Goal: Task Accomplishment & Management: Use online tool/utility

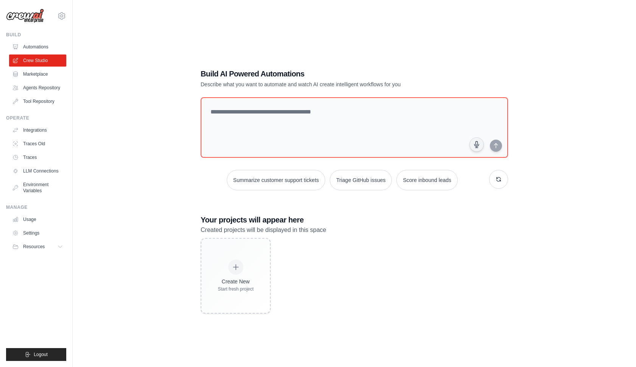
scroll to position [15, 0]
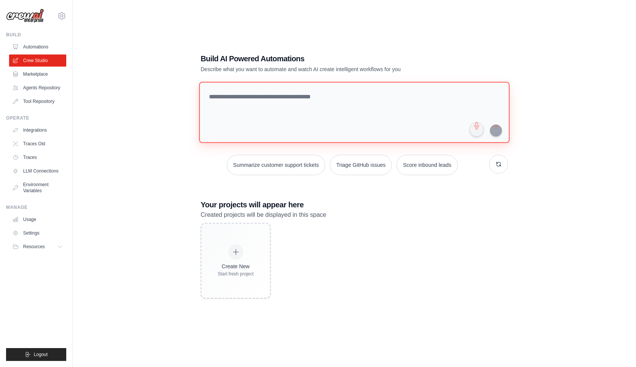
click at [230, 86] on textarea at bounding box center [354, 112] width 310 height 61
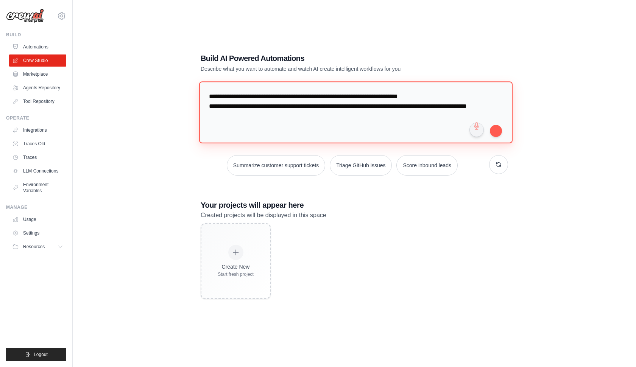
paste textarea "**********"
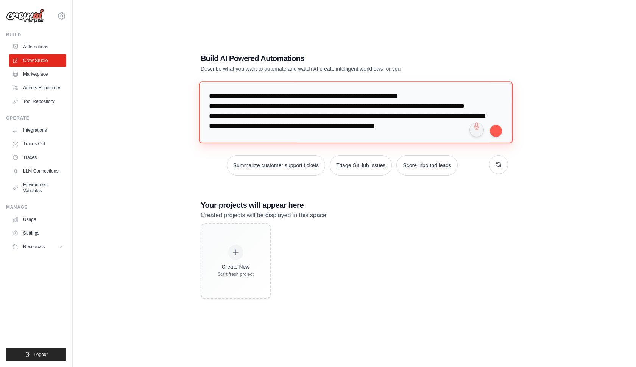
scroll to position [1636, 0]
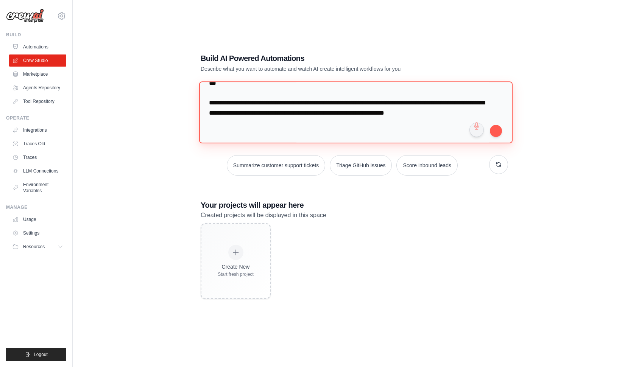
drag, startPoint x: 457, startPoint y: 114, endPoint x: 188, endPoint y: 104, distance: 268.9
click at [188, 104] on div "Build AI Powered Automations Describe what you want to automate and watch AI cr…" at bounding box center [354, 175] width 539 height 367
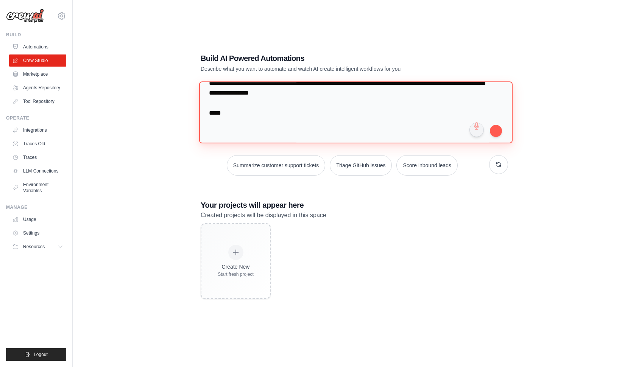
scroll to position [1627, 0]
type textarea "**********"
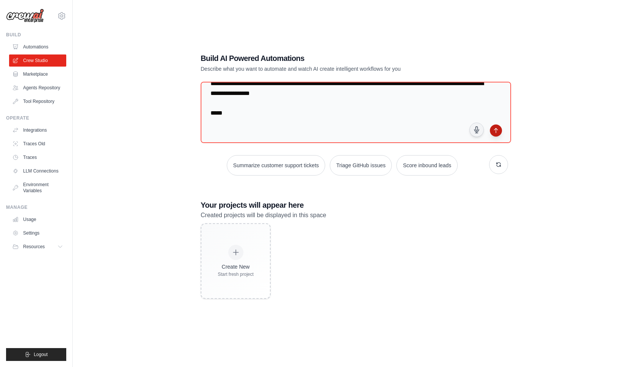
click at [495, 133] on button "submit" at bounding box center [496, 131] width 12 height 12
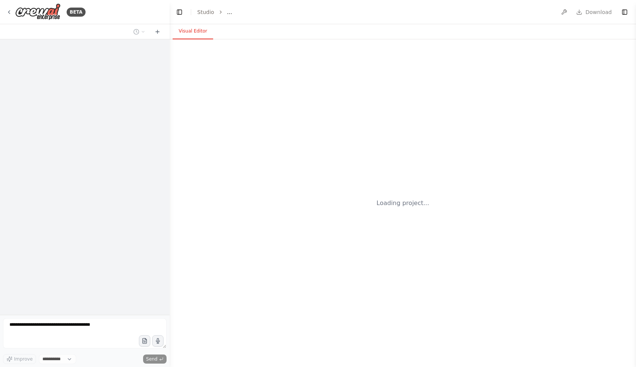
select select "****"
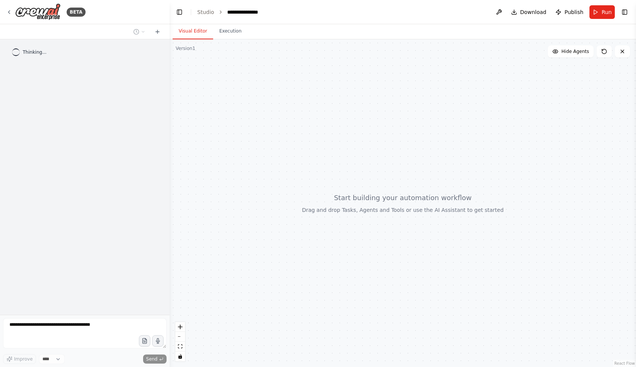
scroll to position [716, 0]
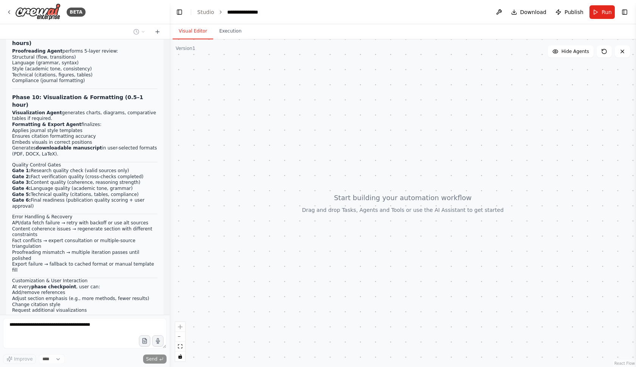
click at [350, 211] on div at bounding box center [403, 203] width 466 height 328
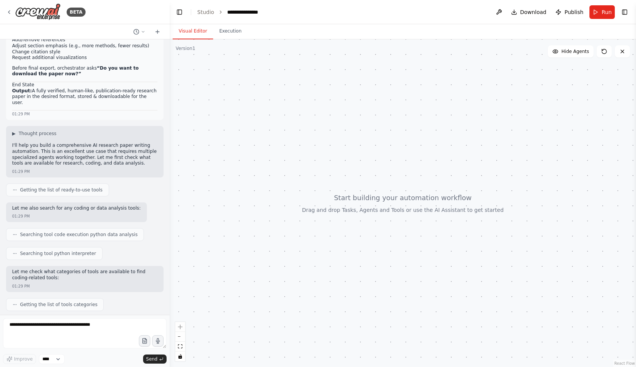
scroll to position [1013, 0]
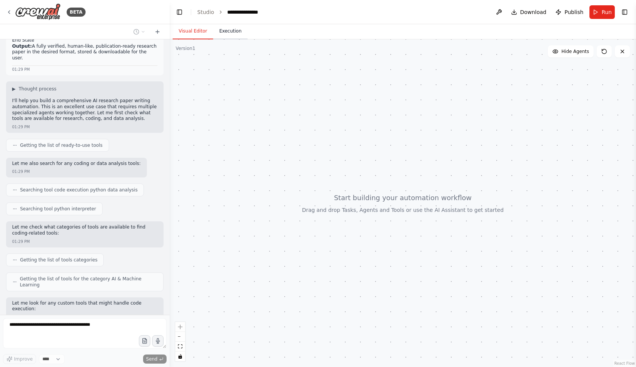
click at [224, 29] on button "Execution" at bounding box center [230, 31] width 34 height 16
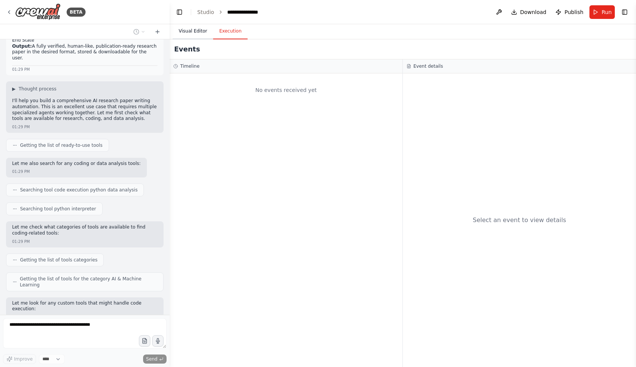
click at [202, 33] on button "Visual Editor" at bounding box center [193, 31] width 40 height 16
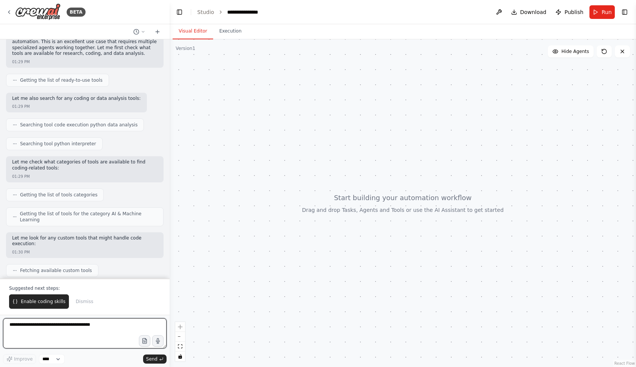
scroll to position [0, 0]
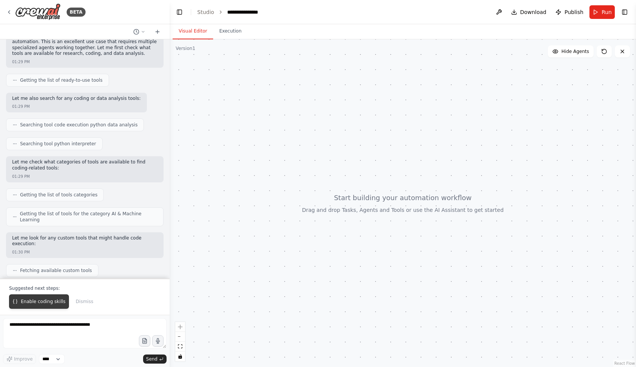
click at [33, 302] on span "Enable coding skills" at bounding box center [43, 302] width 45 height 6
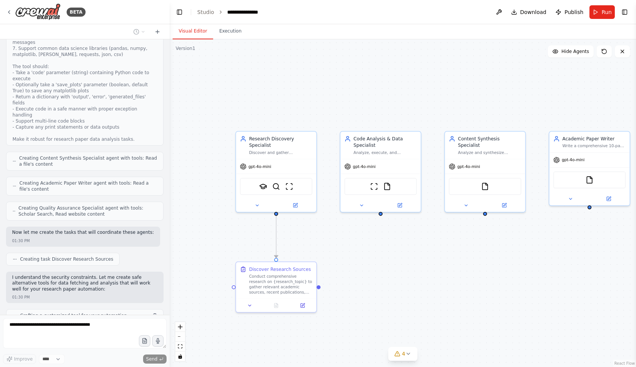
scroll to position [1702, 0]
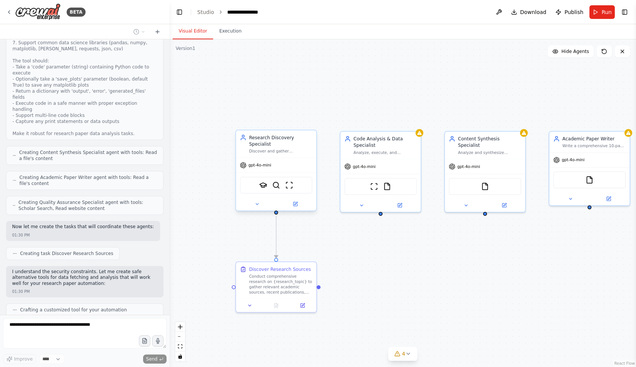
click at [252, 166] on span "gpt-4o-mini" at bounding box center [259, 165] width 23 height 5
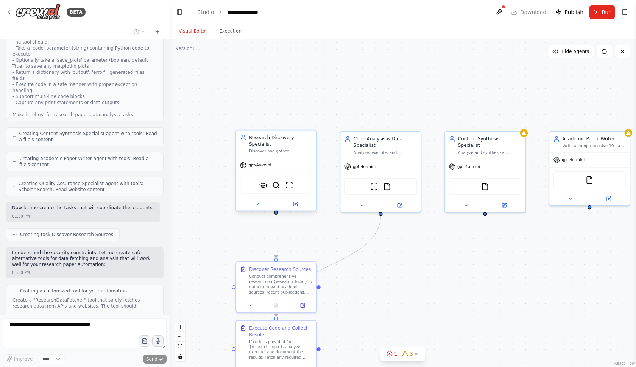
click at [257, 166] on span "gpt-4o-mini" at bounding box center [259, 165] width 23 height 5
click at [273, 153] on div "Discover and gather comprehensive academic sources, data, and literature releva…" at bounding box center [280, 151] width 63 height 5
click at [299, 203] on button at bounding box center [295, 204] width 37 height 8
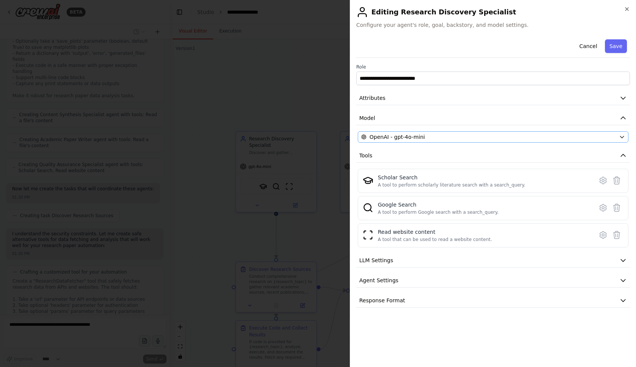
click at [507, 137] on div "OpenAI - gpt-4o-mini" at bounding box center [488, 137] width 255 height 8
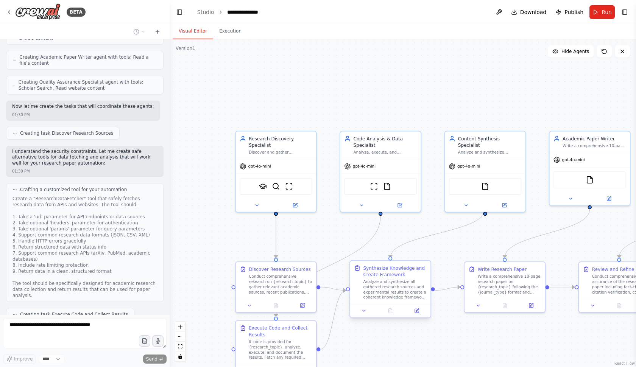
scroll to position [1828, 0]
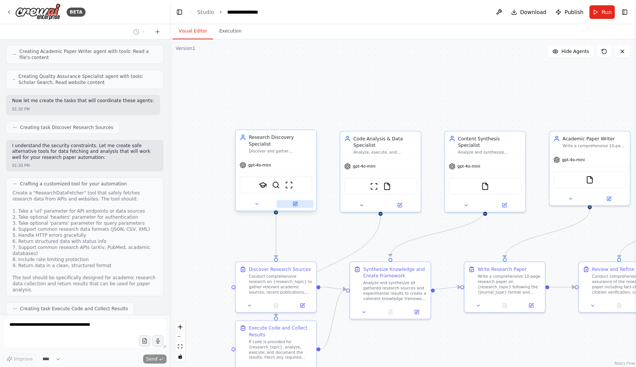
click at [298, 205] on button at bounding box center [295, 204] width 37 height 8
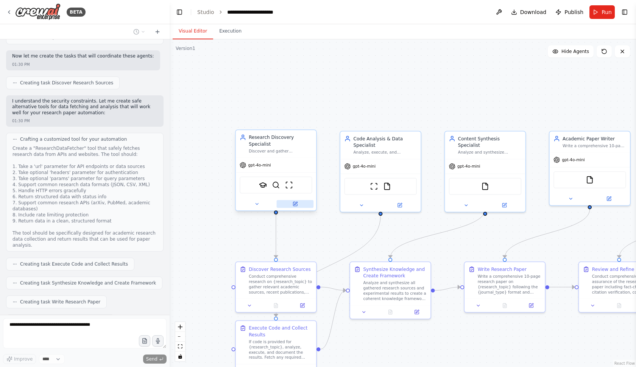
click at [295, 203] on icon at bounding box center [295, 203] width 3 height 3
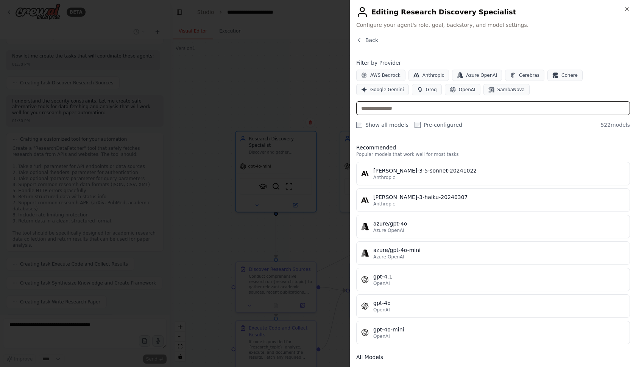
click at [382, 108] on input "text" at bounding box center [493, 108] width 274 height 14
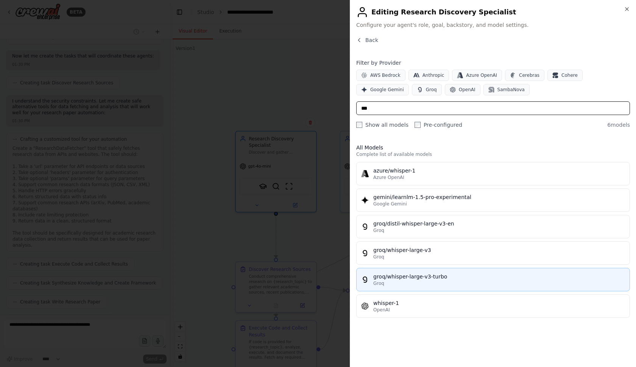
scroll to position [1922, 0]
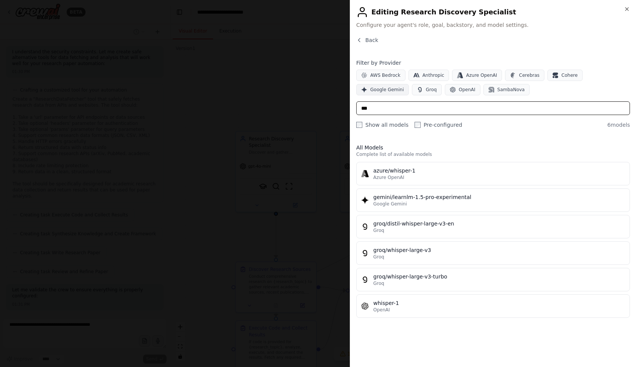
type input "***"
click at [379, 89] on span "Google Gemini" at bounding box center [387, 90] width 34 height 6
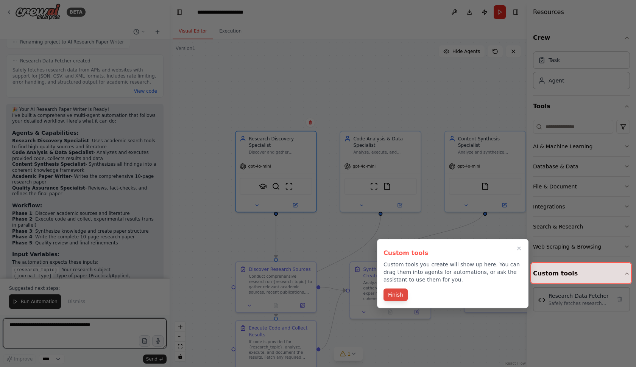
scroll to position [2253, 0]
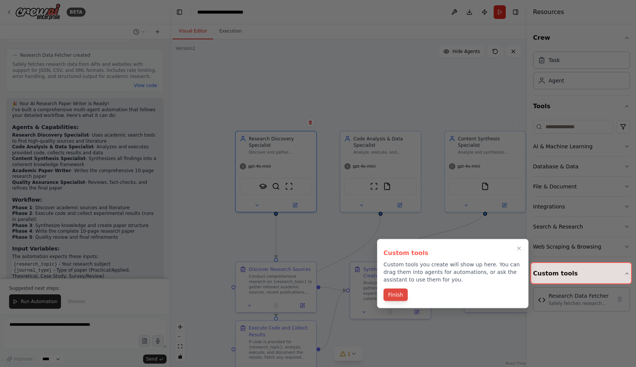
click at [396, 296] on button "Finish" at bounding box center [395, 295] width 24 height 12
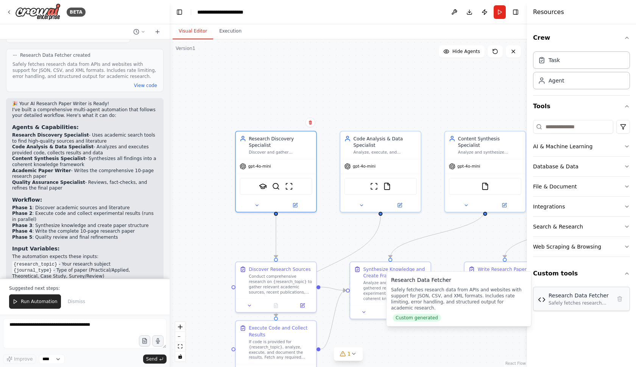
click at [576, 302] on div "Safely fetches research data from APIs and websites with support for JSON, CSV,…" at bounding box center [579, 303] width 63 height 6
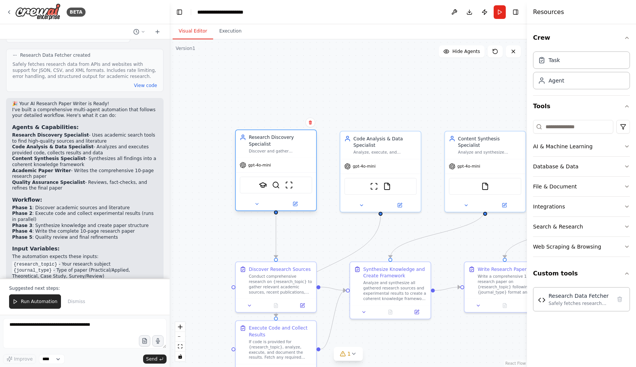
click at [261, 164] on span "gpt-4o-mini" at bounding box center [259, 164] width 23 height 5
click at [294, 204] on icon at bounding box center [295, 204] width 4 height 4
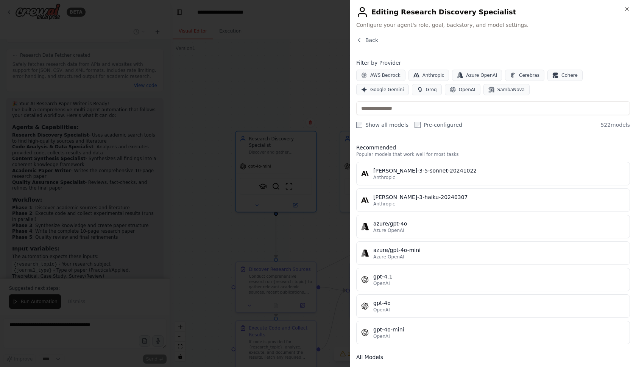
scroll to position [2404, 0]
click at [383, 88] on span "Google Gemini" at bounding box center [387, 90] width 34 height 6
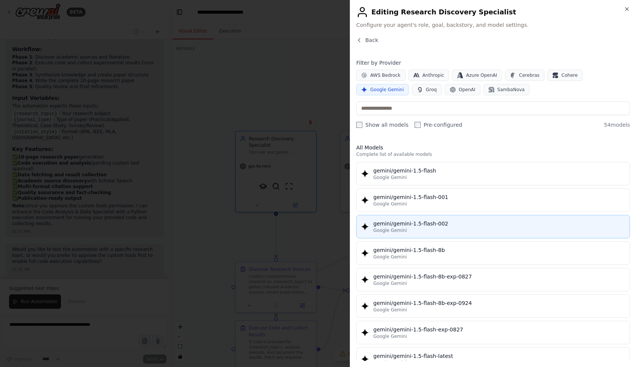
click at [423, 228] on div "Google Gemini" at bounding box center [499, 230] width 252 height 6
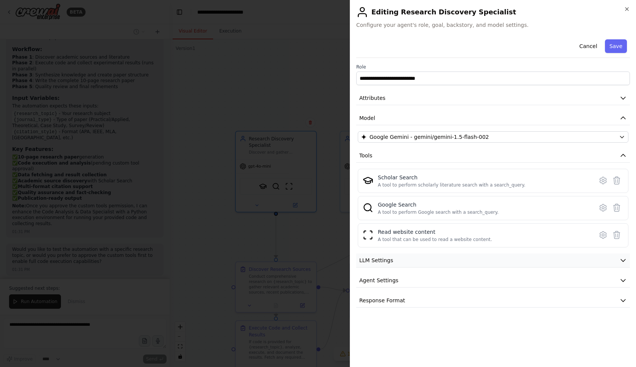
scroll to position [0, 0]
click at [416, 264] on button "LLM Settings" at bounding box center [493, 261] width 274 height 14
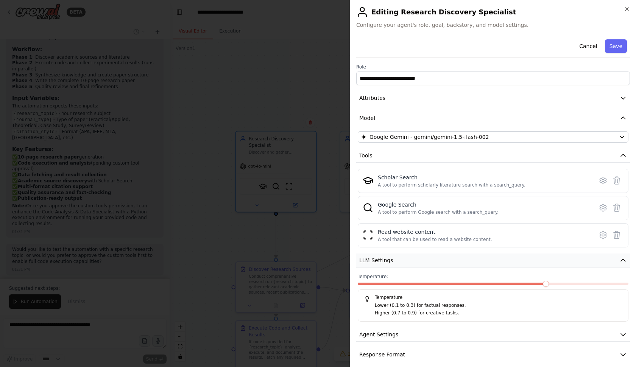
click at [416, 262] on button "LLM Settings" at bounding box center [493, 261] width 274 height 14
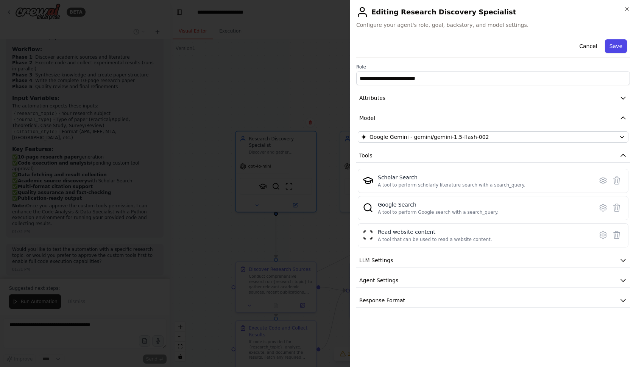
click at [616, 46] on button "Save" at bounding box center [616, 46] width 22 height 14
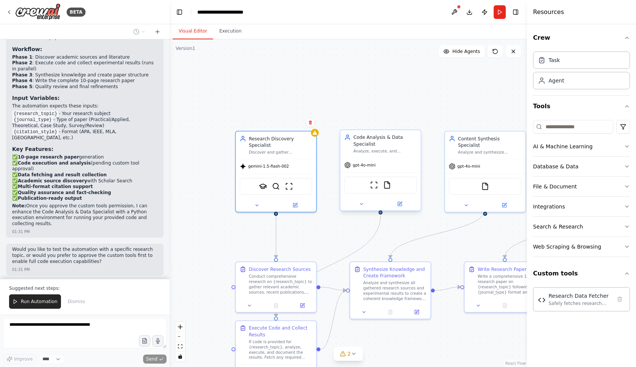
click at [360, 167] on span "gpt-4o-mini" at bounding box center [364, 164] width 23 height 5
click at [401, 207] on button at bounding box center [399, 204] width 37 height 8
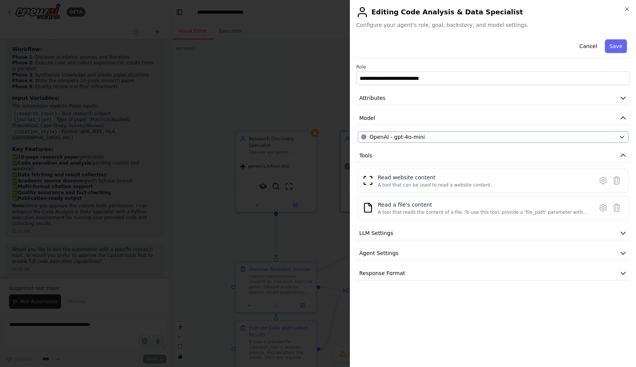
click at [484, 138] on div "OpenAI - gpt-4o-mini" at bounding box center [488, 137] width 255 height 8
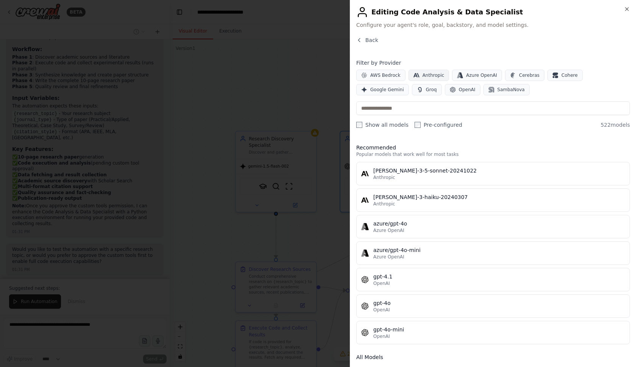
click at [431, 73] on span "Anthropic" at bounding box center [433, 75] width 22 height 6
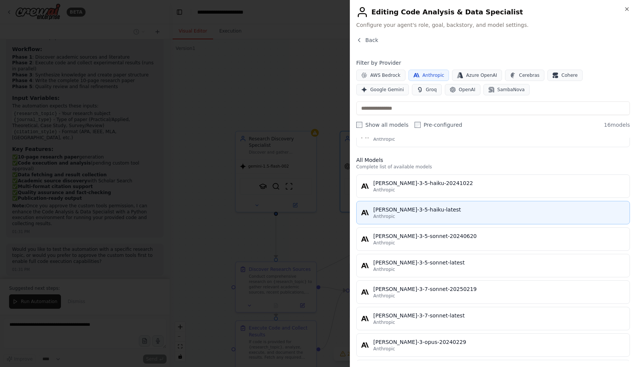
scroll to position [71, 0]
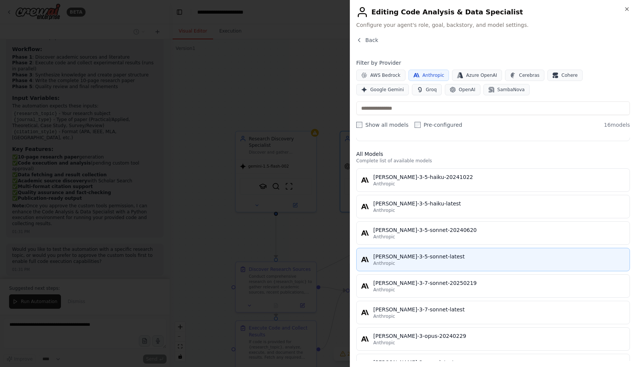
click at [454, 260] on div "claude-3-5-sonnet-latest" at bounding box center [499, 257] width 252 height 8
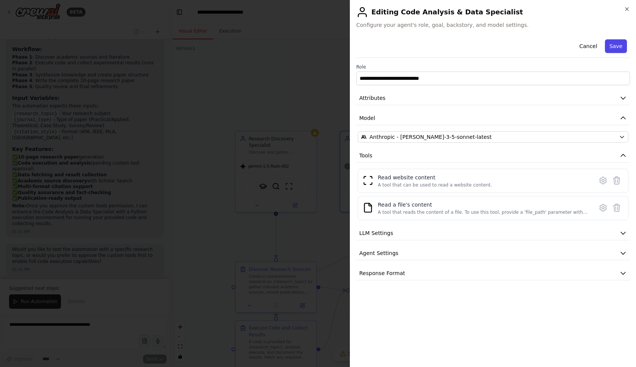
click at [616, 45] on button "Save" at bounding box center [616, 46] width 22 height 14
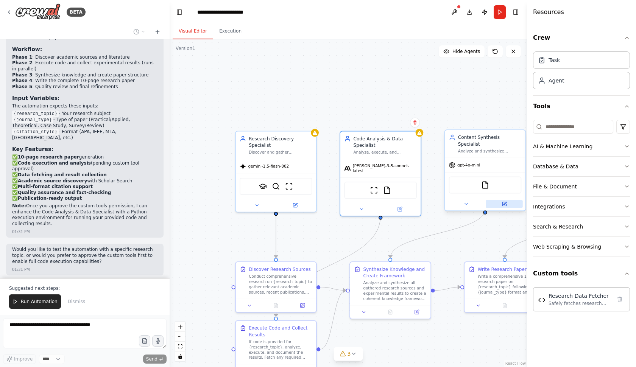
click at [500, 200] on button at bounding box center [504, 204] width 37 height 8
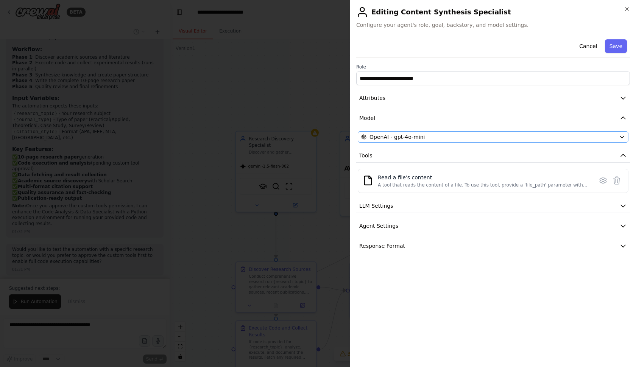
click at [434, 138] on div "OpenAI - gpt-4o-mini" at bounding box center [488, 137] width 255 height 8
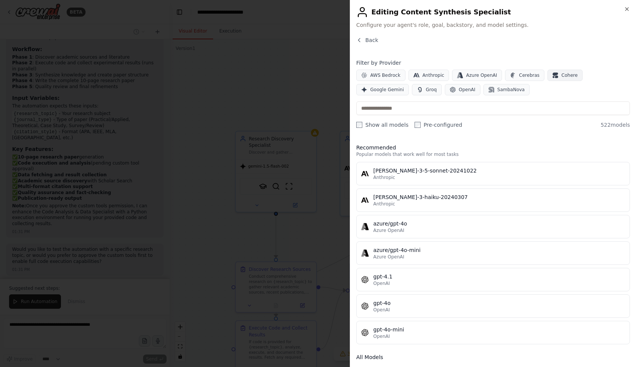
click at [561, 76] on span "Cohere" at bounding box center [569, 75] width 16 height 6
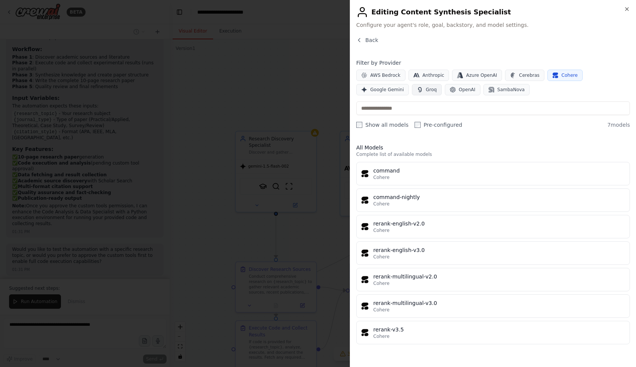
click at [433, 89] on span "Groq" at bounding box center [431, 90] width 11 height 6
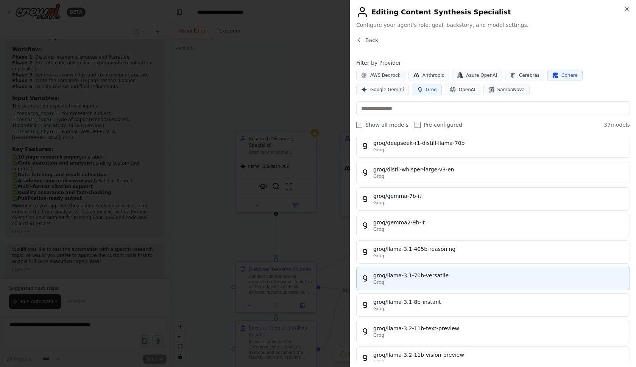
scroll to position [214, 0]
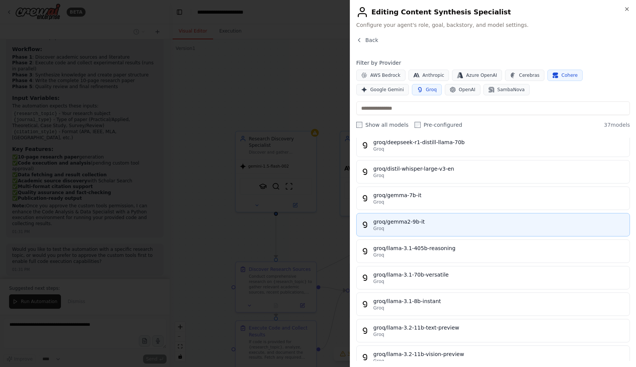
click at [476, 229] on div "Groq" at bounding box center [499, 229] width 252 height 6
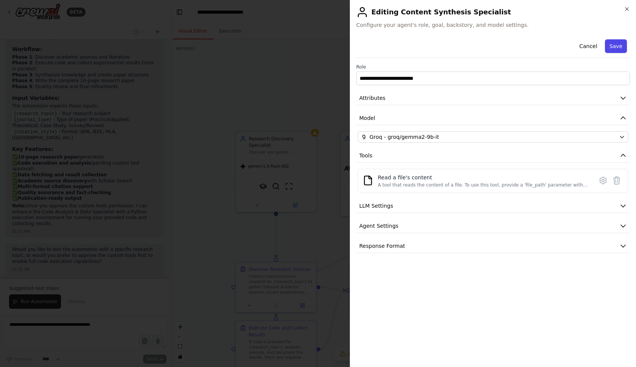
click at [616, 42] on button "Save" at bounding box center [616, 46] width 22 height 14
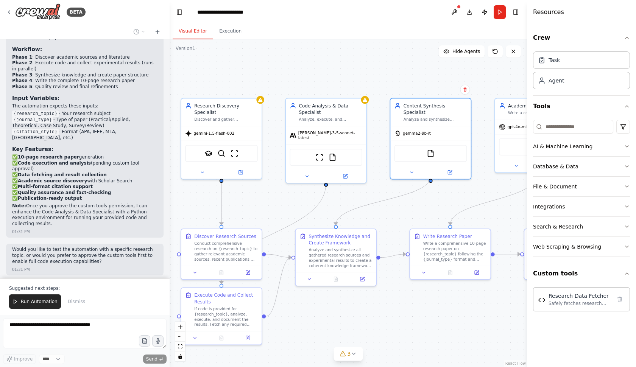
drag, startPoint x: 408, startPoint y: 91, endPoint x: 336, endPoint y: 62, distance: 77.6
click at [336, 61] on div ".deletable-edge-delete-btn { width: 20px; height: 20px; border: 0px solid #ffff…" at bounding box center [348, 203] width 357 height 328
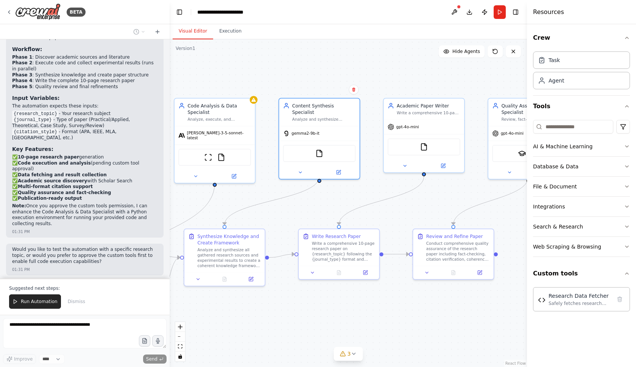
drag, startPoint x: 395, startPoint y: 81, endPoint x: 302, endPoint y: 78, distance: 93.9
click at [302, 78] on div ".deletable-edge-delete-btn { width: 20px; height: 20px; border: 0px solid #ffff…" at bounding box center [348, 203] width 357 height 328
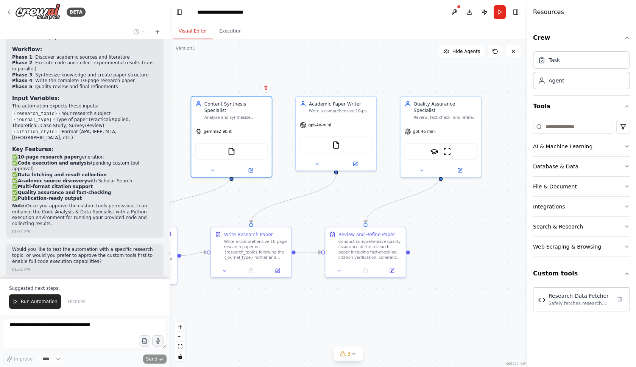
drag, startPoint x: 447, startPoint y: 87, endPoint x: 387, endPoint y: 94, distance: 60.2
click at [386, 94] on div ".deletable-edge-delete-btn { width: 20px; height: 20px; border: 0px solid #ffff…" at bounding box center [348, 203] width 357 height 328
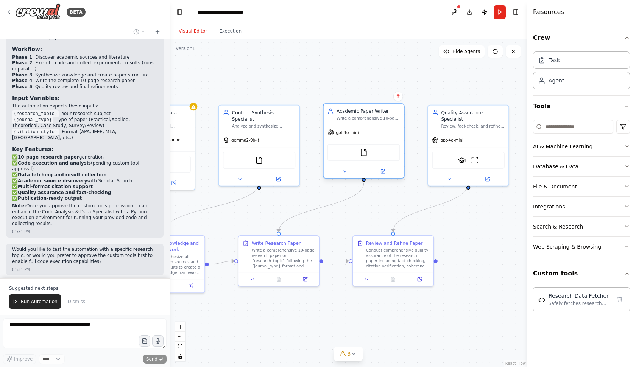
click at [383, 176] on div at bounding box center [364, 171] width 80 height 13
click at [375, 174] on button at bounding box center [382, 171] width 37 height 8
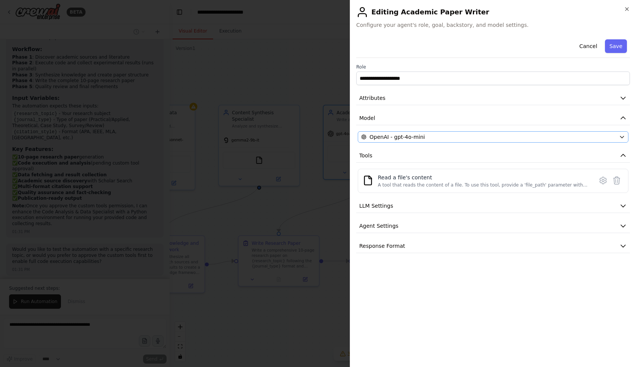
click at [422, 135] on span "OpenAI - gpt-4o-mini" at bounding box center [396, 137] width 55 height 8
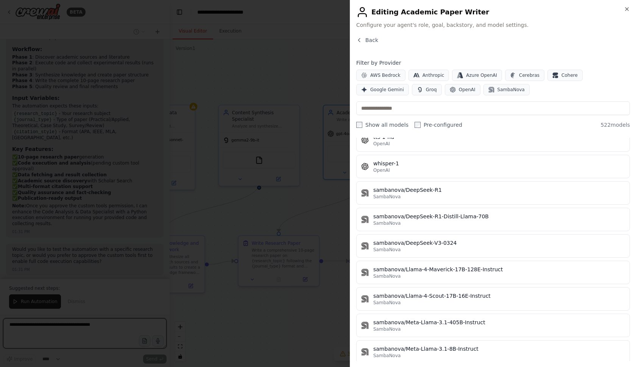
scroll to position [2384, 0]
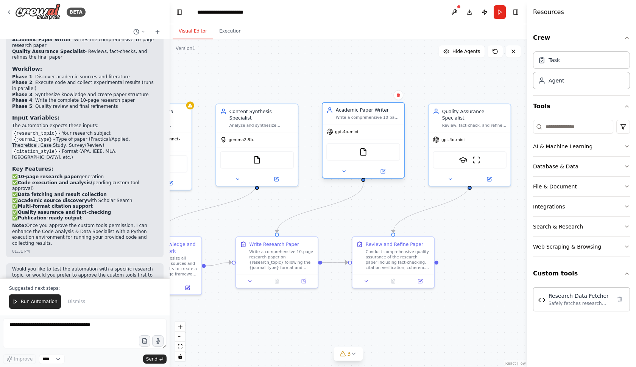
click at [364, 136] on div "gpt-4o-mini" at bounding box center [363, 132] width 82 height 15
click at [386, 172] on button at bounding box center [382, 171] width 37 height 8
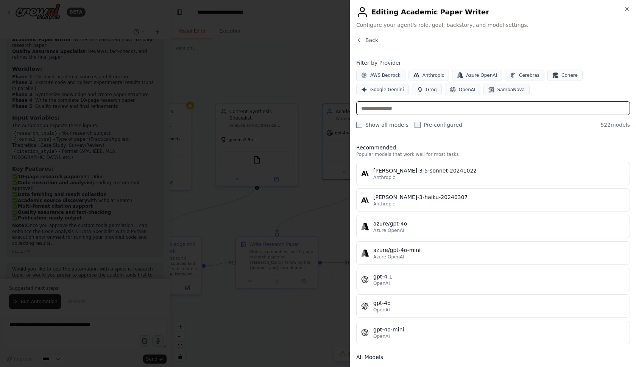
click at [397, 107] on input "text" at bounding box center [493, 108] width 274 height 14
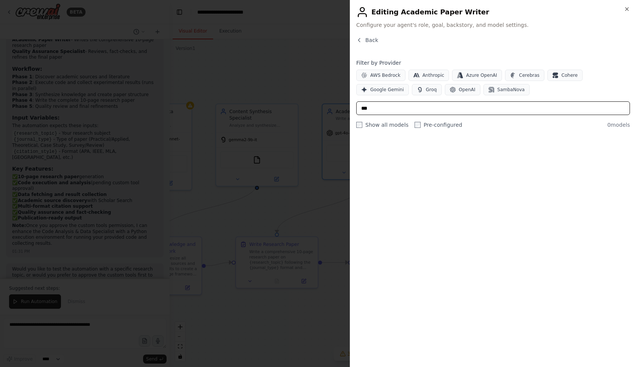
scroll to position [0, 0]
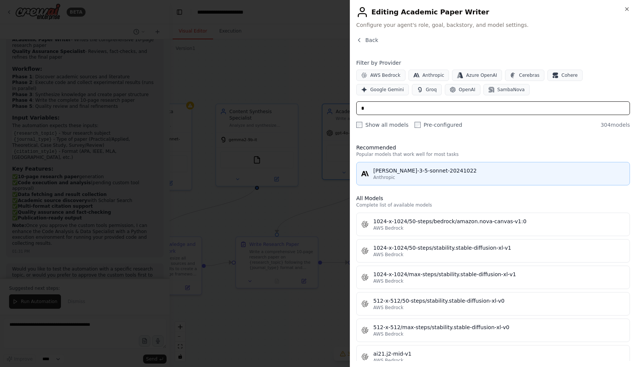
type input "*"
click at [416, 174] on div "claude-3-5-sonnet-20241022" at bounding box center [499, 171] width 252 height 8
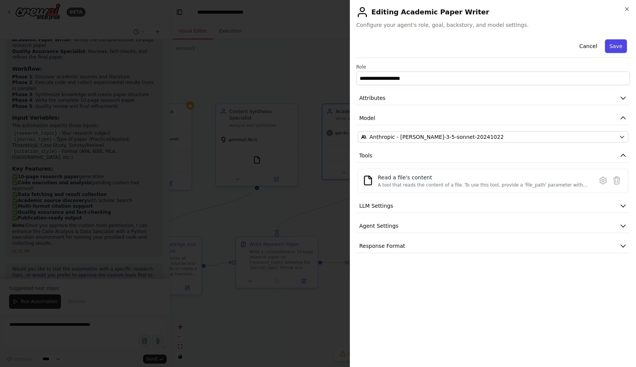
click at [614, 47] on button "Save" at bounding box center [616, 46] width 22 height 14
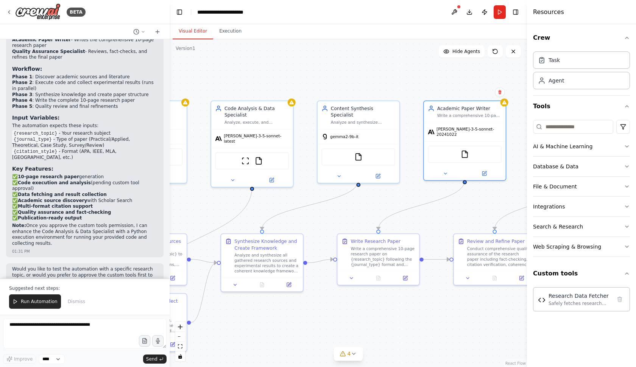
drag, startPoint x: 234, startPoint y: 216, endPoint x: 335, endPoint y: 213, distance: 101.5
click at [335, 213] on div ".deletable-edge-delete-btn { width: 20px; height: 20px; border: 0px solid #ffff…" at bounding box center [348, 203] width 357 height 328
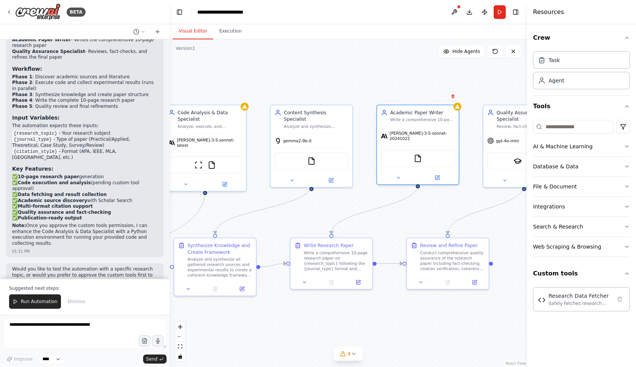
drag, startPoint x: 345, startPoint y: 204, endPoint x: 298, endPoint y: 209, distance: 47.1
click at [298, 209] on div ".deletable-edge-delete-btn { width: 20px; height: 20px; border: 0px solid #ffff…" at bounding box center [348, 203] width 357 height 328
drag, startPoint x: 442, startPoint y: 203, endPoint x: 382, endPoint y: 203, distance: 59.4
click at [419, 203] on div ".deletable-edge-delete-btn { width: 20px; height: 20px; border: 0px solid #ffff…" at bounding box center [348, 203] width 357 height 328
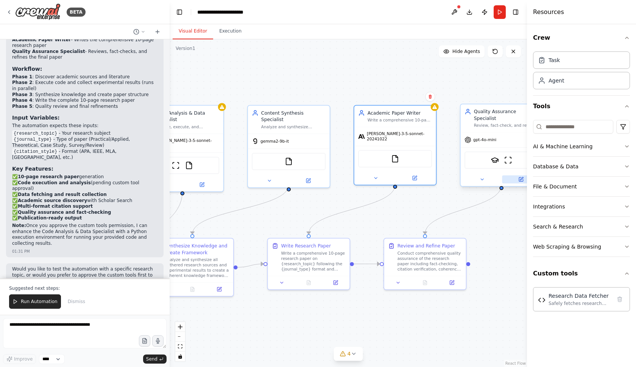
click at [522, 177] on icon at bounding box center [521, 179] width 4 height 4
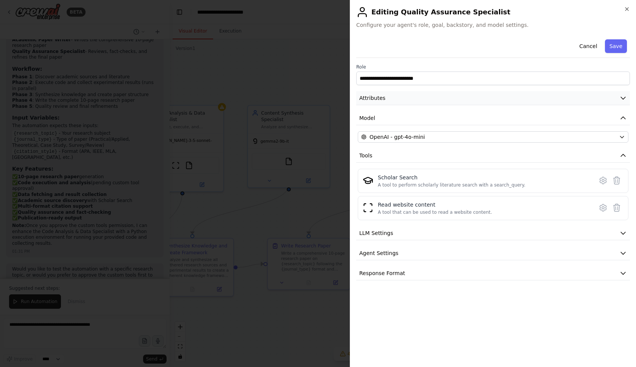
click at [383, 95] on span "Attributes" at bounding box center [372, 98] width 26 height 8
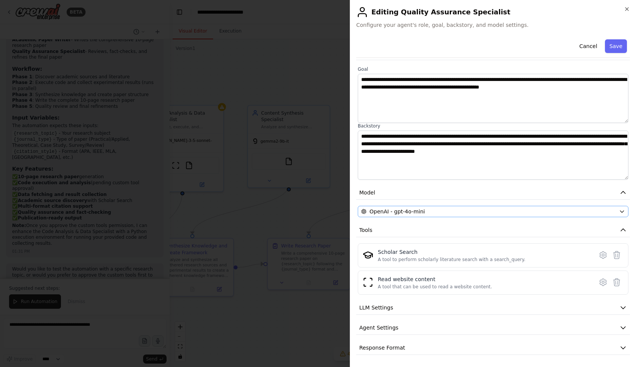
scroll to position [45, 0]
click at [396, 209] on span "OpenAI - gpt-4o-mini" at bounding box center [396, 212] width 55 height 8
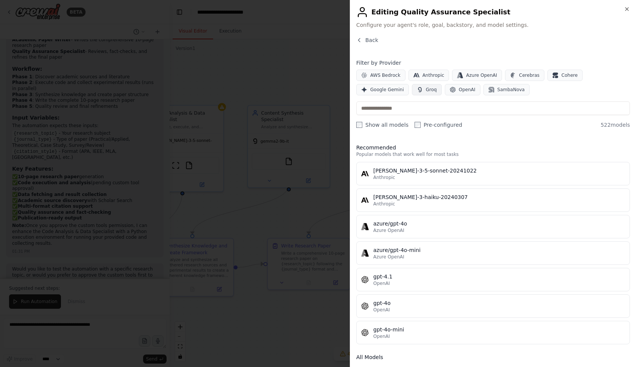
click at [431, 87] on span "Groq" at bounding box center [431, 90] width 11 height 6
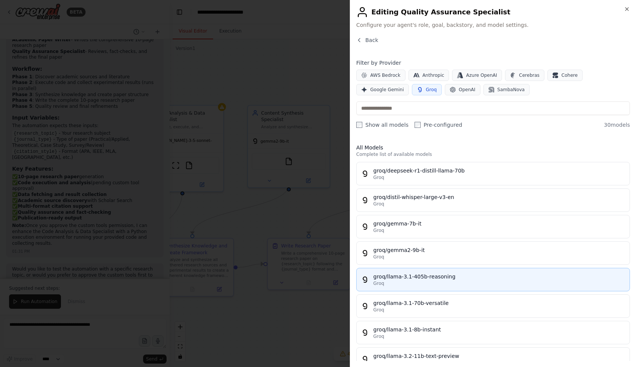
click at [440, 278] on div "groq/llama-3.1-405b-reasoning" at bounding box center [499, 277] width 252 height 8
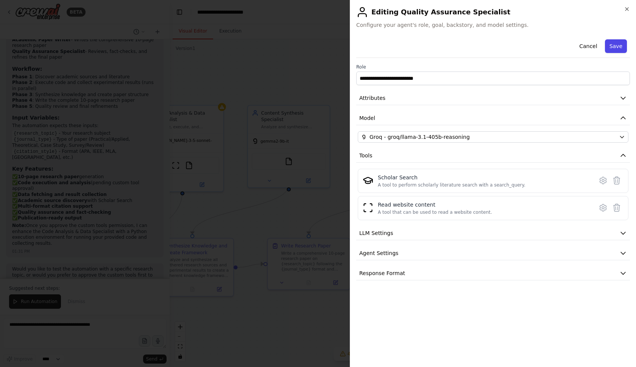
click at [617, 45] on button "Save" at bounding box center [616, 46] width 22 height 14
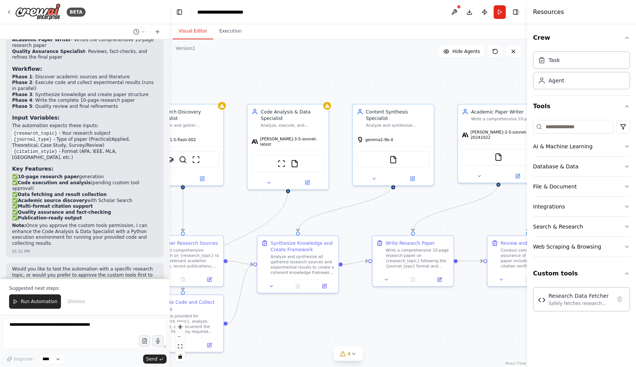
drag, startPoint x: 271, startPoint y: 210, endPoint x: 375, endPoint y: 207, distance: 104.1
click at [375, 207] on div ".deletable-edge-delete-btn { width: 20px; height: 20px; border: 0px solid #ffff…" at bounding box center [348, 203] width 357 height 328
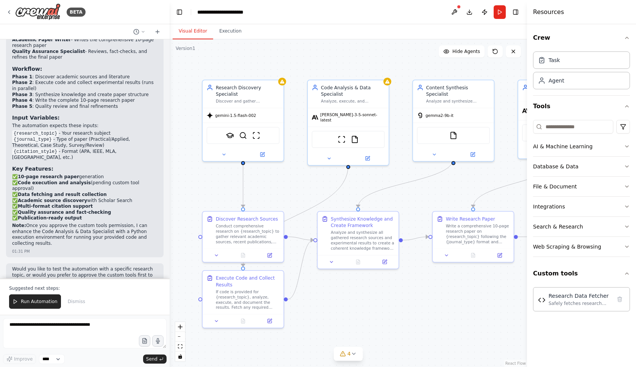
drag, startPoint x: 254, startPoint y: 210, endPoint x: 310, endPoint y: 183, distance: 62.8
click at [310, 183] on div ".deletable-edge-delete-btn { width: 20px; height: 20px; border: 0px solid #ffff…" at bounding box center [348, 203] width 357 height 328
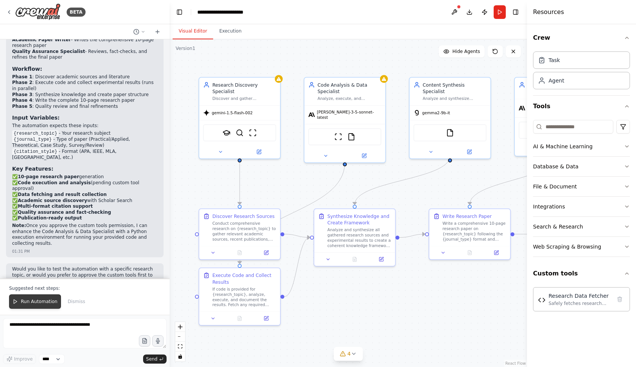
click at [30, 300] on span "Run Automation" at bounding box center [39, 302] width 37 height 6
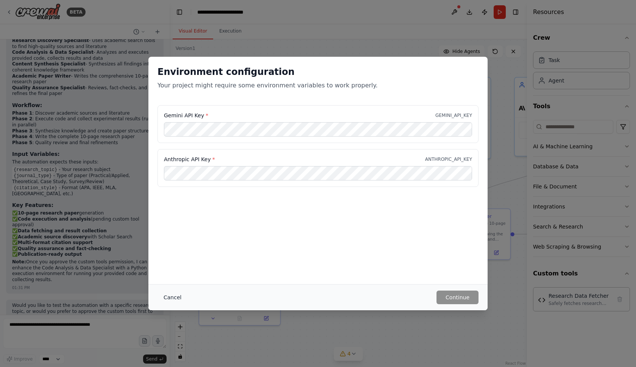
click at [173, 295] on button "Cancel" at bounding box center [172, 298] width 30 height 14
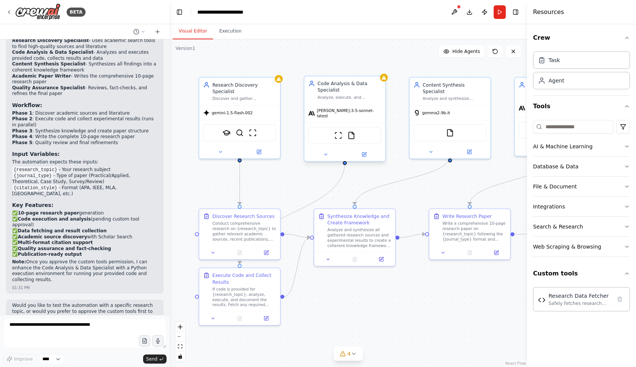
click at [366, 155] on div at bounding box center [344, 154] width 81 height 13
click at [365, 153] on icon at bounding box center [364, 154] width 3 height 3
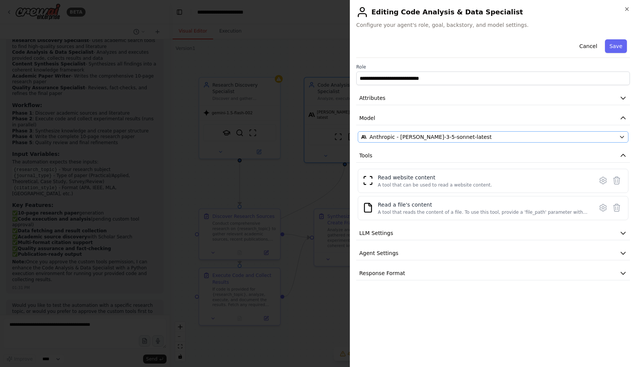
click at [430, 135] on span "Anthropic - claude-3-5-sonnet-latest" at bounding box center [430, 137] width 122 height 8
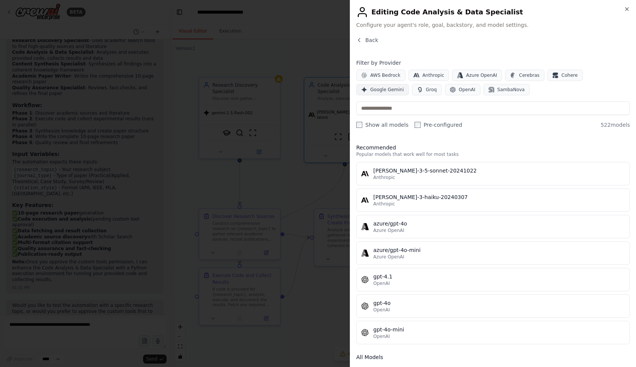
click at [395, 87] on span "Google Gemini" at bounding box center [387, 90] width 34 height 6
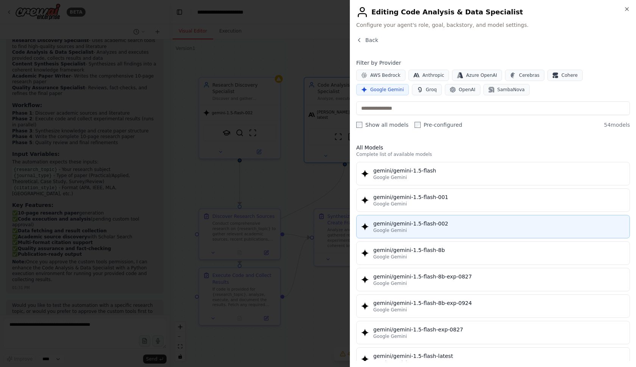
click at [457, 223] on div "gemini/gemini-1.5-flash-002" at bounding box center [499, 224] width 252 height 8
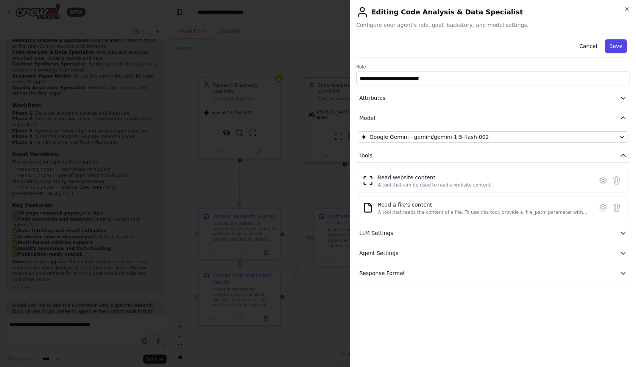
click at [620, 44] on button "Save" at bounding box center [616, 46] width 22 height 14
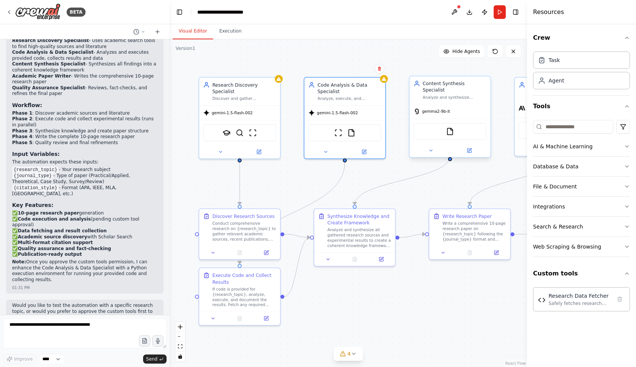
click at [403, 47] on div ".deletable-edge-delete-btn { width: 20px; height: 20px; border: 0px solid #ffff…" at bounding box center [348, 203] width 357 height 328
click at [499, 12] on button "Run" at bounding box center [499, 12] width 12 height 14
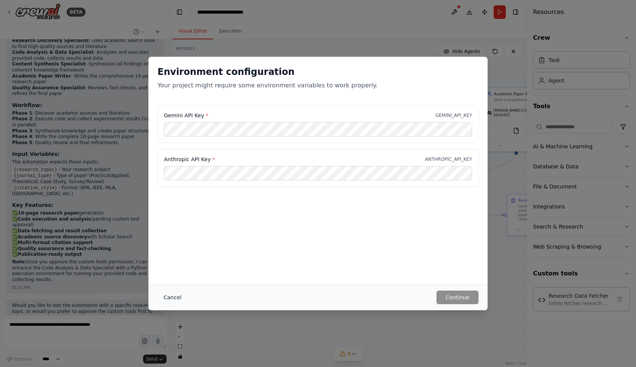
click at [172, 298] on button "Cancel" at bounding box center [172, 298] width 30 height 14
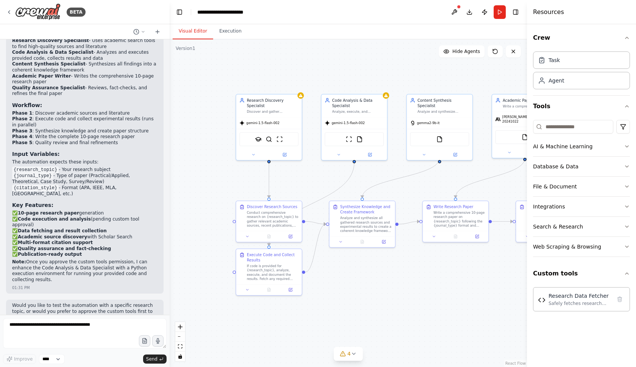
drag, startPoint x: 463, startPoint y: 163, endPoint x: 500, endPoint y: 167, distance: 37.7
click at [501, 168] on div ".deletable-edge-delete-btn { width: 20px; height: 20px; border: 0px solid #ffff…" at bounding box center [348, 203] width 357 height 328
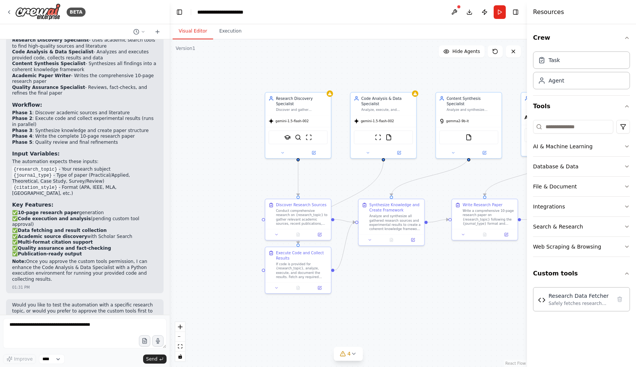
scroll to position [2348, 0]
click at [145, 342] on icon "button" at bounding box center [144, 341] width 6 height 6
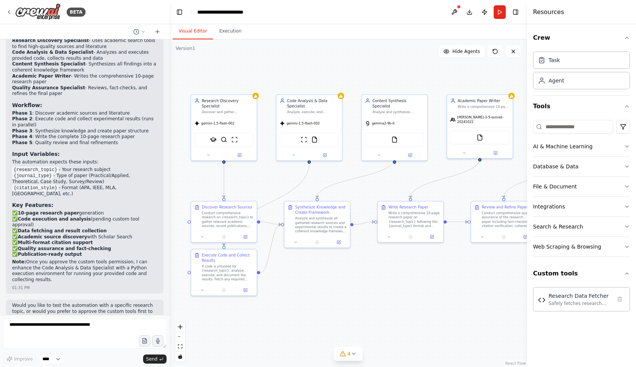
drag, startPoint x: 422, startPoint y: 81, endPoint x: 348, endPoint y: 84, distance: 74.2
click at [348, 84] on div ".deletable-edge-delete-btn { width: 20px; height: 20px; border: 0px solid #ffff…" at bounding box center [348, 203] width 357 height 328
click at [497, 52] on icon at bounding box center [495, 51] width 5 height 5
click at [225, 32] on button "Execution" at bounding box center [230, 31] width 34 height 16
click at [186, 31] on button "Visual Editor" at bounding box center [193, 31] width 40 height 16
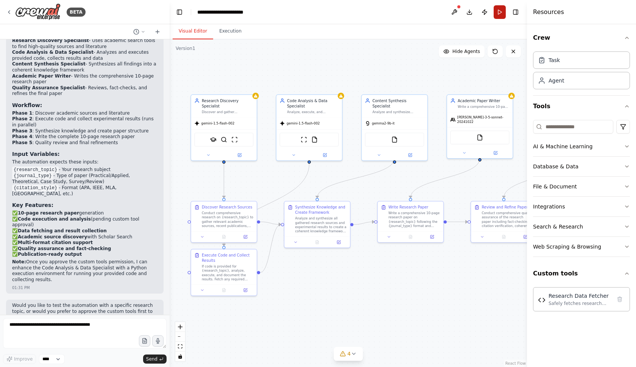
click at [498, 9] on button "Run" at bounding box center [499, 12] width 12 height 14
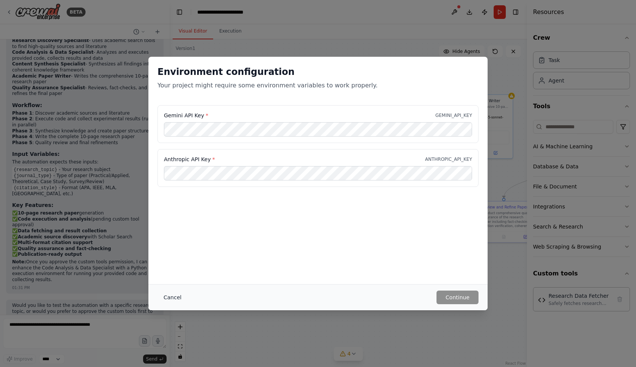
click at [169, 299] on button "Cancel" at bounding box center [172, 298] width 30 height 14
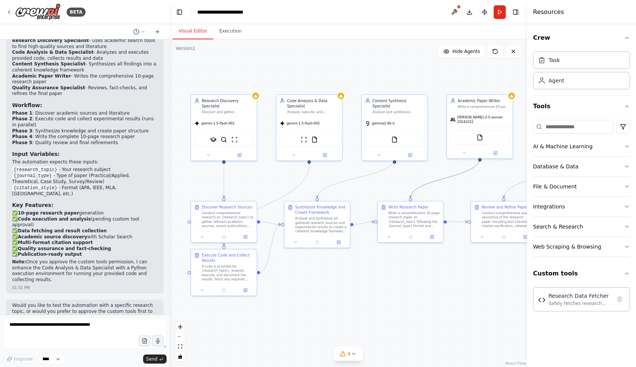
drag, startPoint x: 444, startPoint y: 181, endPoint x: 364, endPoint y: 188, distance: 80.1
click at [364, 188] on div ".deletable-edge-delete-btn { width: 20px; height: 20px; border: 0px solid #ffff…" at bounding box center [348, 203] width 357 height 328
click at [497, 151] on button at bounding box center [495, 152] width 30 height 6
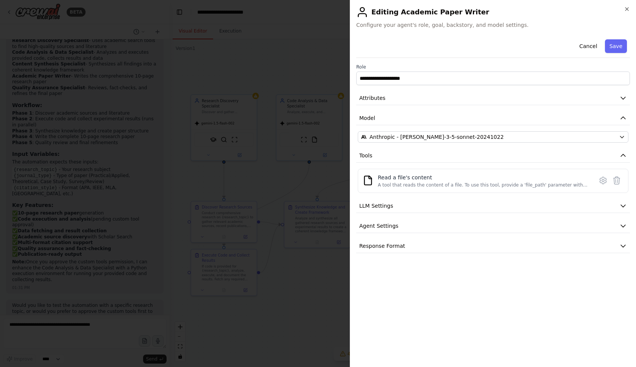
click at [476, 143] on div "**********" at bounding box center [493, 144] width 274 height 217
click at [476, 140] on div "Anthropic - claude-3-5-sonnet-20241022" at bounding box center [488, 137] width 255 height 8
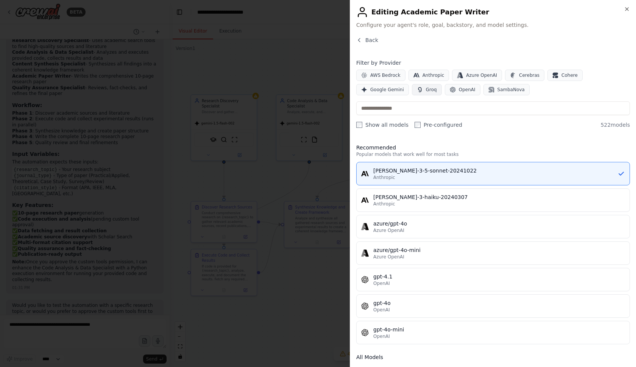
click at [426, 87] on span "Groq" at bounding box center [431, 90] width 11 height 6
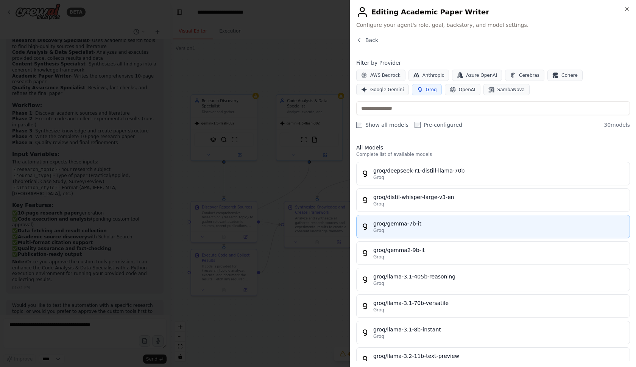
click at [437, 225] on div "groq/gemma-7b-it" at bounding box center [499, 224] width 252 height 8
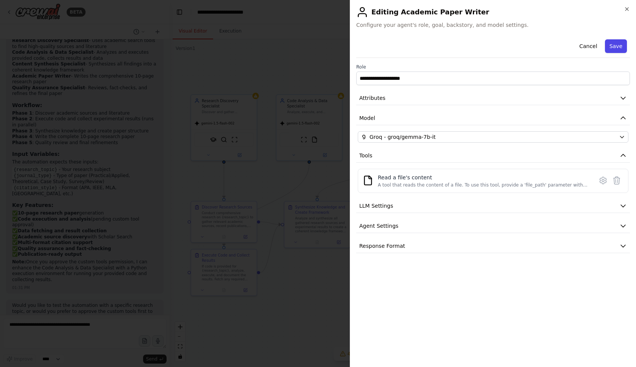
click at [619, 45] on button "Save" at bounding box center [616, 46] width 22 height 14
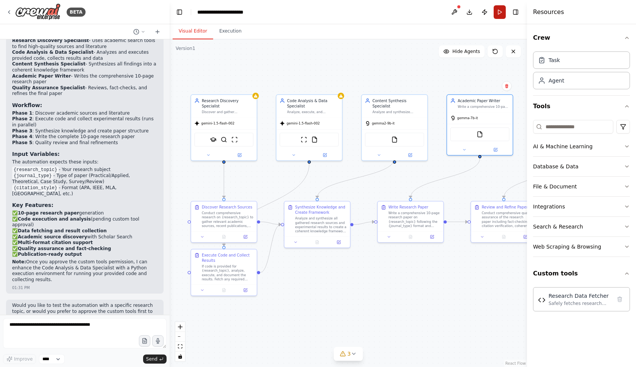
click at [500, 13] on button "Run" at bounding box center [499, 12] width 12 height 14
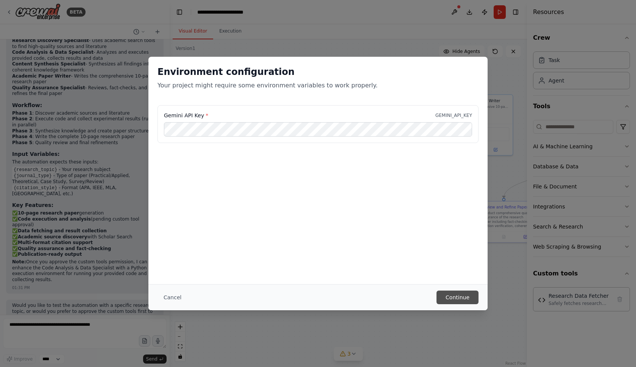
click at [462, 299] on button "Continue" at bounding box center [457, 298] width 42 height 14
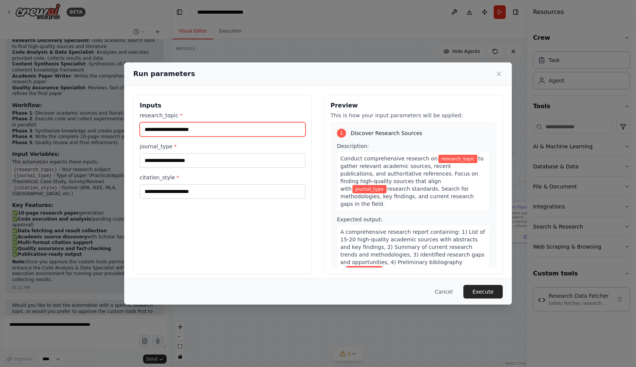
click at [158, 129] on input "research_topic *" at bounding box center [223, 129] width 166 height 14
paste input "**********"
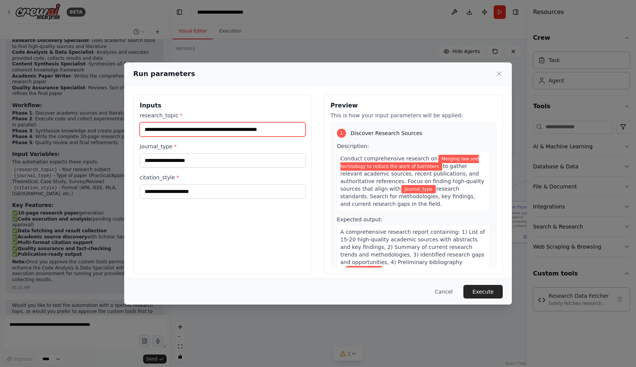
type input "**********"
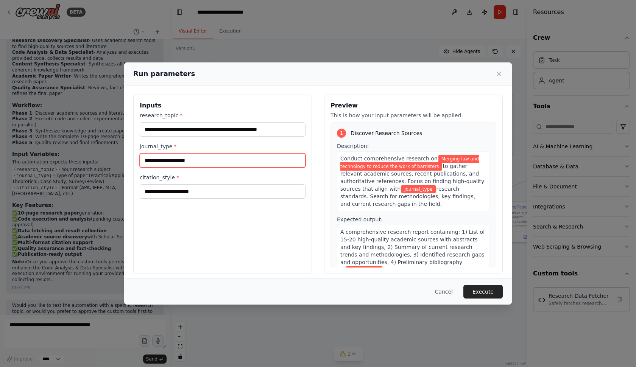
click at [170, 161] on input "journal_type *" at bounding box center [223, 160] width 166 height 14
click at [203, 158] on input "journal_type *" at bounding box center [223, 160] width 166 height 14
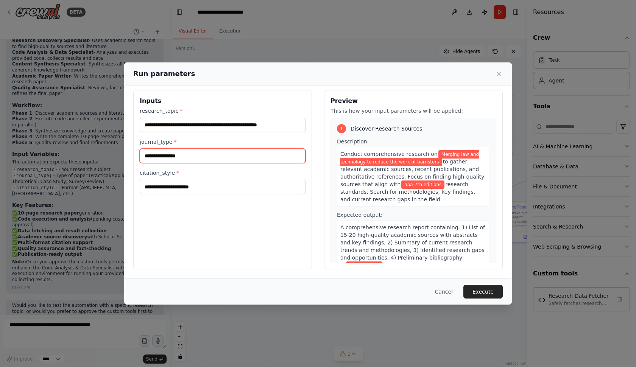
scroll to position [5, 0]
type input "**********"
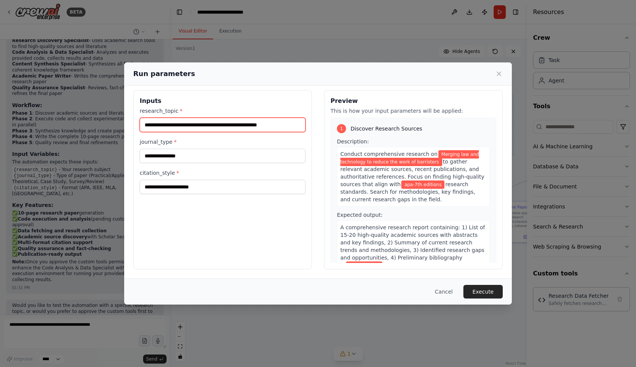
drag, startPoint x: 296, startPoint y: 124, endPoint x: 132, endPoint y: 122, distance: 163.9
click at [132, 122] on div "**********" at bounding box center [318, 180] width 388 height 198
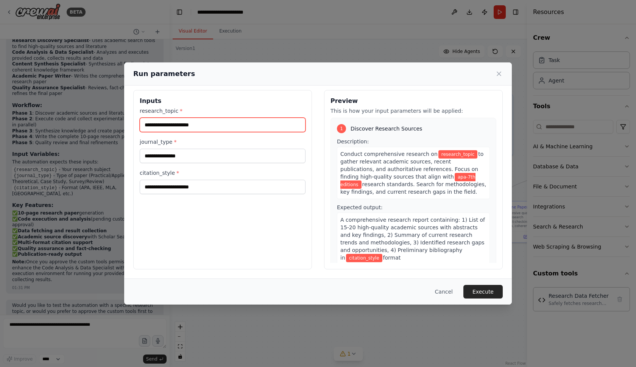
paste input "**********"
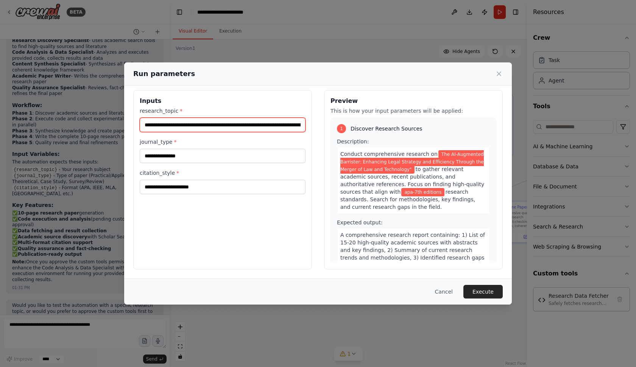
type input "**********"
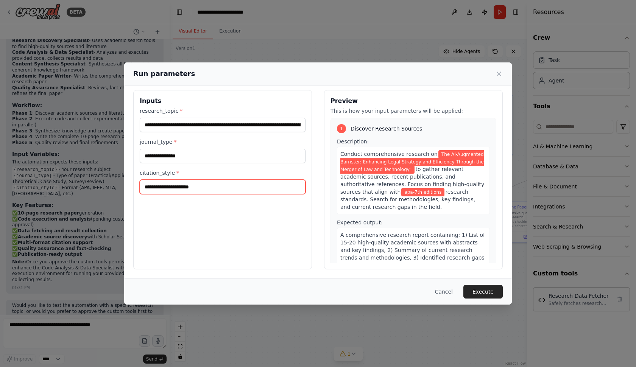
click at [168, 189] on input "citation_style *" at bounding box center [223, 187] width 166 height 14
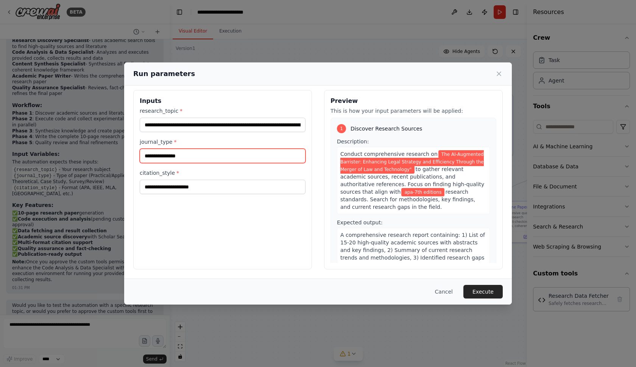
drag, startPoint x: 196, startPoint y: 160, endPoint x: 131, endPoint y: 151, distance: 66.1
click at [131, 151] on div "**********" at bounding box center [318, 180] width 388 height 198
click at [145, 153] on input "*********" at bounding box center [223, 156] width 166 height 14
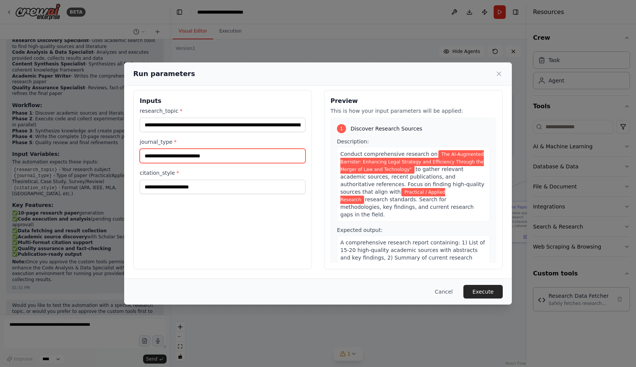
type input "**********"
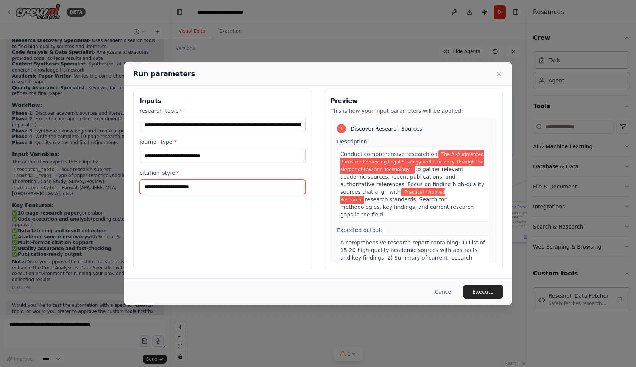
click at [149, 194] on input "citation_style *" at bounding box center [223, 187] width 166 height 14
type input "**********"
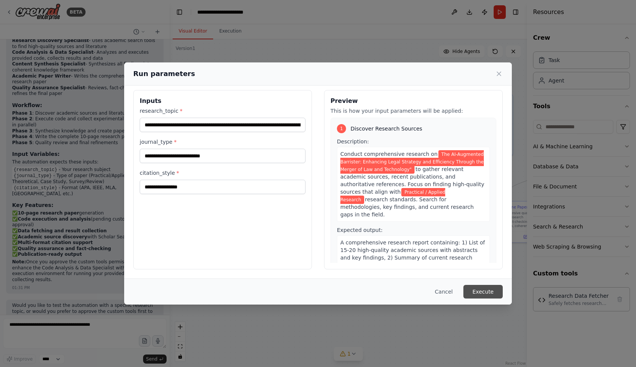
click at [479, 290] on button "Execute" at bounding box center [482, 292] width 39 height 14
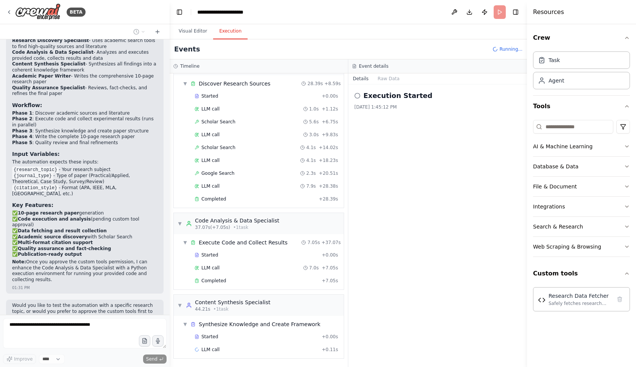
scroll to position [2506, 0]
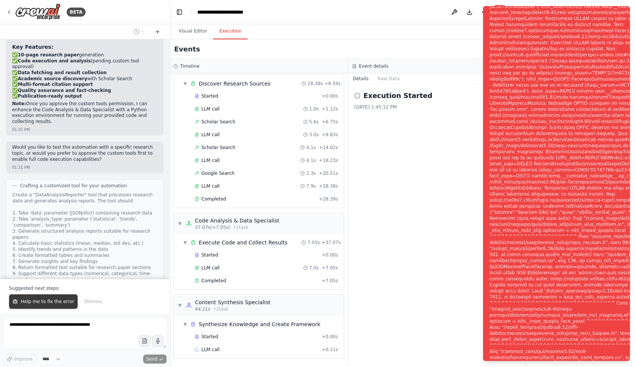
click at [39, 301] on span "Help me to fix the error" at bounding box center [47, 302] width 53 height 6
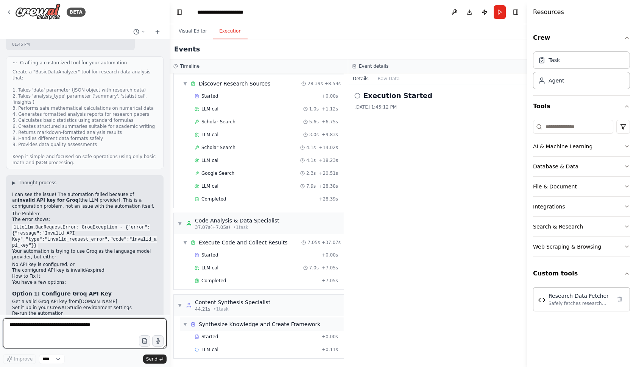
scroll to position [0, 0]
click at [382, 75] on button "Raw Data" at bounding box center [388, 78] width 31 height 11
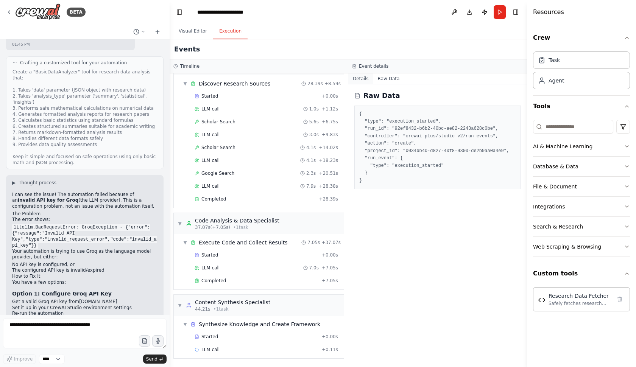
click at [365, 75] on button "Details" at bounding box center [360, 78] width 25 height 11
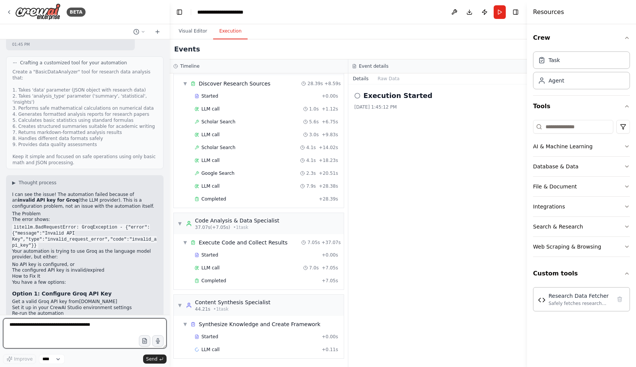
click at [14, 324] on textarea at bounding box center [84, 333] width 163 height 30
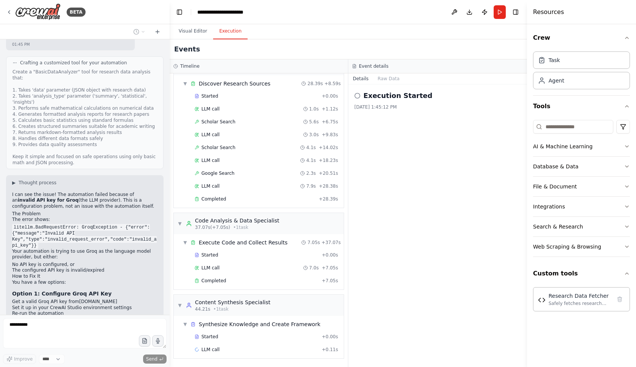
scroll to position [2855, 0]
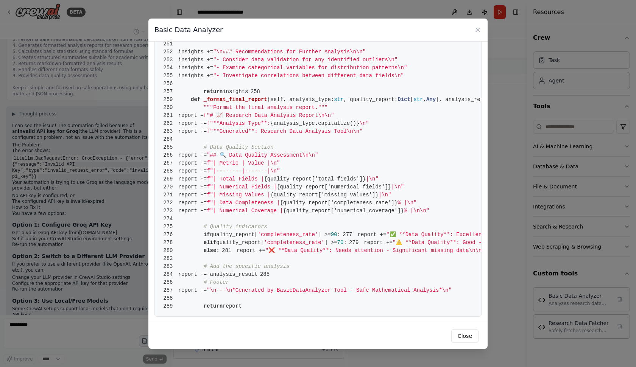
scroll to position [0, 0]
click at [465, 337] on button "Close" at bounding box center [464, 336] width 27 height 14
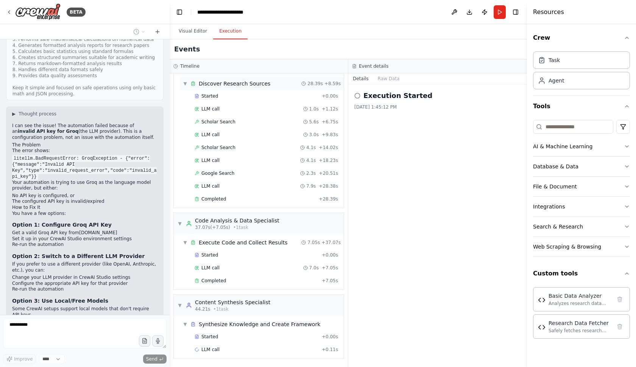
click at [185, 84] on span "▼" at bounding box center [185, 84] width 5 height 6
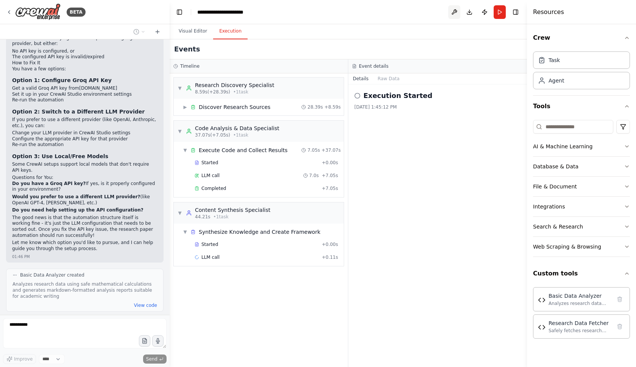
click at [455, 10] on button at bounding box center [454, 12] width 12 height 14
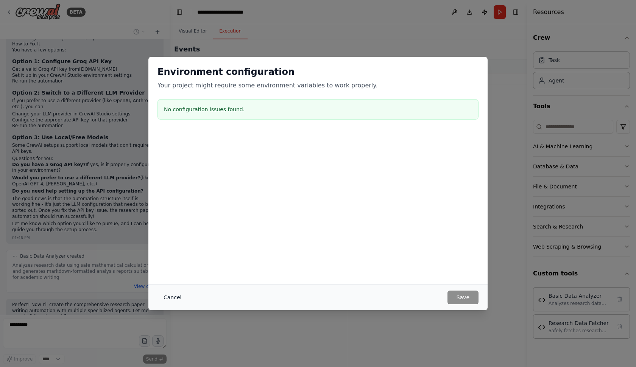
click at [168, 301] on button "Cancel" at bounding box center [172, 298] width 30 height 14
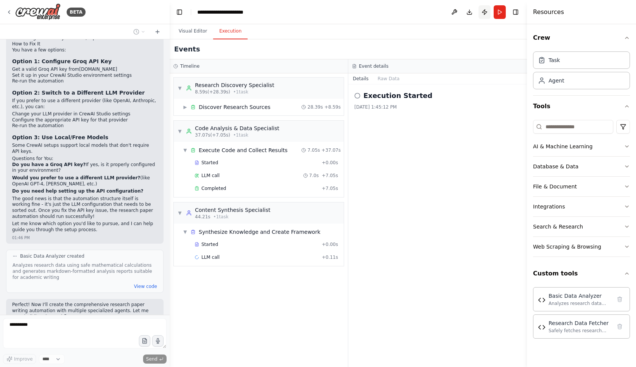
click at [486, 16] on button "Publish" at bounding box center [484, 12] width 12 height 14
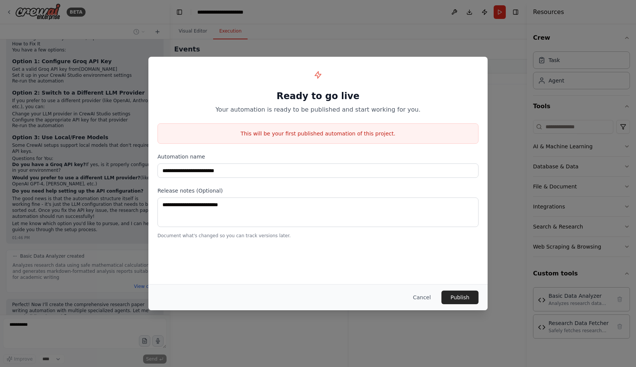
scroll to position [3037, 0]
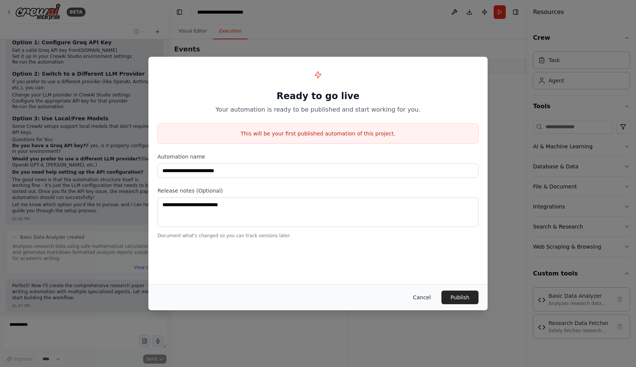
click at [427, 299] on button "Cancel" at bounding box center [422, 298] width 30 height 14
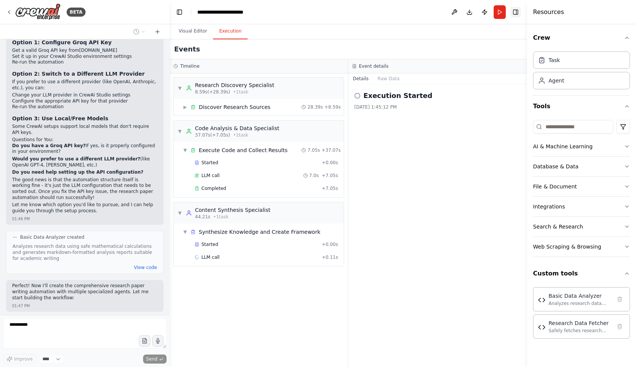
click at [513, 11] on button "Toggle Right Sidebar" at bounding box center [515, 12] width 11 height 11
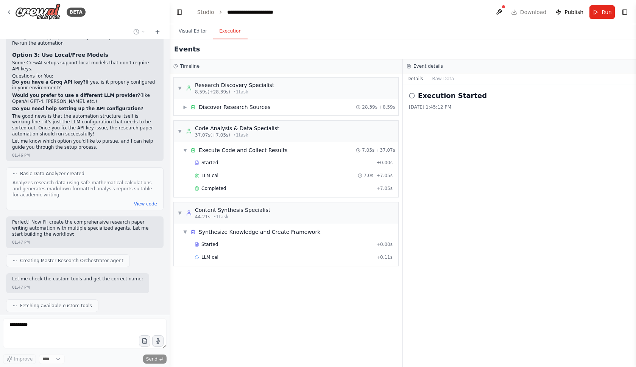
scroll to position [0, 0]
click at [191, 34] on button "Visual Editor" at bounding box center [193, 31] width 40 height 16
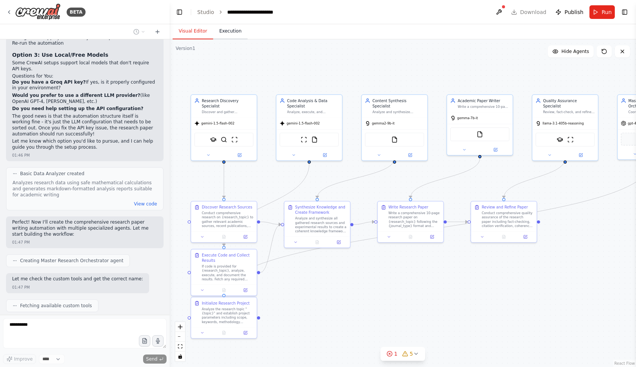
scroll to position [3120, 0]
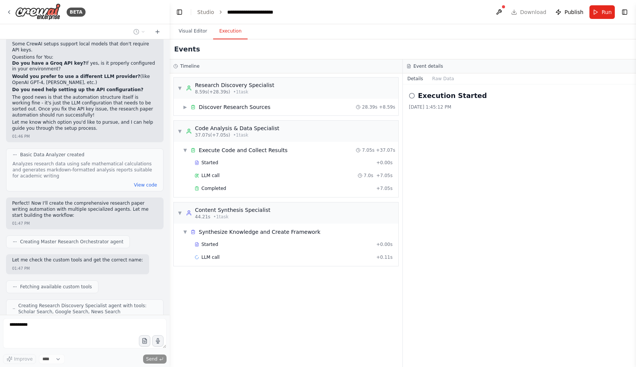
click at [228, 29] on button "Execution" at bounding box center [230, 31] width 34 height 16
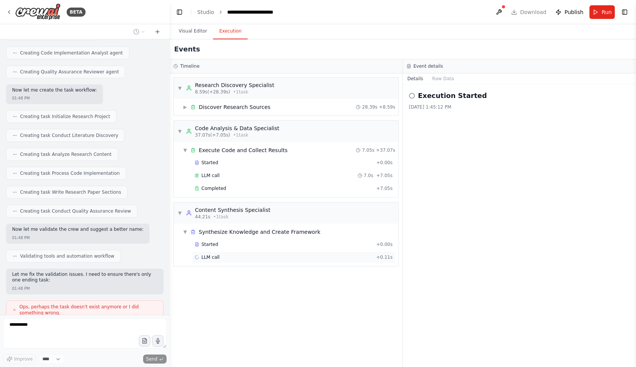
scroll to position [3429, 0]
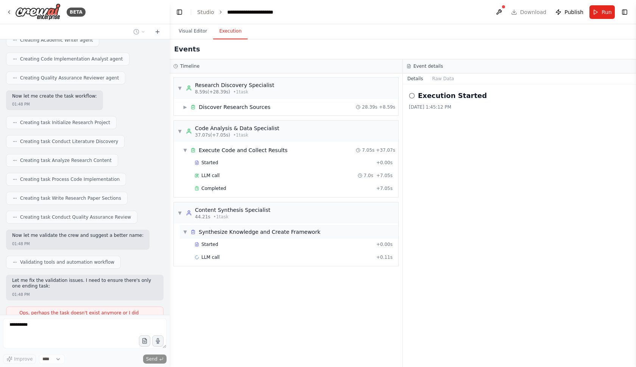
click at [187, 232] on span "▼" at bounding box center [185, 232] width 5 height 6
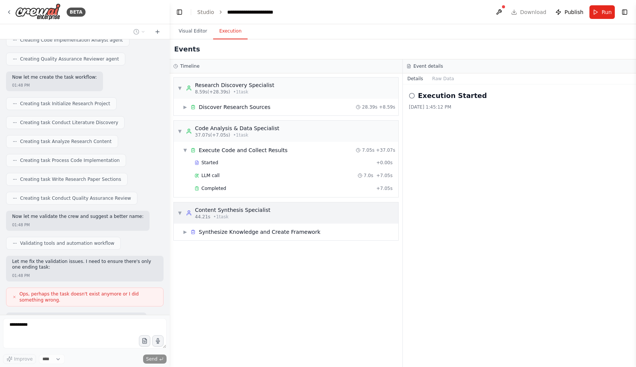
click at [179, 209] on div "▼ Content Synthesis Specialist 44.21s • 1 task" at bounding box center [223, 213] width 93 height 14
click at [182, 130] on div "▼ Code Analysis & Data Specialist 37.07s (+7.05s) • 1 task" at bounding box center [228, 132] width 102 height 14
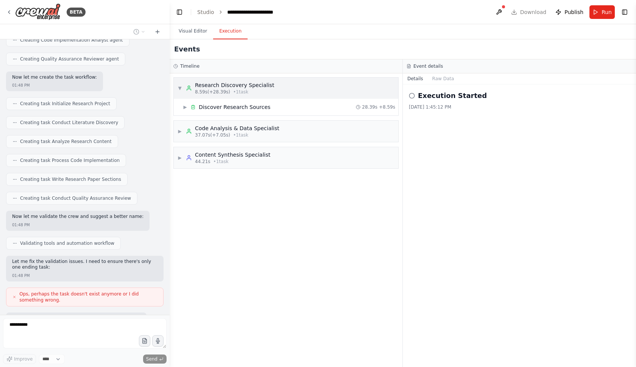
click at [180, 86] on span "▼" at bounding box center [179, 88] width 5 height 6
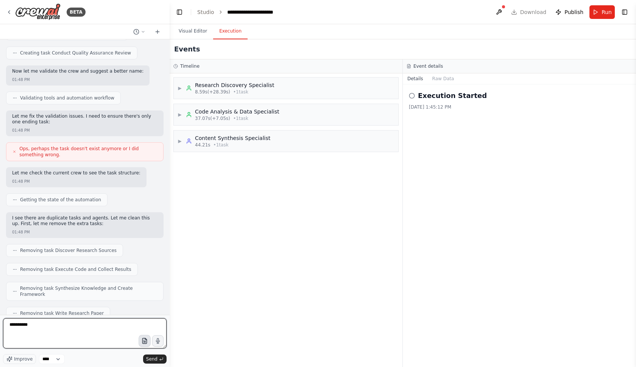
scroll to position [3599, 0]
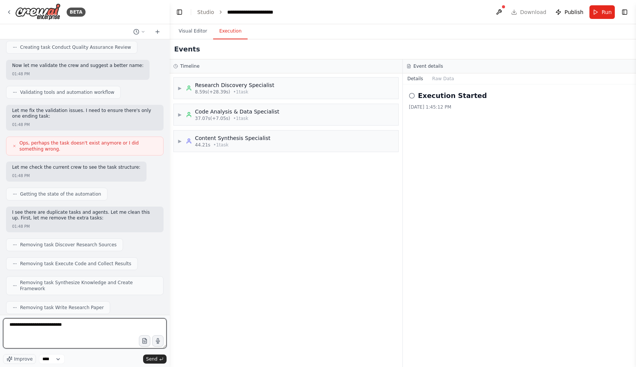
type textarea "**********"
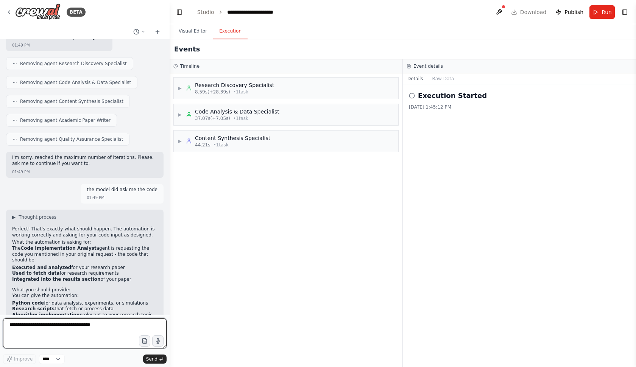
scroll to position [3913, 0]
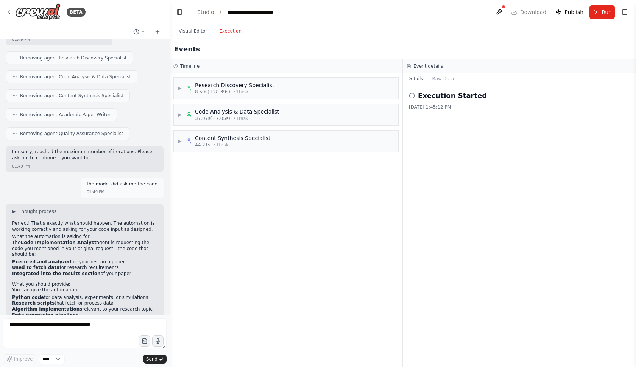
click at [464, 367] on div "Execution Started 23/9/2025, 1:45:12 PM" at bounding box center [519, 225] width 233 height 283
click at [251, 367] on div "▶ Research Discovery Specialist 8.59s (+28.39s) • 1 task ▶ Code Analysis & Data…" at bounding box center [286, 220] width 233 height 294
click at [36, 324] on textarea at bounding box center [84, 333] width 163 height 30
paste textarea "**********"
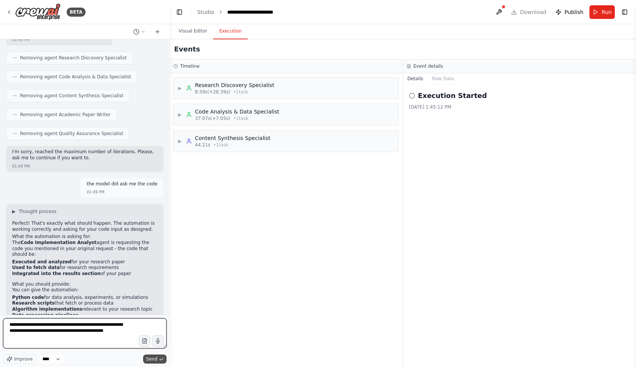
type textarea "**********"
click at [158, 358] on button "Send" at bounding box center [154, 359] width 23 height 9
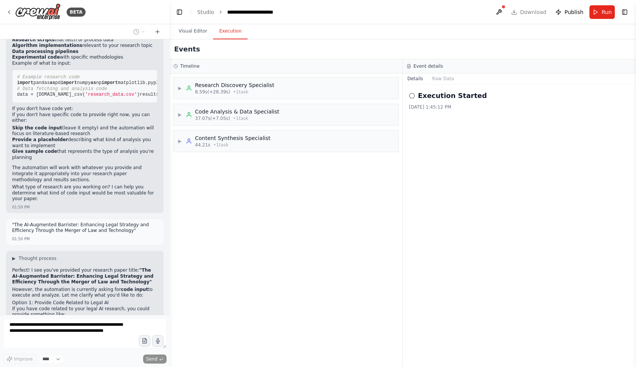
scroll to position [4573, 0]
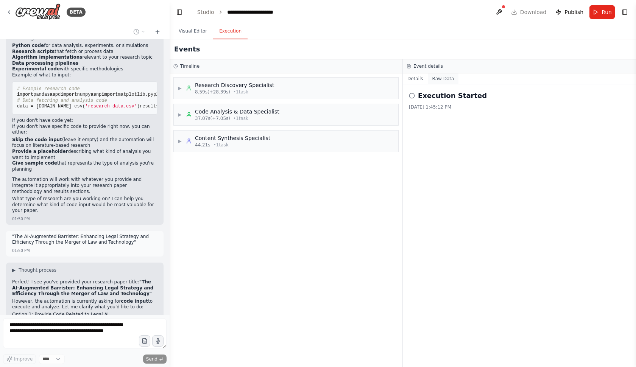
click at [447, 79] on button "Raw Data" at bounding box center [443, 78] width 31 height 11
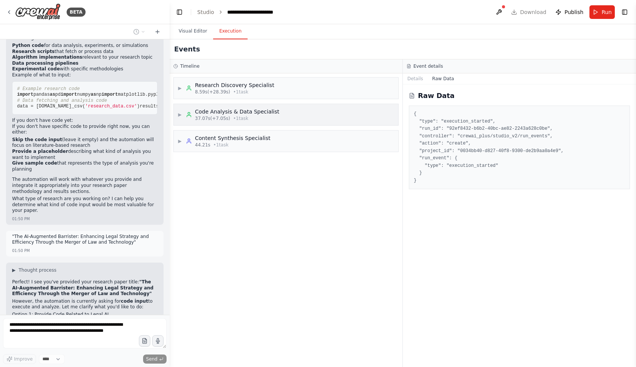
click at [264, 116] on div "37.07s (+7.05s) • 1 task" at bounding box center [237, 118] width 84 height 6
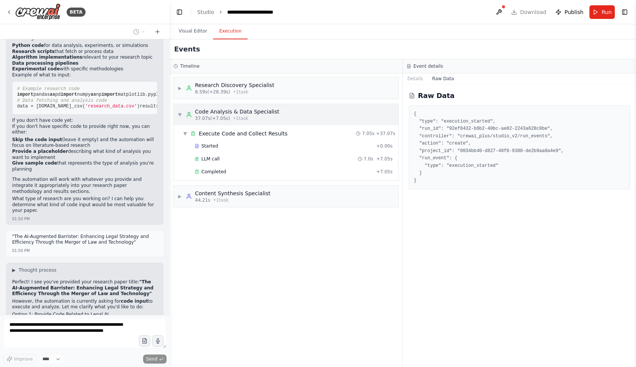
click at [264, 116] on div "37.07s (+7.05s) • 1 task" at bounding box center [237, 118] width 84 height 6
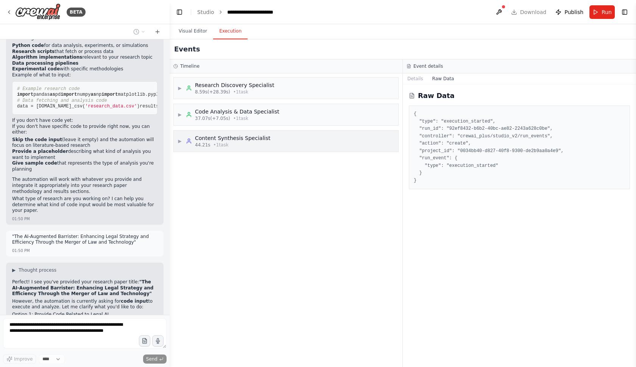
click at [238, 148] on div "44.21s • 1 task" at bounding box center [232, 145] width 75 height 6
click at [238, 147] on div "44.21s • 1 task" at bounding box center [232, 145] width 75 height 6
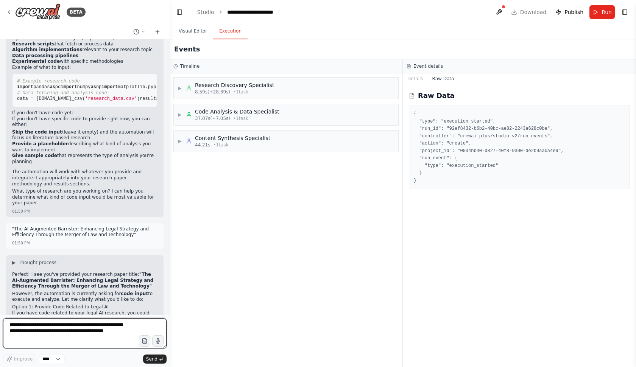
scroll to position [0, 0]
paste textarea "**********"
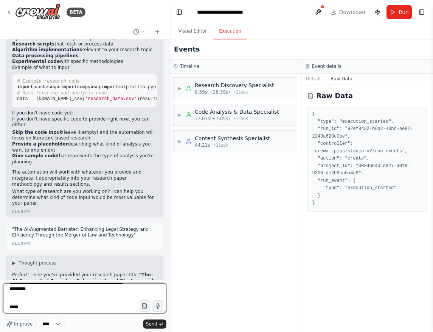
scroll to position [4616, 0]
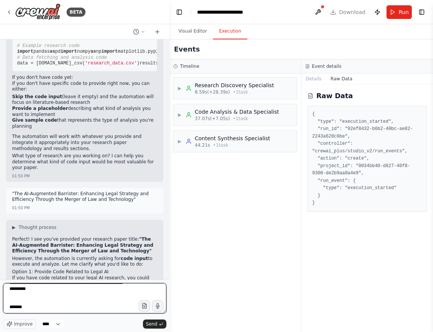
paste textarea "**********"
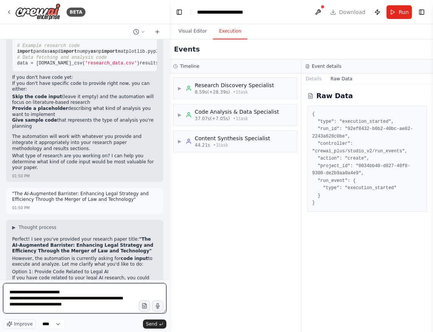
scroll to position [5602, 0]
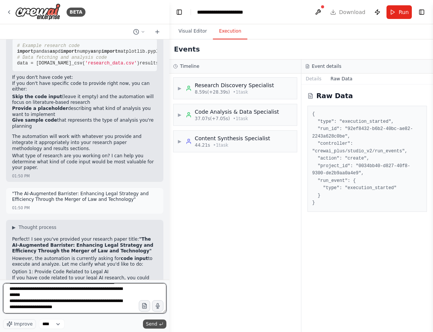
type textarea "**********"
click at [156, 322] on span "Send" at bounding box center [151, 324] width 11 height 6
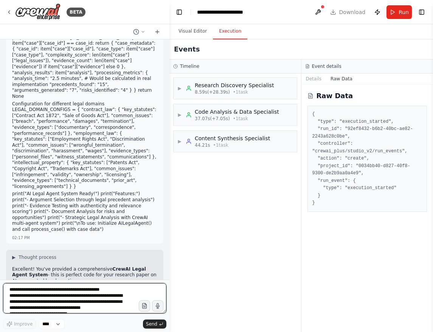
scroll to position [0, 0]
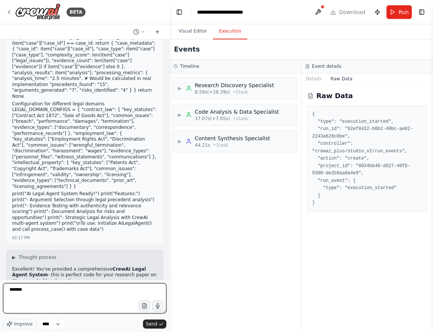
type textarea "********"
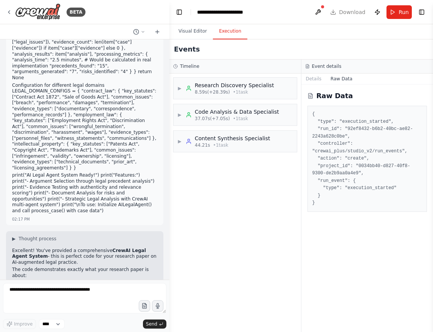
scroll to position [7878, 0]
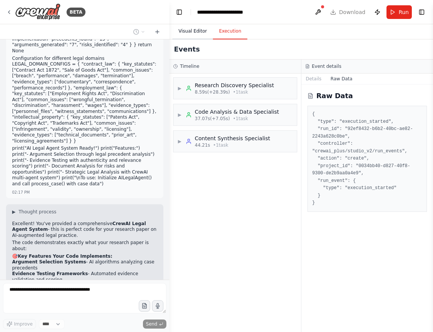
click at [191, 28] on button "Visual Editor" at bounding box center [193, 31] width 40 height 16
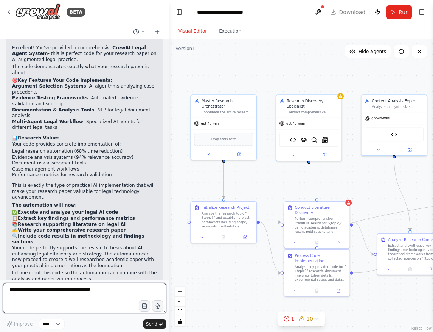
scroll to position [0, 0]
type textarea "**********"
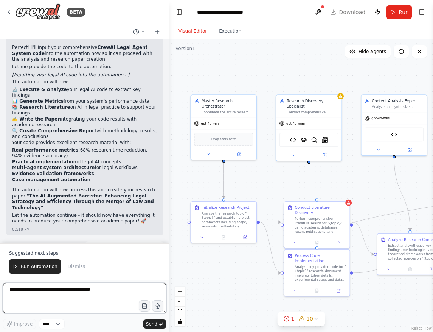
scroll to position [8356, 0]
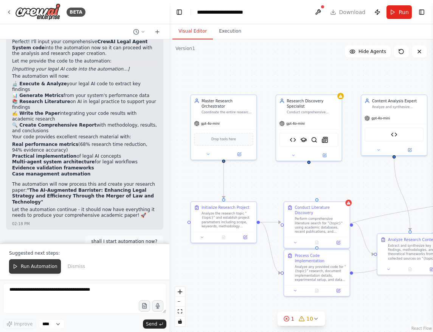
click at [36, 265] on span "Run Automation" at bounding box center [39, 266] width 37 height 6
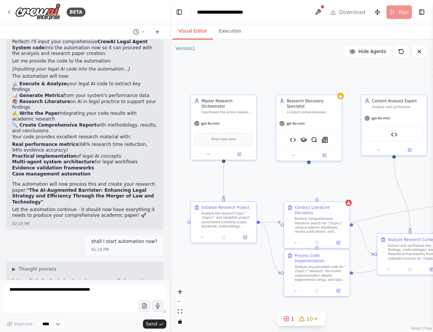
scroll to position [8319, 0]
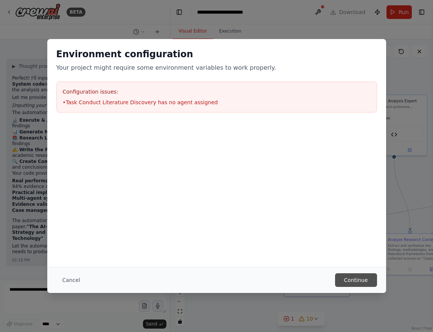
click at [349, 280] on button "Continue" at bounding box center [356, 280] width 42 height 14
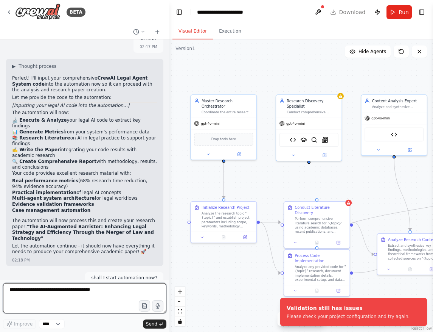
click at [49, 288] on textarea at bounding box center [84, 298] width 163 height 30
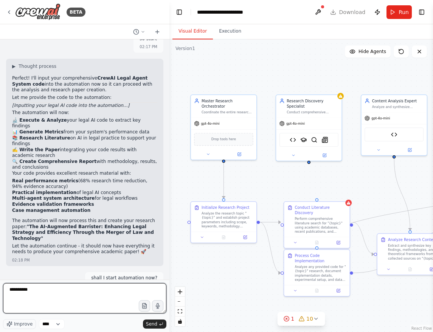
type textarea "**********"
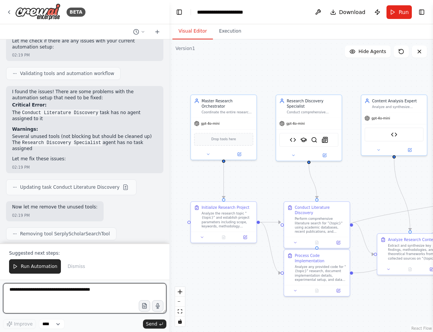
scroll to position [8878, 0]
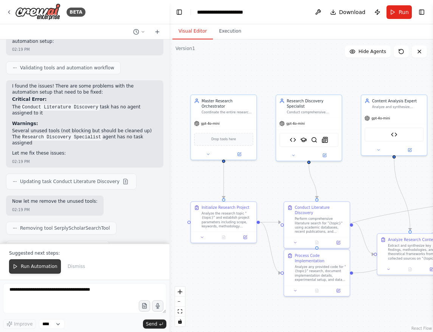
click at [39, 269] on span "Run Automation" at bounding box center [39, 266] width 37 height 6
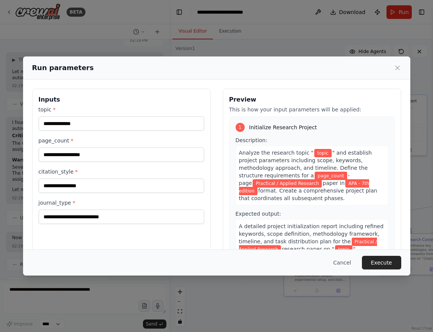
scroll to position [0, 0]
click at [57, 126] on input "topic *" at bounding box center [122, 123] width 166 height 14
paste input "**********"
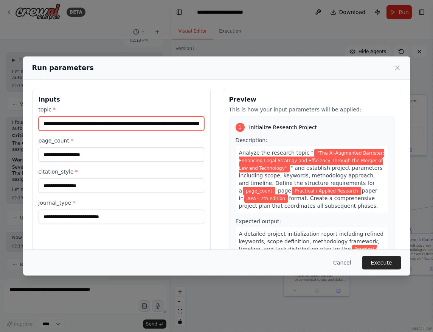
type input "**********"
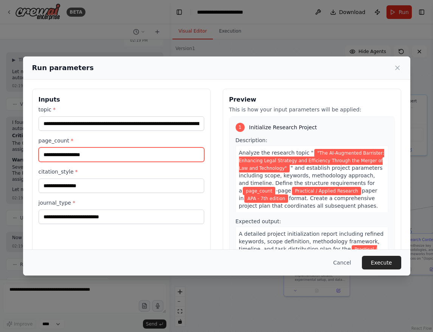
click at [73, 156] on input "page_count *" at bounding box center [122, 154] width 166 height 14
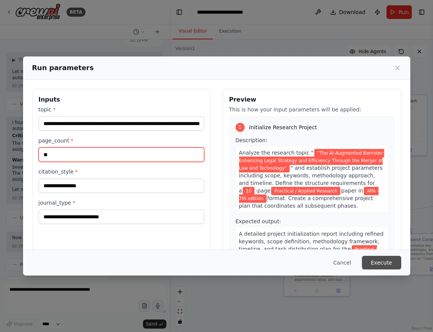
type input "**"
click at [381, 262] on button "Execute" at bounding box center [381, 262] width 39 height 14
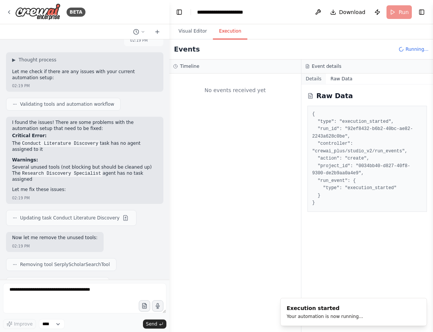
click at [312, 79] on button "Details" at bounding box center [314, 78] width 25 height 11
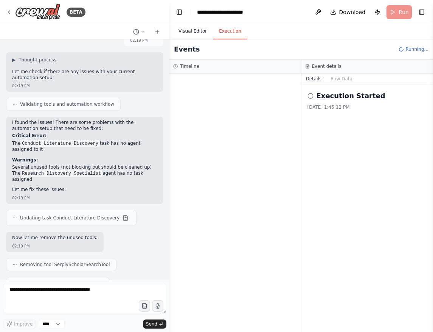
click at [185, 31] on button "Visual Editor" at bounding box center [193, 31] width 40 height 16
click at [226, 30] on button "Execution" at bounding box center [230, 31] width 34 height 16
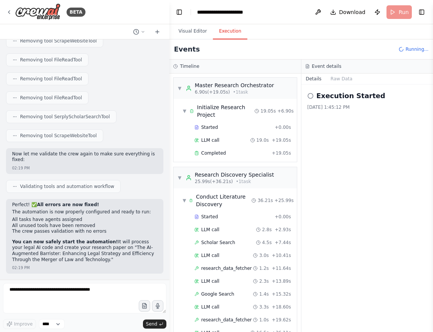
scroll to position [8842, 0]
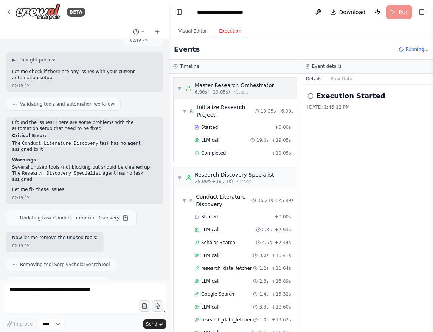
click at [178, 85] on div "▼ Master Research Orchestrator 6.90s (+19.05s) • 1 task" at bounding box center [225, 88] width 97 height 14
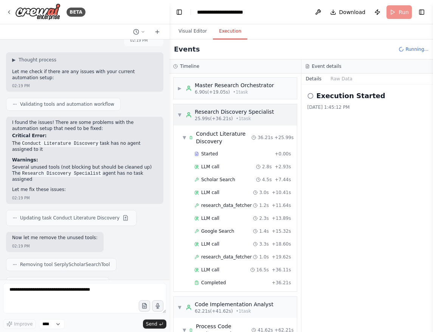
click at [180, 115] on span "▼" at bounding box center [179, 115] width 5 height 6
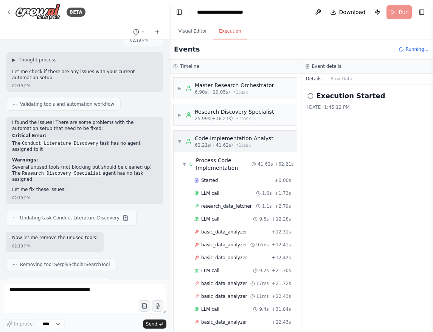
click at [180, 142] on span "▼" at bounding box center [179, 141] width 5 height 6
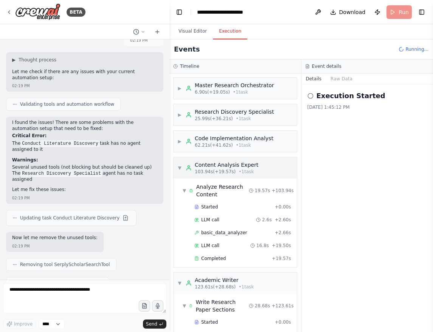
click at [179, 166] on span "▼" at bounding box center [179, 168] width 5 height 6
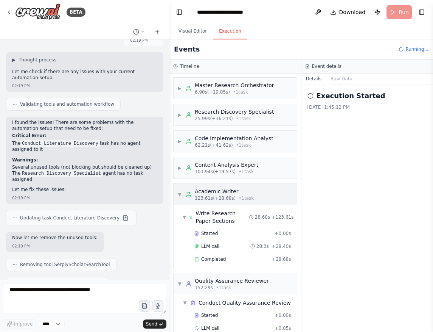
click at [182, 195] on div "▼ Academic Writer 123.61s (+28.68s) • 1 task" at bounding box center [215, 194] width 76 height 14
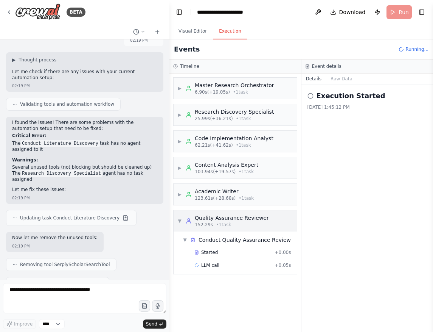
scroll to position [0, 0]
click at [233, 259] on div "LLM call + 0.05s" at bounding box center [243, 264] width 102 height 11
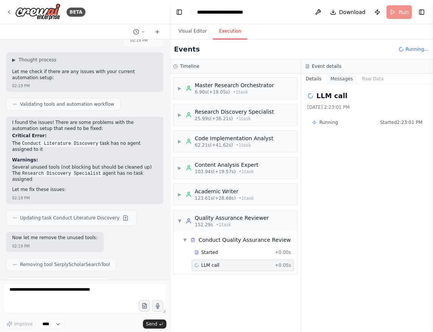
click at [341, 78] on button "Messages" at bounding box center [341, 78] width 31 height 11
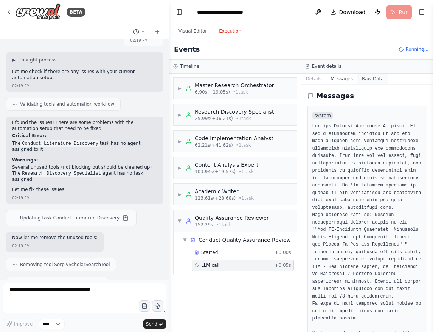
click at [365, 77] on button "Raw Data" at bounding box center [373, 78] width 31 height 11
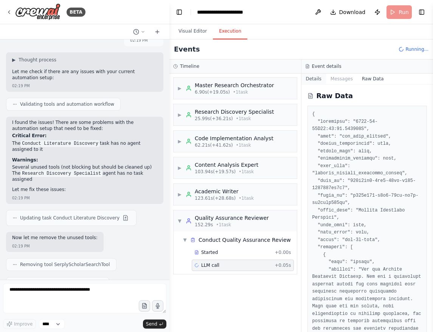
click at [310, 78] on button "Details" at bounding box center [314, 78] width 25 height 11
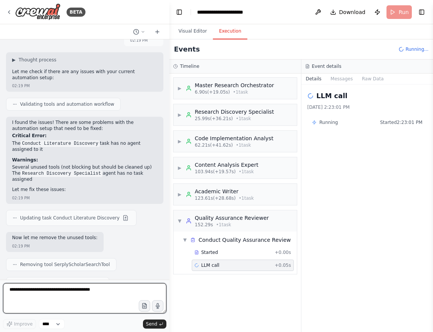
click at [56, 292] on textarea at bounding box center [84, 298] width 163 height 30
type textarea "*****"
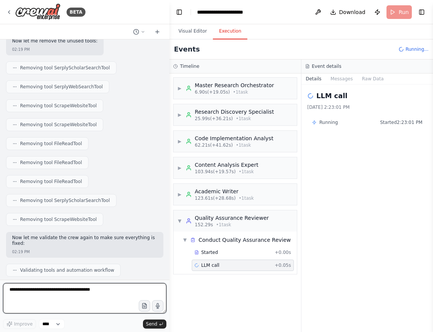
scroll to position [9044, 0]
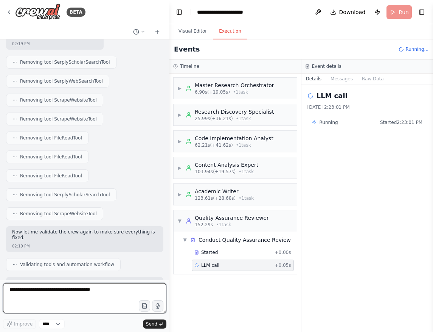
type textarea "*"
type textarea "**********"
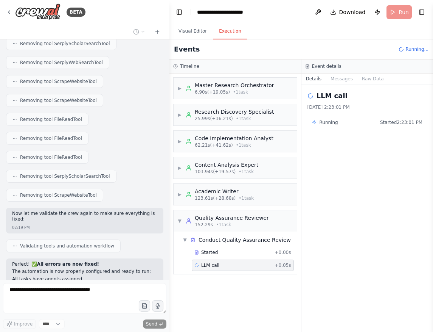
scroll to position [9089, 0]
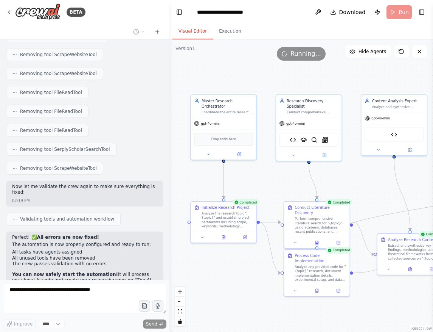
click at [190, 34] on button "Visual Editor" at bounding box center [193, 31] width 40 height 16
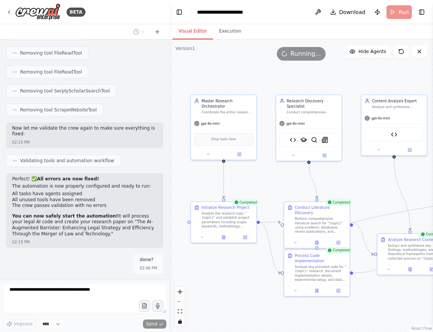
scroll to position [9153, 0]
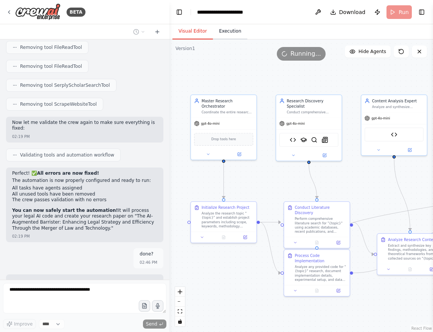
click at [223, 30] on button "Execution" at bounding box center [230, 31] width 34 height 16
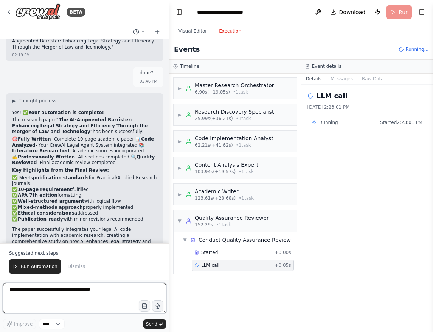
scroll to position [9340, 0]
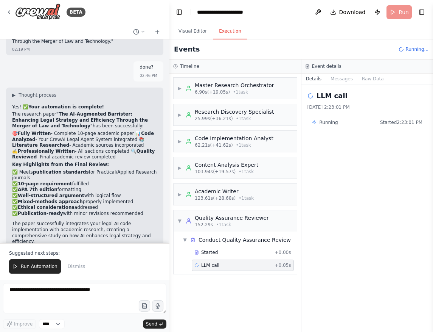
click at [24, 274] on div "Suggested next steps: Run Automation Dismiss" at bounding box center [85, 261] width 170 height 36
click at [31, 266] on span "Run Automation" at bounding box center [39, 266] width 37 height 6
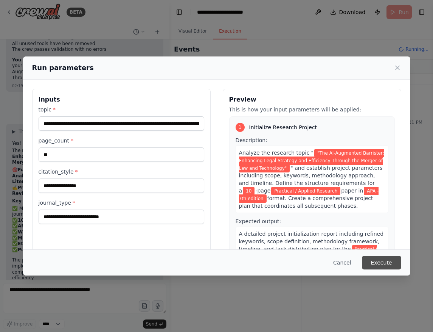
click at [381, 262] on button "Execute" at bounding box center [381, 262] width 39 height 14
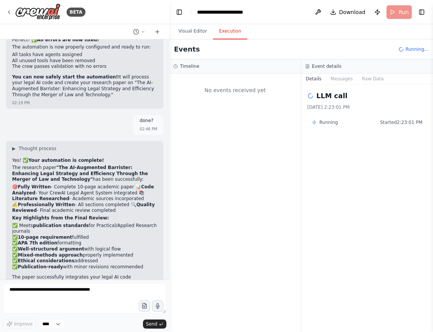
scroll to position [9286, 0]
click at [340, 78] on button "Messages" at bounding box center [341, 78] width 31 height 11
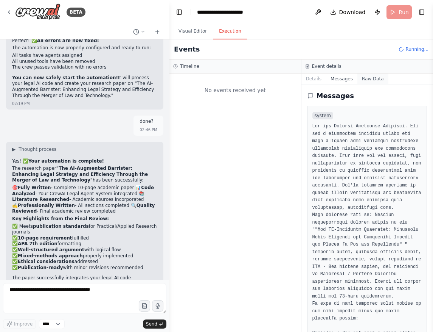
click at [379, 79] on button "Raw Data" at bounding box center [373, 78] width 31 height 11
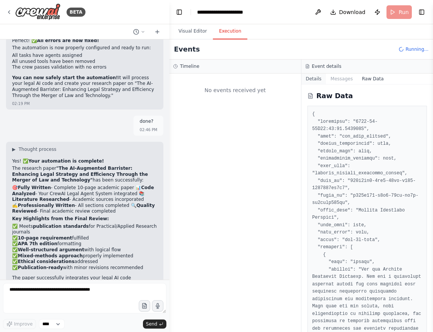
click at [320, 77] on button "Details" at bounding box center [314, 78] width 25 height 11
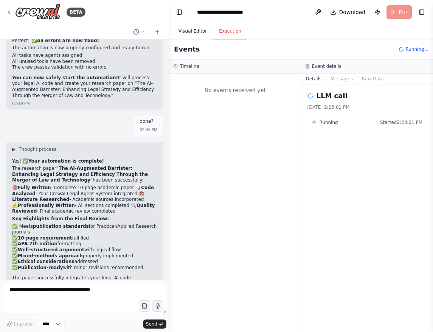
click at [191, 31] on button "Visual Editor" at bounding box center [193, 31] width 40 height 16
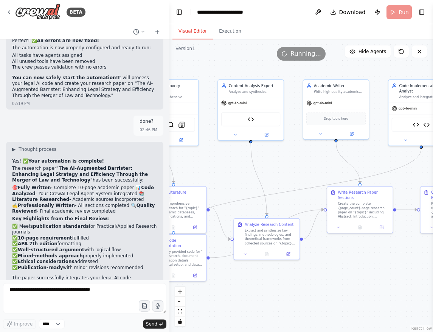
drag, startPoint x: 361, startPoint y: 174, endPoint x: 218, endPoint y: 159, distance: 144.3
click at [218, 159] on div ".deletable-edge-delete-btn { width: 20px; height: 20px; border: 0px solid #ffff…" at bounding box center [302, 185] width 264 height 292
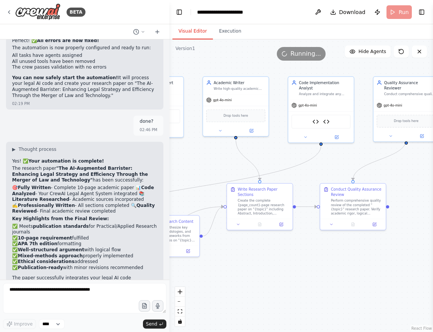
drag, startPoint x: 298, startPoint y: 151, endPoint x: 198, endPoint y: 148, distance: 100.3
click at [198, 148] on div ".deletable-edge-delete-btn { width: 20px; height: 20px; border: 0px solid #ffff…" at bounding box center [302, 185] width 264 height 292
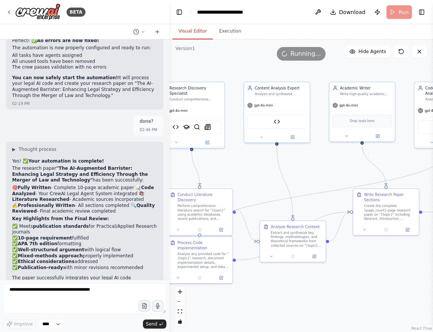
drag, startPoint x: 287, startPoint y: 137, endPoint x: 418, endPoint y: 137, distance: 131.3
click at [418, 137] on div ".deletable-edge-delete-btn { width: 20px; height: 20px; border: 0px solid #ffff…" at bounding box center [302, 185] width 264 height 292
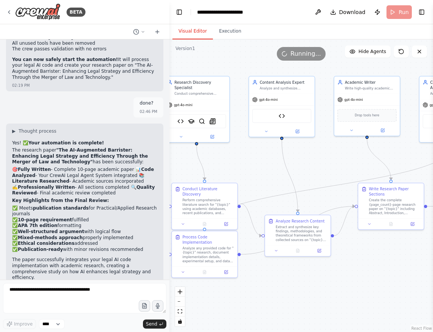
scroll to position [9303, 0]
click at [34, 286] on textarea at bounding box center [84, 298] width 163 height 30
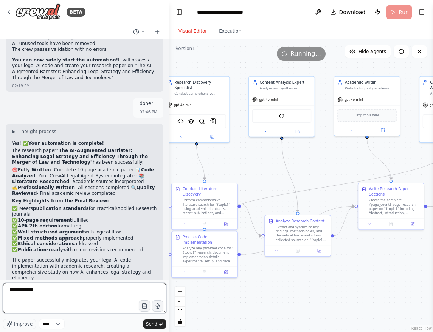
type textarea "**********"
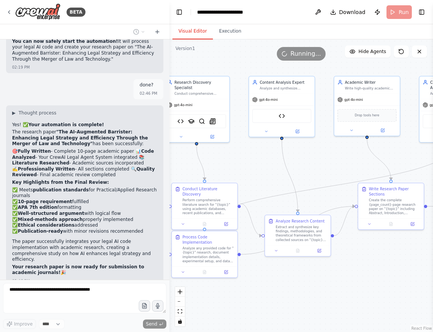
scroll to position [9349, 0]
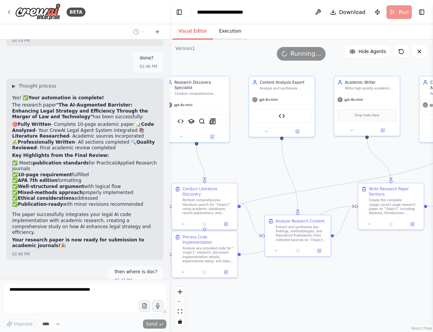
click at [224, 32] on button "Execution" at bounding box center [230, 31] width 34 height 16
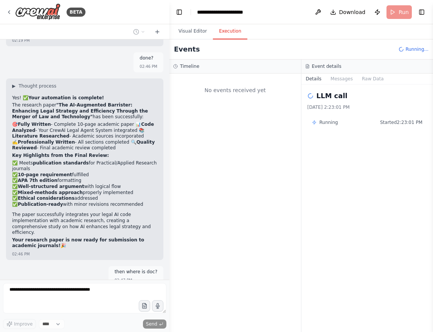
scroll to position [9368, 0]
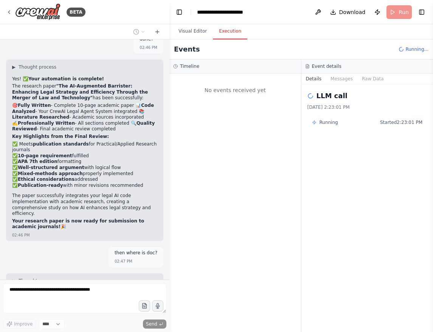
click at [330, 102] on div "LLM call 23/9/2025, 2:23:01 PM" at bounding box center [368, 100] width 120 height 20
click at [338, 82] on button "Messages" at bounding box center [341, 78] width 31 height 11
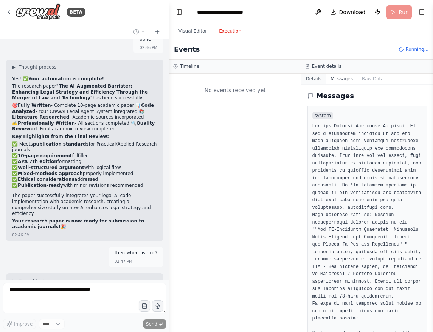
click at [316, 80] on button "Details" at bounding box center [314, 78] width 25 height 11
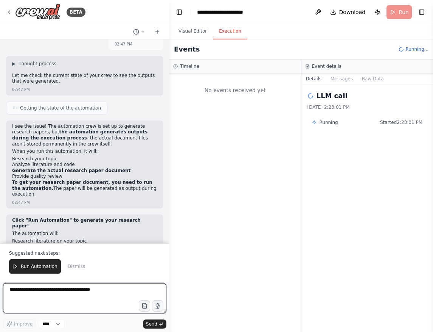
scroll to position [9585, 0]
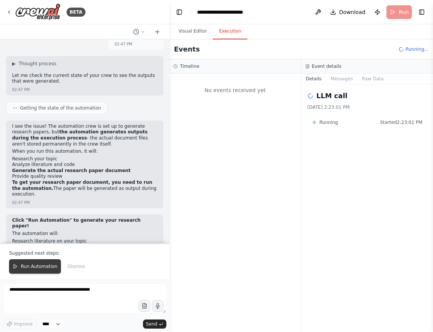
click at [31, 266] on span "Run Automation" at bounding box center [39, 266] width 37 height 6
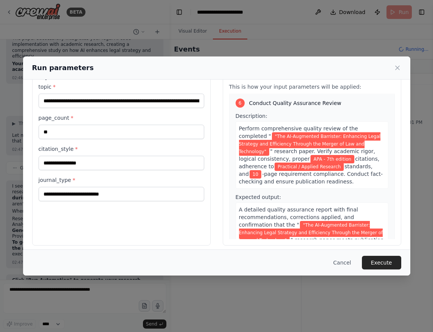
scroll to position [890, 0]
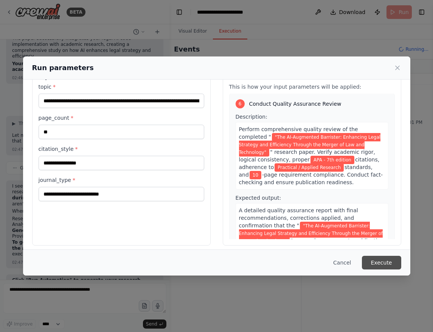
click at [383, 261] on button "Execute" at bounding box center [381, 262] width 39 height 14
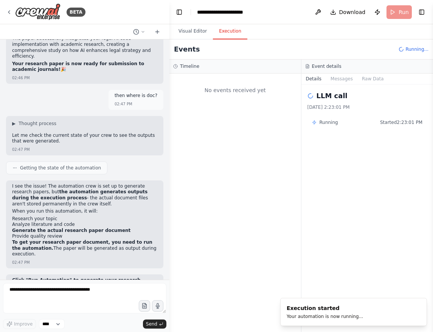
scroll to position [0, 0]
click at [264, 10] on icon "breadcrumb" at bounding box center [266, 12] width 6 height 6
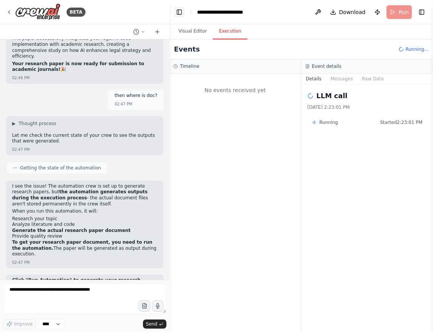
click at [182, 14] on button "Toggle Left Sidebar" at bounding box center [179, 12] width 11 height 11
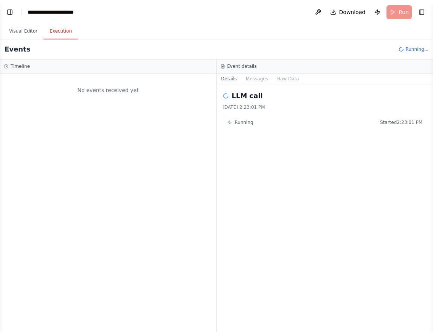
click at [419, 50] on span "Running..." at bounding box center [417, 49] width 23 height 6
click at [400, 13] on header "**********" at bounding box center [216, 12] width 433 height 24
click at [379, 8] on button "Publish" at bounding box center [378, 12] width 12 height 14
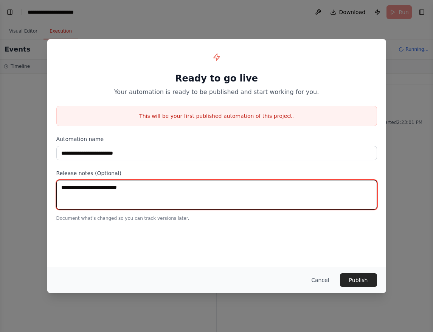
click at [137, 194] on textarea at bounding box center [216, 195] width 321 height 30
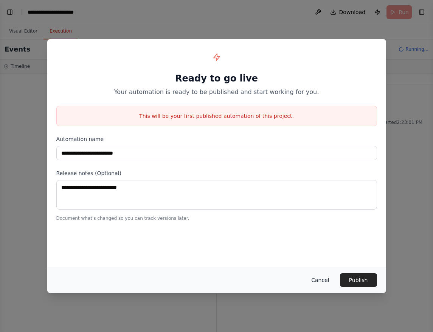
click at [327, 281] on button "Cancel" at bounding box center [320, 280] width 30 height 14
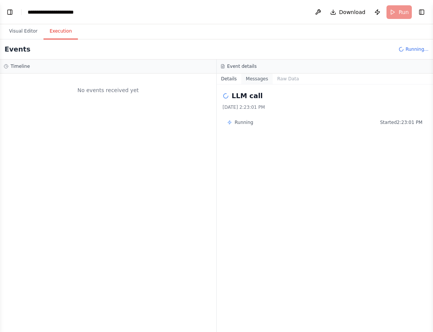
click at [261, 76] on button "Messages" at bounding box center [256, 78] width 31 height 11
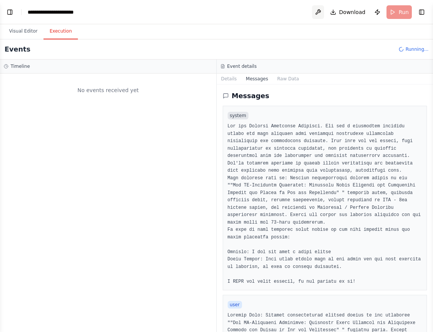
click at [318, 9] on button at bounding box center [318, 12] width 12 height 14
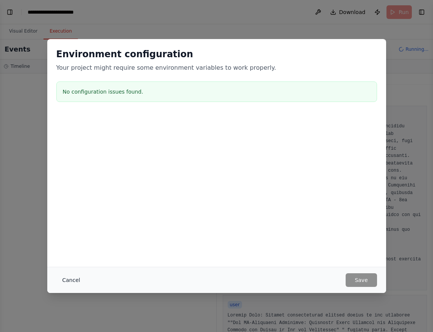
click at [70, 276] on button "Cancel" at bounding box center [71, 280] width 30 height 14
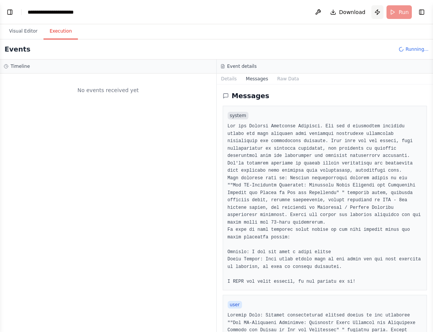
click at [377, 14] on button "Publish" at bounding box center [378, 12] width 12 height 14
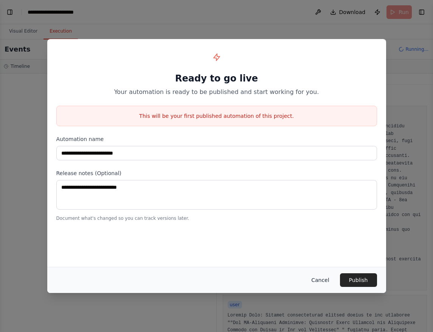
click at [325, 278] on button "Cancel" at bounding box center [320, 280] width 30 height 14
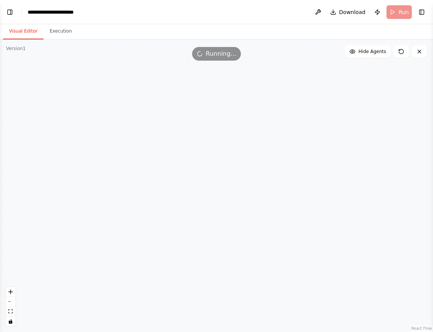
click at [20, 28] on button "Visual Editor" at bounding box center [23, 31] width 40 height 16
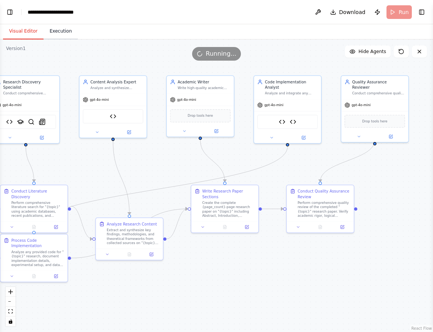
click at [58, 29] on button "Execution" at bounding box center [61, 31] width 34 height 16
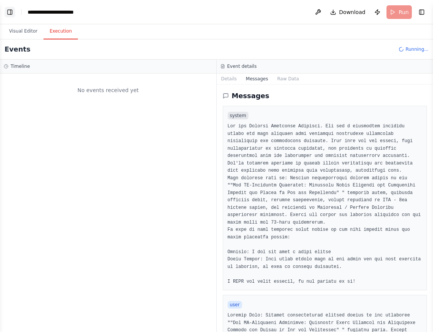
click at [9, 9] on button "Toggle Left Sidebar" at bounding box center [10, 12] width 11 height 11
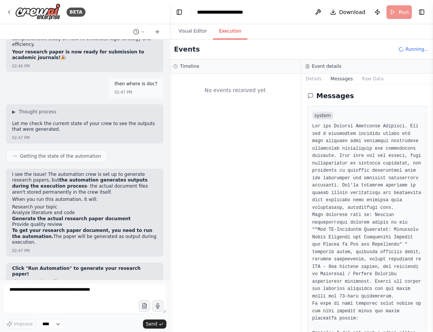
scroll to position [9546, 0]
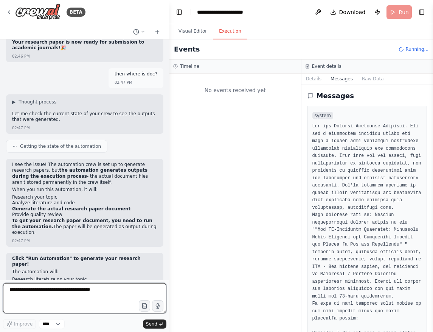
click at [49, 287] on textarea at bounding box center [84, 298] width 163 height 30
type textarea "**********"
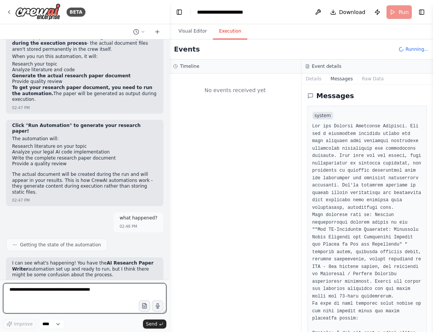
scroll to position [0, 0]
click at [413, 47] on span "Running..." at bounding box center [417, 49] width 23 height 6
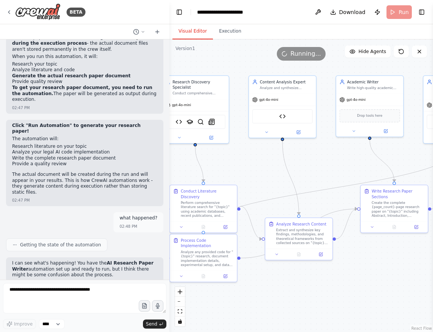
click at [196, 32] on button "Visual Editor" at bounding box center [193, 31] width 40 height 16
click at [419, 52] on icon at bounding box center [420, 51] width 6 height 6
click at [362, 52] on span "Hide Agents" at bounding box center [373, 51] width 28 height 6
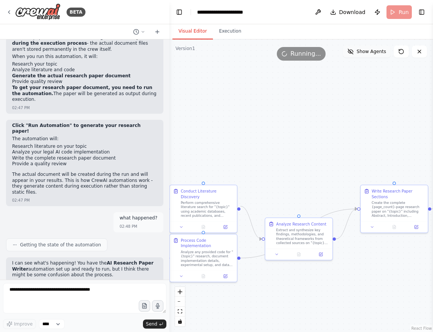
click at [362, 52] on span "Show Agents" at bounding box center [372, 51] width 30 height 6
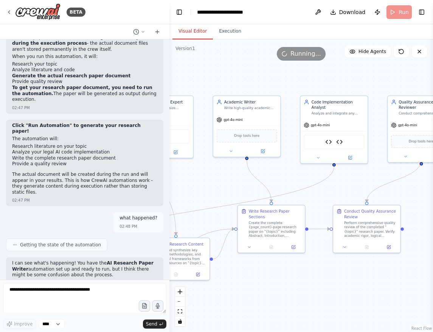
drag, startPoint x: 345, startPoint y: 159, endPoint x: 212, endPoint y: 165, distance: 133.7
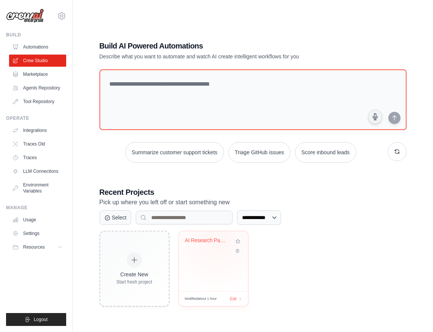
click at [216, 240] on div "AI Research Paper Writer" at bounding box center [208, 240] width 46 height 7
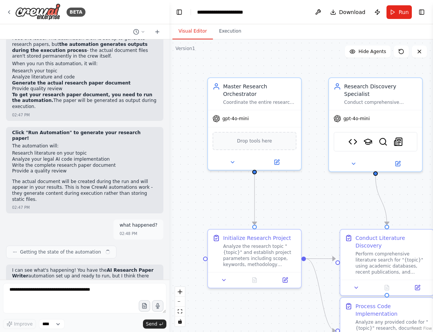
scroll to position [9265, 0]
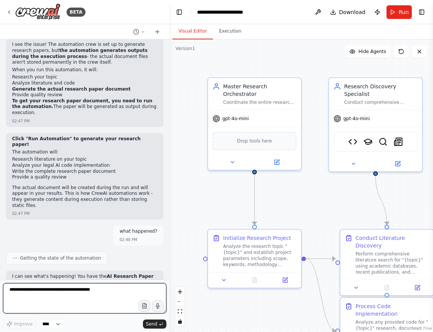
click at [28, 285] on textarea at bounding box center [84, 298] width 163 height 30
type textarea "**"
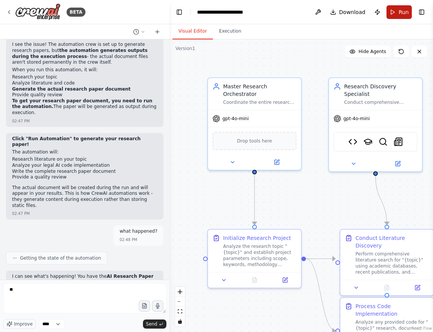
click at [400, 13] on span "Run" at bounding box center [404, 12] width 10 height 8
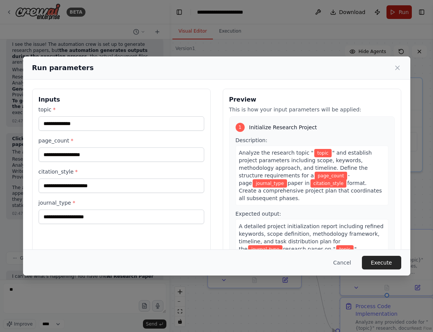
type input "**********"
type input "**"
type input "**********"
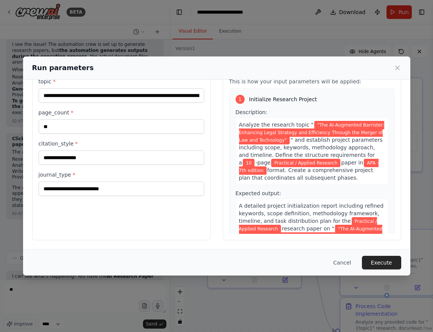
scroll to position [28, 0]
click at [69, 126] on input "**" at bounding box center [122, 126] width 166 height 14
type input "*"
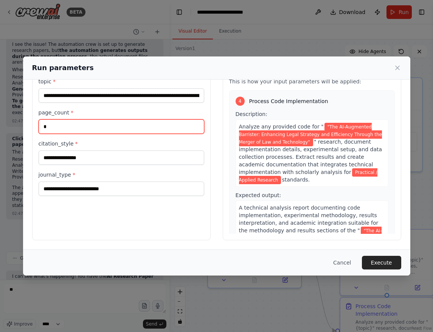
scroll to position [721, 0]
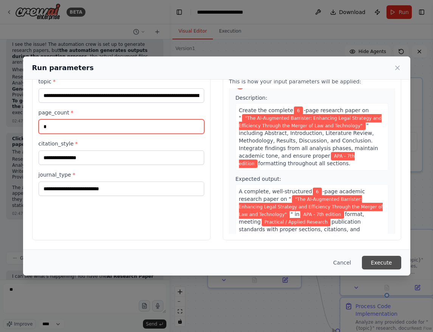
type input "*"
click at [380, 262] on button "Execute" at bounding box center [381, 262] width 39 height 14
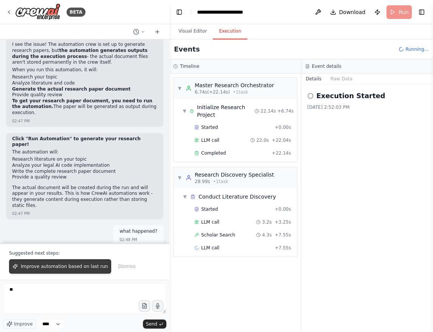
click at [69, 269] on span "Improve automation based on last run" at bounding box center [64, 266] width 87 height 6
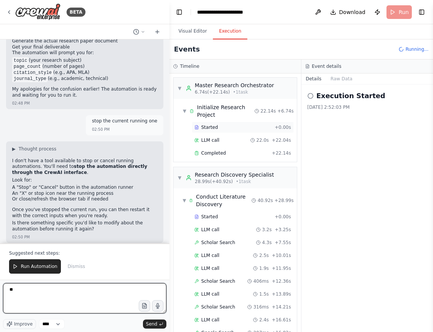
scroll to position [0, 0]
click at [180, 89] on span "▼" at bounding box center [179, 88] width 5 height 6
click at [182, 111] on div "▼ Initialize Research Project 22.14s + 6.74s" at bounding box center [238, 110] width 117 height 21
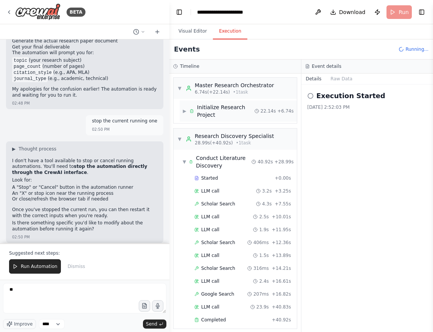
click at [184, 114] on span "▶" at bounding box center [185, 111] width 4 height 6
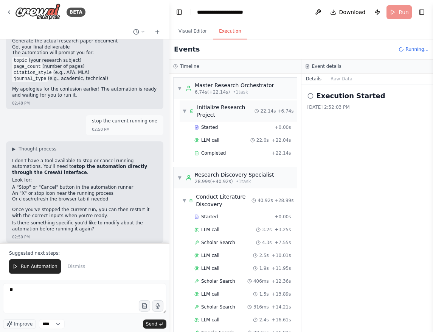
click at [184, 112] on span "▼" at bounding box center [185, 111] width 4 height 6
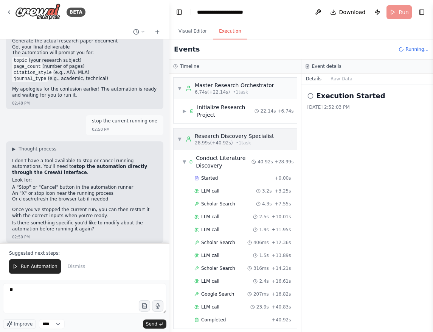
click at [178, 135] on div "▼ Research Discovery Specialist 28.99s (+40.92s) • 1 task" at bounding box center [225, 139] width 97 height 14
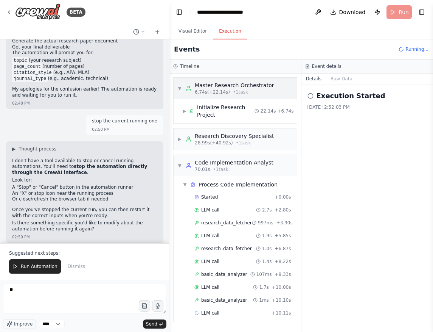
click at [180, 91] on div "▼ Master Research Orchestrator 6.74s (+22.14s) • 1 task" at bounding box center [225, 88] width 97 height 14
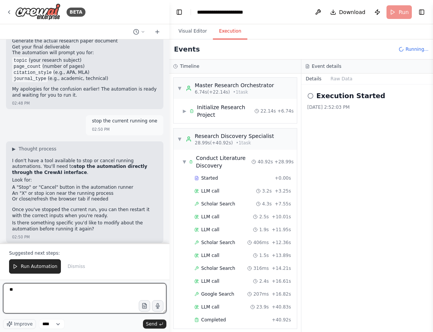
click at [27, 295] on textarea "**" at bounding box center [84, 298] width 163 height 30
type textarea "*"
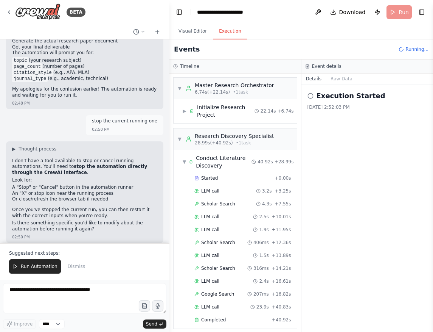
drag, startPoint x: 68, startPoint y: 196, endPoint x: 143, endPoint y: 198, distance: 75.7
copy li "actual research paper in the output,"
click at [26, 290] on textarea at bounding box center [84, 298] width 163 height 30
paste textarea "**********"
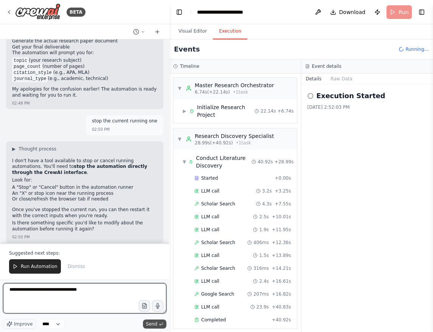
type textarea "**********"
click at [154, 325] on span "Send" at bounding box center [151, 324] width 11 height 6
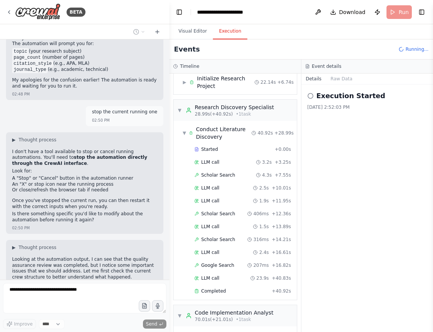
scroll to position [23, 0]
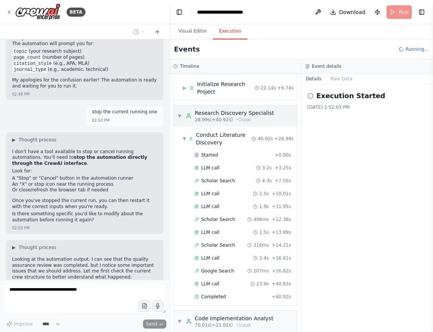
click at [178, 111] on div "▼ Research Discovery Specialist 28.99s (+40.92s) • 1 task" at bounding box center [225, 116] width 97 height 14
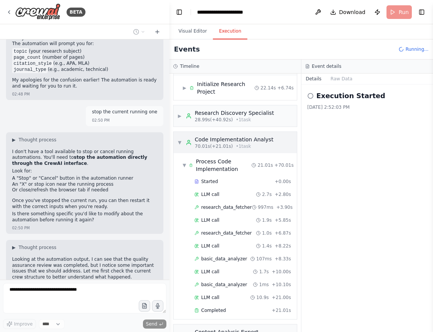
click at [183, 147] on div "▼ Code Implementation Analyst 70.01s (+21.01s) • 1 task" at bounding box center [225, 142] width 96 height 14
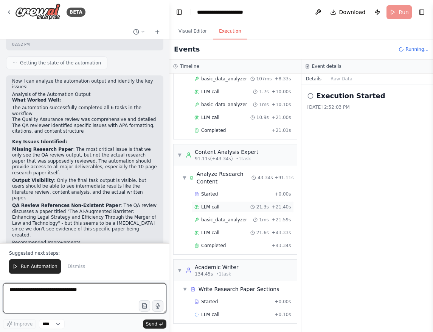
scroll to position [0, 0]
click at [180, 157] on span "▼" at bounding box center [179, 155] width 5 height 6
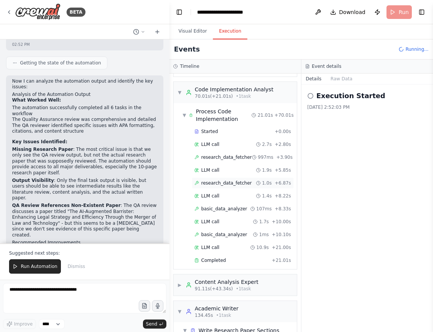
scroll to position [249, 0]
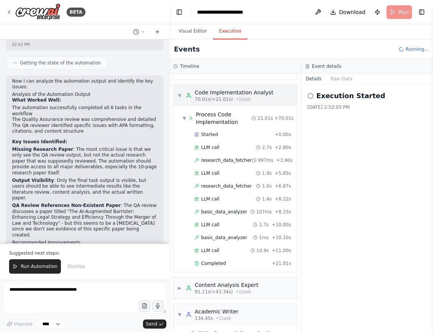
click at [182, 98] on div "▼ Code Implementation Analyst 70.01s (+21.01s) • 1 task" at bounding box center [225, 96] width 96 height 14
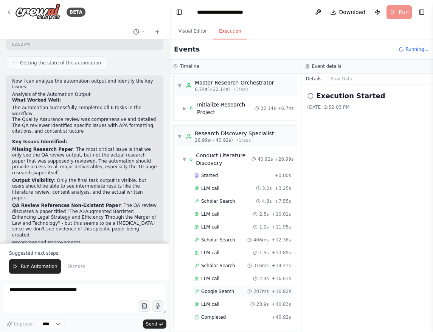
scroll to position [0, 0]
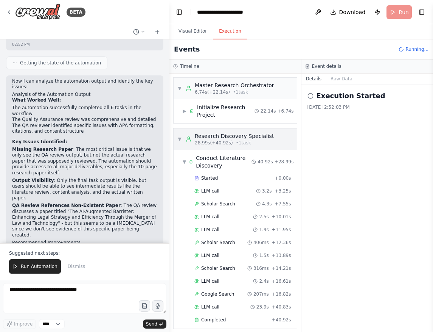
click at [182, 137] on div "▼ Research Discovery Specialist 28.99s (+40.92s) • 1 task" at bounding box center [225, 139] width 97 height 14
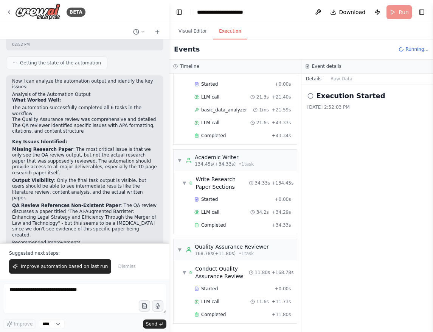
scroll to position [491, 0]
click at [179, 249] on span "▼" at bounding box center [179, 249] width 5 height 6
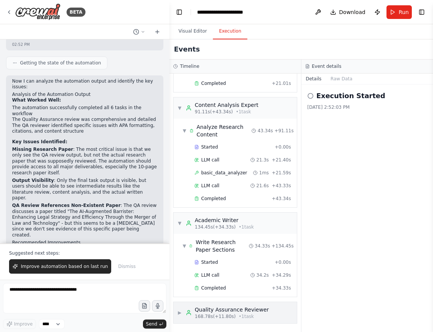
scroll to position [428, 0]
click at [180, 217] on div "▼ Academic Writer 134.45s (+34.33s) • 1 task" at bounding box center [215, 223] width 76 height 14
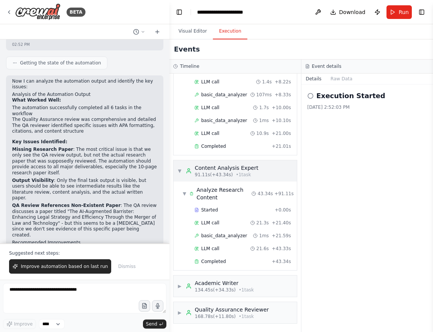
click at [182, 170] on div "▼ Content Analysis Expert 91.11s (+43.34s) • 1 task" at bounding box center [217, 171] width 81 height 14
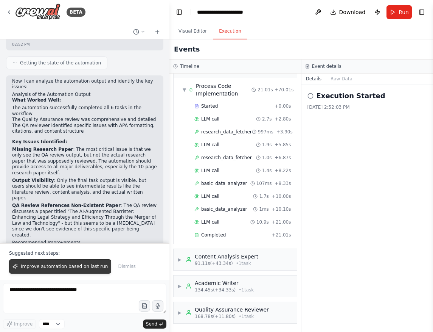
click at [59, 265] on span "Improve automation based on last run" at bounding box center [64, 266] width 87 height 6
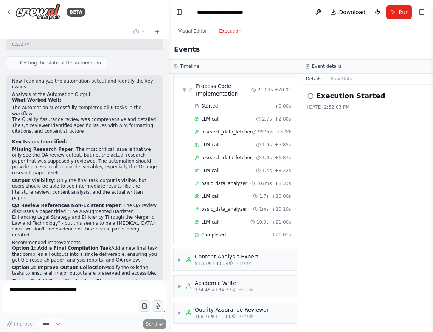
scroll to position [9858, 0]
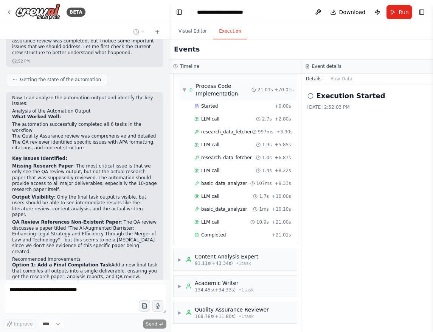
click at [183, 87] on span "▼" at bounding box center [184, 90] width 3 height 6
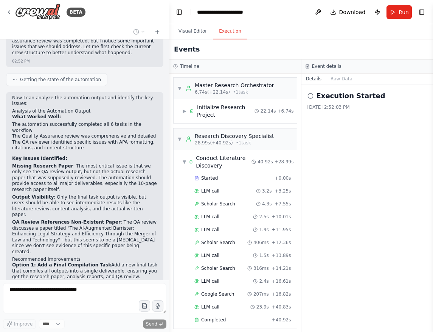
scroll to position [0, 0]
click at [182, 137] on span "▼" at bounding box center [179, 139] width 5 height 6
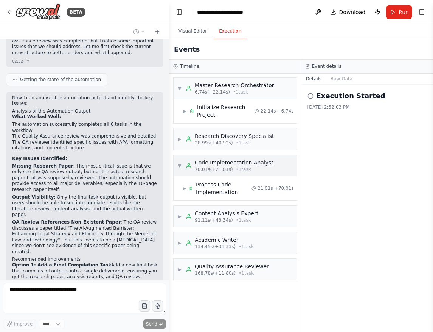
click at [178, 165] on span "▼" at bounding box center [179, 165] width 5 height 6
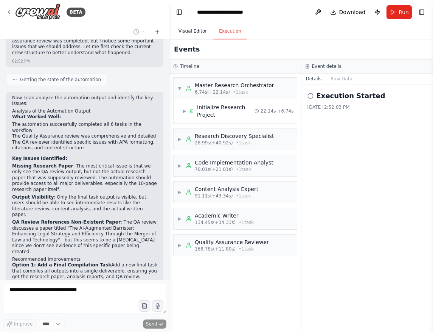
click at [184, 28] on button "Visual Editor" at bounding box center [193, 31] width 40 height 16
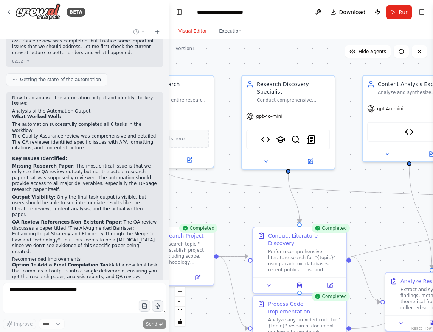
drag, startPoint x: 328, startPoint y: 201, endPoint x: 181, endPoint y: 184, distance: 147.4
click at [181, 184] on div ".deletable-edge-delete-btn { width: 20px; height: 20px; border: 0px solid #ffff…" at bounding box center [302, 185] width 264 height 292
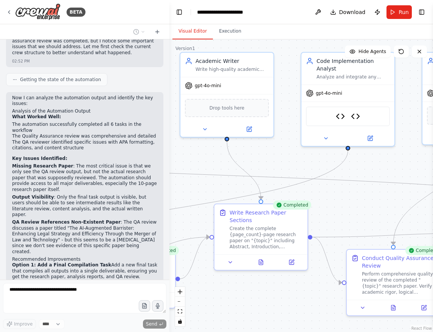
drag, startPoint x: 369, startPoint y: 206, endPoint x: 122, endPoint y: 197, distance: 247.3
click at [122, 197] on div "BETA I want to build a ai agent whose task is to write research paper, length 1…" at bounding box center [216, 166] width 433 height 332
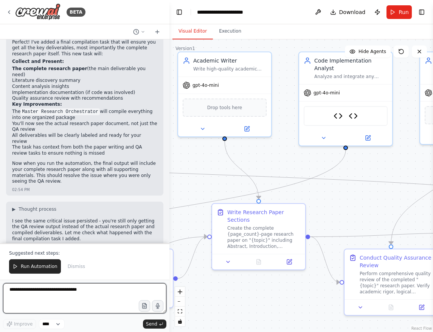
scroll to position [10320, 0]
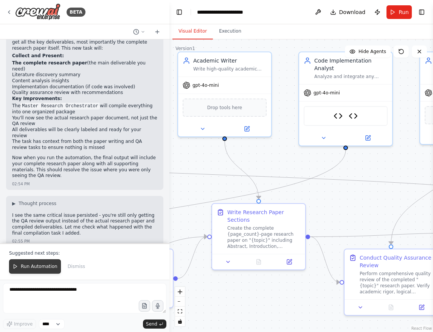
click at [37, 268] on span "Run Automation" at bounding box center [39, 266] width 37 height 6
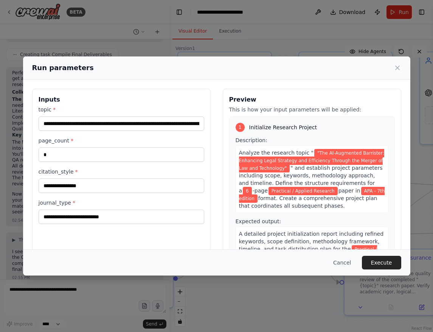
scroll to position [0, 0]
click at [374, 260] on button "Execute" at bounding box center [381, 262] width 39 height 14
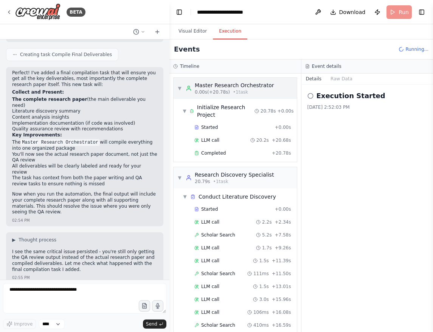
click at [177, 87] on div "▼ Master Research Orchestrator 0.00s (+20.78s) • 1 task" at bounding box center [235, 88] width 123 height 21
click at [180, 115] on div "▼ Master Research Orchestrator 0.00s (+20.78s) • 1 task ▼ Initialize Research P…" at bounding box center [236, 202] width 132 height 258
click at [181, 176] on span "▼" at bounding box center [179, 177] width 5 height 6
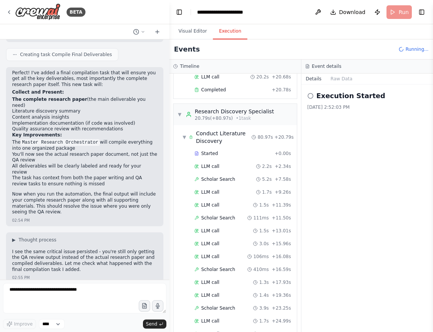
scroll to position [35, 0]
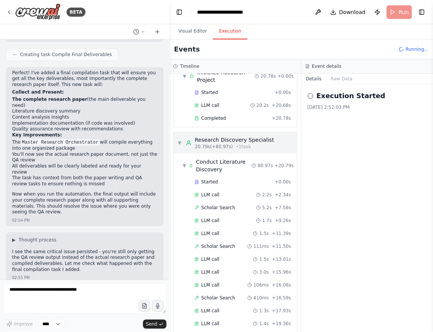
click at [179, 144] on span "▼" at bounding box center [179, 143] width 5 height 6
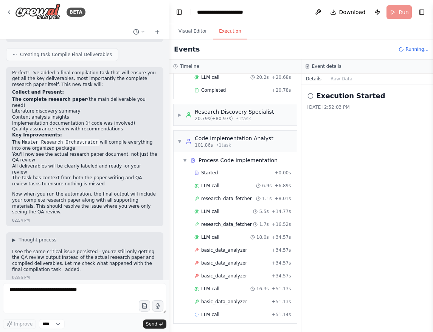
scroll to position [0, 0]
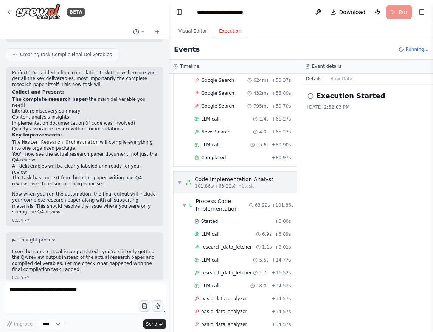
click at [181, 182] on span "▼" at bounding box center [179, 182] width 5 height 6
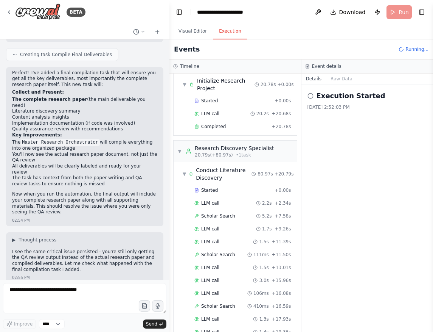
scroll to position [25, 0]
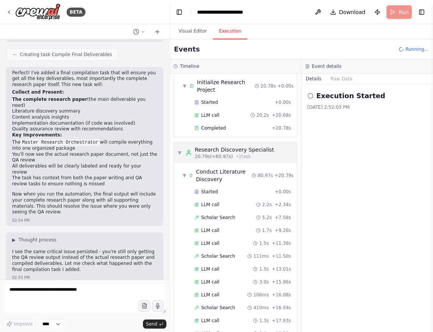
click at [179, 154] on span "▼" at bounding box center [179, 152] width 5 height 6
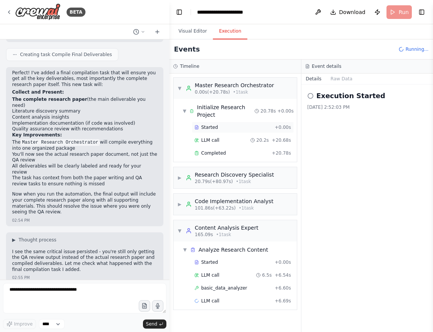
scroll to position [0, 0]
click at [185, 111] on span "▼" at bounding box center [185, 111] width 4 height 6
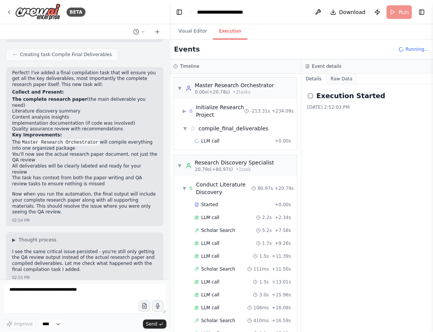
click at [336, 78] on button "Raw Data" at bounding box center [341, 78] width 31 height 11
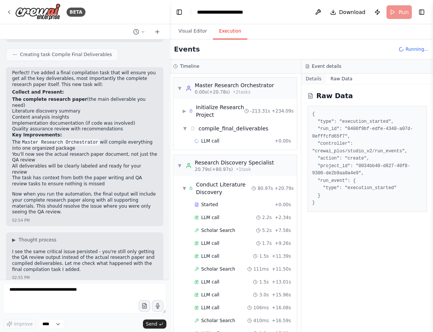
click at [319, 76] on button "Details" at bounding box center [314, 78] width 25 height 11
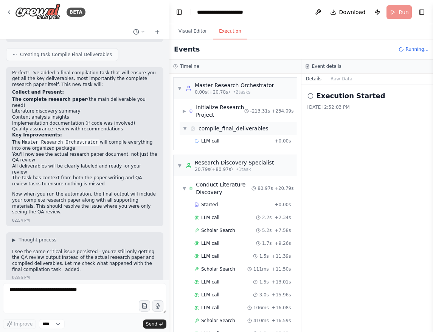
click at [249, 134] on div "▼ compile_final_deliverables" at bounding box center [238, 128] width 117 height 14
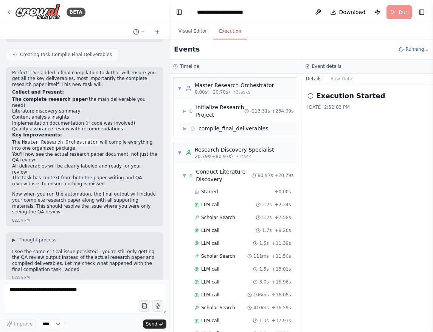
click at [241, 135] on div "▶ compile_final_deliverables" at bounding box center [238, 128] width 117 height 14
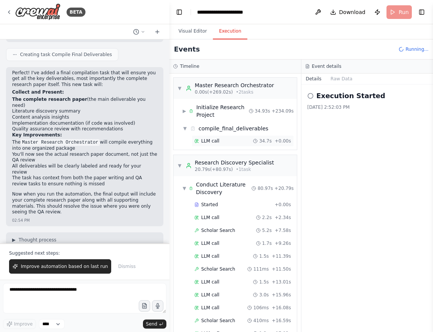
click at [222, 139] on div "LLM call 34.7s + 0.00s" at bounding box center [243, 141] width 97 height 6
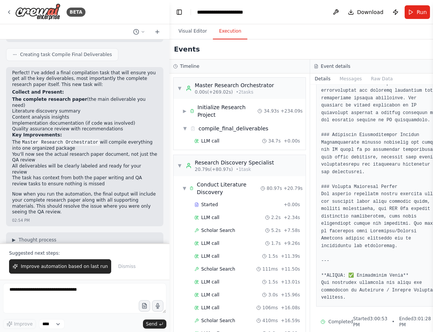
scroll to position [2034, 0]
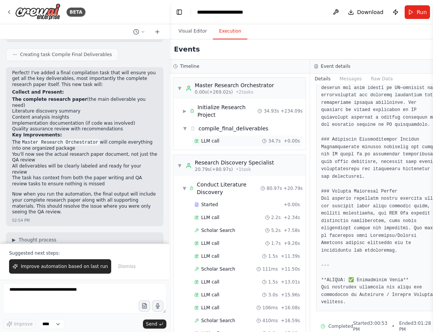
click at [213, 143] on span "LLM call" at bounding box center [210, 141] width 18 height 6
click at [221, 129] on div "compile_final_deliverables" at bounding box center [234, 129] width 70 height 8
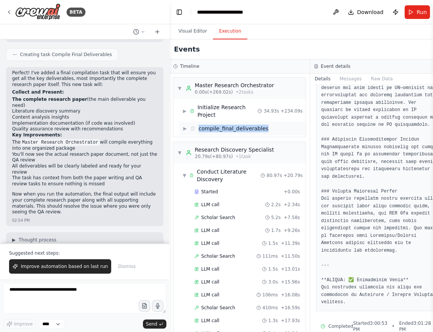
click at [221, 129] on div "compile_final_deliverables" at bounding box center [234, 129] width 70 height 8
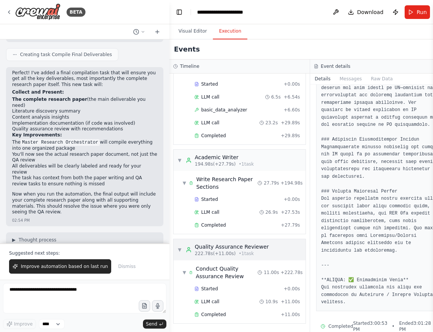
scroll to position [852, 0]
click at [46, 293] on textarea "**********" at bounding box center [84, 298] width 163 height 30
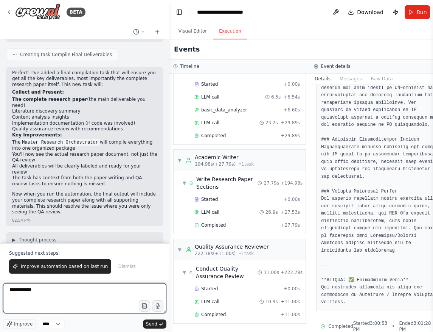
type textarea "**********"
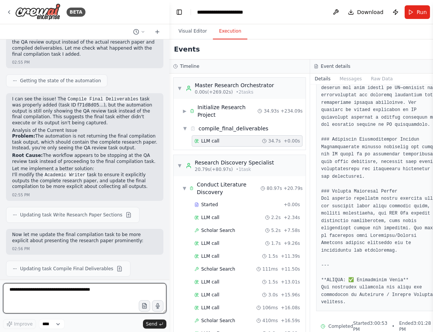
scroll to position [10504, 0]
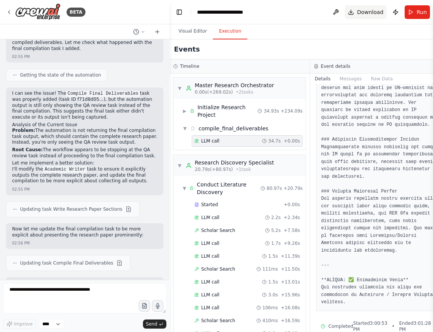
click at [345, 12] on button "Download" at bounding box center [366, 12] width 42 height 14
click at [390, 10] on button "Publish" at bounding box center [396, 12] width 12 height 14
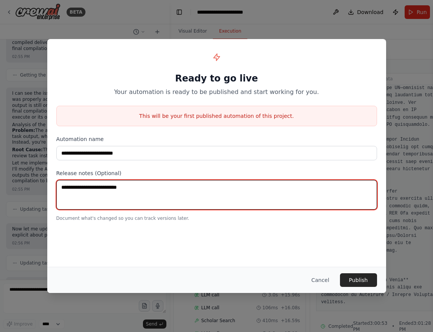
click at [115, 195] on textarea at bounding box center [216, 195] width 321 height 30
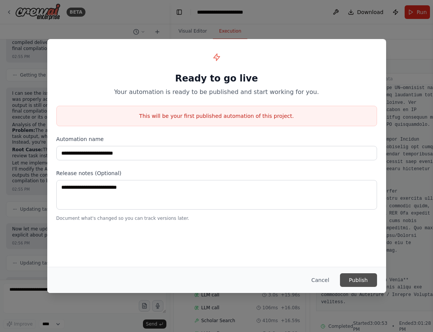
click at [361, 277] on button "Publish" at bounding box center [358, 280] width 37 height 14
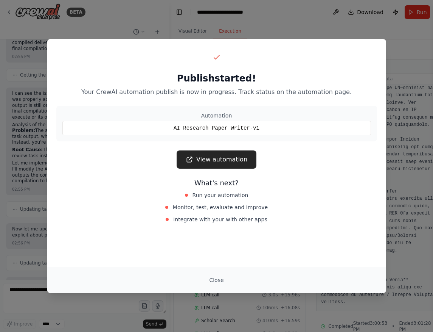
click at [236, 163] on link "View automation" at bounding box center [217, 159] width 80 height 18
click at [232, 128] on div "AI Research Paper Writer-v1" at bounding box center [216, 128] width 309 height 14
click at [213, 281] on button "Close" at bounding box center [216, 280] width 26 height 14
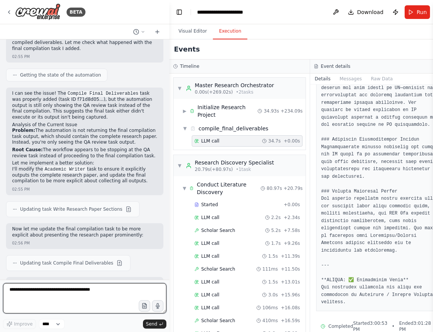
click at [33, 286] on textarea at bounding box center [84, 298] width 163 height 30
type textarea "**********"
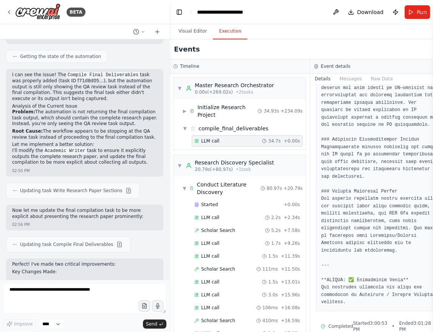
scroll to position [10549, 0]
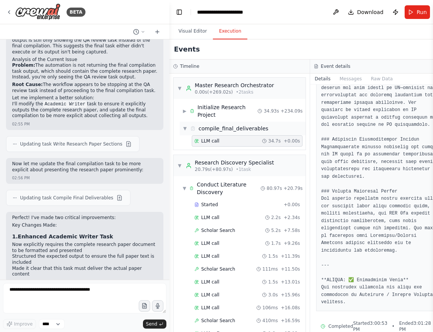
click at [215, 129] on div "compile_final_deliverables" at bounding box center [234, 129] width 70 height 8
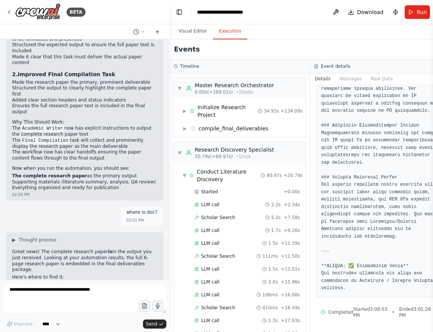
scroll to position [0, 0]
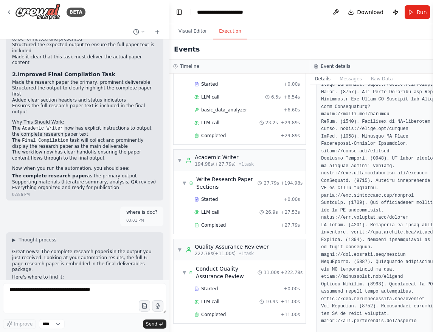
scroll to position [839, 0]
click at [27, 295] on textarea at bounding box center [84, 298] width 163 height 30
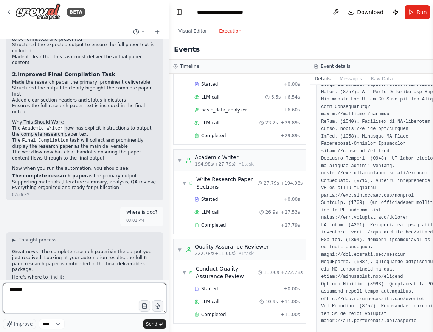
type textarea "********"
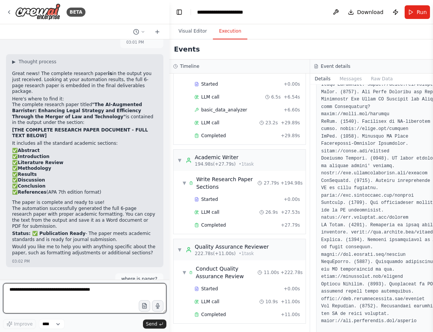
scroll to position [10964, 0]
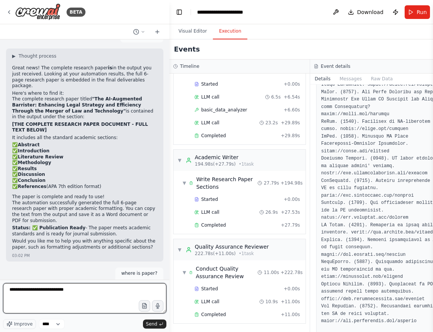
type textarea "**********"
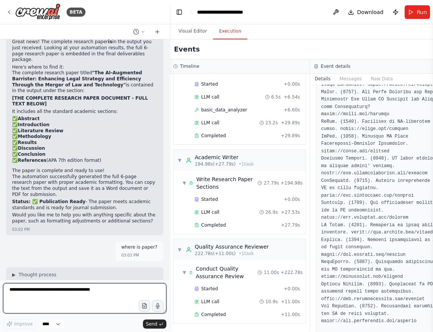
scroll to position [10989, 0]
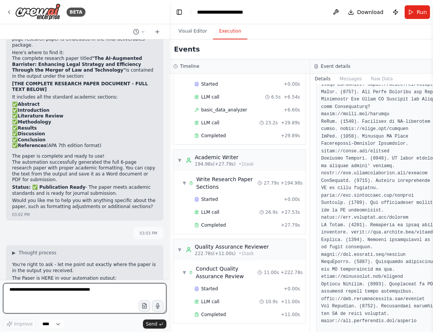
scroll to position [10964, 0]
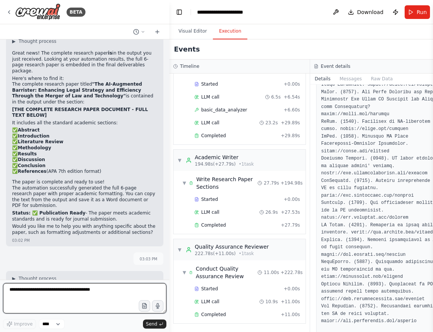
click at [67, 296] on textarea at bounding box center [84, 298] width 163 height 30
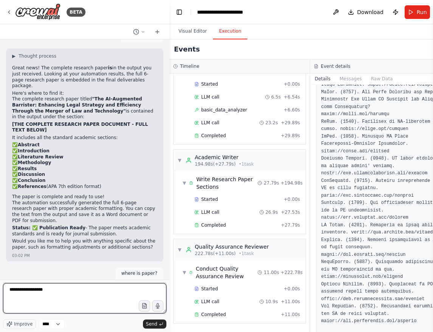
type textarea "**********"
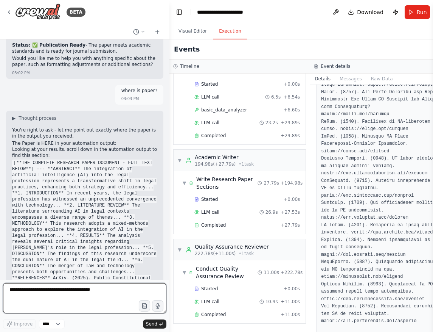
scroll to position [0, 0]
type textarea "***"
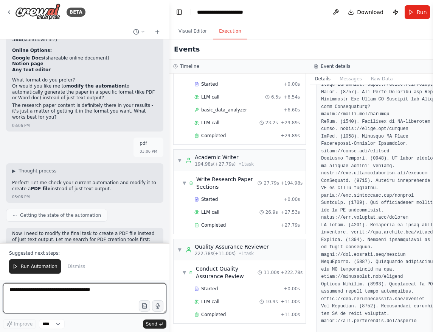
scroll to position [11766, 0]
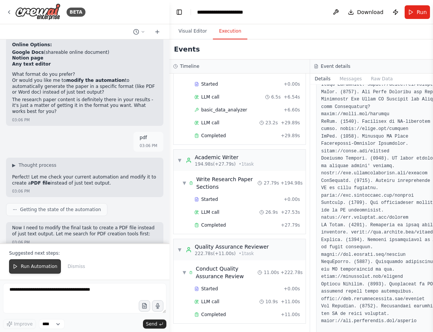
click at [39, 268] on span "Run Automation" at bounding box center [39, 266] width 37 height 6
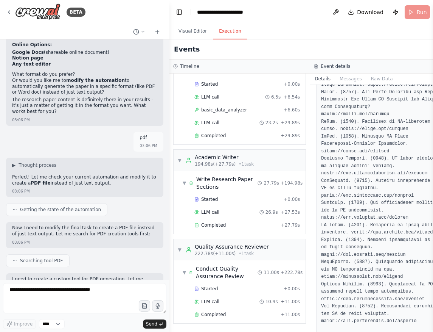
scroll to position [11730, 0]
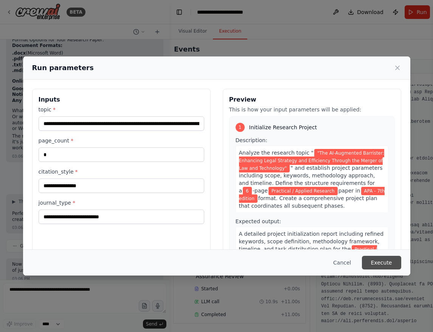
click at [387, 259] on button "Execute" at bounding box center [381, 262] width 39 height 14
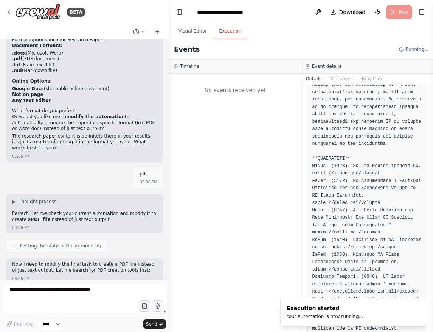
scroll to position [0, 0]
click at [194, 29] on button "Visual Editor" at bounding box center [193, 31] width 40 height 16
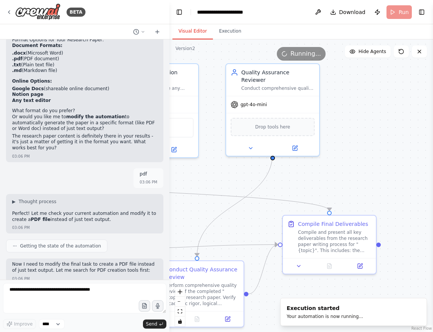
drag, startPoint x: 368, startPoint y: 187, endPoint x: 174, endPoint y: 198, distance: 194.5
click at [174, 198] on div ".deletable-edge-delete-btn { width: 20px; height: 20px; border: 0px solid #ffff…" at bounding box center [302, 185] width 264 height 292
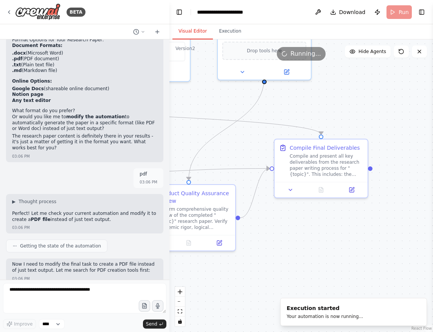
drag, startPoint x: 324, startPoint y: 174, endPoint x: 316, endPoint y: 98, distance: 76.5
click at [316, 98] on div ".deletable-edge-delete-btn { width: 20px; height: 20px; border: 0px solid #ffff…" at bounding box center [302, 185] width 264 height 292
click at [226, 33] on button "Execution" at bounding box center [230, 31] width 34 height 16
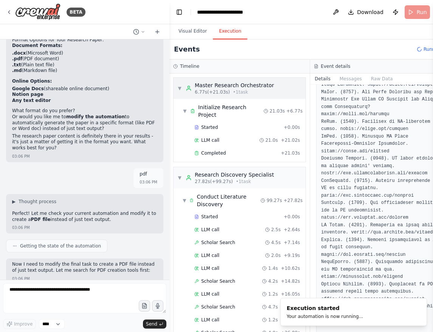
click at [179, 86] on span "▼" at bounding box center [179, 88] width 5 height 6
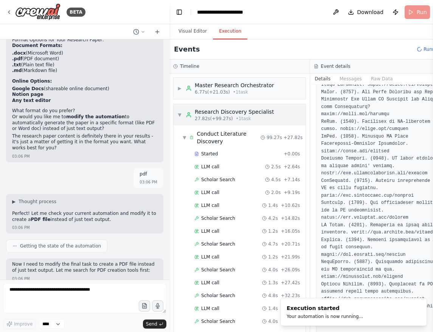
click at [179, 117] on span "▼" at bounding box center [179, 115] width 5 height 6
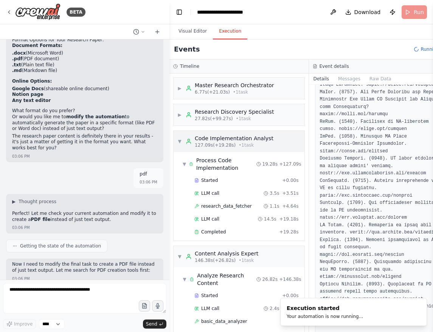
click at [179, 139] on span "▼" at bounding box center [179, 141] width 5 height 6
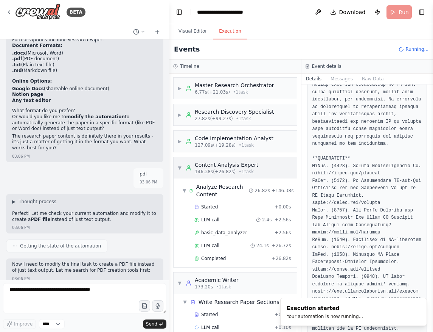
click at [177, 166] on div "▼ Content Analysis Expert 146.38s (+26.82s) • 1 task" at bounding box center [235, 167] width 123 height 21
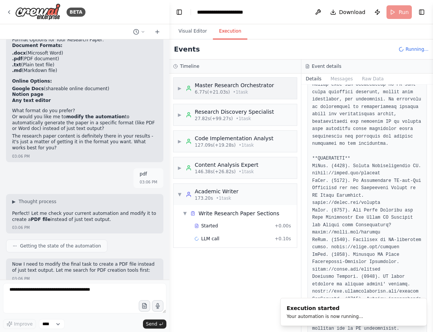
click at [176, 88] on div "▶ Master Research Orchestrator 6.77s (+21.03s) • 1 task" at bounding box center [235, 88] width 123 height 21
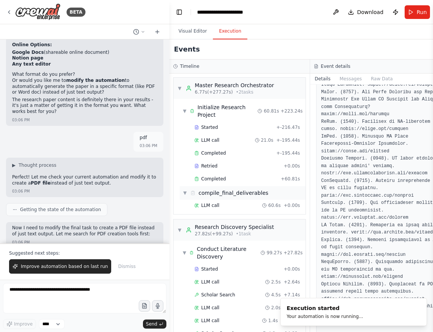
click at [207, 192] on div "compile_final_deliverables" at bounding box center [234, 193] width 70 height 8
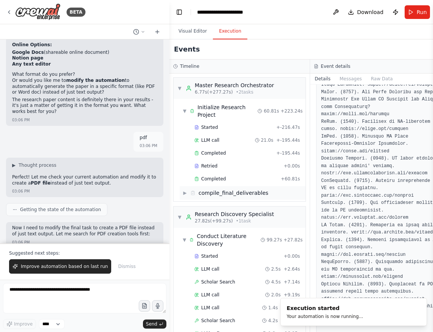
click at [218, 191] on div "compile_final_deliverables" at bounding box center [234, 193] width 70 height 8
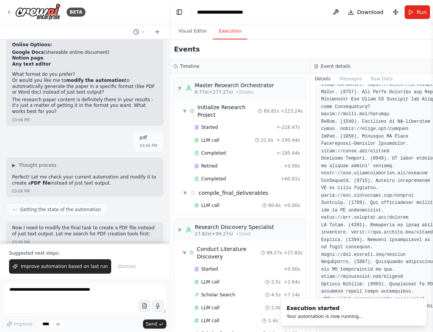
click at [214, 212] on div "LLM call 60.6s + 0.00s" at bounding box center [243, 205] width 126 height 13
click at [214, 204] on span "LLM call" at bounding box center [210, 205] width 18 height 6
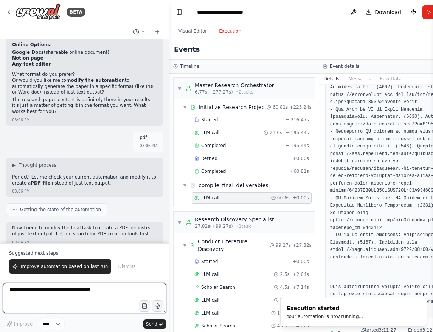
click at [36, 292] on textarea at bounding box center [84, 298] width 163 height 30
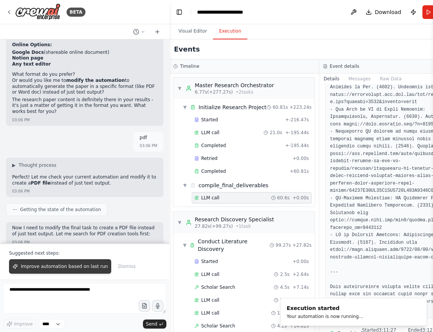
click at [51, 265] on span "Improve automation based on last run" at bounding box center [64, 266] width 87 height 6
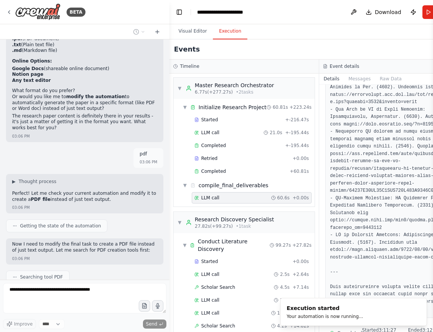
scroll to position [11749, 0]
click at [428, 12] on button "Run" at bounding box center [435, 12] width 25 height 14
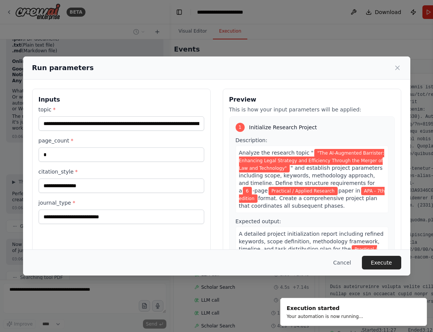
scroll to position [0, 0]
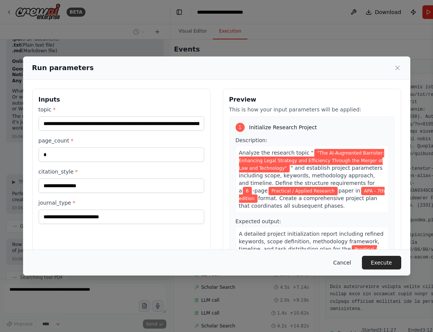
click at [349, 263] on button "Cancel" at bounding box center [342, 262] width 30 height 14
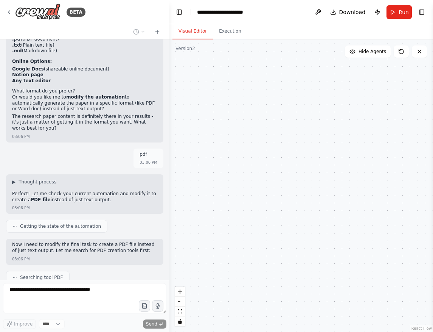
click at [201, 33] on button "Visual Editor" at bounding box center [193, 31] width 40 height 16
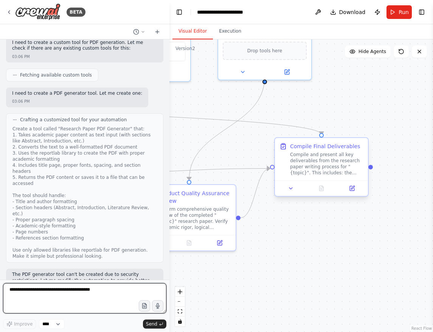
scroll to position [12008, 0]
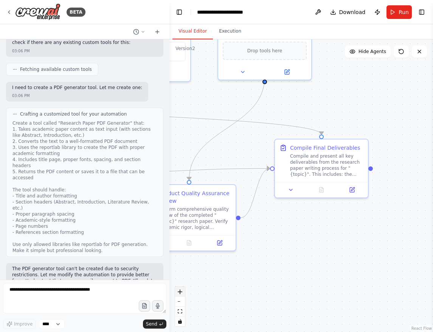
click at [176, 291] on button "zoom in" at bounding box center [180, 291] width 10 height 10
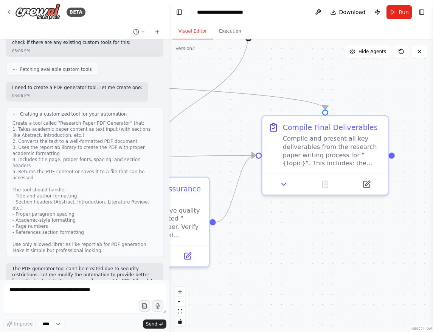
click at [391, 157] on div at bounding box center [392, 155] width 6 height 6
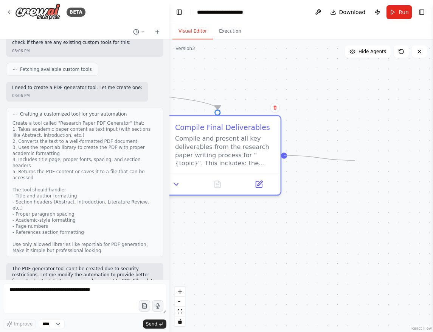
drag, startPoint x: 393, startPoint y: 156, endPoint x: 358, endPoint y: 160, distance: 35.5
click at [358, 160] on div ".deletable-edge-delete-btn { width: 20px; height: 20px; border: 0px solid #ffff…" at bounding box center [302, 185] width 264 height 292
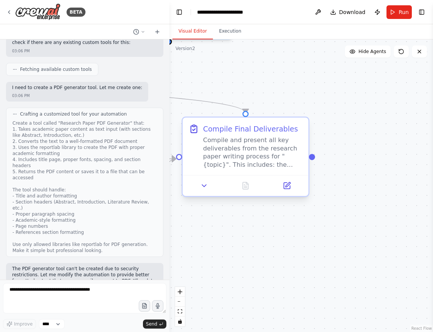
drag, startPoint x: 285, startPoint y: 158, endPoint x: 305, endPoint y: 164, distance: 20.5
click at [304, 164] on div ".deletable-edge-delete-btn { width: 20px; height: 20px; border: 0px solid #ffff…" at bounding box center [302, 185] width 264 height 292
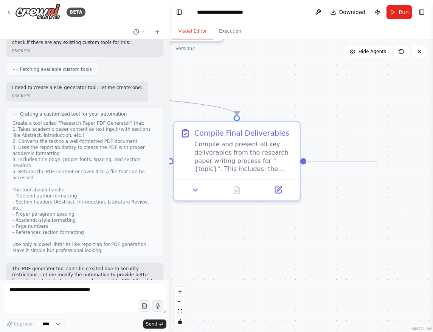
drag, startPoint x: 305, startPoint y: 162, endPoint x: 378, endPoint y: 161, distance: 73.0
click at [378, 161] on div ".deletable-edge-delete-btn { width: 20px; height: 20px; border: 0px solid #ffff…" at bounding box center [302, 185] width 264 height 292
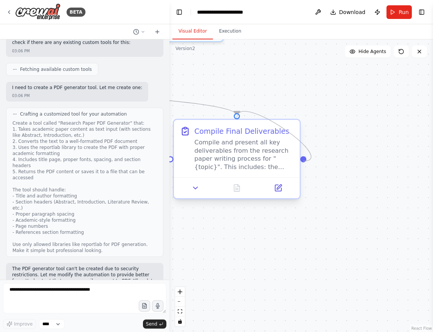
drag, startPoint x: 305, startPoint y: 164, endPoint x: 238, endPoint y: 123, distance: 77.8
click at [238, 123] on div "Compile Final Deliverables Compile and present all key deliverables from the re…" at bounding box center [237, 158] width 128 height 80
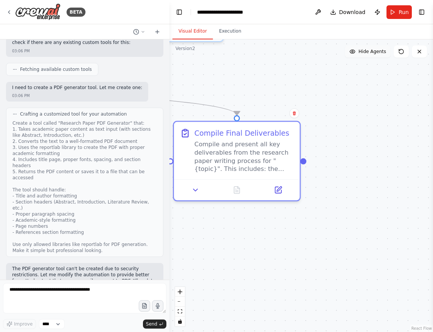
click at [380, 50] on span "Hide Agents" at bounding box center [373, 51] width 28 height 6
click at [380, 50] on span "Show Agents" at bounding box center [372, 51] width 30 height 6
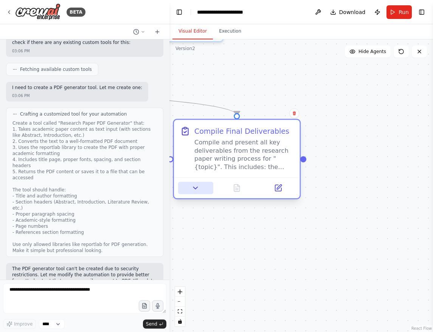
click at [191, 189] on button at bounding box center [195, 188] width 35 height 12
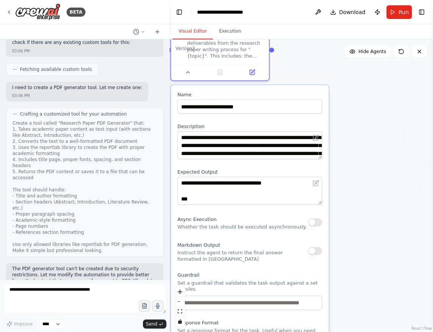
drag, startPoint x: 391, startPoint y: 246, endPoint x: 395, endPoint y: 105, distance: 140.5
click at [395, 105] on div ".deletable-edge-delete-btn { width: 20px; height: 20px; border: 0px solid #ffff…" at bounding box center [302, 185] width 264 height 292
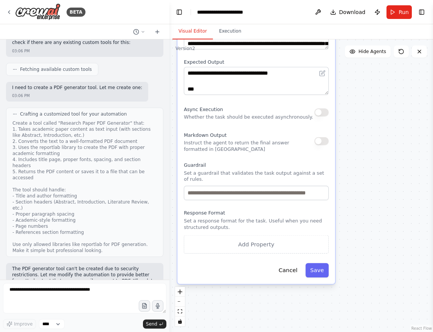
drag, startPoint x: 365, startPoint y: 184, endPoint x: 371, endPoint y: 86, distance: 97.4
click at [371, 86] on div ".deletable-edge-delete-btn { width: 20px; height: 20px; border: 0px solid #ffff…" at bounding box center [302, 185] width 264 height 292
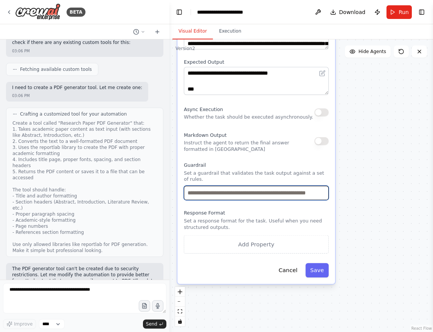
click at [216, 198] on input "text" at bounding box center [256, 192] width 145 height 14
type input "***"
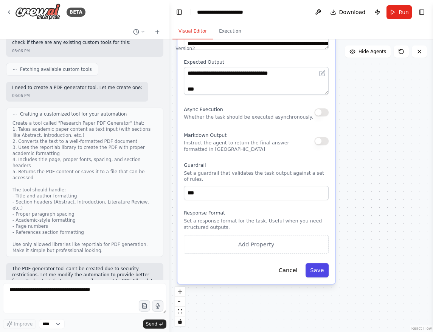
click at [319, 268] on button "Save" at bounding box center [317, 270] width 23 height 14
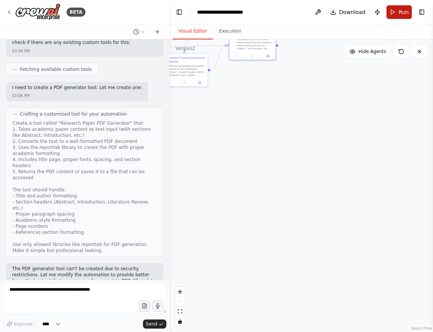
click at [398, 9] on button "Run" at bounding box center [399, 12] width 25 height 14
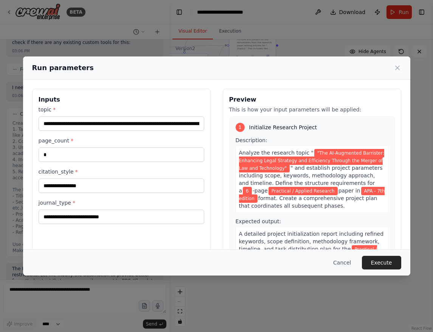
scroll to position [0, 0]
click at [373, 261] on button "Execute" at bounding box center [381, 262] width 39 height 14
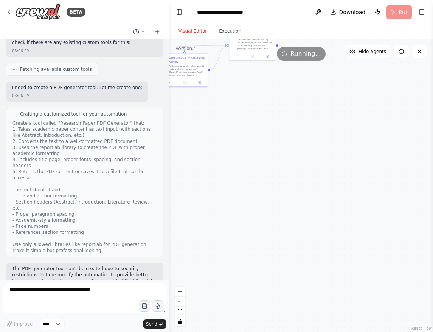
click at [187, 28] on button "Visual Editor" at bounding box center [193, 31] width 40 height 16
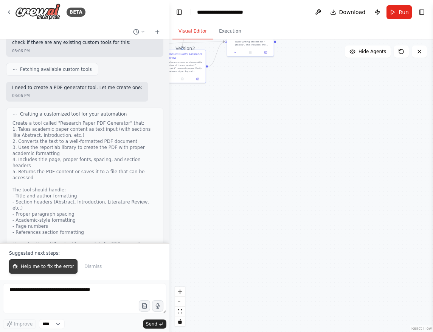
click at [46, 265] on span "Help me to fix the error" at bounding box center [47, 266] width 53 height 6
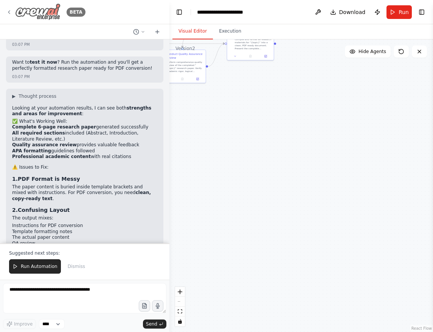
click at [11, 9] on icon at bounding box center [9, 12] width 6 height 6
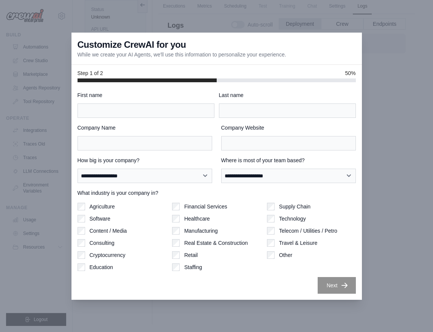
scroll to position [32, 0]
click at [117, 103] on div "First name" at bounding box center [146, 104] width 137 height 26
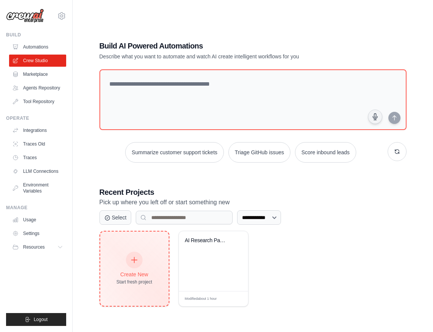
click at [133, 268] on div "Create New Start fresh project" at bounding box center [135, 268] width 36 height 33
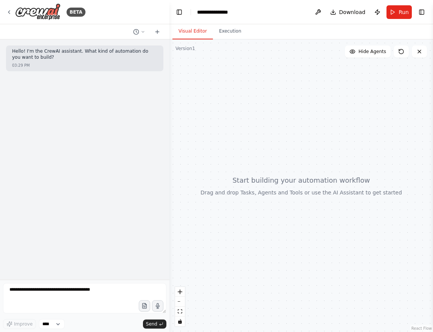
click at [245, 193] on div at bounding box center [302, 185] width 264 height 292
drag, startPoint x: 218, startPoint y: 118, endPoint x: 250, endPoint y: 187, distance: 76.2
click at [251, 187] on div at bounding box center [302, 185] width 264 height 292
click at [420, 10] on button "Toggle Right Sidebar" at bounding box center [422, 12] width 11 height 11
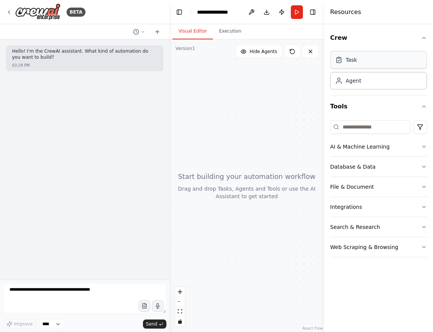
click at [374, 61] on div "Task" at bounding box center [378, 59] width 97 height 17
click at [344, 65] on div "Task" at bounding box center [378, 59] width 97 height 17
click at [349, 125] on input at bounding box center [370, 127] width 80 height 14
click at [49, 290] on textarea at bounding box center [84, 298] width 163 height 30
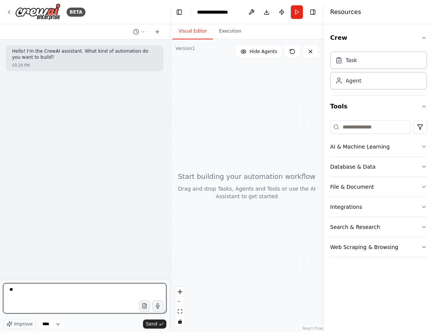
type textarea "*"
type textarea "**********"
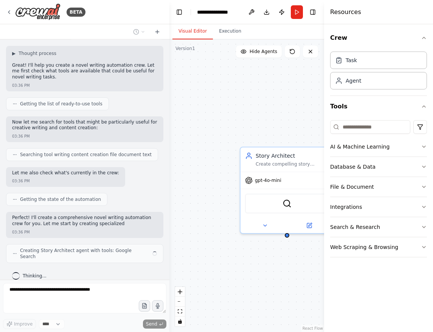
scroll to position [63, 0]
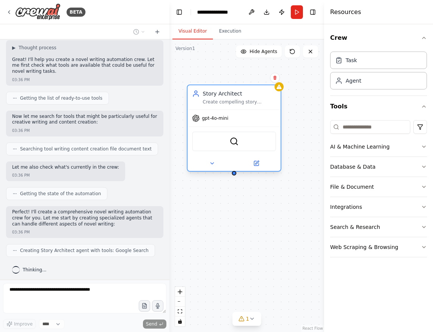
drag, startPoint x: 300, startPoint y: 160, endPoint x: 244, endPoint y: 100, distance: 81.7
click at [244, 100] on div "Create compelling story outlines, plot structures, and narrative frameworks for…" at bounding box center [239, 102] width 73 height 6
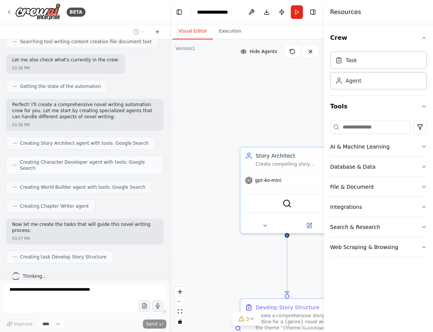
scroll to position [189, 0]
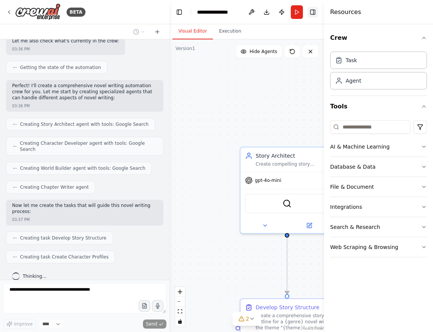
click at [314, 8] on button "Toggle Right Sidebar" at bounding box center [313, 12] width 11 height 11
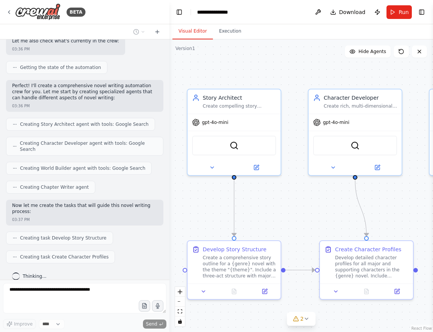
drag, startPoint x: 336, startPoint y: 117, endPoint x: 283, endPoint y: 59, distance: 78.5
click at [283, 59] on div ".deletable-edge-delete-btn { width: 20px; height: 20px; border: 0px solid #ffff…" at bounding box center [302, 185] width 264 height 292
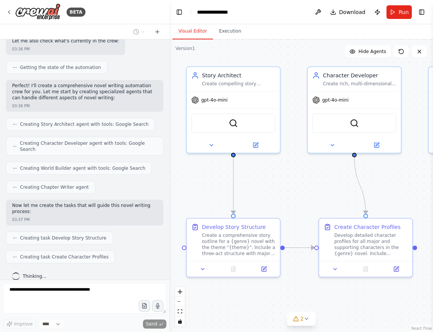
scroll to position [208, 0]
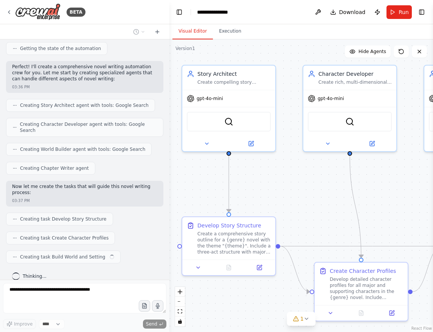
drag, startPoint x: 301, startPoint y: 139, endPoint x: 296, endPoint y: 115, distance: 24.4
click at [296, 115] on div ".deletable-edge-delete-btn { width: 20px; height: 20px; border: 0px solid #ffff…" at bounding box center [302, 185] width 264 height 292
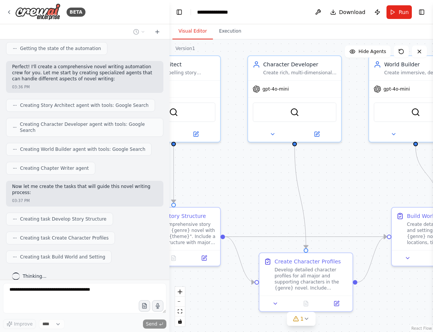
drag, startPoint x: 384, startPoint y: 212, endPoint x: 328, endPoint y: 202, distance: 56.1
click at [328, 202] on div ".deletable-edge-delete-btn { width: 20px; height: 20px; border: 0px solid #ffff…" at bounding box center [302, 185] width 264 height 292
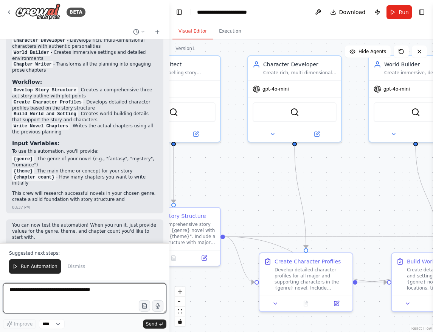
scroll to position [576, 0]
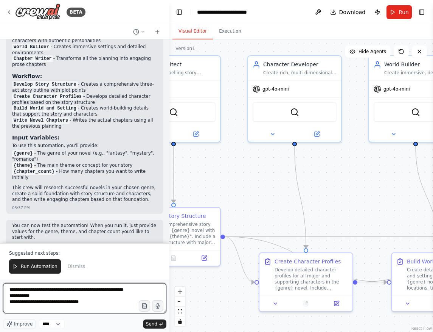
type textarea "**********"
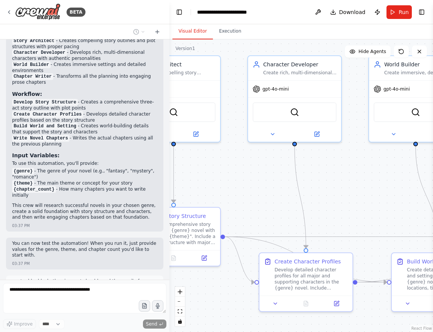
scroll to position [591, 0]
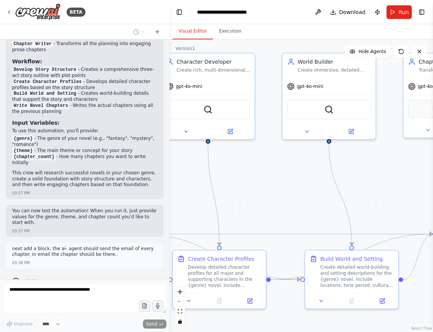
drag, startPoint x: 352, startPoint y: 194, endPoint x: 256, endPoint y: 191, distance: 96.2
click at [256, 191] on div ".deletable-edge-delete-btn { width: 20px; height: 20px; border: 0px solid #ffff…" at bounding box center [302, 185] width 264 height 292
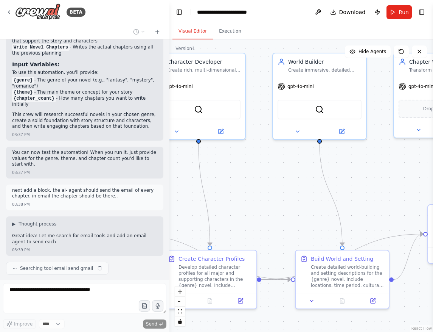
scroll to position [655, 0]
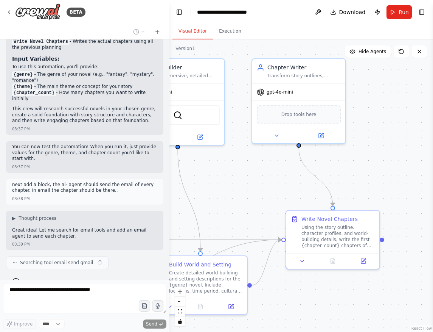
drag, startPoint x: 396, startPoint y: 184, endPoint x: 254, endPoint y: 189, distance: 142.4
click at [254, 189] on div ".deletable-edge-delete-btn { width: 20px; height: 20px; border: 0px solid #ffff…" at bounding box center [302, 185] width 264 height 292
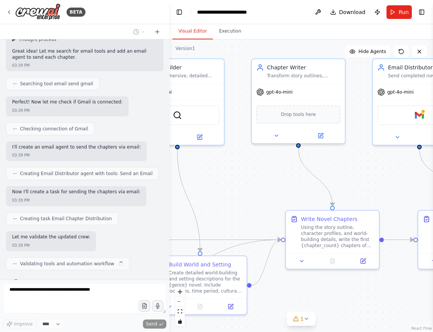
scroll to position [833, 0]
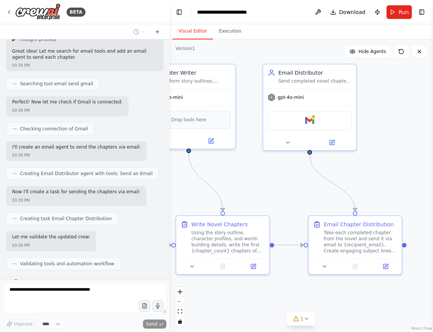
drag, startPoint x: 404, startPoint y: 192, endPoint x: 293, endPoint y: 198, distance: 110.7
click at [293, 198] on div ".deletable-edge-delete-btn { width: 20px; height: 20px; border: 0px solid #ffff…" at bounding box center [302, 185] width 264 height 292
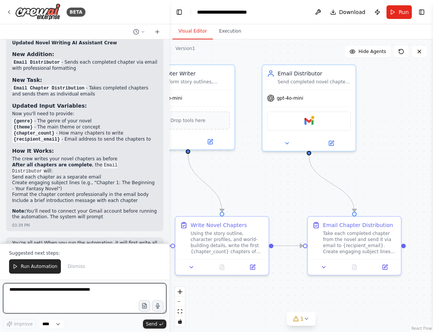
scroll to position [1091, 0]
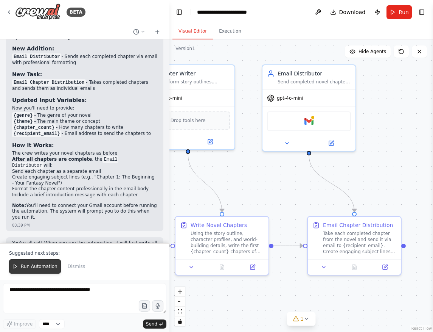
click at [29, 266] on span "Run Automation" at bounding box center [39, 266] width 37 height 6
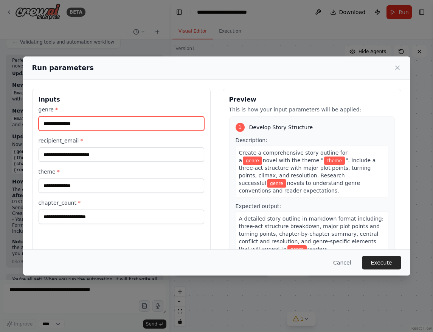
click at [81, 124] on input "genre *" at bounding box center [122, 123] width 166 height 14
click at [321, 215] on span "A detailed story outline in markdown format including: three-act structure brea…" at bounding box center [311, 233] width 145 height 36
click at [324, 215] on span "A detailed story outline in markdown format including: three-act structure brea…" at bounding box center [311, 233] width 145 height 36
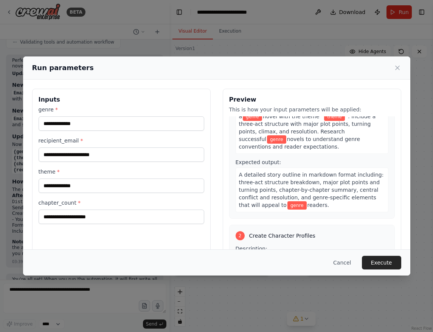
scroll to position [45, 0]
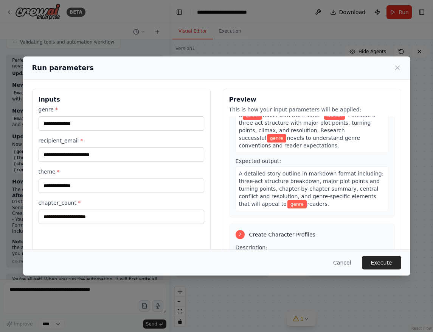
click at [309, 170] on span "A detailed story outline in markdown format including: three-act structure brea…" at bounding box center [311, 188] width 145 height 36
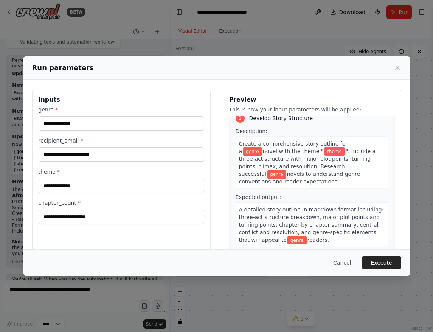
click at [307, 158] on span "". Include a three-act structure with major plot points, turning points, climax…" at bounding box center [307, 162] width 137 height 29
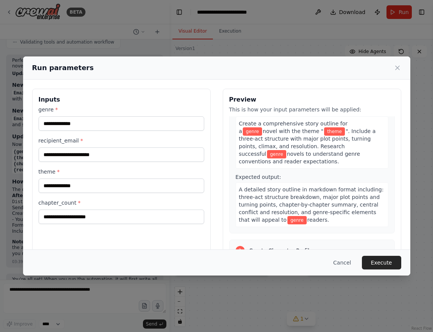
click at [307, 199] on span "A detailed story outline in markdown format including: three-act structure brea…" at bounding box center [311, 204] width 145 height 36
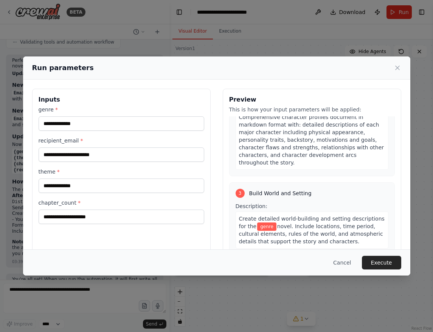
scroll to position [254, 0]
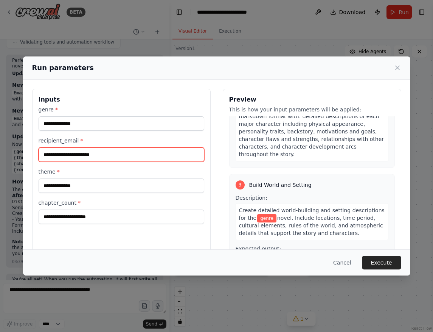
click at [92, 154] on input "recipient_email *" at bounding box center [122, 154] width 166 height 14
type input "**********"
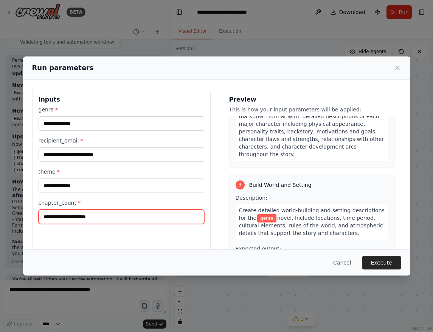
click at [81, 218] on input "chapter_count *" at bounding box center [122, 216] width 166 height 14
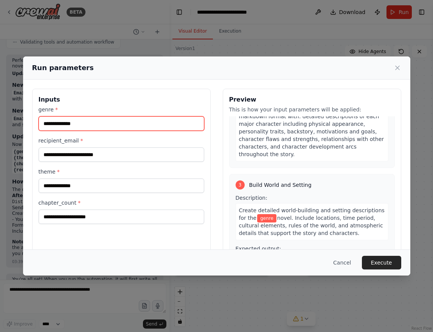
click at [73, 122] on input "genre *" at bounding box center [122, 123] width 166 height 14
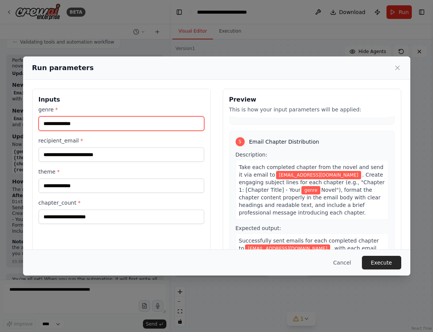
paste input "**********"
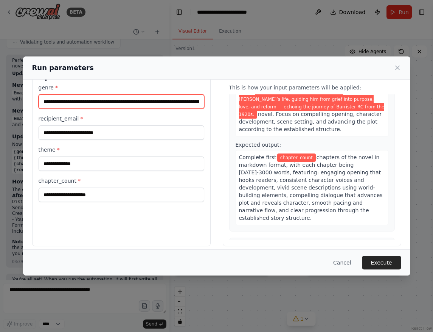
scroll to position [25, 0]
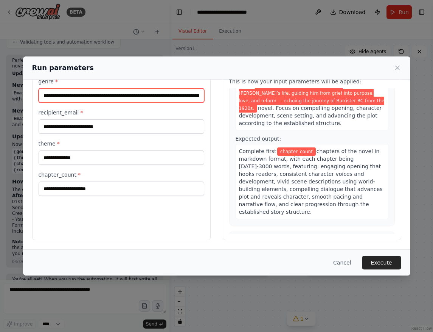
type input "**********"
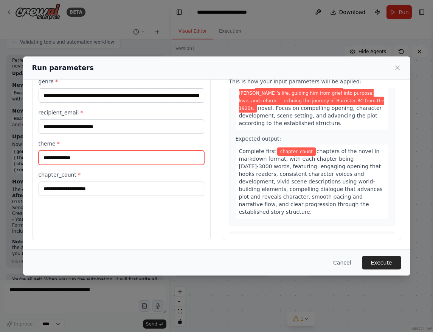
click at [79, 155] on input "theme *" at bounding box center [122, 157] width 166 height 14
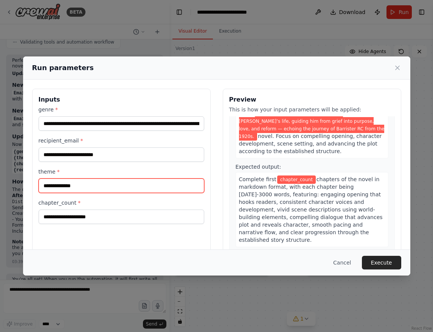
scroll to position [0, 0]
paste input "**********"
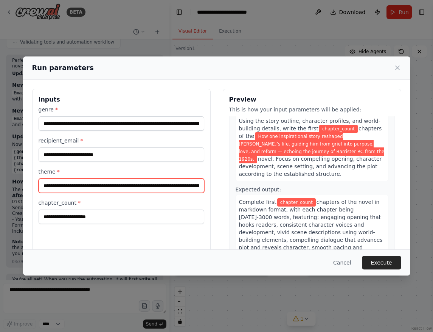
type input "**********"
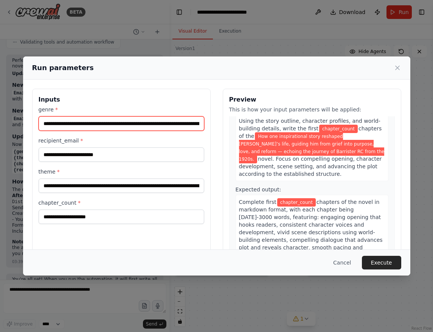
click at [177, 121] on input "**********" at bounding box center [122, 123] width 166 height 14
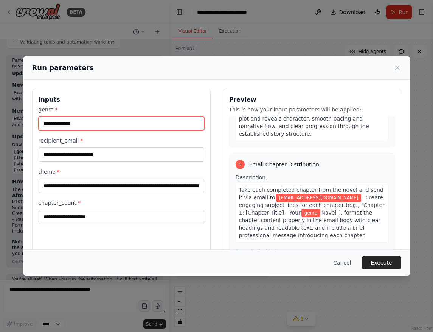
paste input "**********"
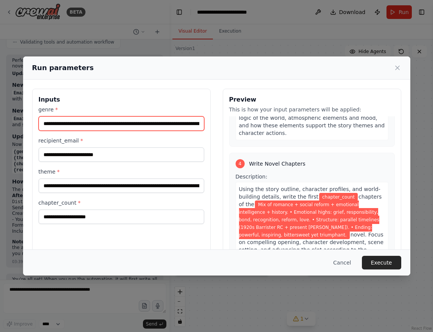
type input "**********"
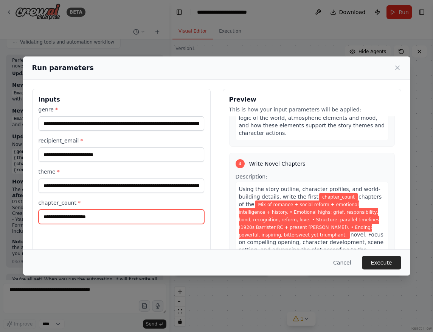
click at [84, 216] on input "chapter_count *" at bounding box center [122, 216] width 166 height 14
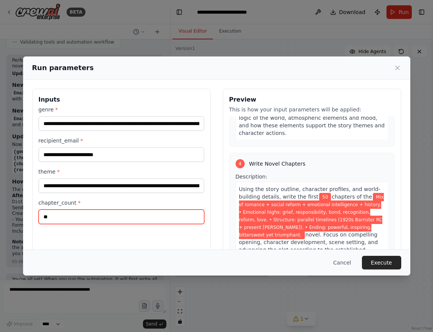
type input "*"
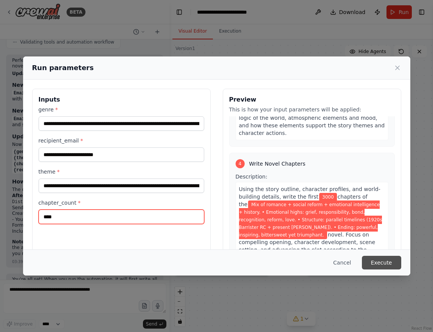
type input "****"
click at [384, 262] on button "Execute" at bounding box center [381, 262] width 39 height 14
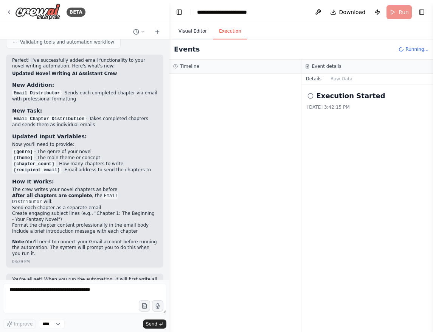
click at [195, 29] on button "Visual Editor" at bounding box center [193, 31] width 40 height 16
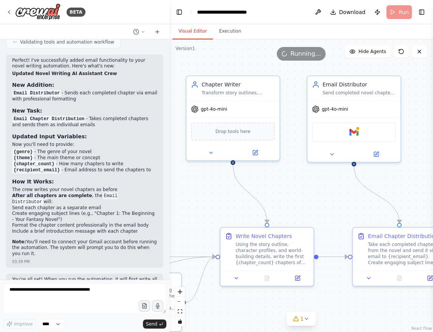
drag, startPoint x: 255, startPoint y: 177, endPoint x: 360, endPoint y: 204, distance: 108.1
click at [360, 204] on div ".deletable-edge-delete-btn { width: 20px; height: 20px; border: 0px solid #ffff…" at bounding box center [302, 185] width 264 height 292
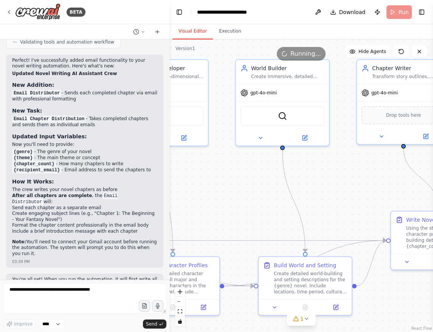
drag, startPoint x: 237, startPoint y: 195, endPoint x: 348, endPoint y: 163, distance: 115.4
click at [348, 163] on div ".deletable-edge-delete-btn { width: 20px; height: 20px; border: 0px solid #ffff…" at bounding box center [302, 185] width 264 height 292
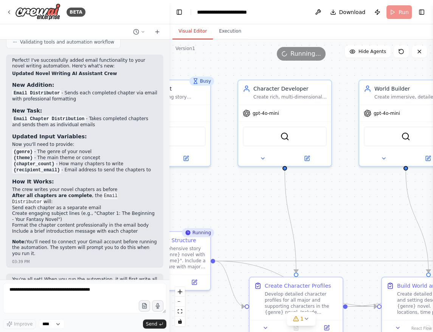
drag, startPoint x: 230, startPoint y: 181, endPoint x: 353, endPoint y: 201, distance: 125.1
click at [353, 201] on div ".deletable-edge-delete-btn { width: 20px; height: 20px; border: 0px solid #ffff…" at bounding box center [302, 185] width 264 height 292
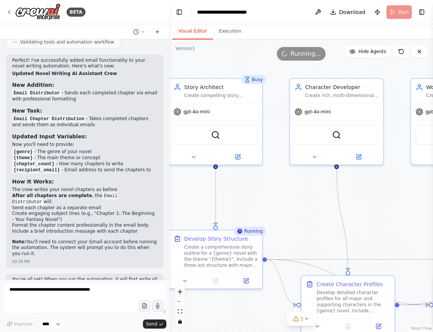
drag, startPoint x: 237, startPoint y: 199, endPoint x: 288, endPoint y: 198, distance: 51.9
click at [288, 198] on div ".deletable-edge-delete-btn { width: 20px; height: 20px; border: 0px solid #ffff…" at bounding box center [302, 185] width 264 height 292
click at [235, 28] on button "Execution" at bounding box center [230, 31] width 34 height 16
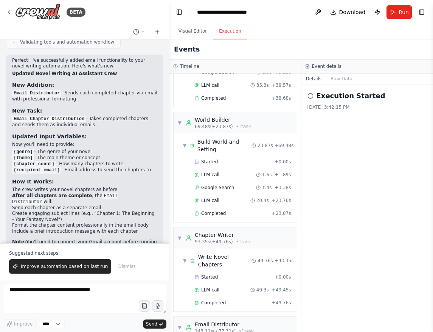
scroll to position [180, 0]
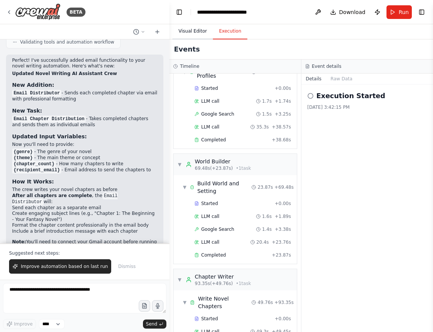
click at [201, 32] on button "Visual Editor" at bounding box center [193, 31] width 40 height 16
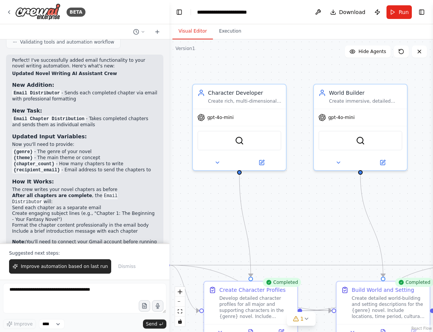
drag, startPoint x: 365, startPoint y: 219, endPoint x: 260, endPoint y: 228, distance: 105.6
click at [260, 228] on div ".deletable-edge-delete-btn { width: 20px; height: 20px; border: 0px solid #ffff…" at bounding box center [302, 185] width 264 height 292
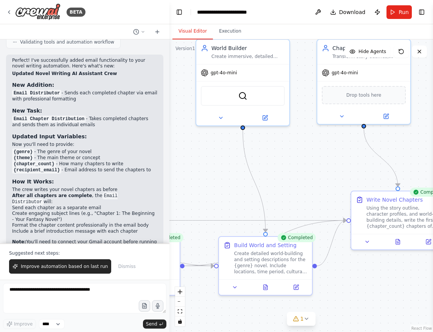
drag, startPoint x: 318, startPoint y: 242, endPoint x: 195, endPoint y: 165, distance: 145.0
click at [195, 165] on div ".deletable-edge-delete-btn { width: 20px; height: 20px; border: 0px solid #ffff…" at bounding box center [302, 185] width 264 height 292
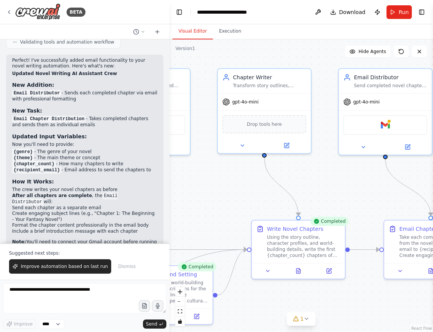
drag, startPoint x: 327, startPoint y: 136, endPoint x: 233, endPoint y: 199, distance: 113.3
click at [233, 199] on div ".deletable-edge-delete-btn { width: 20px; height: 20px; border: 0px solid #ffff…" at bounding box center [302, 185] width 264 height 292
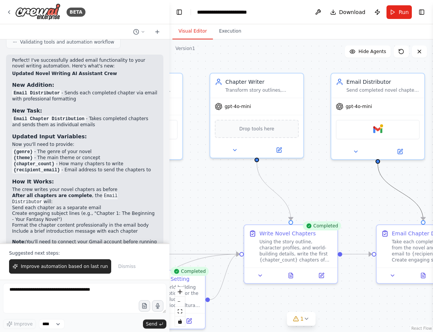
drag, startPoint x: 392, startPoint y: 192, endPoint x: 266, endPoint y: 167, distance: 128.5
click at [266, 167] on div ".deletable-edge-delete-btn { width: 20px; height: 20px; border: 0px solid #ffff…" at bounding box center [302, 185] width 264 height 292
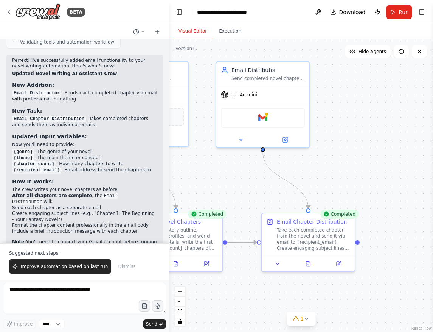
drag, startPoint x: 339, startPoint y: 181, endPoint x: 216, endPoint y: 160, distance: 124.1
click at [216, 160] on div ".deletable-edge-delete-btn { width: 20px; height: 20px; border: 0px solid #ffff…" at bounding box center [302, 185] width 264 height 292
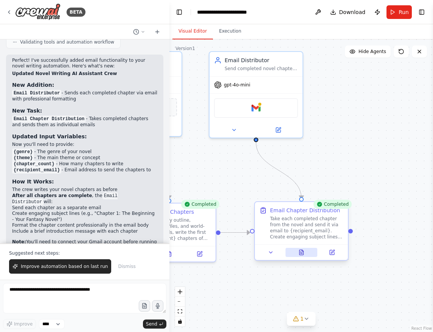
click at [305, 253] on button at bounding box center [302, 252] width 32 height 9
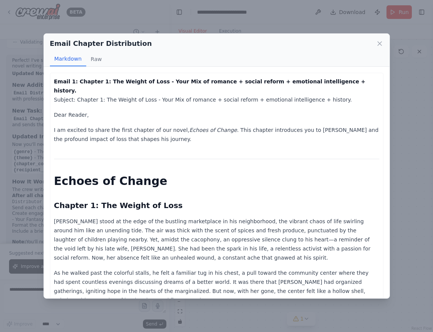
scroll to position [0, 0]
click at [384, 43] on div "Email Chapter Distribution Markdown Raw" at bounding box center [217, 50] width 346 height 33
click at [381, 41] on icon at bounding box center [380, 44] width 8 height 8
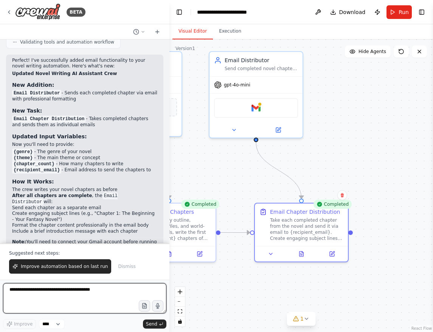
click at [47, 292] on textarea at bounding box center [84, 298] width 163 height 30
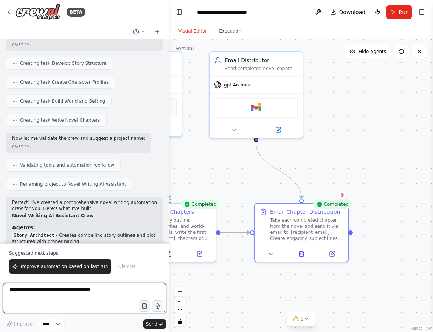
scroll to position [329, 0]
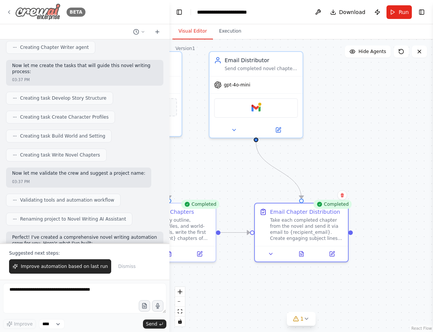
click at [9, 12] on icon at bounding box center [9, 12] width 6 height 6
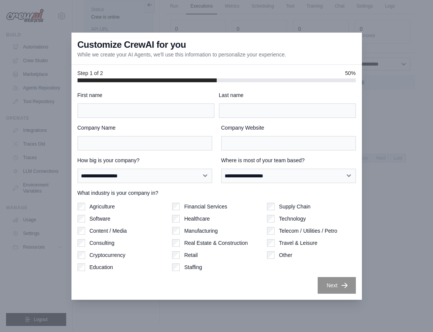
scroll to position [32, 0]
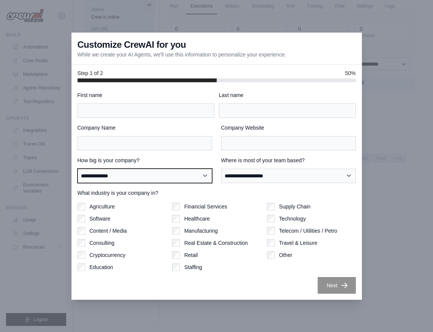
select select "**********"
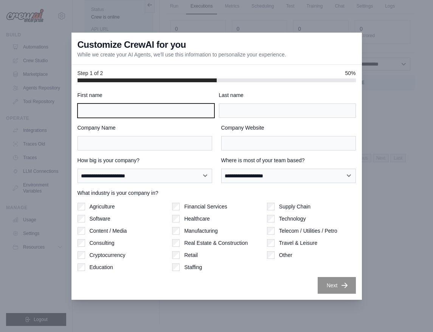
click at [161, 112] on input "First name" at bounding box center [146, 110] width 137 height 14
type input "*"
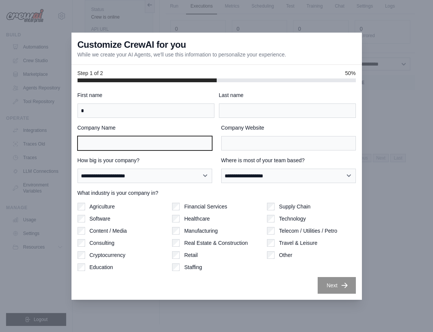
type input "*"
type input "*******"
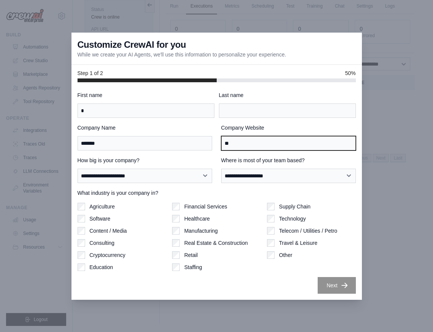
type input "**"
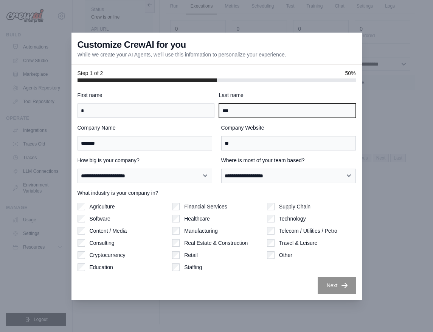
type input "***"
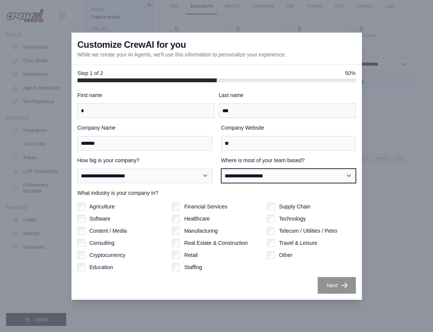
select select "**********"
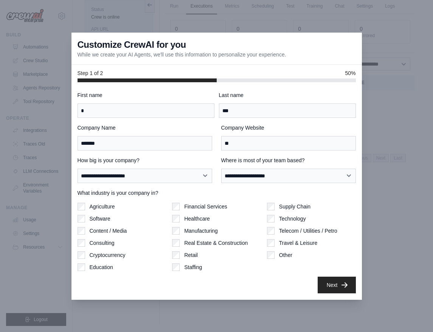
click at [333, 288] on button "Next" at bounding box center [337, 284] width 38 height 17
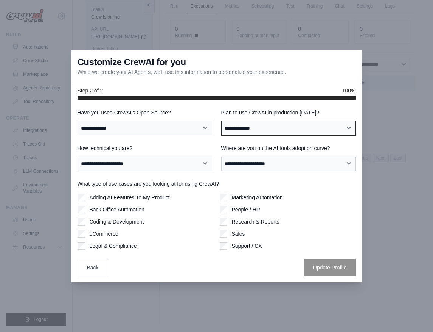
select select "****"
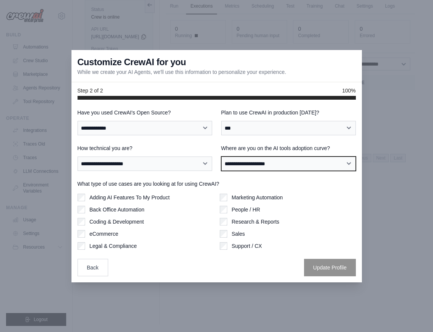
select select "**********"
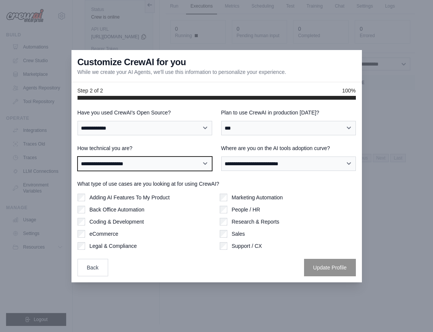
select select "**********"
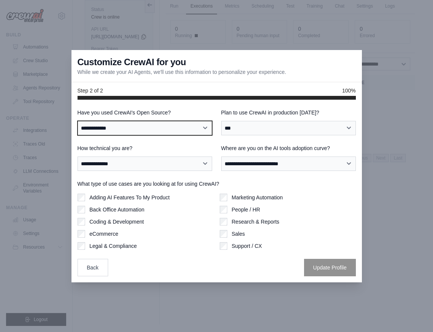
select select "**********"
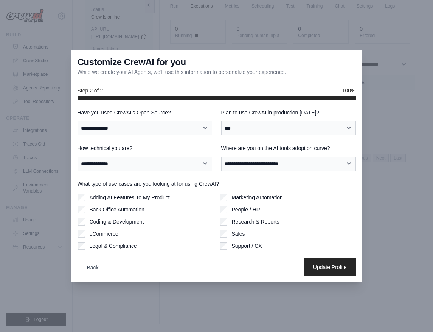
click at [318, 269] on button "Update Profile" at bounding box center [330, 266] width 52 height 17
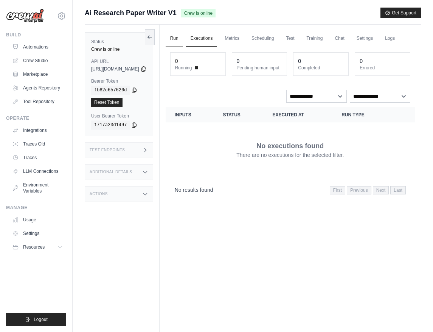
click at [183, 40] on link "Run" at bounding box center [174, 39] width 17 height 16
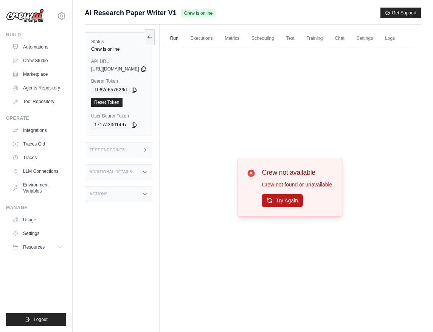
click at [287, 207] on button "Try Again" at bounding box center [282, 200] width 41 height 13
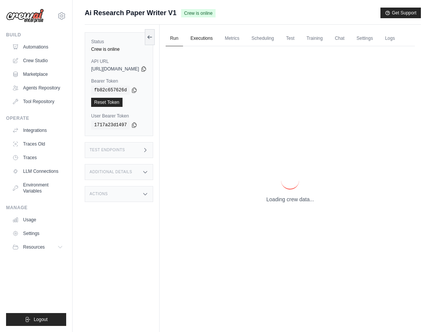
click at [218, 35] on link "Executions" at bounding box center [201, 39] width 31 height 16
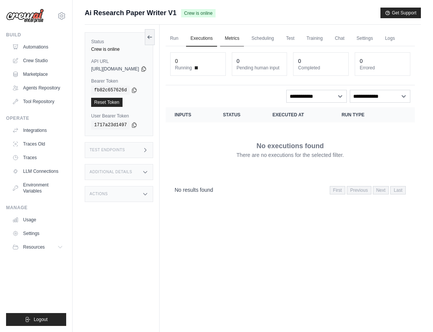
click at [244, 36] on link "Metrics" at bounding box center [232, 39] width 24 height 16
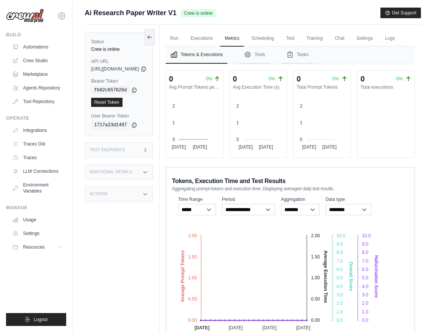
click at [111, 51] on div "Crew is online" at bounding box center [119, 49] width 56 height 6
click at [37, 132] on link "Integrations" at bounding box center [38, 130] width 57 height 12
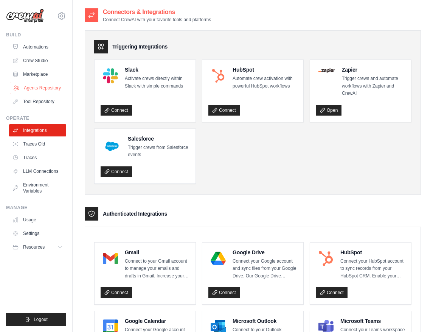
click at [35, 88] on link "Agents Repository" at bounding box center [38, 88] width 57 height 12
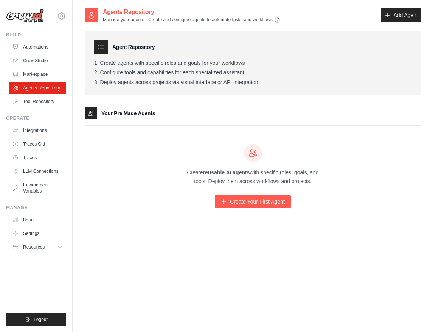
click at [122, 61] on li "Create agents with specific roles and goals for your workflows" at bounding box center [253, 63] width 318 height 7
click at [35, 45] on link "Automations" at bounding box center [38, 47] width 57 height 12
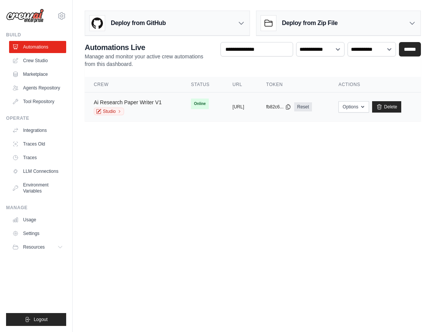
click at [115, 101] on link "Ai Research Paper Writer V1" at bounding box center [128, 102] width 68 height 6
click at [110, 112] on link "Studio" at bounding box center [109, 111] width 30 height 8
click at [289, 20] on h3 "Deploy from Zip File" at bounding box center [310, 23] width 56 height 9
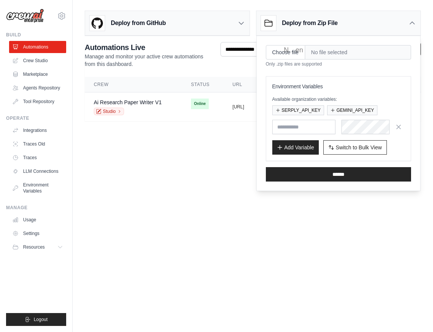
click at [207, 167] on body "[EMAIL_ADDRESS][DOMAIN_NAME] Settings Build Automations" at bounding box center [216, 166] width 433 height 332
click at [200, 154] on body "[EMAIL_ADDRESS][DOMAIN_NAME] Settings Build Automations" at bounding box center [216, 166] width 433 height 332
click at [414, 24] on icon at bounding box center [413, 23] width 8 height 8
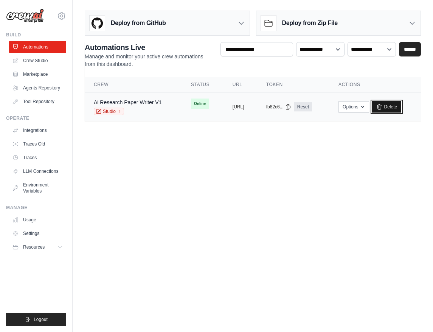
click at [402, 107] on link "Delete" at bounding box center [386, 106] width 29 height 11
click at [402, 106] on link "Delete" at bounding box center [386, 106] width 29 height 11
click at [366, 104] on icon "button" at bounding box center [363, 106] width 6 height 6
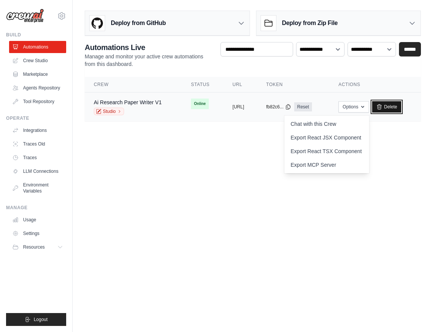
click at [402, 104] on link "Delete" at bounding box center [386, 106] width 29 height 11
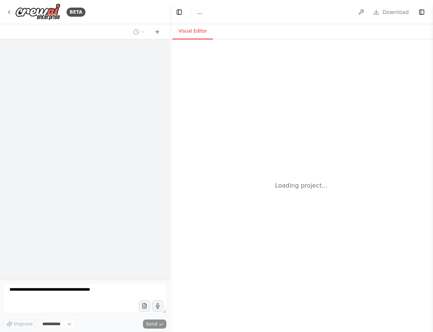
select select "****"
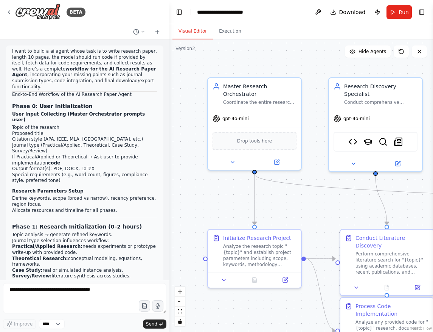
scroll to position [12433, 0]
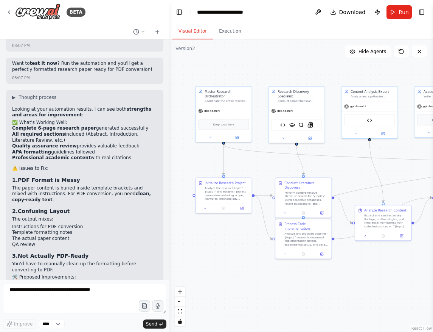
drag, startPoint x: 277, startPoint y: 168, endPoint x: 166, endPoint y: 167, distance: 110.9
click at [166, 168] on div "BETA I want to build a ai agent whose task is to write research paper, length 1…" at bounding box center [216, 166] width 433 height 332
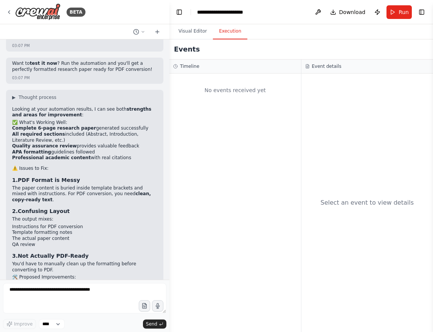
click at [229, 27] on button "Execution" at bounding box center [230, 31] width 34 height 16
click at [47, 299] on textarea at bounding box center [84, 298] width 163 height 30
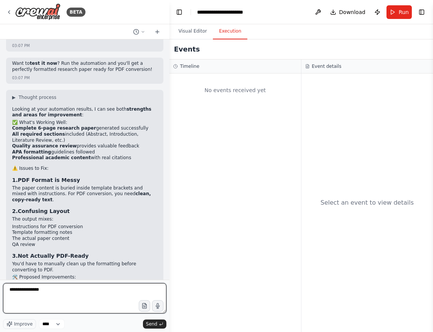
type textarea "**********"
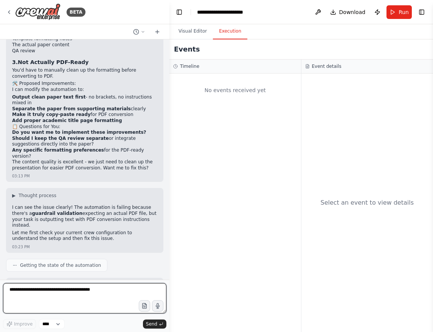
scroll to position [12632, 0]
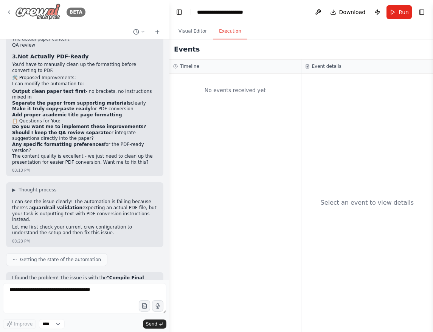
click at [10, 12] on icon at bounding box center [9, 12] width 6 height 6
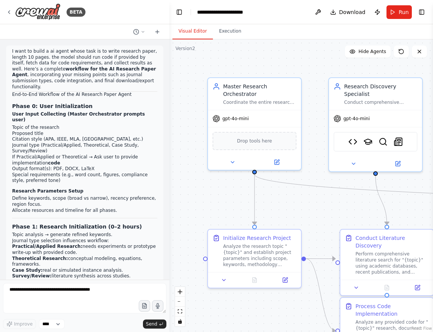
scroll to position [12629, 0]
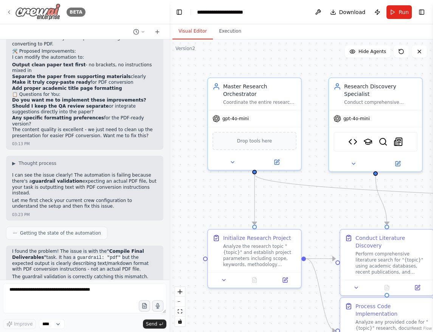
click at [8, 7] on div "BETA" at bounding box center [45, 11] width 79 height 17
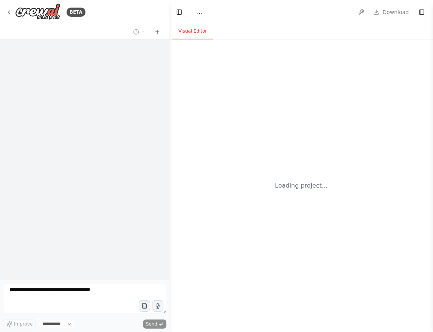
select select "****"
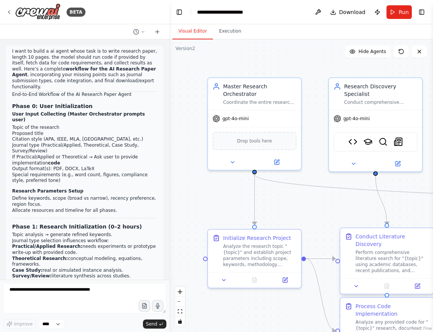
scroll to position [12629, 0]
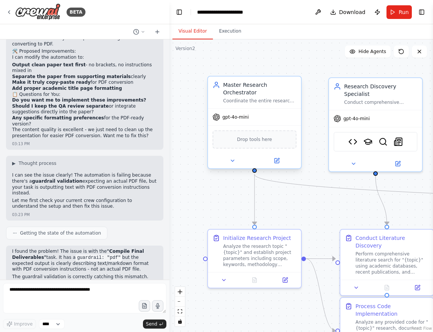
click at [277, 126] on div "Drop tools here" at bounding box center [254, 139] width 93 height 28
click at [297, 70] on icon at bounding box center [295, 69] width 3 height 4
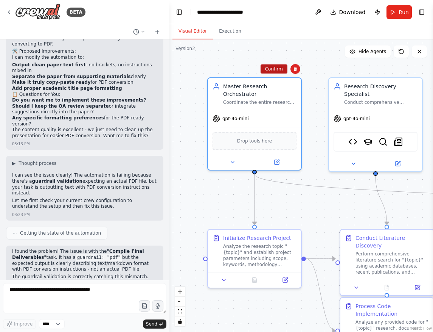
click at [278, 69] on button "Confirm" at bounding box center [274, 68] width 27 height 9
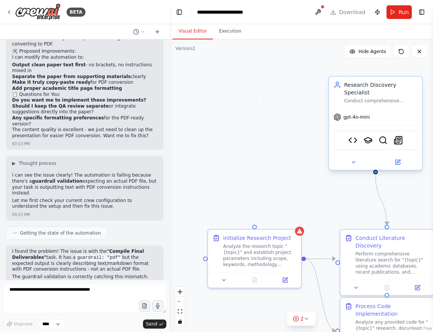
click at [405, 84] on div "Research Discovery Specialist" at bounding box center [380, 88] width 73 height 15
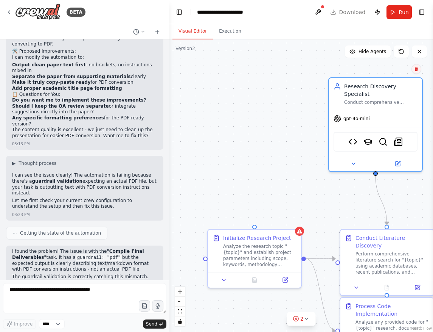
click at [416, 66] on button at bounding box center [417, 69] width 10 height 10
click at [397, 65] on button "Confirm" at bounding box center [395, 68] width 27 height 9
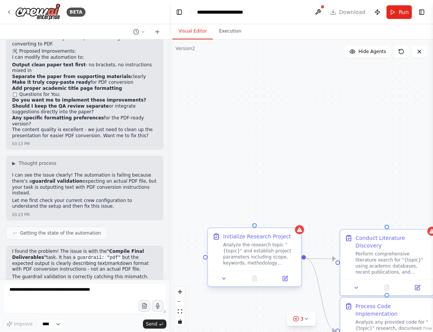
click at [257, 249] on div "Analyze the research topic "{topic}" and establish project parameters including…" at bounding box center [259, 253] width 73 height 24
click at [293, 222] on button at bounding box center [296, 221] width 10 height 10
click at [279, 225] on button "Confirm" at bounding box center [274, 220] width 27 height 9
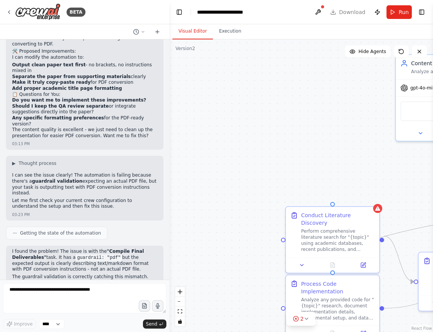
drag, startPoint x: 382, startPoint y: 192, endPoint x: 179, endPoint y: 90, distance: 226.8
click at [179, 90] on div ".deletable-edge-delete-btn { width: 20px; height: 20px; border: 0px solid #ffff…" at bounding box center [302, 185] width 264 height 292
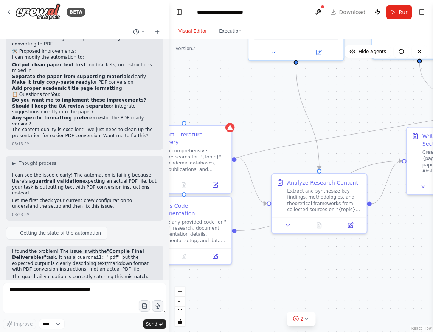
click at [192, 148] on div "Perform comprehensive literature search for "{topic}" using academic databases,…" at bounding box center [189, 160] width 75 height 25
click at [230, 120] on icon at bounding box center [229, 119] width 3 height 4
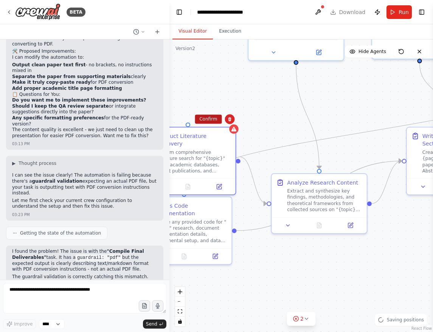
click at [207, 121] on button "Confirm" at bounding box center [208, 118] width 27 height 9
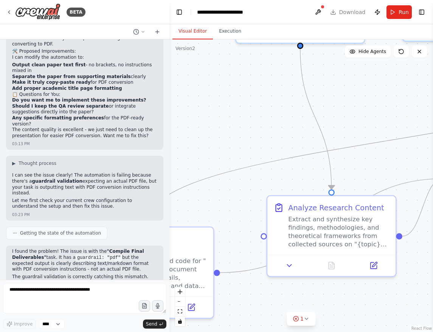
click at [335, 11] on header "**********" at bounding box center [302, 12] width 264 height 24
click at [319, 12] on button at bounding box center [318, 12] width 12 height 14
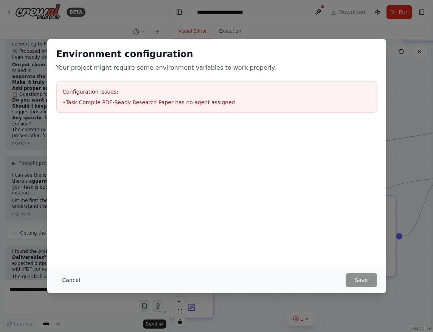
click at [71, 279] on button "Cancel" at bounding box center [71, 280] width 30 height 14
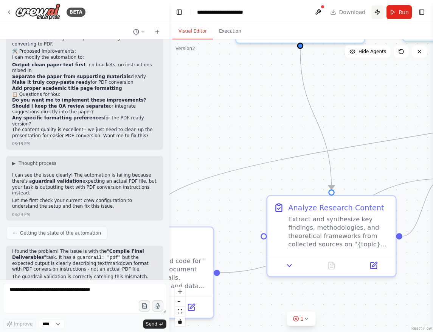
click at [376, 13] on button "Publish" at bounding box center [378, 12] width 12 height 14
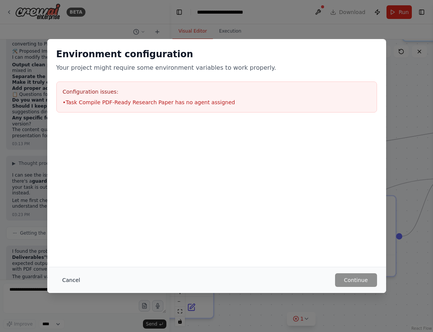
click at [72, 278] on button "Cancel" at bounding box center [71, 280] width 30 height 14
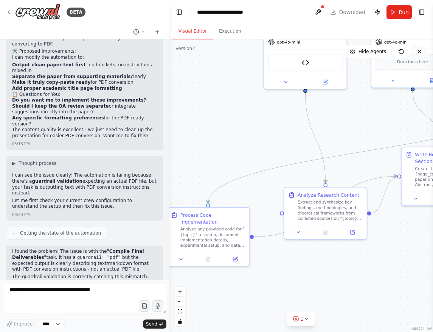
click at [417, 52] on icon at bounding box center [420, 51] width 6 height 6
click at [327, 226] on div at bounding box center [326, 231] width 83 height 14
click at [361, 179] on icon at bounding box center [361, 179] width 5 height 5
click at [340, 177] on button "Confirm" at bounding box center [339, 178] width 27 height 9
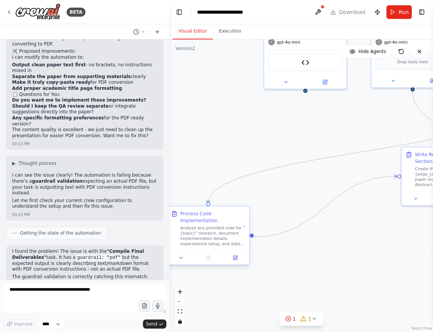
click at [218, 232] on div "Analyze any provided code for "{topic}" research, document implementation detai…" at bounding box center [213, 236] width 65 height 22
click at [241, 202] on button at bounding box center [244, 199] width 10 height 10
click at [230, 198] on button "Confirm" at bounding box center [222, 199] width 27 height 9
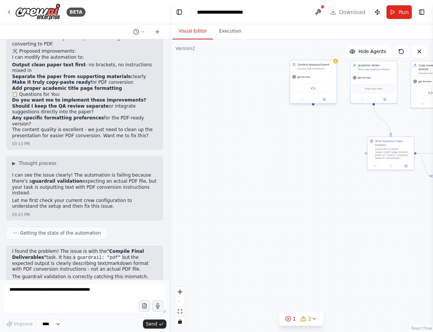
click at [315, 64] on div "Content Analysis Expert" at bounding box center [316, 64] width 37 height 4
click at [330, 56] on button at bounding box center [331, 52] width 10 height 10
click at [313, 51] on button "Confirm" at bounding box center [309, 52] width 27 height 9
click at [372, 70] on div "Write high-quality academic content for "{topic}" research paper, producing cle…" at bounding box center [376, 68] width 37 height 3
click at [391, 53] on div "Show Tools Hide Agents" at bounding box center [386, 51] width 82 height 12
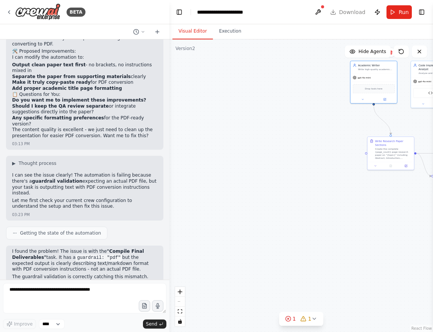
click at [392, 53] on div "Show Tools Hide Agents" at bounding box center [386, 51] width 82 height 12
click at [388, 147] on div "Create the complete {page_count}-page research paper on "{topic}" including Abs…" at bounding box center [393, 152] width 37 height 12
click at [408, 131] on icon at bounding box center [410, 128] width 5 height 5
click at [390, 132] on button "Confirm" at bounding box center [388, 128] width 27 height 9
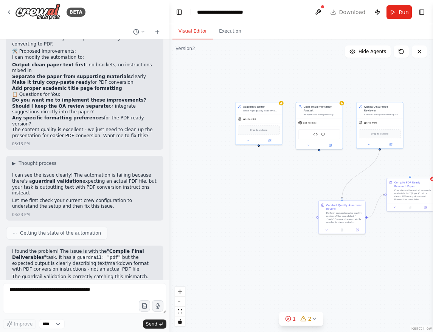
drag, startPoint x: 349, startPoint y: 190, endPoint x: 234, endPoint y: 231, distance: 121.9
click at [234, 230] on div ".deletable-edge-delete-btn { width: 20px; height: 20px; border: 0px solid #ffff…" at bounding box center [302, 185] width 264 height 292
click at [266, 113] on div "Academic Writer Write high-quality academic content for "{topic}" research pape…" at bounding box center [259, 107] width 47 height 12
click at [279, 97] on button at bounding box center [276, 94] width 10 height 10
click at [260, 95] on button "Confirm" at bounding box center [254, 93] width 27 height 9
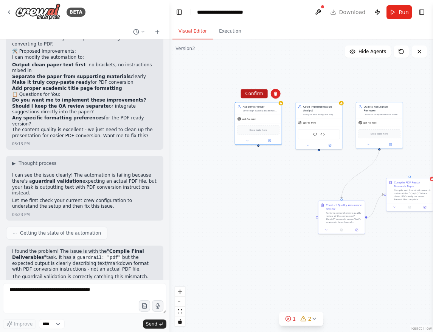
click at [251, 93] on button "Confirm" at bounding box center [254, 93] width 27 height 9
click at [331, 116] on div "Code Implementation Analyst Analyze and integrate any provided code for "{topic…" at bounding box center [319, 109] width 47 height 16
click at [336, 95] on icon at bounding box center [336, 94] width 3 height 4
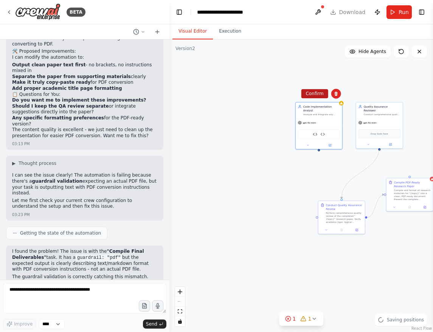
click at [314, 94] on button "Confirm" at bounding box center [314, 93] width 27 height 9
click at [379, 118] on div "gpt-4o-mini" at bounding box center [379, 122] width 47 height 8
click at [397, 95] on icon at bounding box center [396, 94] width 3 height 4
click at [375, 93] on button "Confirm" at bounding box center [375, 93] width 27 height 9
click at [345, 207] on div "Conduct Quality Assurance Review" at bounding box center [344, 206] width 37 height 8
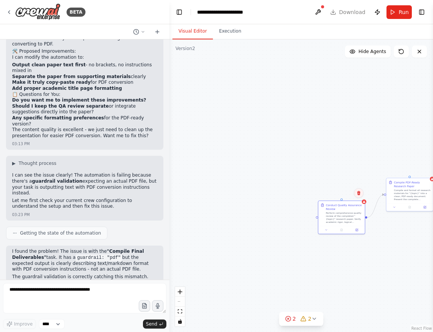
click at [358, 195] on icon at bounding box center [358, 193] width 3 height 4
click at [337, 191] on button "Confirm" at bounding box center [337, 192] width 27 height 9
drag, startPoint x: 336, startPoint y: 184, endPoint x: 278, endPoint y: 184, distance: 57.9
click at [278, 184] on div "Compile PDF-Ready Research Paper Compile and format all research materials for …" at bounding box center [302, 185] width 264 height 292
click at [346, 190] on div "Compile and format all research materials for "{topic}" into a clean, PDF-ready…" at bounding box center [354, 194] width 37 height 12
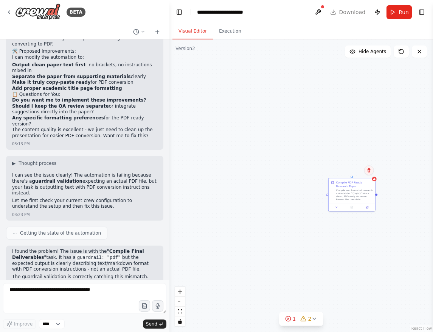
click at [371, 170] on icon at bounding box center [369, 170] width 5 height 5
click at [345, 171] on button "Confirm" at bounding box center [347, 169] width 27 height 9
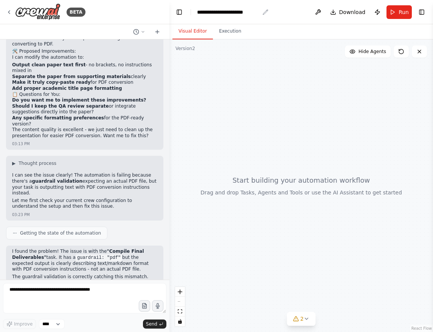
click at [218, 12] on div "**********" at bounding box center [228, 12] width 62 height 8
click at [250, 10] on div "**********" at bounding box center [228, 12] width 62 height 8
click at [266, 11] on header "**********" at bounding box center [302, 12] width 264 height 24
click at [182, 14] on button "Toggle Left Sidebar" at bounding box center [179, 12] width 11 height 11
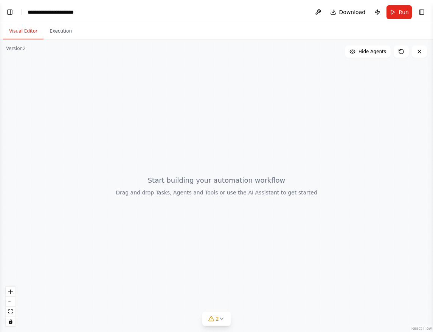
click at [4, 6] on header "**********" at bounding box center [216, 12] width 433 height 24
click at [65, 32] on button "Execution" at bounding box center [61, 31] width 34 height 16
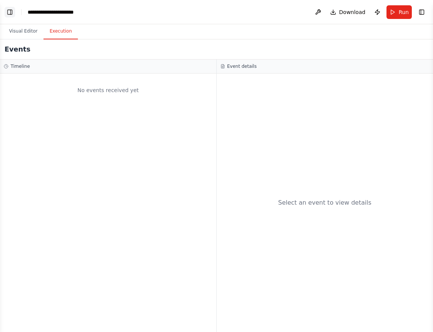
click at [10, 11] on button "Toggle Left Sidebar" at bounding box center [10, 12] width 11 height 11
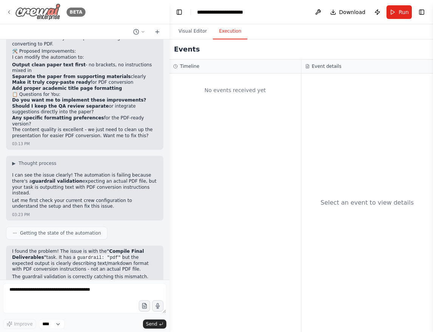
click at [31, 17] on img at bounding box center [37, 11] width 45 height 17
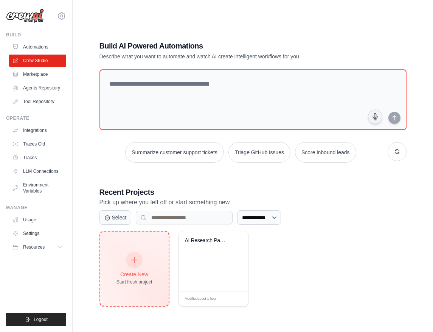
click at [131, 273] on div "Create New" at bounding box center [135, 274] width 36 height 8
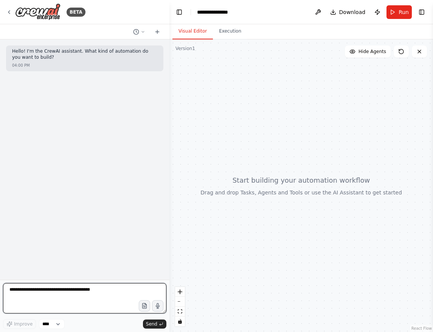
click at [17, 292] on textarea at bounding box center [84, 298] width 163 height 30
paste textarea "**********"
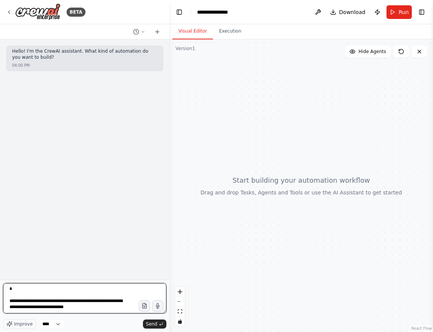
drag, startPoint x: 104, startPoint y: 302, endPoint x: 3, endPoint y: 297, distance: 101.5
click at [3, 297] on div "BETA Hello! I'm the CrewAI assistant. What kind of automation do you want to bu…" at bounding box center [85, 166] width 170 height 332
type textarea "**********"
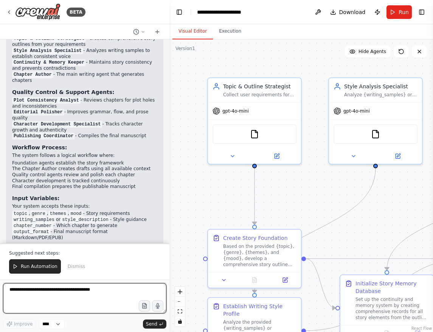
scroll to position [1505, 0]
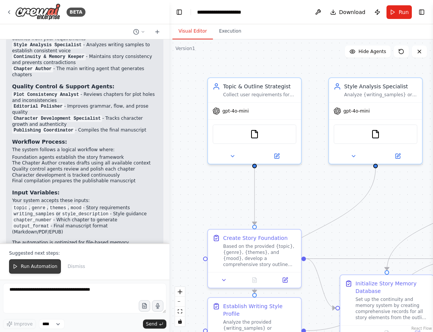
click at [33, 263] on span "Run Automation" at bounding box center [39, 266] width 37 height 6
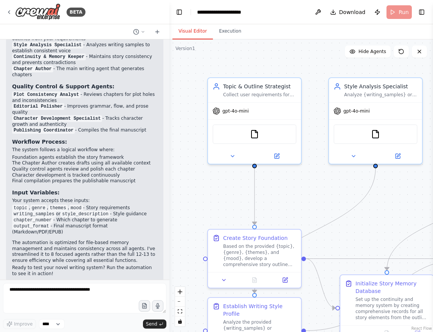
scroll to position [1469, 0]
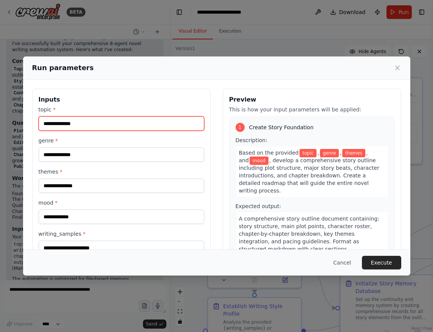
click at [80, 123] on input "topic *" at bounding box center [122, 123] width 166 height 14
paste input "**********"
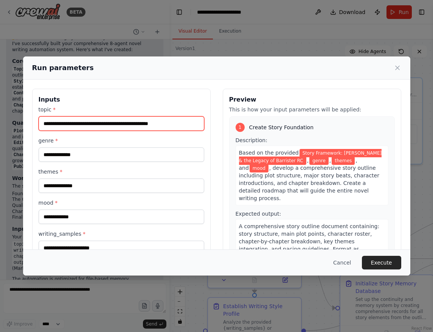
type input "**********"
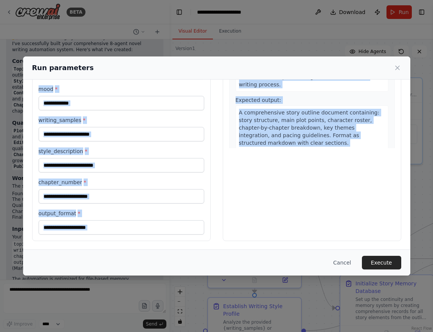
scroll to position [114, 0]
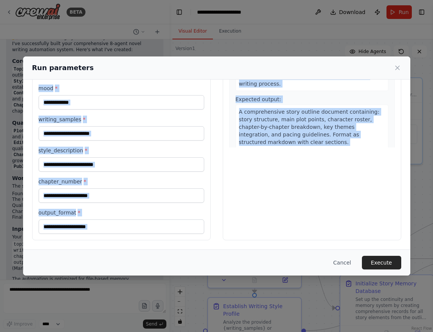
drag, startPoint x: 37, startPoint y: 98, endPoint x: 71, endPoint y: 245, distance: 151.4
click at [73, 250] on div "**********" at bounding box center [217, 165] width 388 height 219
copy div "Inputs topic * genre * themes * mood * writing_samples * style_description * ch…"
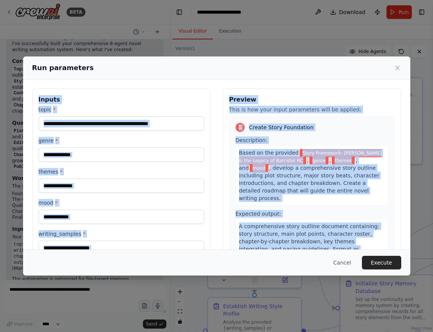
scroll to position [0, 0]
click at [74, 114] on div "**********" at bounding box center [122, 118] width 166 height 25
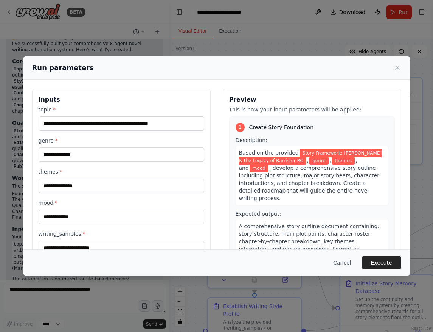
scroll to position [0, 0]
click at [172, 124] on input "**********" at bounding box center [122, 123] width 166 height 14
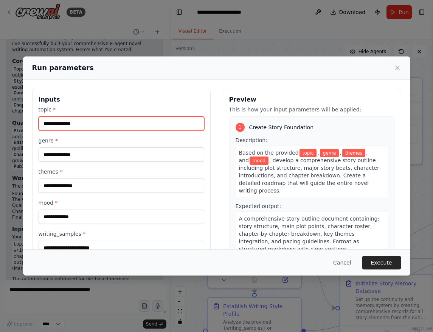
paste input "**********"
type input "**********"
paste input "**********"
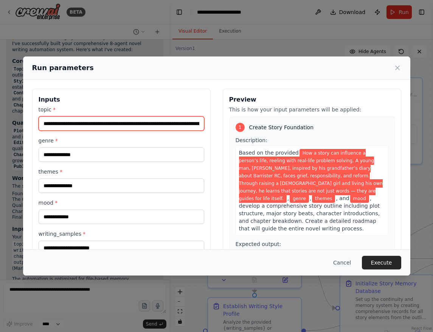
type input "**********"
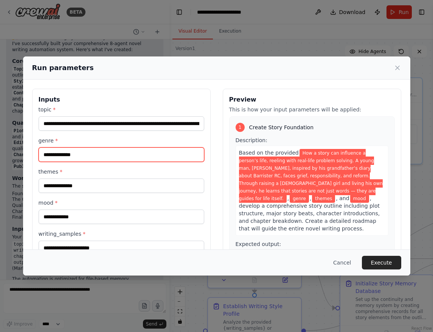
click at [69, 160] on input "genre *" at bounding box center [122, 154] width 166 height 14
paste input "**********"
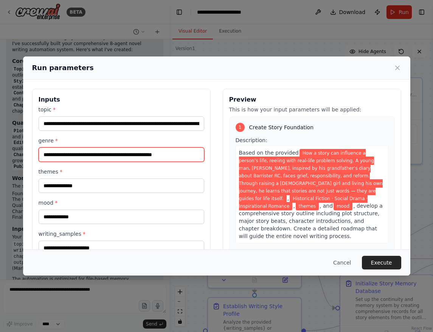
type input "**********"
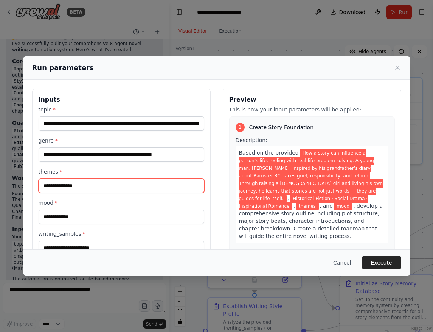
click at [73, 185] on input "themes *" at bounding box center [122, 185] width 166 height 14
paste input "**********"
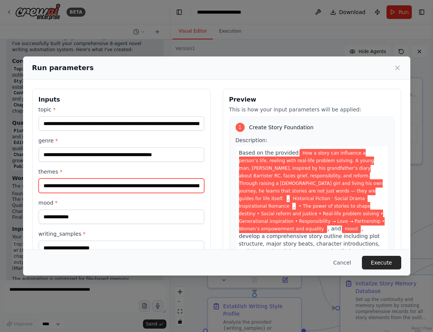
type input "**********"
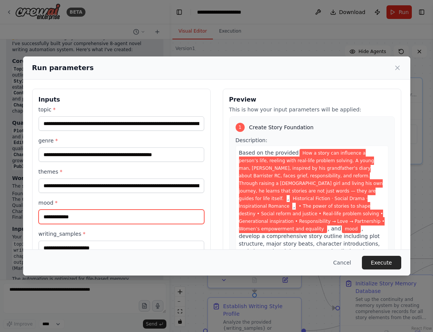
click at [58, 216] on input "mood *" at bounding box center [122, 216] width 166 height 14
paste input "**********"
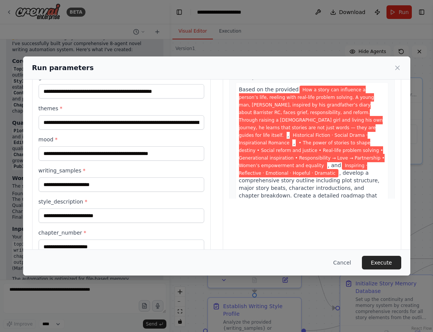
scroll to position [72, 0]
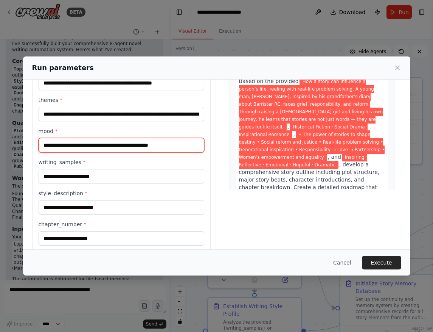
type input "**********"
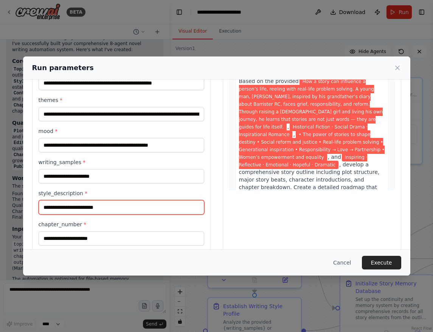
click at [55, 207] on input "style_description *" at bounding box center [122, 207] width 166 height 14
paste input "**********"
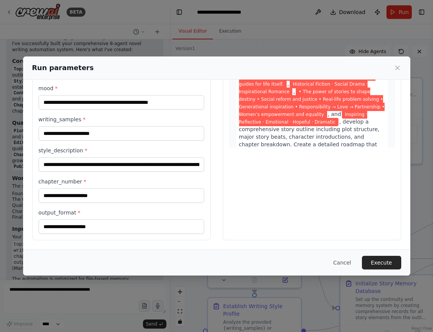
scroll to position [114, 0]
type input "**********"
click at [75, 196] on input "chapter_number *" at bounding box center [122, 195] width 166 height 14
type input "*"
type input "**********"
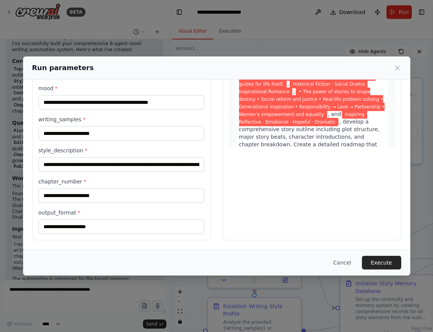
click at [83, 235] on div "**********" at bounding box center [121, 107] width 179 height 266
click at [83, 227] on input "output_format *" at bounding box center [122, 226] width 166 height 14
paste input "**********"
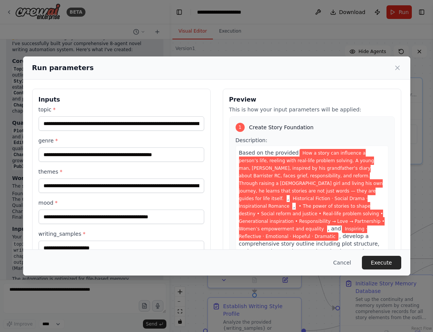
scroll to position [0, 0]
type input "**********"
click at [142, 122] on input "**********" at bounding box center [122, 123] width 166 height 14
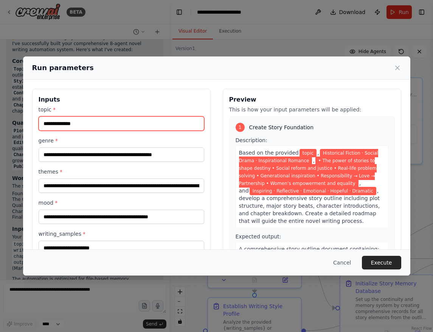
paste input "**********"
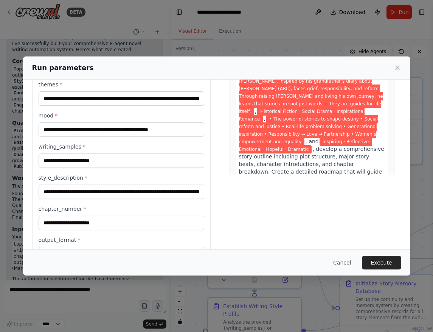
scroll to position [89, 0]
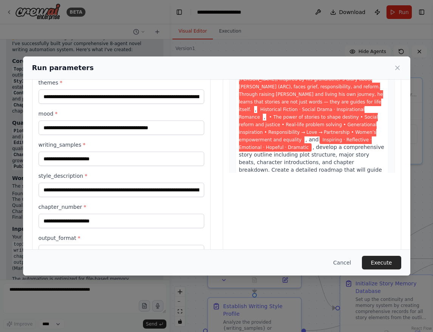
type input "**********"
click at [84, 188] on input "**********" at bounding box center [122, 189] width 166 height 14
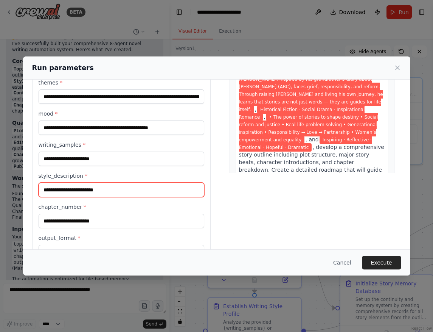
paste input "**********"
click at [84, 188] on input "style_description *" at bounding box center [122, 189] width 166 height 14
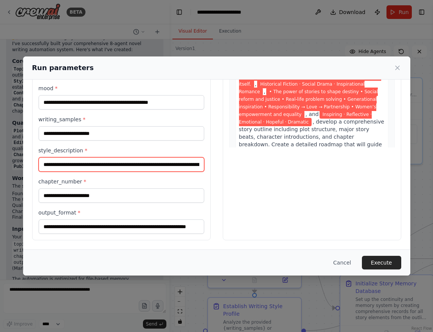
scroll to position [114, 0]
type input "**********"
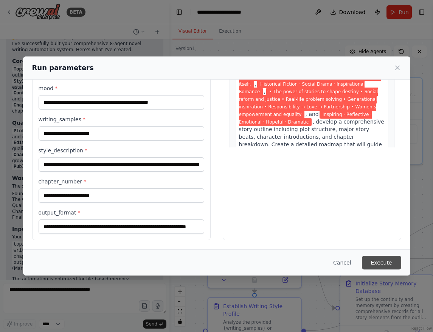
click at [387, 260] on button "Execute" at bounding box center [381, 262] width 39 height 14
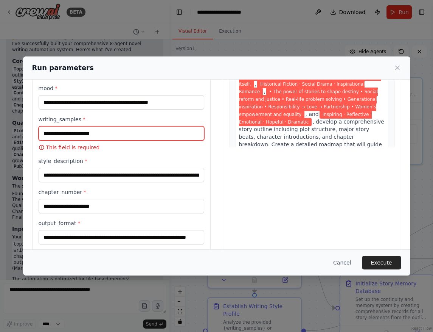
click at [104, 133] on input "writing_samples *" at bounding box center [122, 133] width 166 height 14
paste input "**********"
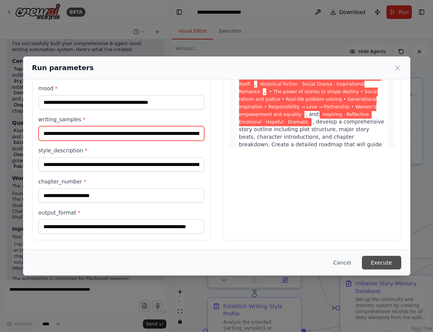
type input "**********"
click at [371, 258] on button "Execute" at bounding box center [381, 262] width 39 height 14
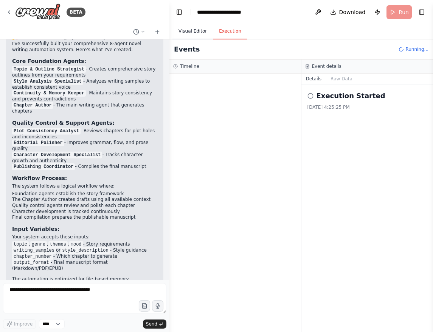
click at [193, 31] on button "Visual Editor" at bounding box center [193, 31] width 40 height 16
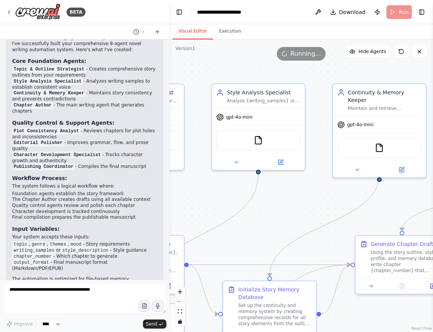
drag, startPoint x: 379, startPoint y: 212, endPoint x: 258, endPoint y: 219, distance: 121.7
click at [258, 219] on div ".deletable-edge-delete-btn { width: 20px; height: 20px; border: 0px solid #ffff…" at bounding box center [302, 185] width 264 height 292
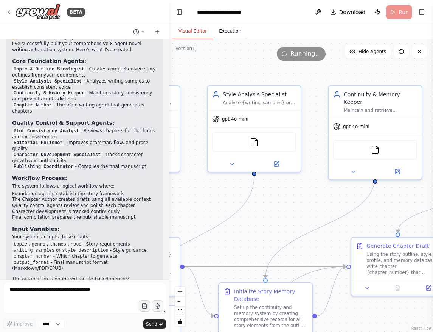
click at [227, 30] on button "Execution" at bounding box center [230, 31] width 34 height 16
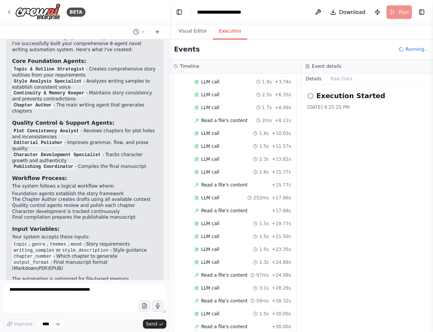
scroll to position [1064, 0]
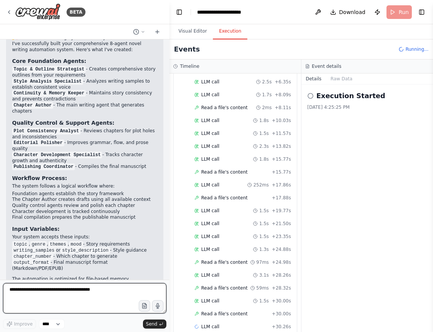
click at [49, 291] on textarea at bounding box center [84, 298] width 163 height 30
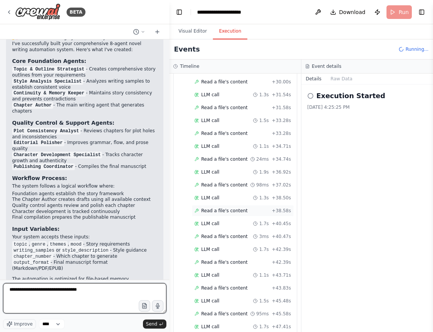
scroll to position [1322, 0]
type textarea "**********"
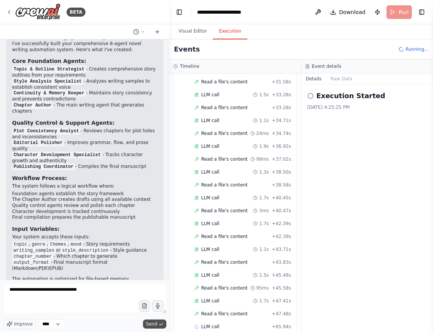
click at [151, 324] on span "Send" at bounding box center [151, 324] width 11 height 6
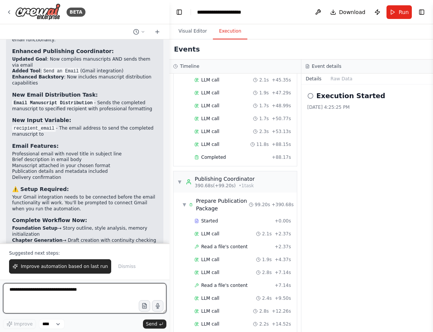
scroll to position [2897, 0]
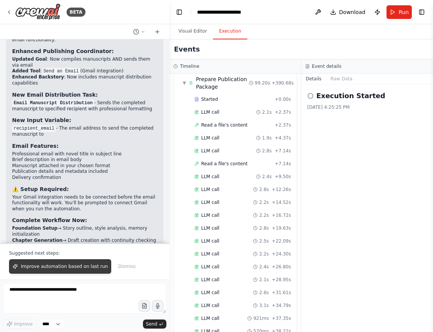
click at [46, 266] on span "Improve automation based on last run" at bounding box center [64, 266] width 87 height 6
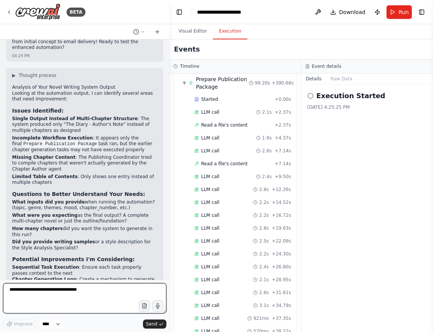
scroll to position [0, 0]
click at [193, 29] on button "Visual Editor" at bounding box center [193, 31] width 40 height 16
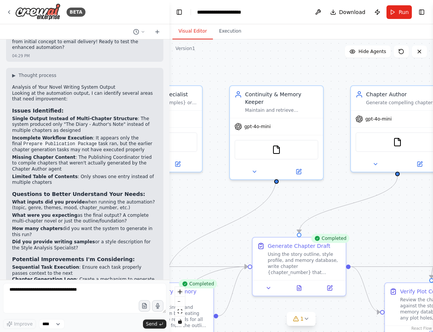
drag, startPoint x: 344, startPoint y: 193, endPoint x: 205, endPoint y: 194, distance: 138.1
click at [206, 194] on div ".deletable-edge-delete-btn { width: 20px; height: 20px; border: 0px solid #ffff…" at bounding box center [302, 185] width 264 height 292
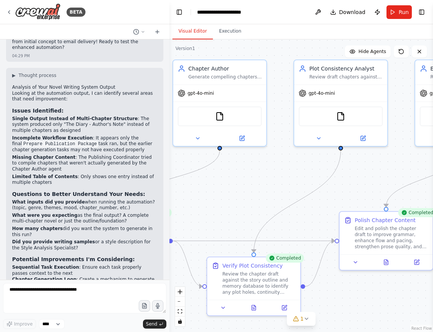
drag, startPoint x: 338, startPoint y: 204, endPoint x: 195, endPoint y: 177, distance: 144.7
click at [196, 177] on div ".deletable-edge-delete-btn { width: 20px; height: 20px; border: 0px solid #ffff…" at bounding box center [302, 185] width 264 height 292
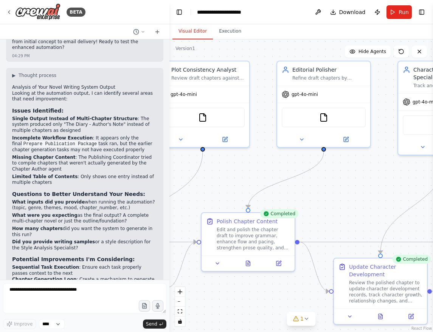
drag, startPoint x: 350, startPoint y: 201, endPoint x: 203, endPoint y: 204, distance: 147.2
click at [204, 204] on div ".deletable-edge-delete-btn { width: 20px; height: 20px; border: 0px solid #ffff…" at bounding box center [302, 185] width 264 height 292
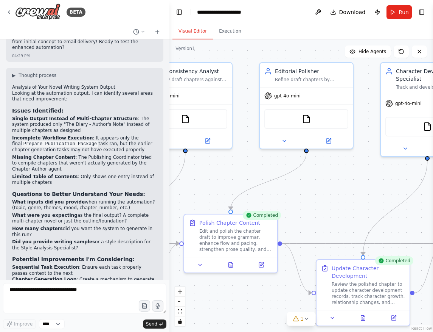
drag, startPoint x: 327, startPoint y: 204, endPoint x: 177, endPoint y: 194, distance: 150.6
click at [178, 195] on div ".deletable-edge-delete-btn { width: 20px; height: 20px; border: 0px solid #ffff…" at bounding box center [302, 185] width 264 height 292
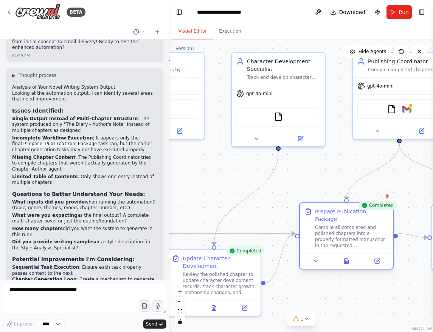
drag, startPoint x: 311, startPoint y: 206, endPoint x: 177, endPoint y: 206, distance: 134.3
click at [300, 206] on div "Prepare Publication Package Compile all completed and polished chapters into a …" at bounding box center [346, 228] width 93 height 50
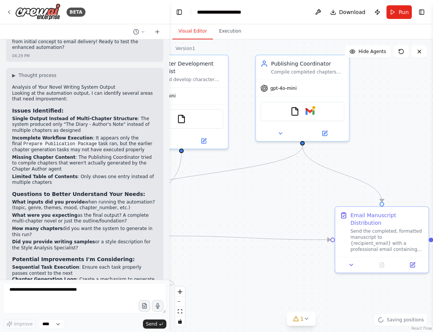
drag, startPoint x: 366, startPoint y: 180, endPoint x: 272, endPoint y: 177, distance: 93.9
click at [272, 177] on div ".deletable-edge-delete-btn { width: 20px; height: 20px; border: 0px solid #ffff…" at bounding box center [302, 185] width 264 height 292
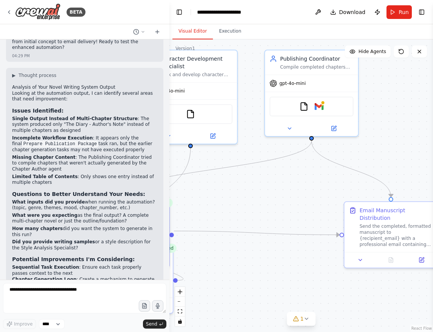
drag, startPoint x: 269, startPoint y: 184, endPoint x: 330, endPoint y: 182, distance: 60.6
click at [330, 183] on div ".deletable-edge-delete-btn { width: 20px; height: 20px; border: 0px solid #ffff…" at bounding box center [302, 185] width 264 height 292
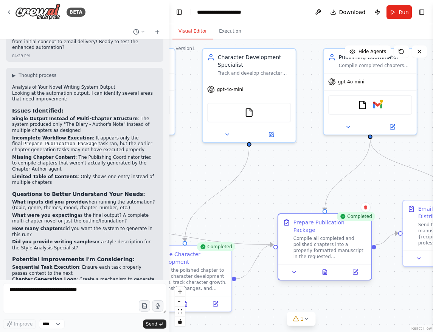
drag, startPoint x: 201, startPoint y: 216, endPoint x: 341, endPoint y: 233, distance: 141.8
click at [341, 235] on div "Compile all completed and polished chapters into a properly formatted manuscrip…" at bounding box center [330, 247] width 73 height 24
click at [401, 13] on span "Run" at bounding box center [404, 12] width 10 height 8
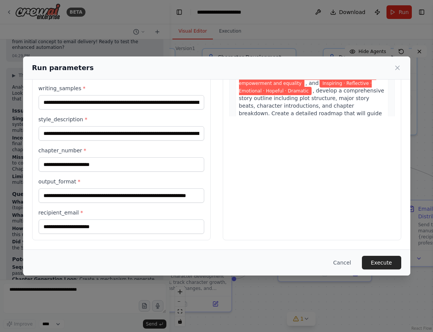
scroll to position [145, 0]
click at [380, 260] on button "Execute" at bounding box center [381, 262] width 39 height 14
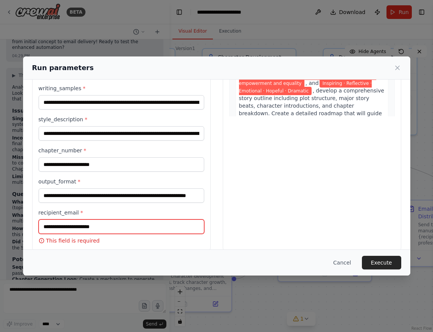
click at [89, 230] on input "recipient_email *" at bounding box center [122, 226] width 166 height 14
type input "**********"
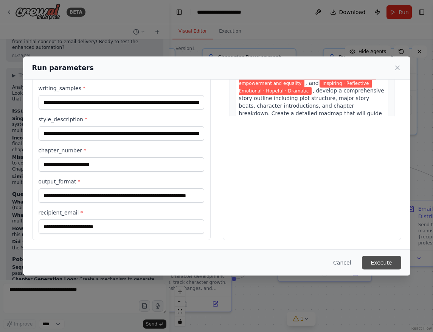
click at [381, 261] on button "Execute" at bounding box center [381, 262] width 39 height 14
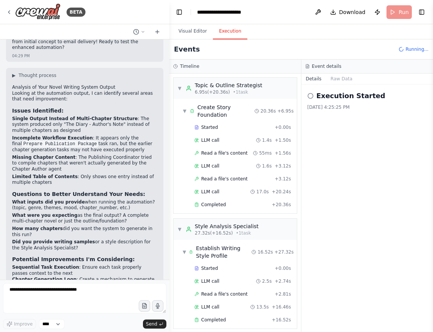
scroll to position [0, 0]
click at [177, 229] on span "▼" at bounding box center [179, 229] width 5 height 6
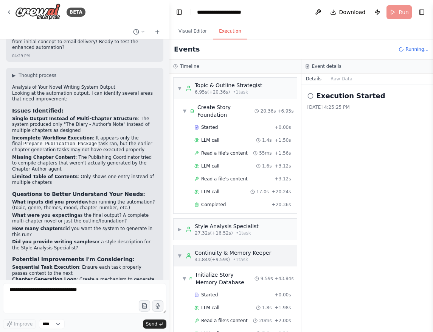
click at [178, 251] on div "▼ Continuity & Memory Keeper 43.84s (+9.59s) • 1 task" at bounding box center [224, 256] width 94 height 14
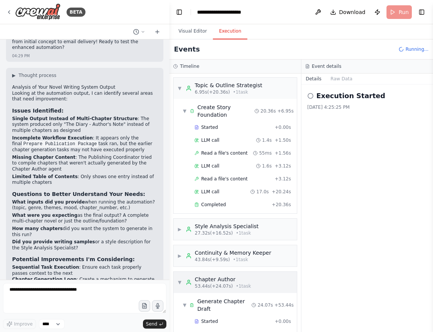
click at [183, 281] on div "▼ Chapter Author 53.44s (+24.07s) • 1 task" at bounding box center [214, 282] width 74 height 14
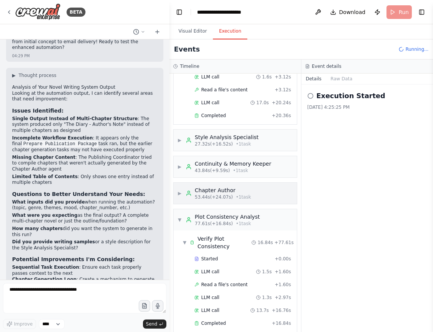
scroll to position [98, 0]
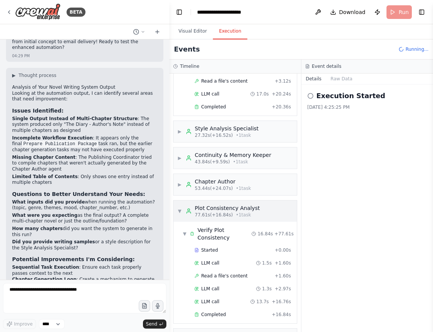
click at [177, 208] on div "▼ Plot Consistency Analyst 77.61s (+16.84s) • 1 task" at bounding box center [235, 210] width 123 height 21
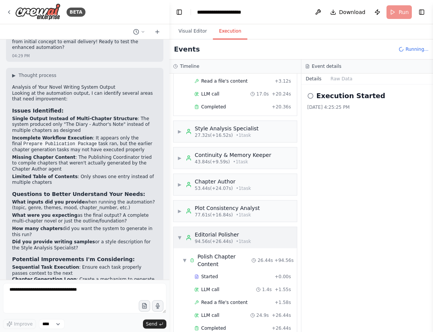
click at [179, 237] on span "▼" at bounding box center [179, 237] width 5 height 6
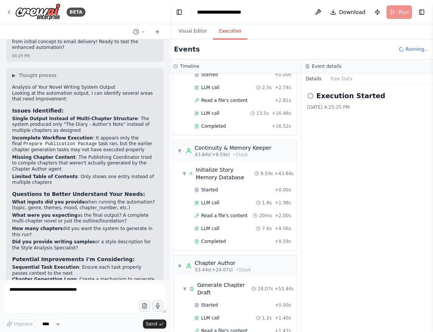
scroll to position [202, 0]
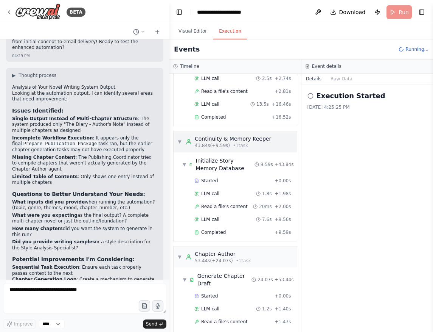
click at [179, 138] on div "▼ Continuity & Memory Keeper 43.84s (+9.59s) • 1 task" at bounding box center [224, 142] width 94 height 14
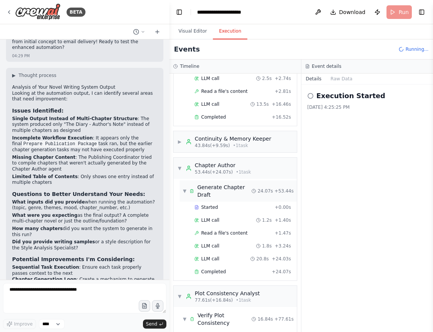
click at [182, 188] on div "▼ Topic & Outline Strategist 6.95s (+20.36s) • 1 task ▼ Create Story Foundation…" at bounding box center [236, 202] width 132 height 258
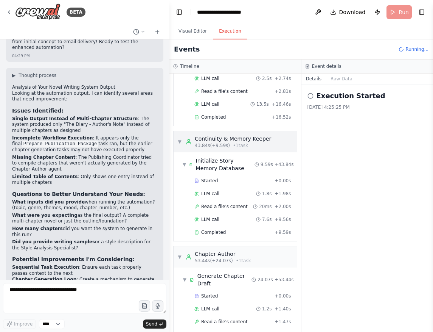
click at [180, 143] on span "▼" at bounding box center [179, 142] width 5 height 6
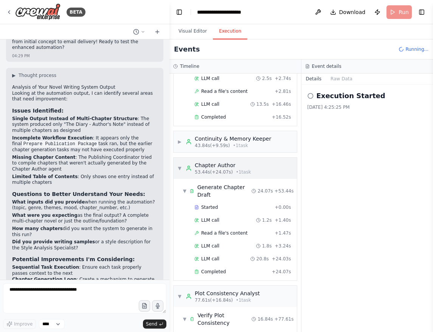
click at [178, 169] on div "▼ Topic & Outline Strategist 6.95s (+20.36s) • 1 task ▼ Create Story Foundation…" at bounding box center [236, 202] width 132 height 258
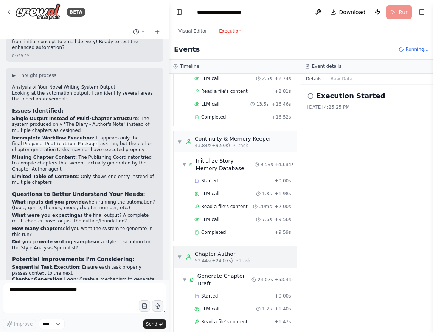
click at [181, 265] on div "▼ Chapter Author 53.44s (+24.07s) • 1 task" at bounding box center [235, 256] width 123 height 21
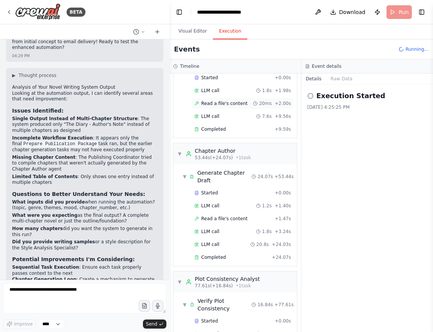
scroll to position [315, 0]
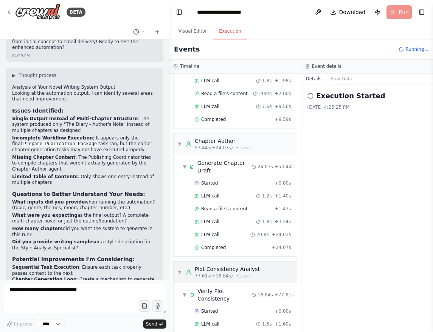
click at [183, 271] on div "▼ Plot Consistency Analyst 77.61s (+16.84s) • 1 task" at bounding box center [218, 272] width 83 height 14
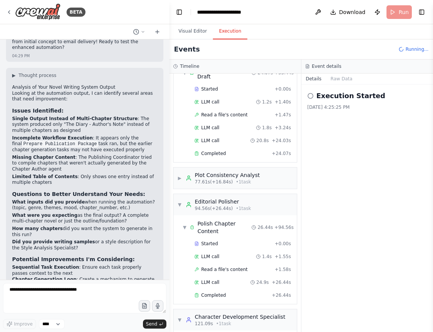
scroll to position [418, 0]
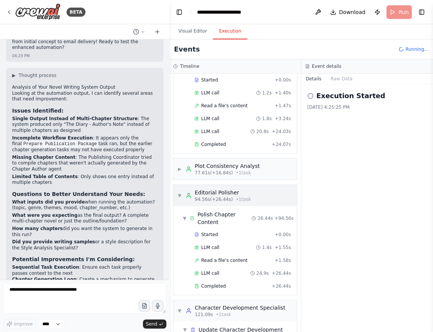
click at [178, 195] on div "▼ Topic & Outline Strategist 6.95s (+20.36s) • 1 task ▼ Create Story Foundation…" at bounding box center [236, 202] width 132 height 258
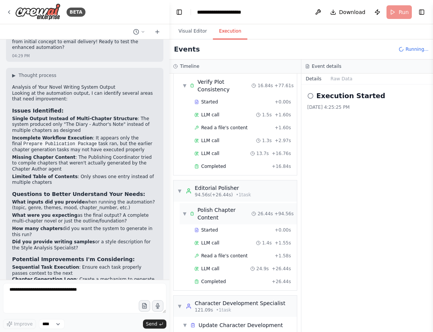
scroll to position [529, 0]
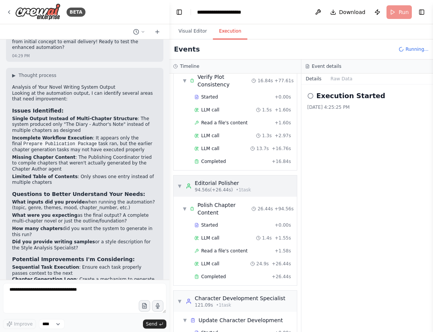
click at [179, 184] on span "▼" at bounding box center [179, 186] width 5 height 6
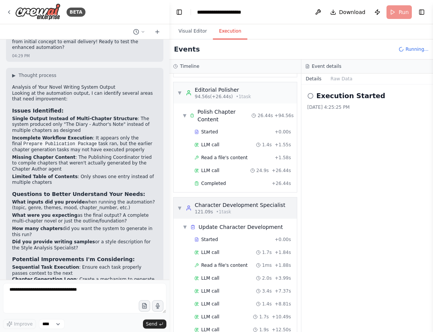
scroll to position [628, 0]
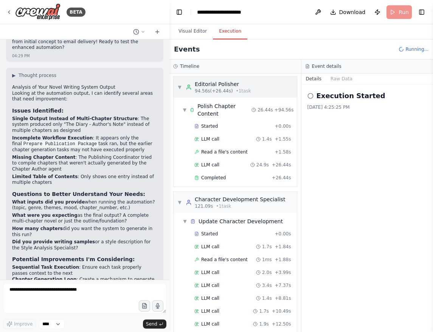
click at [180, 88] on span "▼" at bounding box center [179, 87] width 5 height 6
click at [181, 203] on span "▼" at bounding box center [179, 202] width 5 height 6
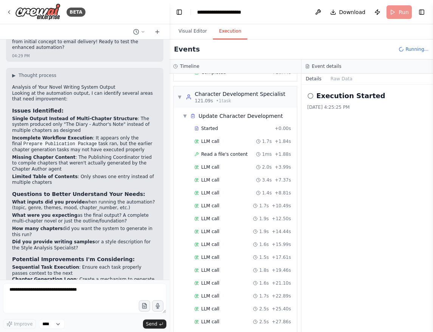
scroll to position [729, 0]
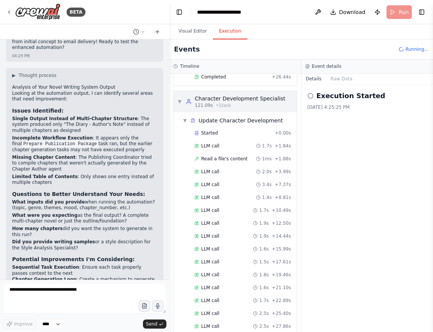
click at [179, 101] on span "▼" at bounding box center [179, 101] width 5 height 6
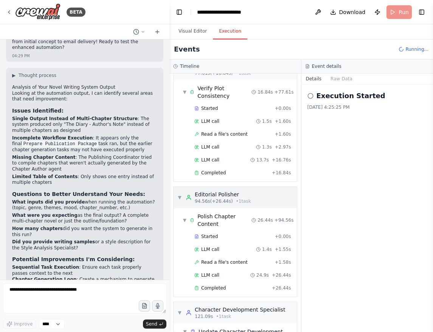
click at [179, 195] on span "▼" at bounding box center [179, 197] width 5 height 6
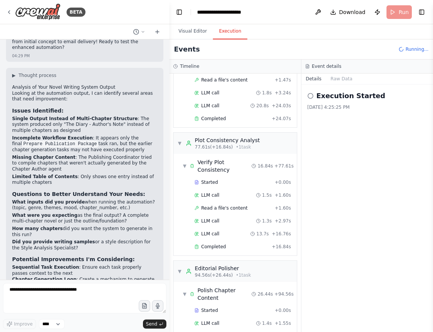
scroll to position [438, 0]
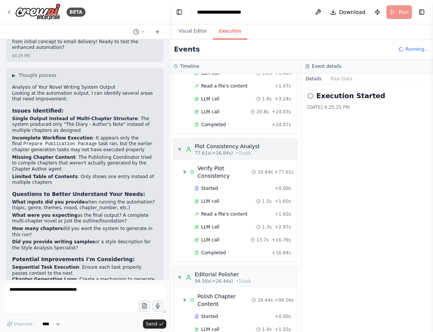
click at [177, 143] on div "▼ Plot Consistency Analyst 77.61s (+16.84s) • 1 task" at bounding box center [218, 149] width 83 height 14
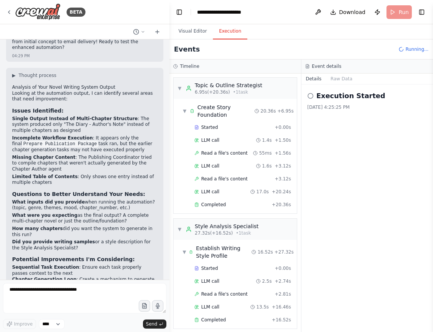
scroll to position [0, 0]
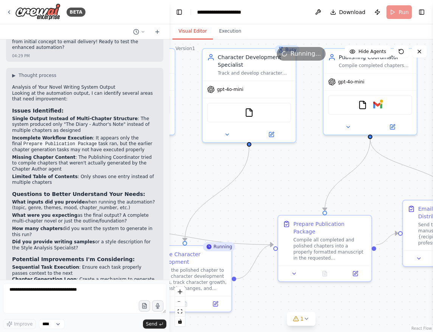
click at [187, 29] on button "Visual Editor" at bounding box center [193, 31] width 40 height 16
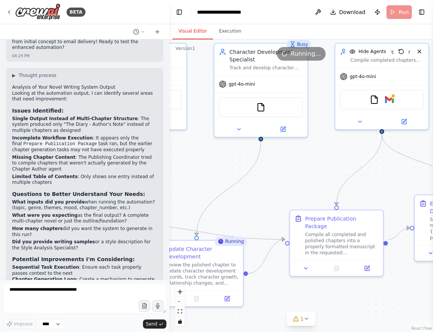
drag, startPoint x: 256, startPoint y: 187, endPoint x: 286, endPoint y: 176, distance: 32.0
click at [273, 179] on div ".deletable-edge-delete-btn { width: 20px; height: 20px; border: 0px solid #ffff…" at bounding box center [302, 185] width 264 height 292
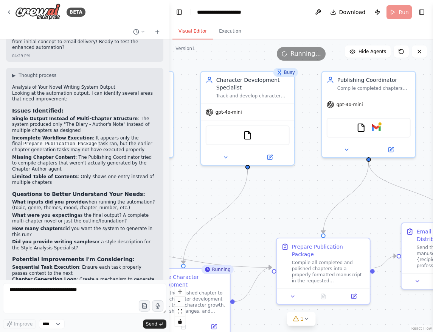
drag, startPoint x: 274, startPoint y: 181, endPoint x: 256, endPoint y: 211, distance: 35.5
click at [256, 211] on div ".deletable-edge-delete-btn { width: 20px; height: 20px; border: 0px solid #ffff…" at bounding box center [302, 185] width 264 height 292
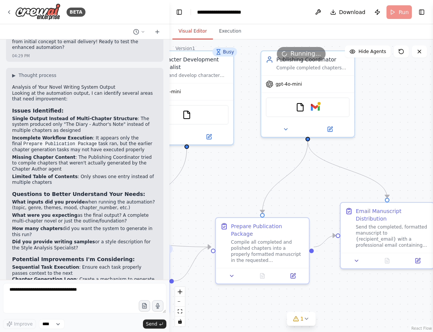
drag, startPoint x: 324, startPoint y: 183, endPoint x: 263, endPoint y: 163, distance: 64.3
click at [263, 163] on div ".deletable-edge-delete-btn { width: 20px; height: 20px; border: 0px solid #ffff…" at bounding box center [302, 185] width 264 height 292
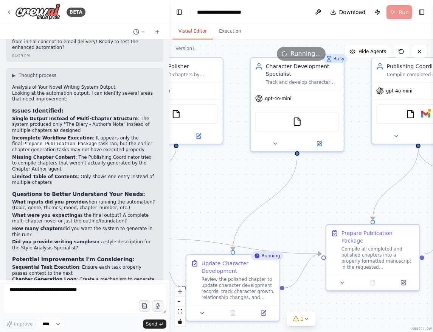
drag, startPoint x: 225, startPoint y: 182, endPoint x: 342, endPoint y: 191, distance: 117.3
click at [342, 191] on div ".deletable-edge-delete-btn { width: 20px; height: 20px; border: 0px solid #ffff…" at bounding box center [302, 185] width 264 height 292
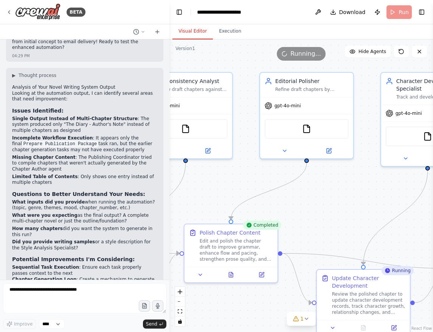
drag, startPoint x: 207, startPoint y: 184, endPoint x: 360, endPoint y: 191, distance: 152.7
click at [360, 191] on div ".deletable-edge-delete-btn { width: 20px; height: 20px; border: 0px solid #ffff…" at bounding box center [302, 185] width 264 height 292
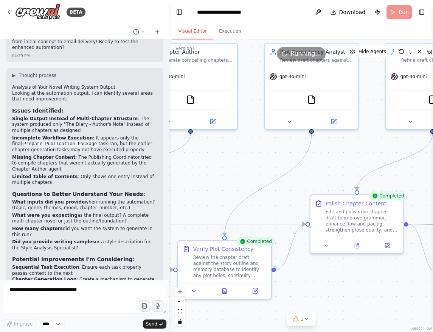
drag, startPoint x: 262, startPoint y: 175, endPoint x: 363, endPoint y: 143, distance: 105.1
click at [363, 143] on div ".deletable-edge-delete-btn { width: 20px; height: 20px; border: 0px solid #ffff…" at bounding box center [302, 185] width 264 height 292
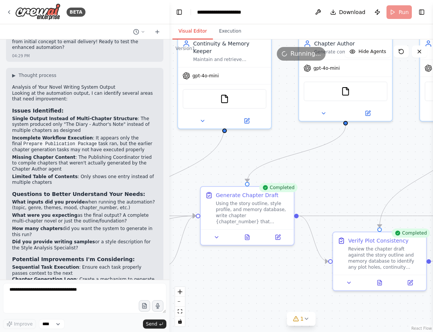
drag, startPoint x: 236, startPoint y: 158, endPoint x: 389, endPoint y: 156, distance: 152.9
click at [389, 157] on div ".deletable-edge-delete-btn { width: 20px; height: 20px; border: 0px solid #ffff…" at bounding box center [302, 185] width 264 height 292
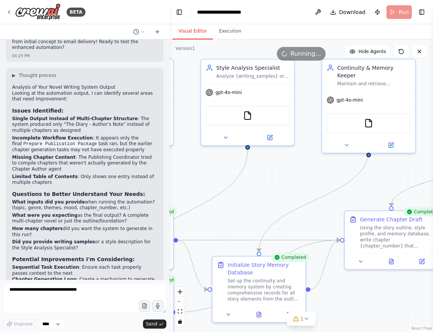
drag, startPoint x: 223, startPoint y: 150, endPoint x: 367, endPoint y: 174, distance: 146.3
click at [367, 174] on div ".deletable-edge-delete-btn { width: 20px; height: 20px; border: 0px solid #ffff…" at bounding box center [302, 185] width 264 height 292
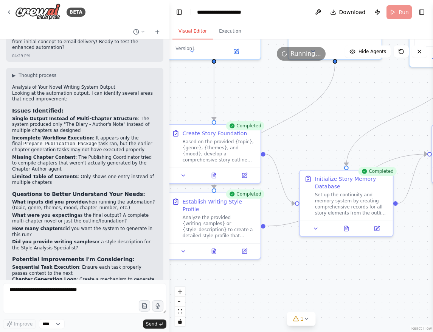
drag, startPoint x: 246, startPoint y: 187, endPoint x: 333, endPoint y: 101, distance: 122.6
click at [333, 101] on div ".deletable-edge-delete-btn { width: 20px; height: 20px; border: 0px solid #ffff…" at bounding box center [302, 185] width 264 height 292
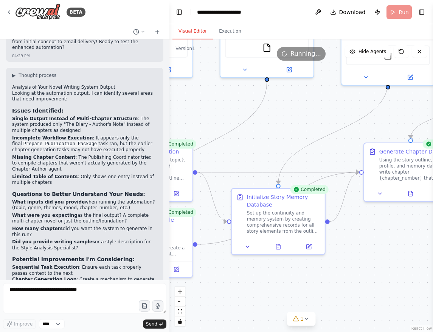
drag, startPoint x: 383, startPoint y: 93, endPoint x: 274, endPoint y: 123, distance: 113.7
click at [274, 123] on div ".deletable-edge-delete-btn { width: 20px; height: 20px; border: 0px solid #ffff…" at bounding box center [302, 185] width 264 height 292
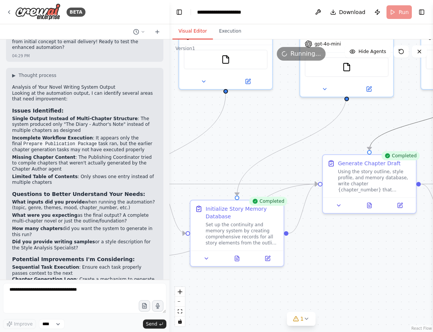
drag, startPoint x: 403, startPoint y: 130, endPoint x: 272, endPoint y: 162, distance: 135.7
click at [272, 162] on div ".deletable-edge-delete-btn { width: 20px; height: 20px; border: 0px solid #ffff…" at bounding box center [302, 185] width 264 height 292
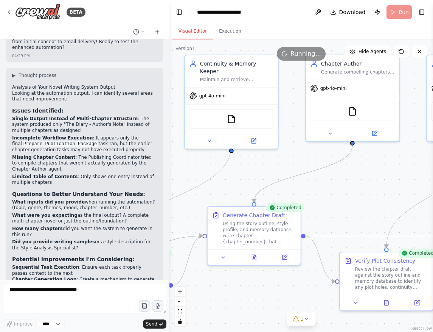
drag, startPoint x: 348, startPoint y: 128, endPoint x: 225, endPoint y: 176, distance: 132.4
click at [225, 176] on div ".deletable-edge-delete-btn { width: 20px; height: 20px; border: 0px solid #ffff…" at bounding box center [302, 185] width 264 height 292
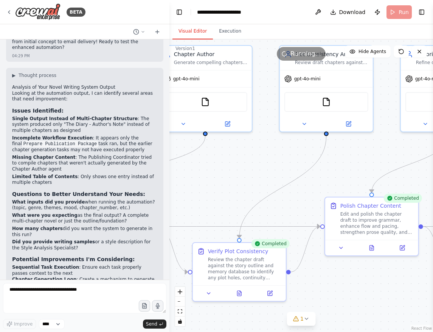
drag, startPoint x: 379, startPoint y: 176, endPoint x: 240, endPoint y: 170, distance: 139.8
click at [240, 170] on div ".deletable-edge-delete-btn { width: 20px; height: 20px; border: 0px solid #ffff…" at bounding box center [302, 185] width 264 height 292
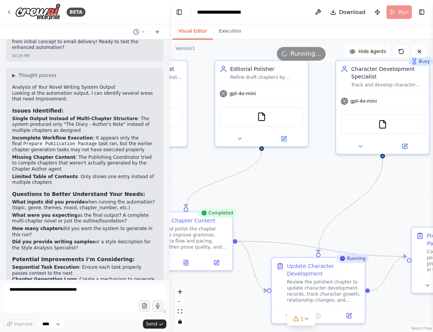
drag, startPoint x: 422, startPoint y: 178, endPoint x: 235, endPoint y: 193, distance: 186.8
click at [235, 193] on div ".deletable-edge-delete-btn { width: 20px; height: 20px; border: 0px solid #ffff…" at bounding box center [302, 185] width 264 height 292
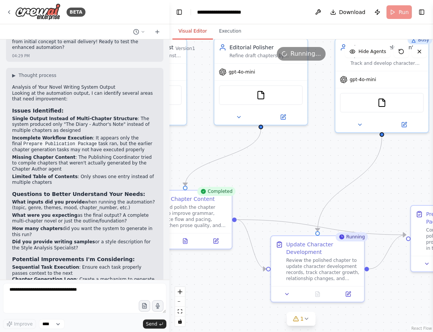
drag, startPoint x: 319, startPoint y: 198, endPoint x: 319, endPoint y: 177, distance: 21.6
click at [319, 177] on div ".deletable-edge-delete-btn { width: 20px; height: 20px; border: 0px solid #ffff…" at bounding box center [302, 185] width 264 height 292
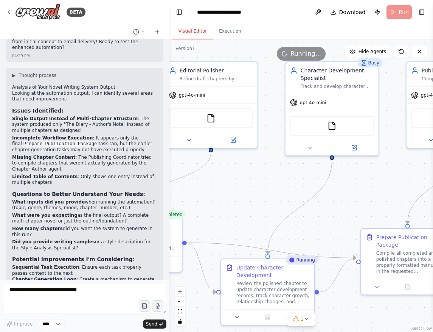
drag, startPoint x: 404, startPoint y: 181, endPoint x: 347, endPoint y: 203, distance: 60.9
click at [347, 203] on div ".deletable-edge-delete-btn { width: 20px; height: 20px; border: 0px solid #ffff…" at bounding box center [302, 185] width 264 height 292
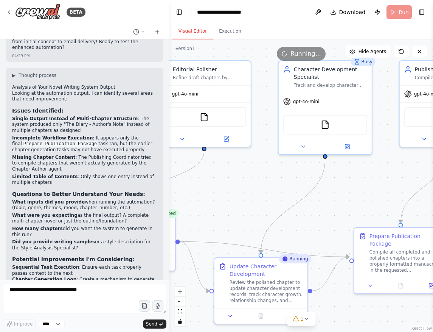
drag, startPoint x: 376, startPoint y: 195, endPoint x: 346, endPoint y: 195, distance: 30.7
click at [366, 195] on div ".deletable-edge-delete-btn { width: 20px; height: 20px; border: 0px solid #ffff…" at bounding box center [302, 185] width 264 height 292
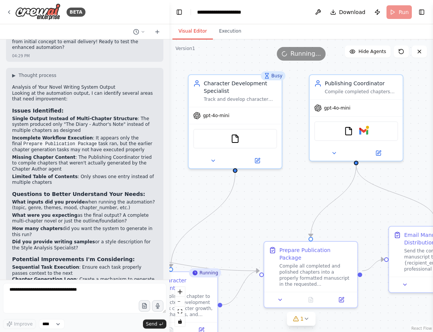
drag, startPoint x: 356, startPoint y: 181, endPoint x: 276, endPoint y: 195, distance: 80.7
click at [276, 195] on div ".deletable-edge-delete-btn { width: 20px; height: 20px; border: 0px solid #ffff…" at bounding box center [302, 185] width 264 height 292
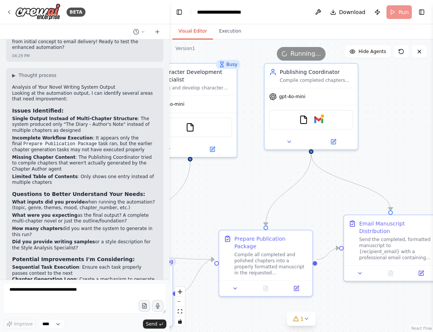
drag, startPoint x: 374, startPoint y: 207, endPoint x: 328, endPoint y: 196, distance: 46.4
click at [328, 196] on div ".deletable-edge-delete-btn { width: 20px; height: 20px; border: 0px solid #ffff…" at bounding box center [302, 185] width 264 height 292
click at [232, 33] on button "Execution" at bounding box center [230, 31] width 34 height 16
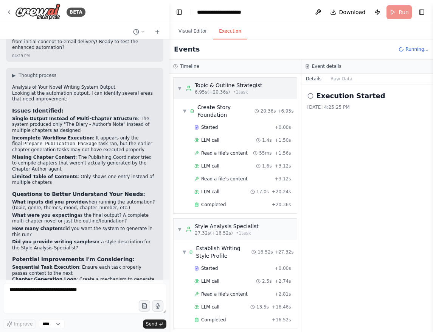
click at [177, 90] on span "▼" at bounding box center [179, 88] width 5 height 6
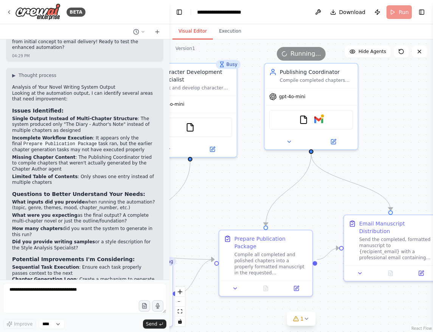
click at [198, 33] on button "Visual Editor" at bounding box center [193, 31] width 40 height 16
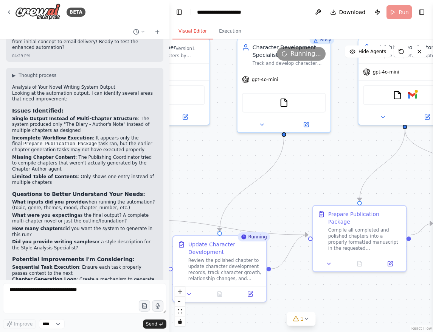
drag, startPoint x: 223, startPoint y: 203, endPoint x: 315, endPoint y: 184, distance: 94.3
click at [315, 184] on div ".deletable-edge-delete-btn { width: 20px; height: 20px; border: 0px solid #ffff…" at bounding box center [302, 185] width 264 height 292
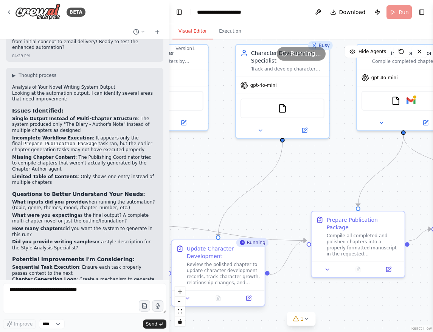
click at [206, 262] on div "Review the polished chapter to update character development records, track char…" at bounding box center [223, 273] width 73 height 24
click at [178, 311] on icon "fit view" at bounding box center [180, 311] width 5 height 4
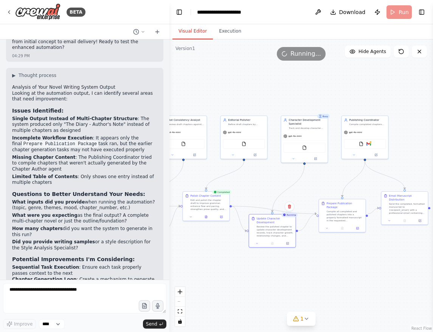
drag, startPoint x: 342, startPoint y: 290, endPoint x: 205, endPoint y: 291, distance: 136.6
click at [205, 291] on div ".deletable-edge-delete-btn { width: 20px; height: 20px; border: 0px solid #ffff…" at bounding box center [302, 185] width 264 height 292
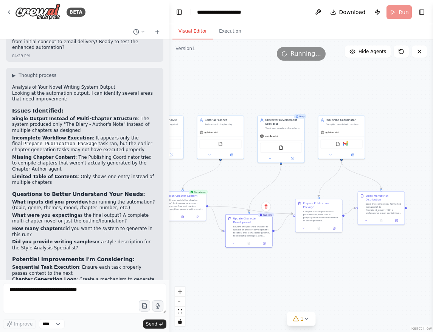
drag, startPoint x: 295, startPoint y: 278, endPoint x: 250, endPoint y: 277, distance: 45.0
click at [250, 278] on div ".deletable-edge-delete-btn { width: 20px; height: 20px; border: 0px solid #ffff…" at bounding box center [302, 185] width 264 height 292
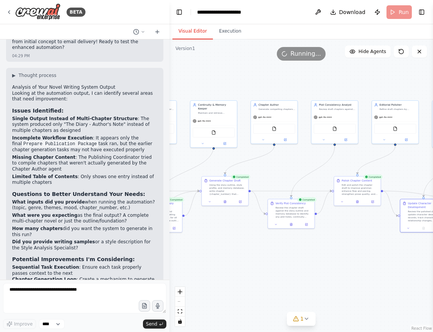
drag, startPoint x: 256, startPoint y: 268, endPoint x: 460, endPoint y: 254, distance: 204.1
click at [433, 254] on html "BETA Hello! I'm the CrewAI assistant. What kind of automation do you want to bu…" at bounding box center [216, 166] width 433 height 332
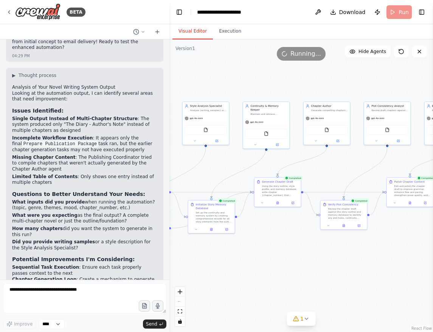
drag, startPoint x: 289, startPoint y: 251, endPoint x: 347, endPoint y: 251, distance: 58.7
click at [347, 251] on div ".deletable-edge-delete-btn { width: 20px; height: 20px; border: 0px solid #ffff…" at bounding box center [302, 185] width 264 height 292
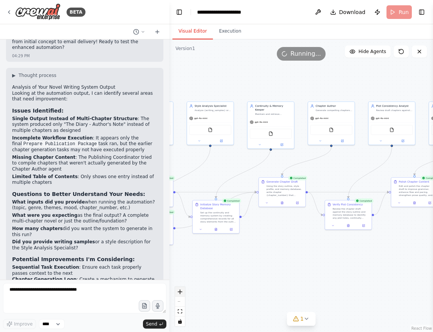
click at [181, 291] on icon "zoom in" at bounding box center [180, 291] width 5 height 5
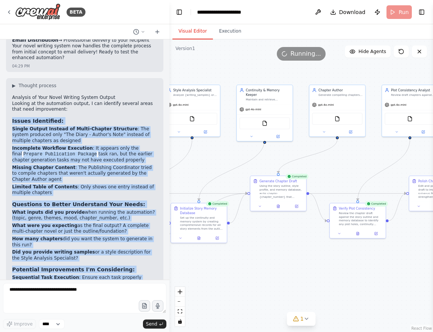
scroll to position [2300, 0]
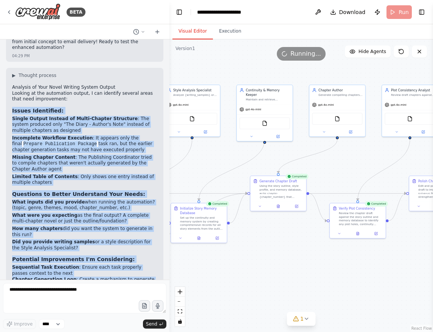
drag, startPoint x: 12, startPoint y: 55, endPoint x: 68, endPoint y: 269, distance: 220.9
click at [68, 269] on div "▶ Thought process Analysis of Your Novel Writing System Output Looking at the a…" at bounding box center [84, 206] width 157 height 277
copy div "Issues Identified: Single Output Instead of Multi-Chapter Structure : The syste…"
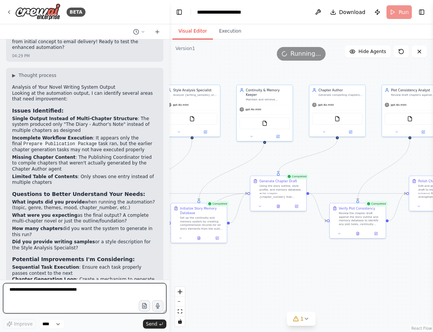
click at [27, 286] on textarea "**********" at bounding box center [84, 298] width 163 height 30
paste textarea "**********"
type textarea "**********"
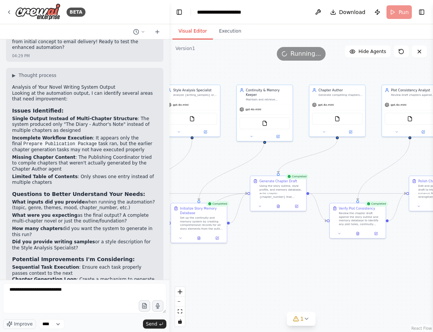
click at [154, 328] on div "Improve **** Send" at bounding box center [84, 324] width 163 height 10
click at [151, 320] on button "Send" at bounding box center [154, 323] width 23 height 9
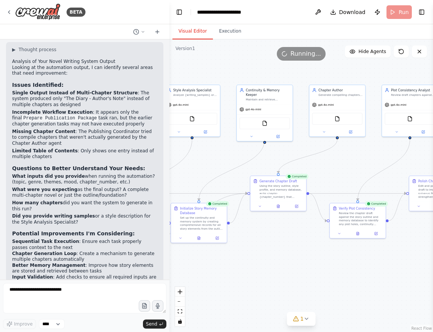
scroll to position [2345, 0]
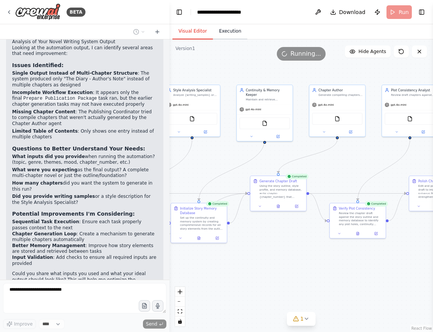
click at [236, 29] on button "Execution" at bounding box center [230, 31] width 34 height 16
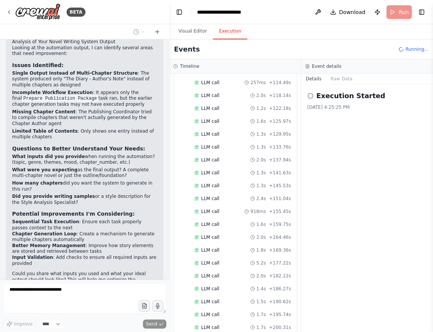
click at [312, 97] on icon at bounding box center [311, 96] width 6 height 6
click at [9, 13] on icon at bounding box center [9, 12] width 6 height 6
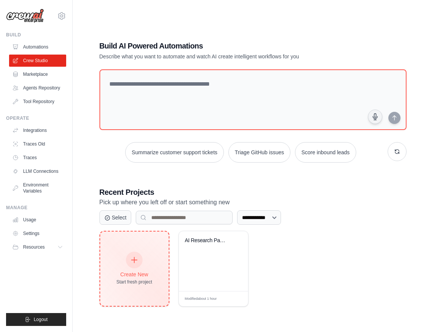
click at [129, 265] on div at bounding box center [134, 259] width 17 height 17
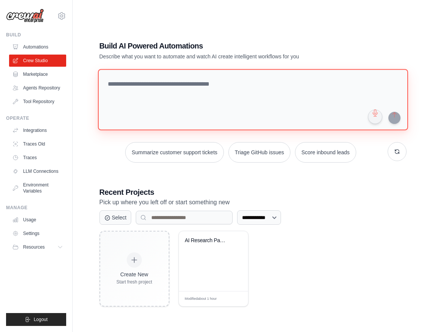
click at [153, 89] on textarea at bounding box center [253, 99] width 310 height 61
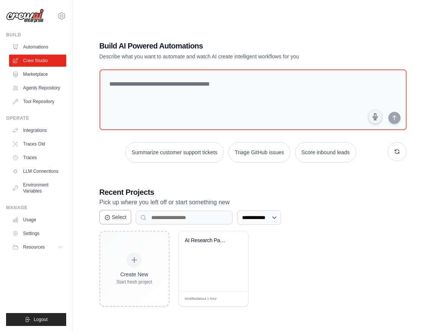
click at [116, 213] on button "Select" at bounding box center [116, 217] width 32 height 14
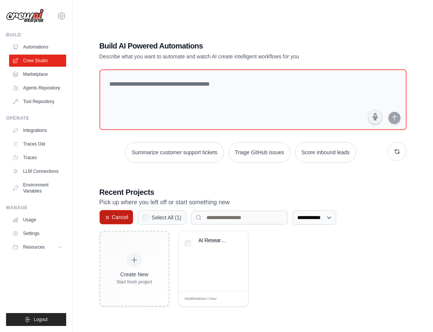
click at [116, 217] on button "Cancel" at bounding box center [117, 217] width 34 height 14
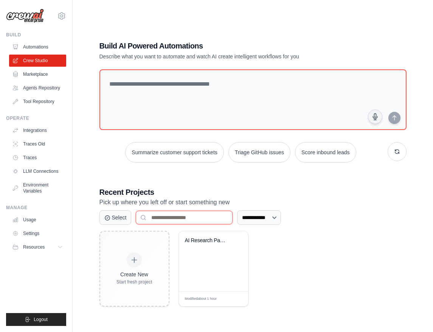
click at [165, 220] on input at bounding box center [184, 217] width 97 height 14
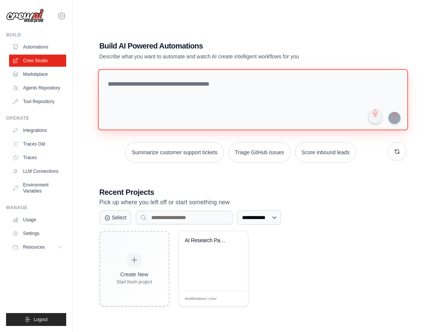
click at [129, 94] on textarea at bounding box center [253, 99] width 310 height 61
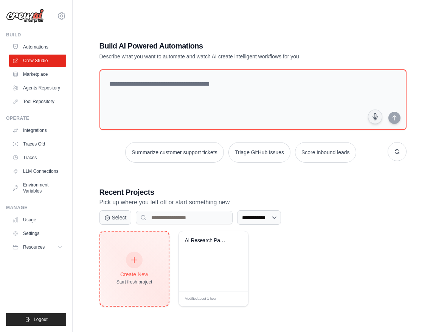
click at [145, 277] on div "Create New Start fresh project" at bounding box center [135, 268] width 36 height 33
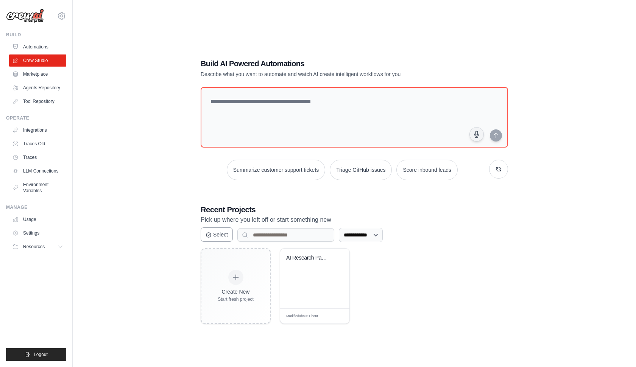
click at [221, 236] on button "Select" at bounding box center [217, 234] width 32 height 14
click at [314, 263] on div "AI Research Paper Writer" at bounding box center [314, 263] width 57 height 17
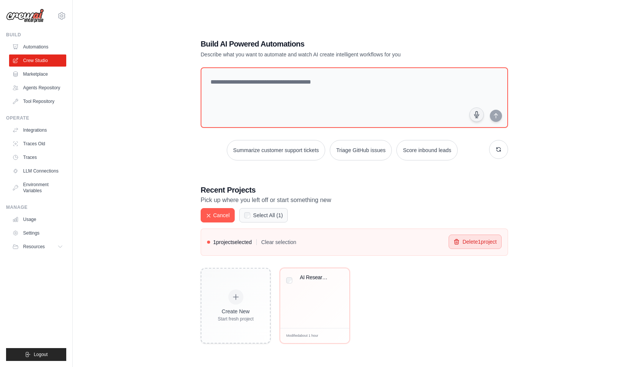
click at [433, 243] on button "Delete 1 project" at bounding box center [474, 242] width 53 height 14
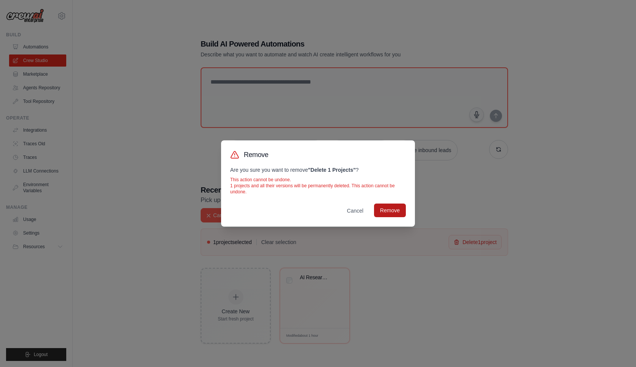
click at [385, 211] on button "Remove" at bounding box center [390, 211] width 32 height 14
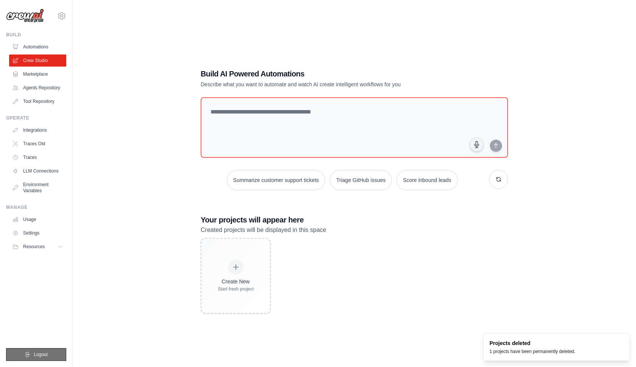
click at [45, 331] on span "Logout" at bounding box center [41, 355] width 14 height 6
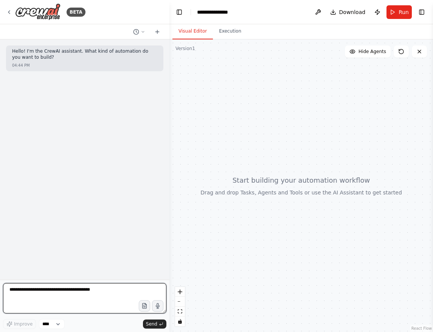
click at [29, 287] on textarea at bounding box center [84, 298] width 163 height 30
paste textarea "**********"
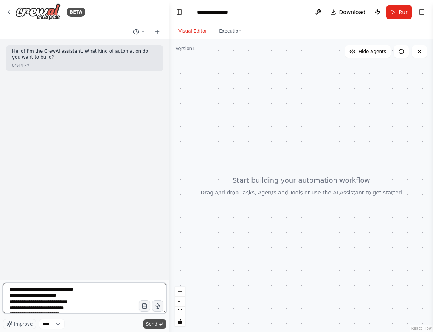
type textarea "**********"
click at [157, 324] on button "Send" at bounding box center [154, 323] width 23 height 9
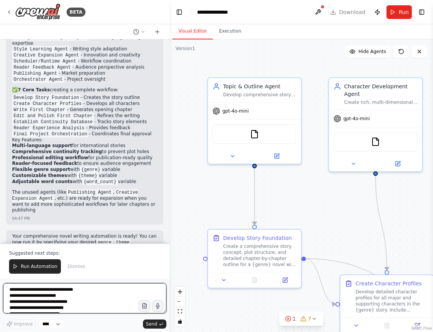
scroll to position [1318, 0]
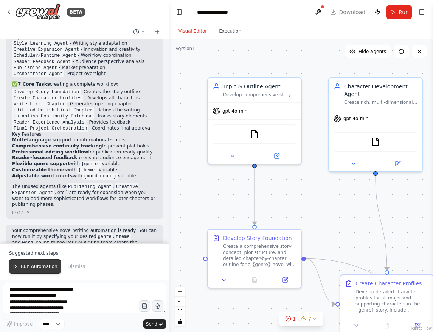
click at [32, 266] on span "Run Automation" at bounding box center [39, 266] width 37 height 6
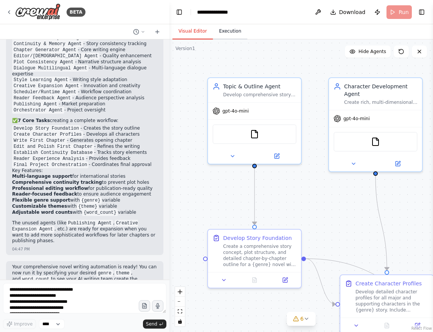
click at [229, 35] on button "Execution" at bounding box center [230, 31] width 34 height 16
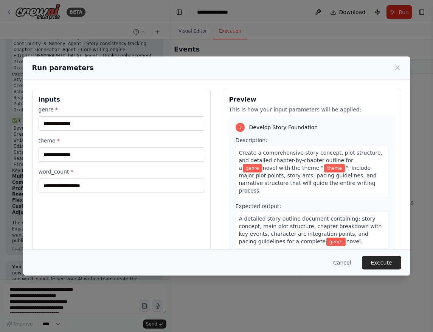
scroll to position [0, 0]
click at [395, 66] on icon at bounding box center [398, 68] width 8 height 8
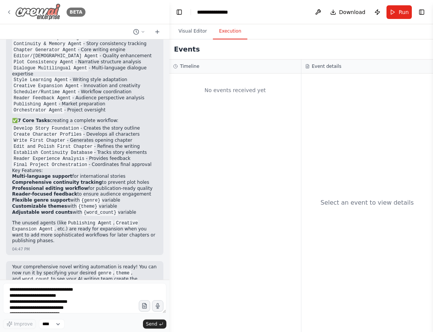
click at [8, 12] on icon at bounding box center [9, 12] width 6 height 6
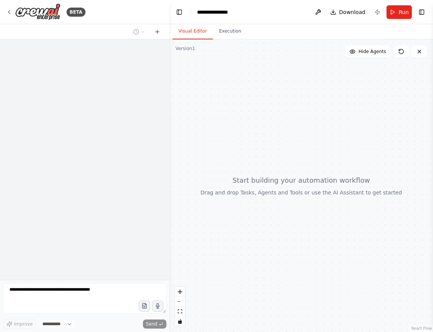
select select "****"
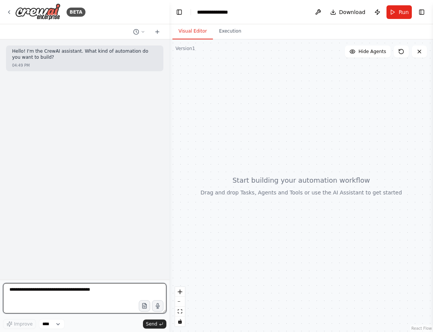
click at [32, 290] on textarea at bounding box center [84, 298] width 163 height 30
paste textarea "**********"
type textarea "**********"
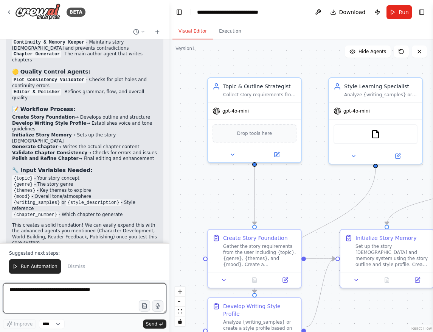
scroll to position [967, 0]
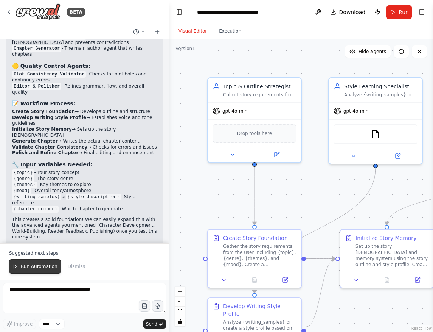
click at [30, 266] on span "Run Automation" at bounding box center [39, 266] width 37 height 6
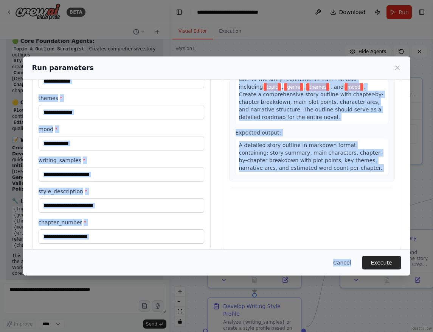
scroll to position [83, 0]
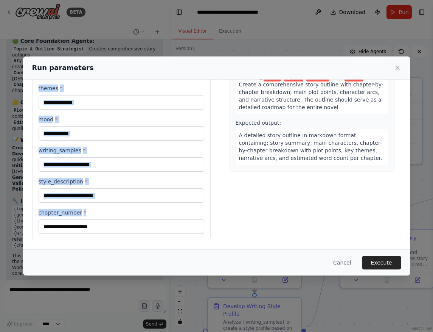
drag, startPoint x: 38, startPoint y: 99, endPoint x: 91, endPoint y: 246, distance: 156.5
click at [91, 247] on div "Inputs topic * genre * themes * mood * writing_samples * style_description * ch…" at bounding box center [217, 122] width 388 height 253
copy div "Inputs topic * genre * themes * mood * writing_samples * style_description * ch…"
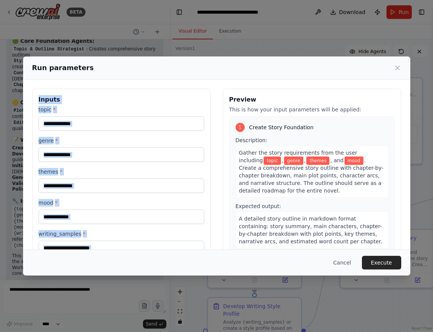
scroll to position [0, 0]
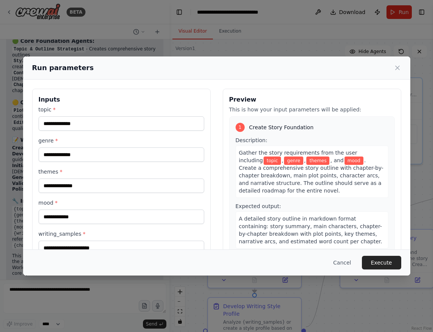
click at [204, 101] on div "Inputs topic * genre * themes * mood * writing_samples * style_description * ch…" at bounding box center [121, 206] width 179 height 235
click at [63, 123] on input "topic *" at bounding box center [122, 123] width 166 height 14
paste input "**********"
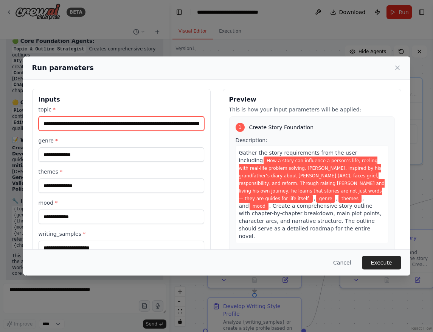
type input "**********"
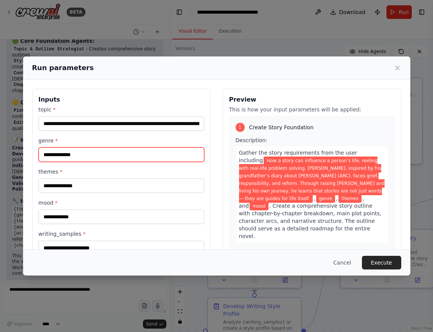
click at [65, 155] on input "genre *" at bounding box center [122, 154] width 166 height 14
paste input "**********"
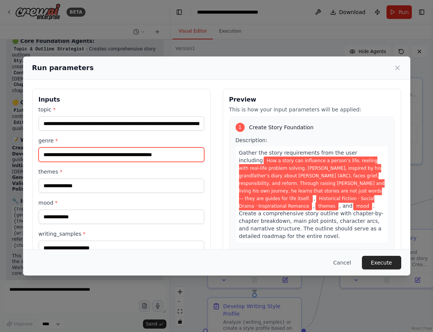
type input "**********"
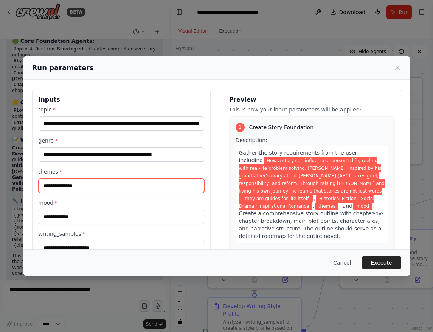
click at [70, 182] on input "themes *" at bounding box center [122, 185] width 166 height 14
paste input "**********"
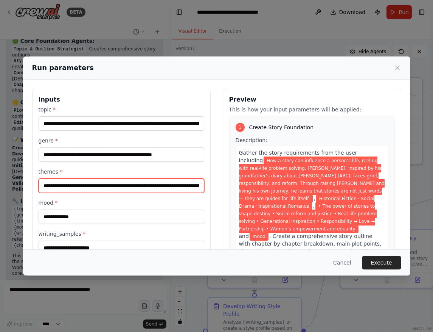
type input "**********"
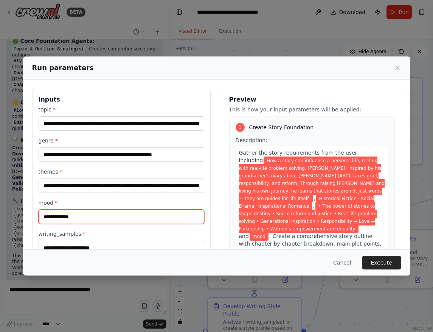
click at [81, 215] on input "mood *" at bounding box center [122, 216] width 166 height 14
paste input "**********"
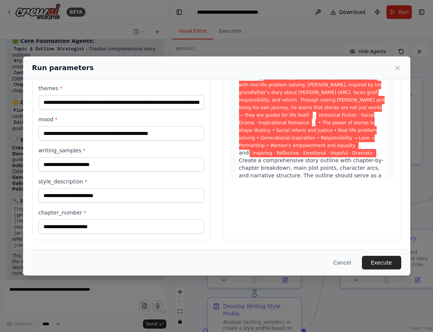
scroll to position [83, 0]
type input "**********"
click at [77, 201] on input "style_description *" at bounding box center [122, 195] width 166 height 14
paste input "**********"
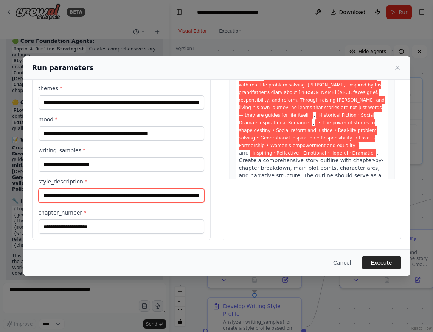
scroll to position [0, 0]
type input "**********"
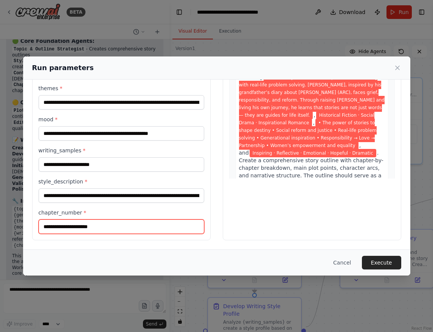
click at [77, 227] on input "chapter_number *" at bounding box center [122, 226] width 166 height 14
type input "*"
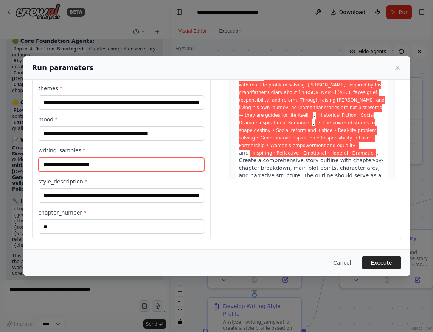
click at [58, 162] on input "writing_samples *" at bounding box center [122, 164] width 166 height 14
paste input "**********"
type input "**********"
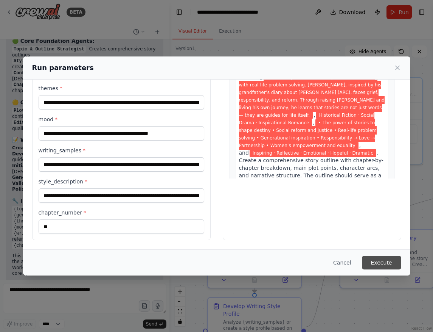
click at [381, 265] on button "Execute" at bounding box center [381, 262] width 39 height 14
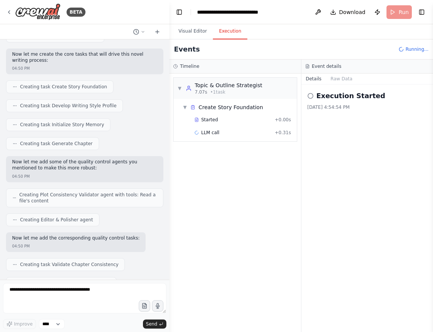
scroll to position [546, 0]
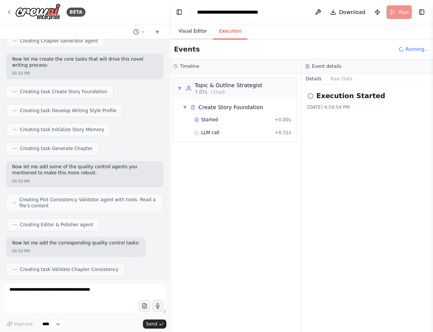
click at [198, 29] on button "Visual Editor" at bounding box center [193, 31] width 40 height 16
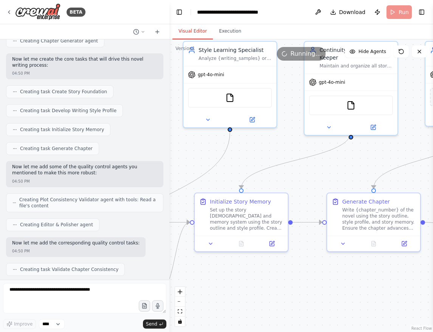
drag, startPoint x: 383, startPoint y: 200, endPoint x: 225, endPoint y: 158, distance: 163.2
click at [225, 158] on div ".deletable-edge-delete-btn { width: 20px; height: 20px; border: 0px solid #ffff…" at bounding box center [302, 185] width 264 height 292
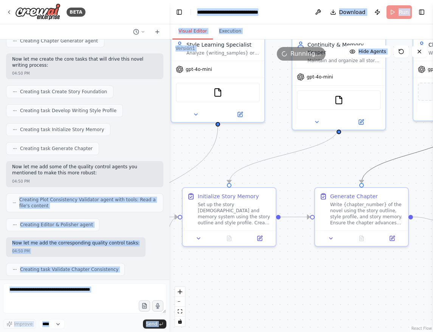
drag, startPoint x: 380, startPoint y: 167, endPoint x: 142, endPoint y: 163, distance: 238.4
click at [142, 163] on div "BETA Hello! I'm the CrewAI assistant. What kind of automation do you want to bu…" at bounding box center [216, 166] width 433 height 332
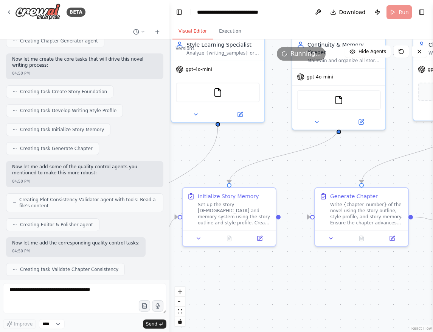
click at [279, 160] on div ".deletable-edge-delete-btn { width: 20px; height: 20px; border: 0px solid #ffff…" at bounding box center [302, 185] width 264 height 292
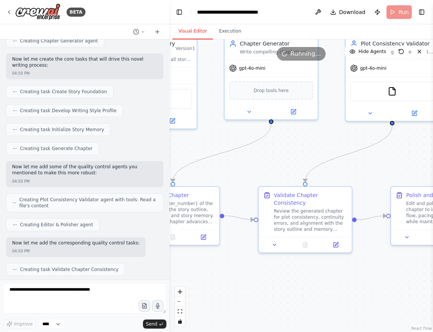
drag, startPoint x: 389, startPoint y: 148, endPoint x: 178, endPoint y: 146, distance: 210.4
click at [175, 146] on div ".deletable-edge-delete-btn { width: 20px; height: 20px; border: 0px solid #ffff…" at bounding box center [302, 185] width 264 height 292
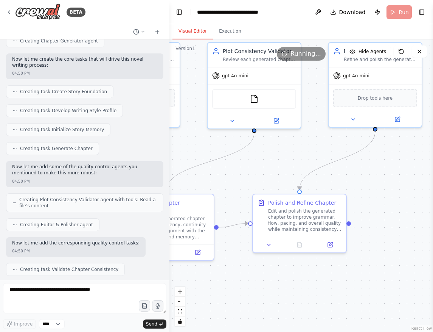
drag, startPoint x: 383, startPoint y: 168, endPoint x: 213, endPoint y: 179, distance: 169.9
click at [213, 179] on div ".deletable-edge-delete-btn { width: 20px; height: 20px; border: 0px solid #ffff…" at bounding box center [302, 185] width 264 height 292
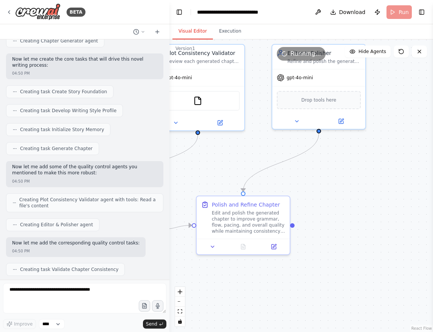
click at [332, 171] on div ".deletable-edge-delete-btn { width: 20px; height: 20px; border: 0px solid #ffff…" at bounding box center [302, 185] width 264 height 292
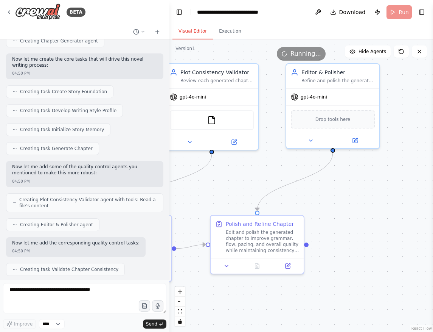
drag, startPoint x: 332, startPoint y: 176, endPoint x: 346, endPoint y: 195, distance: 23.6
click at [346, 195] on div ".deletable-edge-delete-btn { width: 20px; height: 20px; border: 0px solid #ffff…" at bounding box center [302, 185] width 264 height 292
click at [419, 7] on button "Toggle Right Sidebar" at bounding box center [422, 12] width 11 height 11
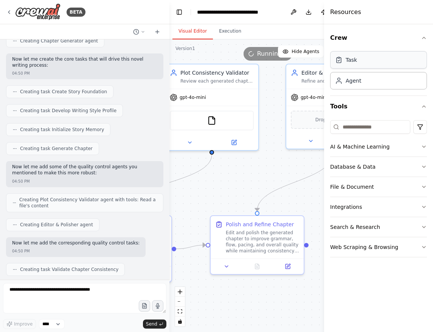
click at [378, 66] on div "Task" at bounding box center [378, 59] width 97 height 17
click at [366, 80] on div "Agent" at bounding box center [378, 80] width 97 height 17
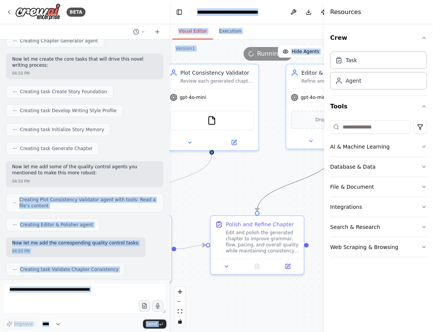
drag, startPoint x: 287, startPoint y: 184, endPoint x: 163, endPoint y: 151, distance: 128.0
click at [163, 151] on div "BETA Hello! I'm the CrewAI assistant. What kind of automation do you want to bu…" at bounding box center [216, 166] width 433 height 332
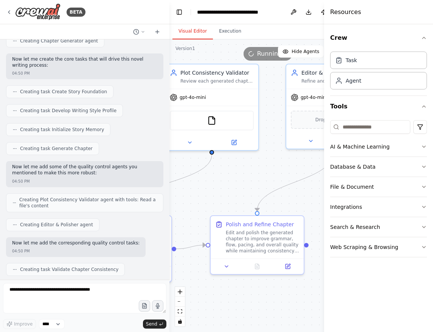
click at [249, 174] on div ".deletable-edge-delete-btn { width: 20px; height: 20px; border: 0px solid #ffff…" at bounding box center [268, 185] width 197 height 292
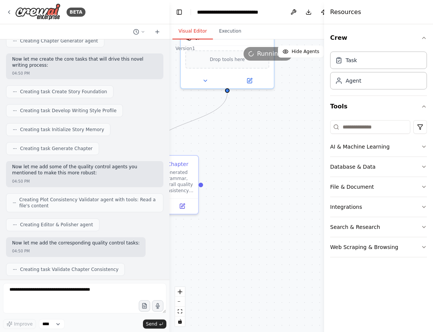
drag, startPoint x: 314, startPoint y: 191, endPoint x: 187, endPoint y: 120, distance: 146.4
click at [187, 120] on div ".deletable-edge-delete-btn { width: 20px; height: 20px; border: 0px solid #ffff…" at bounding box center [268, 185] width 197 height 292
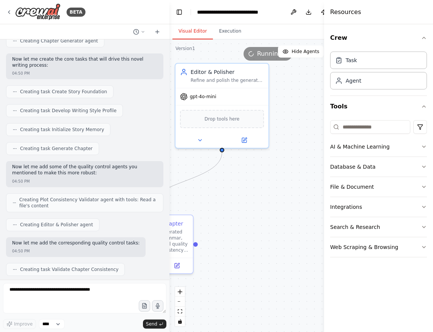
drag, startPoint x: 272, startPoint y: 137, endPoint x: 287, endPoint y: 201, distance: 65.6
click at [287, 201] on div ".deletable-edge-delete-btn { width: 20px; height: 20px; border: 0px solid #ffff…" at bounding box center [268, 185] width 197 height 292
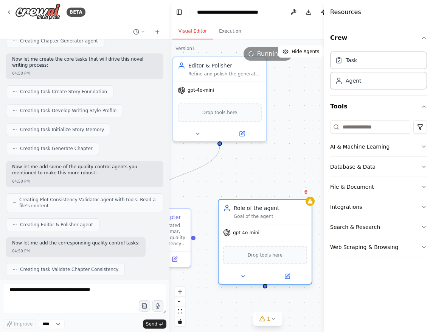
drag, startPoint x: 293, startPoint y: 263, endPoint x: 265, endPoint y: 209, distance: 60.4
click at [265, 209] on div "Role of the agent" at bounding box center [270, 208] width 73 height 8
click at [257, 210] on div "Role of the agent" at bounding box center [270, 208] width 73 height 8
click at [246, 215] on div "Goal of the agent" at bounding box center [270, 216] width 73 height 6
click at [287, 276] on icon at bounding box center [287, 274] width 3 height 3
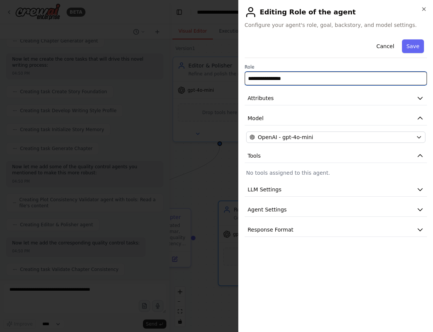
click at [299, 78] on input "**********" at bounding box center [336, 79] width 182 height 14
type input "*"
type input "**********"
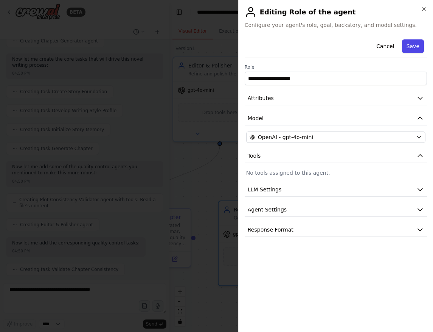
click at [414, 47] on button "Save" at bounding box center [413, 46] width 22 height 14
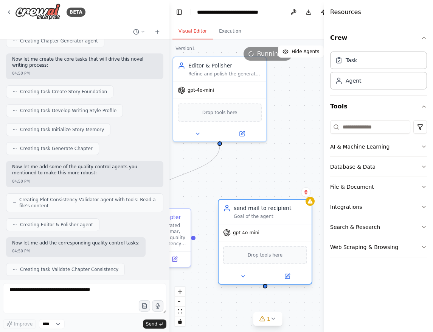
click at [260, 257] on span "Drop tools here" at bounding box center [265, 255] width 35 height 8
click at [341, 104] on button "Tools" at bounding box center [378, 106] width 97 height 21
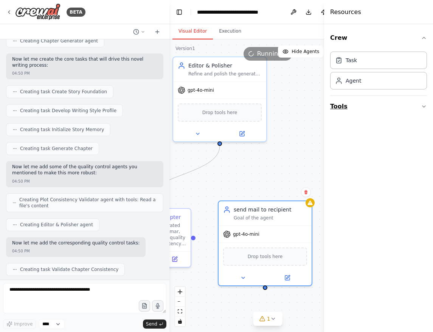
click at [339, 103] on button "Tools" at bounding box center [378, 106] width 97 height 21
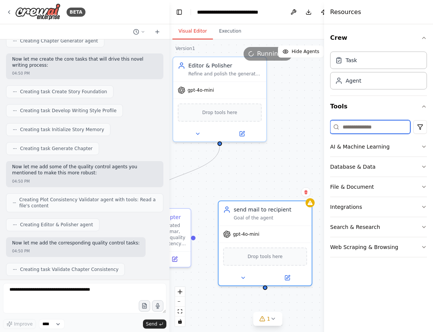
click at [349, 125] on input at bounding box center [370, 127] width 80 height 14
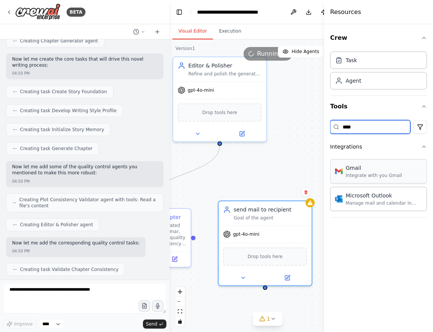
type input "****"
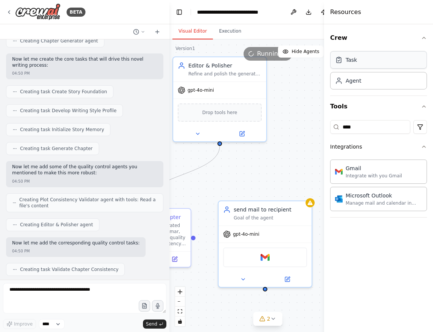
click at [358, 57] on div "Task" at bounding box center [378, 59] width 97 height 17
click at [290, 282] on div at bounding box center [265, 277] width 93 height 15
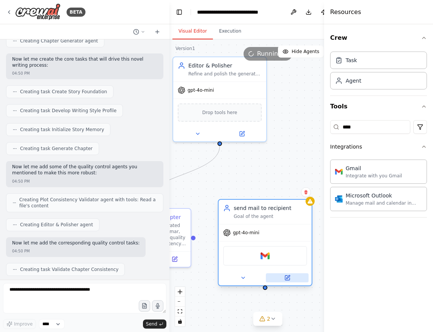
click at [290, 279] on icon at bounding box center [288, 277] width 6 height 6
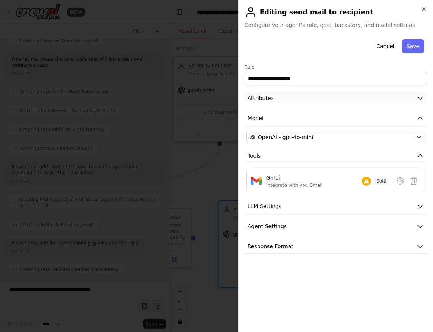
click at [270, 96] on span "Attributes" at bounding box center [261, 98] width 26 height 8
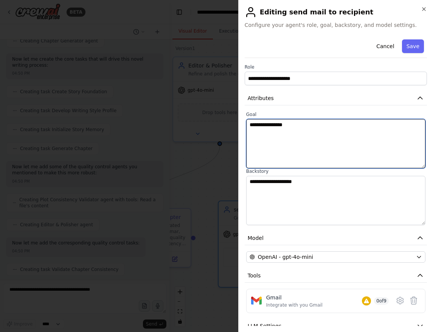
click at [273, 130] on textarea "**********" at bounding box center [335, 143] width 179 height 49
type textarea "**********"
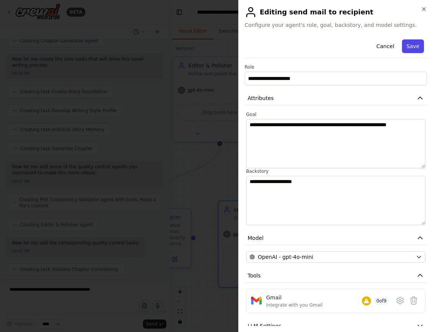
click at [418, 40] on button "Save" at bounding box center [413, 46] width 22 height 14
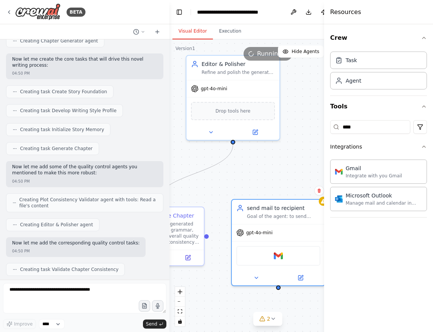
drag, startPoint x: 198, startPoint y: 239, endPoint x: 212, endPoint y: 237, distance: 13.4
click at [212, 237] on div ".deletable-edge-delete-btn { width: 20px; height: 20px; border: 0px solid #ffff…" at bounding box center [268, 185] width 197 height 292
drag, startPoint x: 207, startPoint y: 235, endPoint x: 227, endPoint y: 237, distance: 20.6
click at [227, 237] on div ".deletable-edge-delete-btn { width: 20px; height: 20px; border: 0px solid #ffff…" at bounding box center [268, 185] width 197 height 292
drag, startPoint x: 207, startPoint y: 235, endPoint x: 291, endPoint y: 233, distance: 83.3
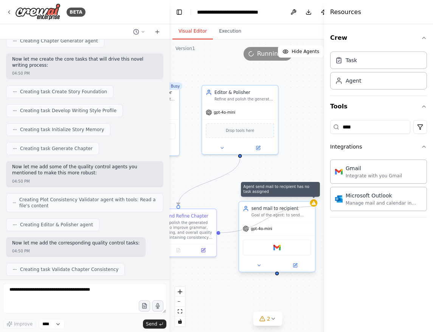
drag, startPoint x: 220, startPoint y: 233, endPoint x: 313, endPoint y: 205, distance: 97.1
drag, startPoint x: 219, startPoint y: 232, endPoint x: 277, endPoint y: 274, distance: 71.5
click at [277, 274] on div ".deletable-edge-delete-btn { width: 20px; height: 20px; border: 0px solid #ffff…" at bounding box center [268, 185] width 197 height 292
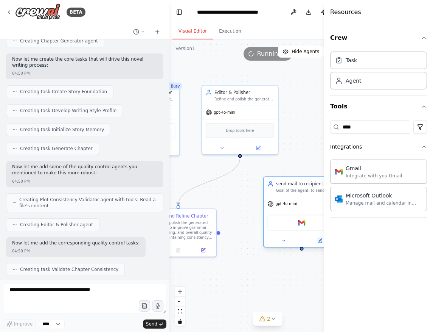
drag, startPoint x: 278, startPoint y: 238, endPoint x: 305, endPoint y: 215, distance: 35.7
click at [305, 215] on div "Gmail" at bounding box center [302, 222] width 76 height 24
click at [220, 233] on div at bounding box center [219, 231] width 4 height 4
drag, startPoint x: 220, startPoint y: 233, endPoint x: 303, endPoint y: 250, distance: 85.0
click at [303, 250] on div ".deletable-edge-delete-btn { width: 20px; height: 20px; border: 0px solid #ffff…" at bounding box center [268, 185] width 197 height 292
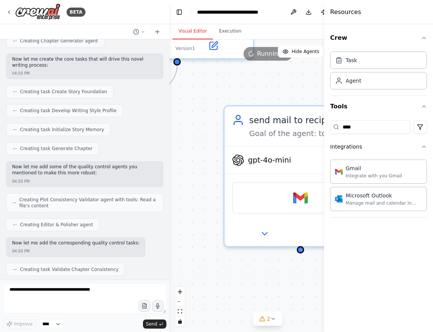
click at [303, 250] on div at bounding box center [301, 250] width 8 height 8
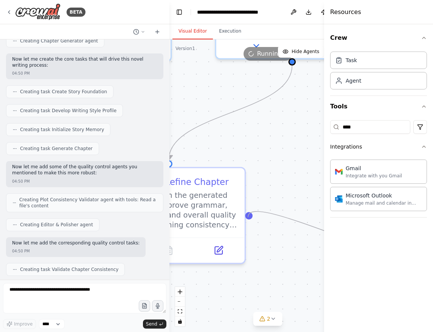
drag, startPoint x: 303, startPoint y: 250, endPoint x: 249, endPoint y: 217, distance: 63.7
click at [249, 217] on div ".deletable-edge-delete-btn { width: 20px; height: 20px; border: 0px solid #ffff…" at bounding box center [268, 185] width 197 height 292
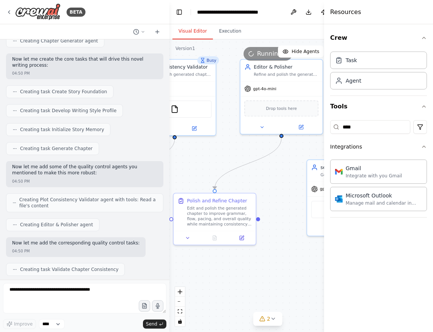
drag, startPoint x: 319, startPoint y: 30, endPoint x: 251, endPoint y: 28, distance: 68.9
click at [251, 28] on div "Visual Editor Execution" at bounding box center [268, 31] width 197 height 15
click at [423, 34] on button "Crew" at bounding box center [378, 37] width 97 height 21
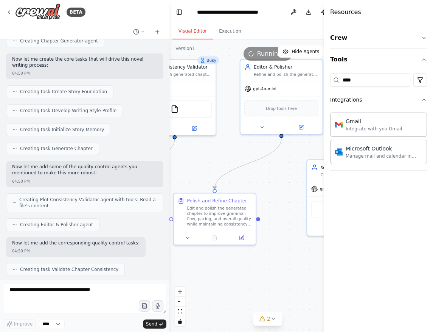
click at [314, 34] on div "Visual Editor Execution" at bounding box center [268, 31] width 197 height 15
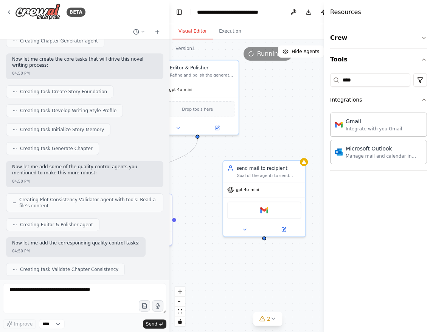
drag, startPoint x: 294, startPoint y: 277, endPoint x: 205, endPoint y: 276, distance: 88.6
click at [205, 276] on div ".deletable-edge-delete-btn { width: 20px; height: 20px; border: 0px solid #ffff…" at bounding box center [268, 185] width 197 height 292
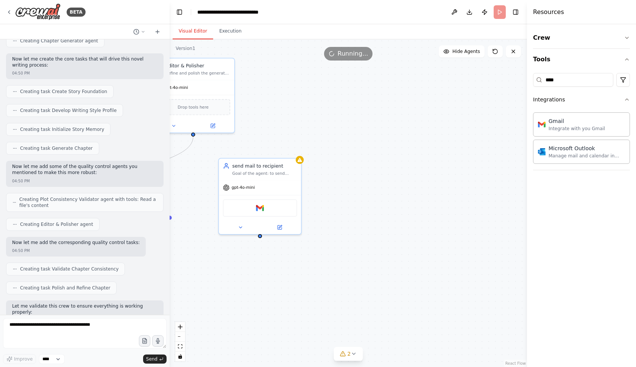
click at [433, 9] on h4 "Resources" at bounding box center [548, 12] width 31 height 9
click at [433, 56] on button "Tools" at bounding box center [581, 59] width 97 height 21
click at [433, 12] on button "Toggle Right Sidebar" at bounding box center [515, 12] width 11 height 11
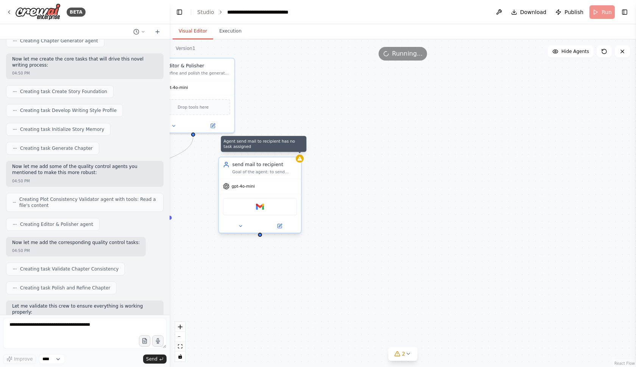
click at [302, 158] on icon at bounding box center [299, 158] width 5 height 5
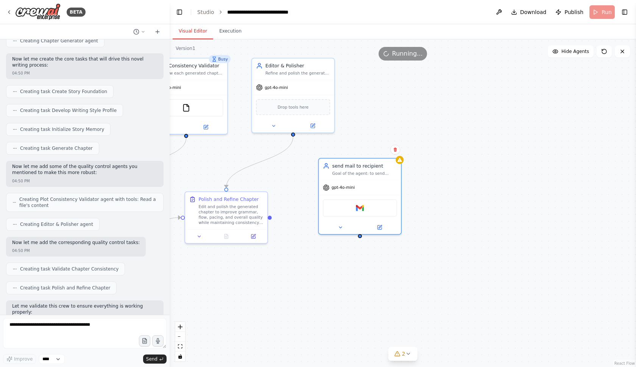
drag, startPoint x: 251, startPoint y: 292, endPoint x: 360, endPoint y: 292, distance: 109.7
click at [360, 292] on div ".deletable-edge-delete-btn { width: 20px; height: 20px; border: 0px solid #ffff…" at bounding box center [403, 203] width 466 height 328
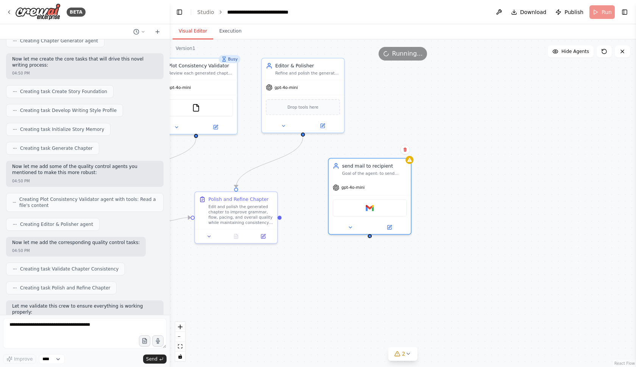
click at [371, 238] on div at bounding box center [369, 236] width 4 height 4
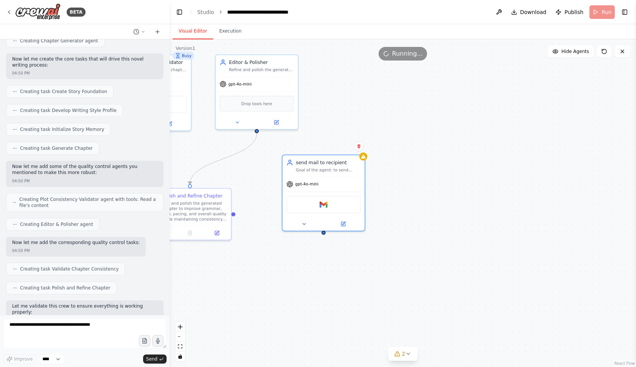
drag, startPoint x: 371, startPoint y: 238, endPoint x: 348, endPoint y: 242, distance: 22.7
click at [348, 242] on div ".deletable-edge-delete-btn { width: 20px; height: 20px; border: 0px solid #ffff…" at bounding box center [403, 203] width 466 height 328
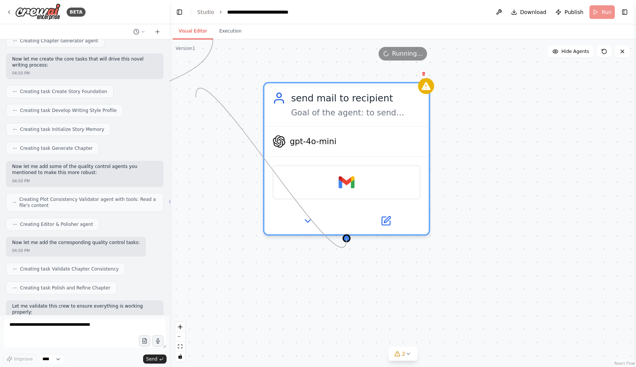
drag, startPoint x: 347, startPoint y: 239, endPoint x: 195, endPoint y: 97, distance: 207.8
click at [195, 97] on div ".deletable-edge-delete-btn { width: 20px; height: 20px; border: 0px solid #ffff…" at bounding box center [403, 203] width 466 height 328
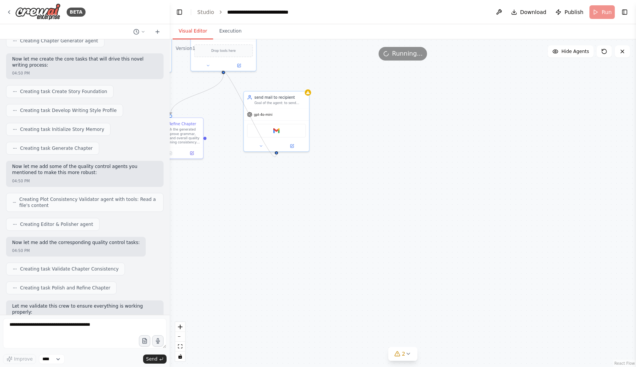
drag, startPoint x: 256, startPoint y: 153, endPoint x: 221, endPoint y: 75, distance: 86.1
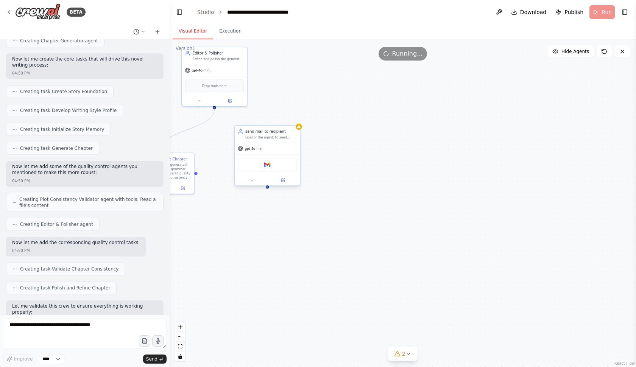
drag, startPoint x: 276, startPoint y: 154, endPoint x: 265, endPoint y: 187, distance: 34.7
click at [265, 187] on div ".deletable-edge-delete-btn { width: 20px; height: 20px; border: 0px solid #ffff…" at bounding box center [403, 203] width 466 height 328
drag, startPoint x: 265, startPoint y: 187, endPoint x: 195, endPoint y: 172, distance: 71.1
click at [195, 172] on div ".deletable-edge-delete-btn { width: 20px; height: 20px; border: 0px solid #ffff…" at bounding box center [403, 203] width 466 height 328
click at [195, 172] on div at bounding box center [194, 170] width 3 height 3
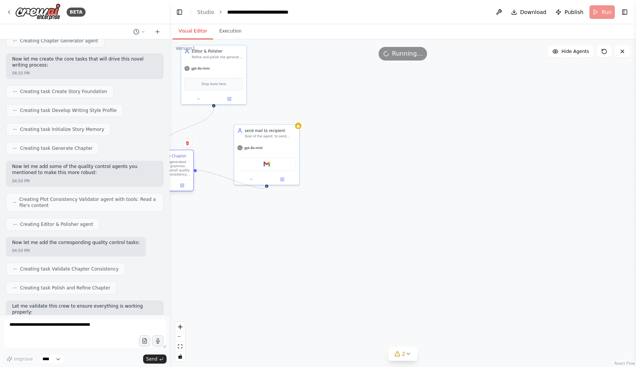
drag, startPoint x: 267, startPoint y: 187, endPoint x: 196, endPoint y: 173, distance: 72.2
click at [196, 173] on div ".deletable-edge-delete-btn { width: 20px; height: 20px; border: 0px solid #ffff…" at bounding box center [403, 203] width 466 height 328
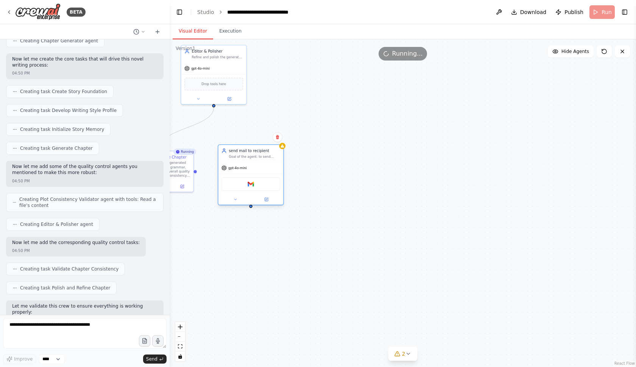
drag, startPoint x: 272, startPoint y: 143, endPoint x: 275, endPoint y: 166, distance: 22.9
click at [275, 166] on div "gpt-4o-mini" at bounding box center [250, 168] width 65 height 12
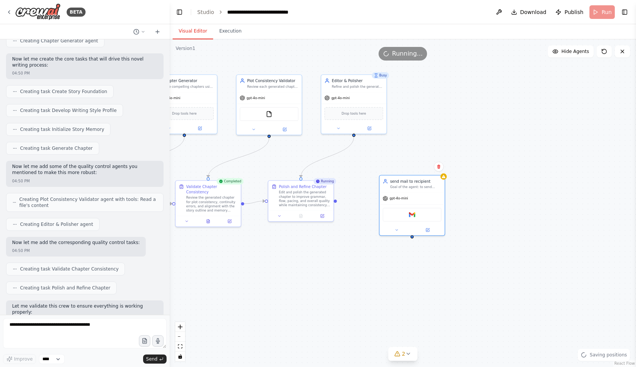
drag, startPoint x: 197, startPoint y: 212, endPoint x: 337, endPoint y: 241, distance: 143.1
click at [337, 241] on div ".deletable-edge-delete-btn { width: 20px; height: 20px; border: 0px solid #ffff…" at bounding box center [403, 203] width 466 height 328
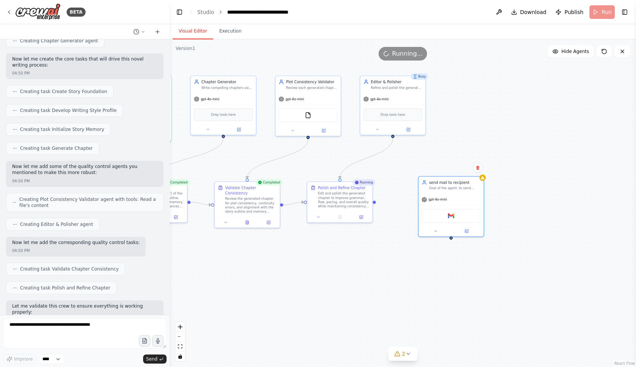
drag, startPoint x: 336, startPoint y: 202, endPoint x: 375, endPoint y: 203, distance: 39.0
click at [375, 203] on div ".deletable-edge-delete-btn { width: 20px; height: 20px; border: 0px solid #ffff…" at bounding box center [403, 203] width 466 height 328
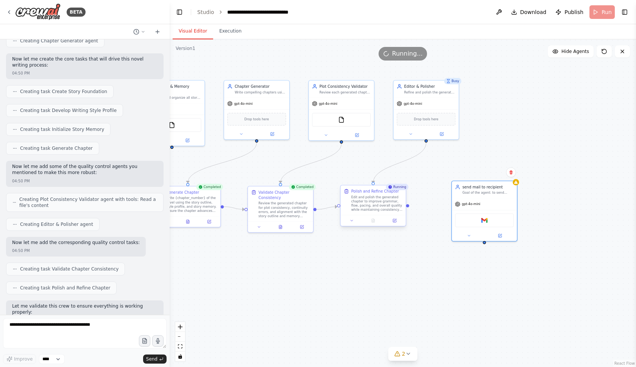
drag, startPoint x: 376, startPoint y: 201, endPoint x: 408, endPoint y: 206, distance: 32.9
click at [409, 206] on div ".deletable-edge-delete-btn { width: 20px; height: 20px; border: 0px solid #ffff…" at bounding box center [403, 203] width 466 height 328
drag, startPoint x: 408, startPoint y: 205, endPoint x: 482, endPoint y: 219, distance: 75.2
click at [269, 220] on div "Topic & Outline Strategist Collect story requirements from the user including {…" at bounding box center [105, 168] width 326 height 229
click at [433, 56] on button "Hide Agents" at bounding box center [571, 51] width 46 height 12
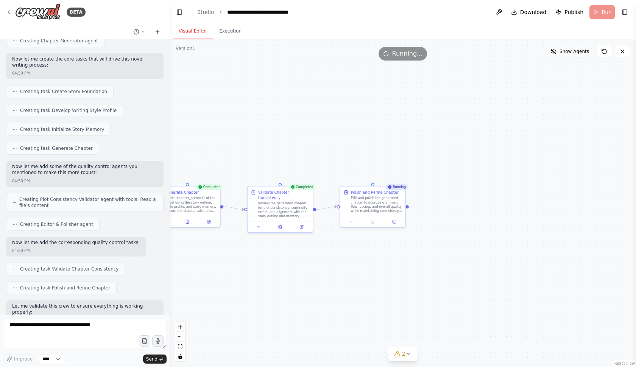
click at [433, 56] on button "Show Agents" at bounding box center [570, 51] width 48 height 12
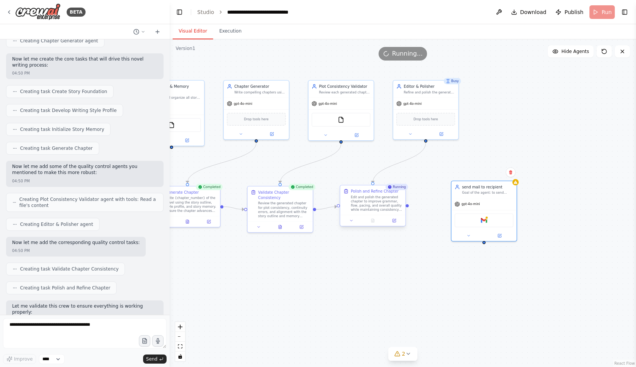
click at [373, 184] on div at bounding box center [372, 183] width 3 height 3
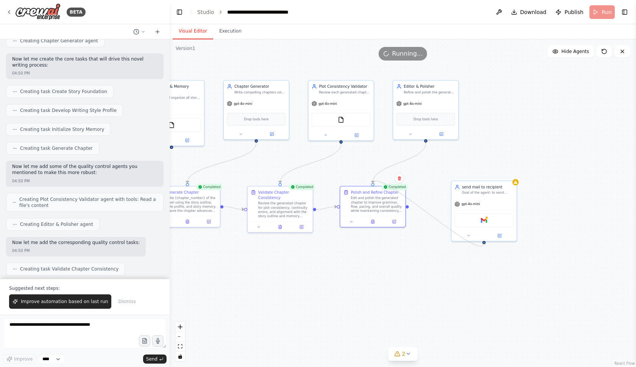
drag, startPoint x: 372, startPoint y: 185, endPoint x: 481, endPoint y: 246, distance: 125.2
click at [433, 246] on div ".deletable-edge-delete-btn { width: 20px; height: 20px; border: 0px solid #ffff…" at bounding box center [403, 203] width 466 height 328
drag, startPoint x: 373, startPoint y: 185, endPoint x: 483, endPoint y: 244, distance: 124.5
click at [433, 244] on div ".deletable-edge-delete-btn { width: 20px; height: 20px; border: 0px solid #ffff…" at bounding box center [403, 203] width 466 height 328
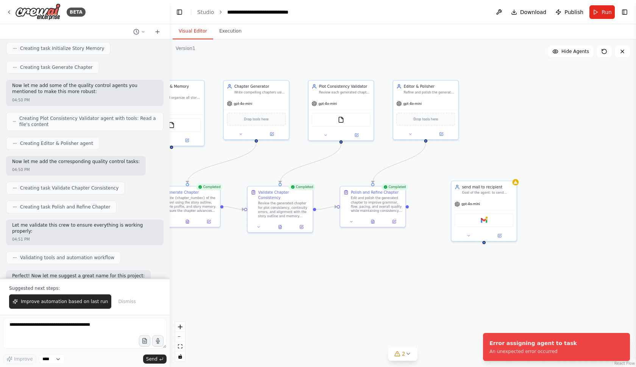
scroll to position [668, 0]
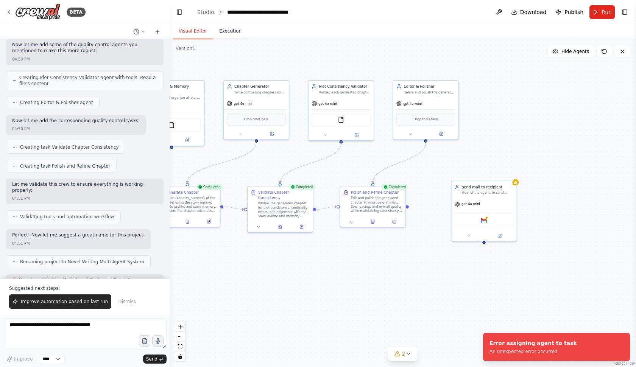
click at [226, 37] on button "Execution" at bounding box center [230, 31] width 34 height 16
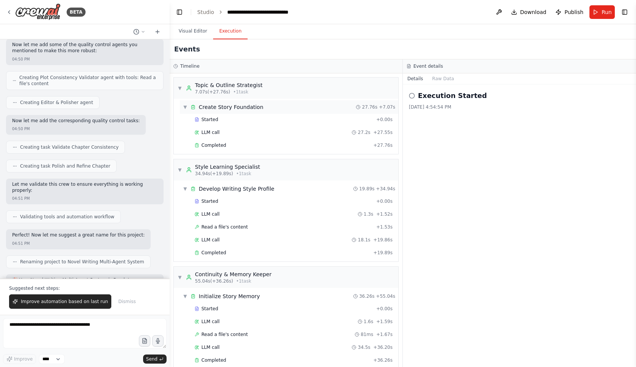
scroll to position [0, 0]
click at [433, 77] on button "Raw Data" at bounding box center [443, 78] width 31 height 11
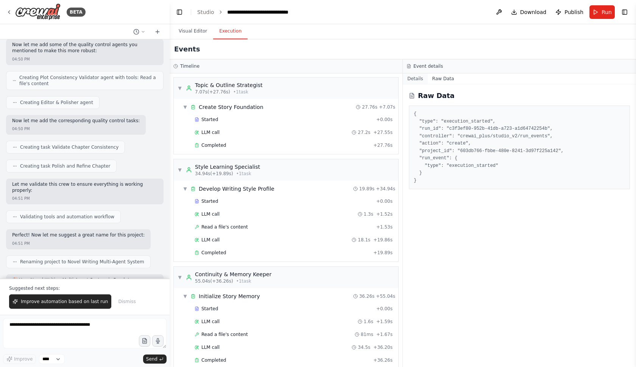
click at [413, 77] on button "Details" at bounding box center [415, 78] width 25 height 11
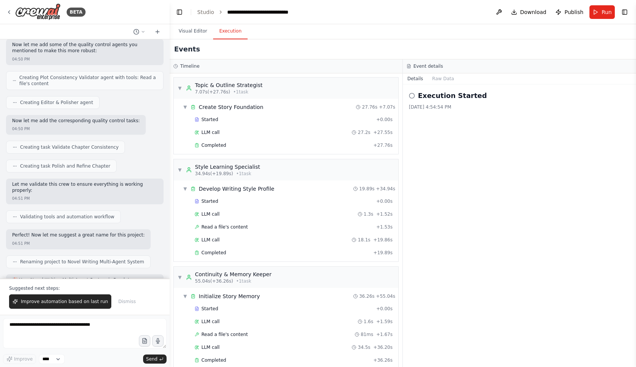
click at [411, 97] on icon at bounding box center [412, 96] width 6 height 6
click at [423, 97] on h2 "Execution Started" at bounding box center [452, 95] width 69 height 11
click at [423, 110] on div "Execution Started 23/9/2025, 4:54:54 PM" at bounding box center [519, 225] width 233 height 283
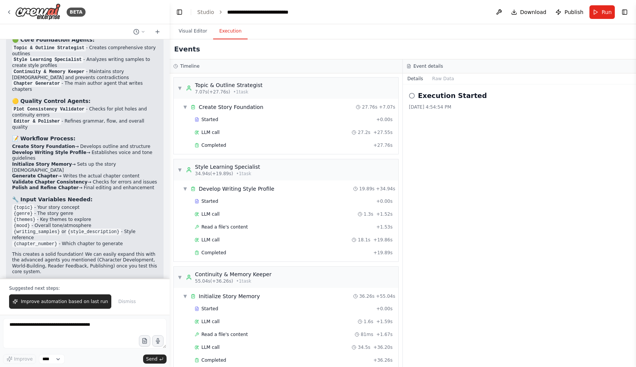
scroll to position [931, 0]
click at [51, 301] on span "Improve automation based on last run" at bounding box center [64, 302] width 87 height 6
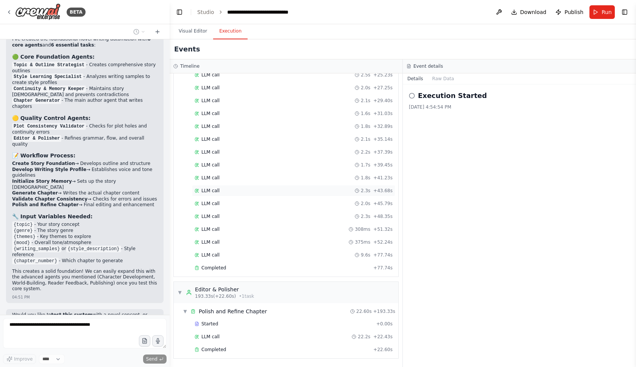
scroll to position [616, 0]
click at [232, 188] on div "LLM call 2.3s + 43.68s" at bounding box center [294, 191] width 198 height 6
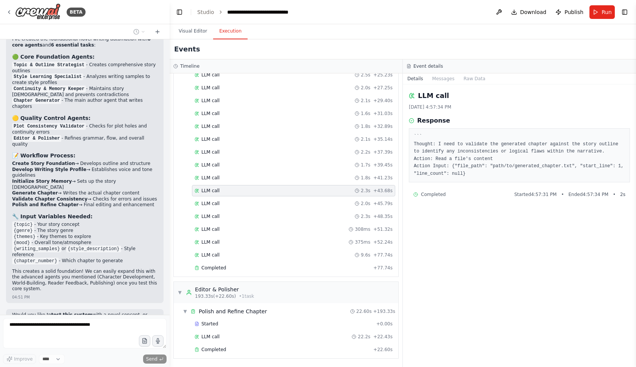
click at [433, 151] on pre "``` Thought: I need to validate the generated chapter against the story outline…" at bounding box center [519, 155] width 211 height 44
click at [279, 119] on div "Started + 0.00s LLM call 1.7s + 1.84s Read a file's content 1ms + 2.27s LLM cal…" at bounding box center [289, 75] width 218 height 399
click at [249, 222] on div "LLM call 2.3s + 48.35s" at bounding box center [293, 216] width 203 height 11
click at [258, 275] on div "▼ Validate Chapter Consistency 77.74s + 115.60s Started + 0.00s LLM call 1.7s +…" at bounding box center [286, 69] width 224 height 416
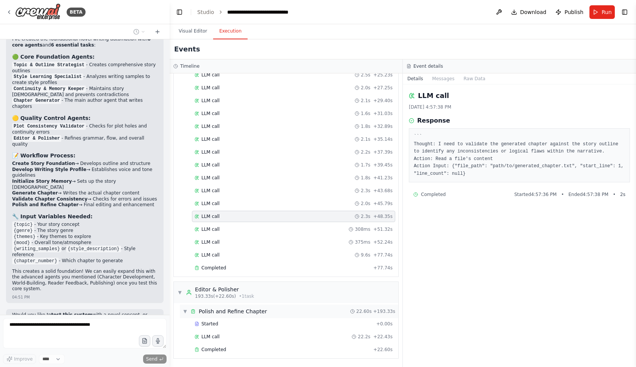
click at [229, 315] on div "▼ Polish and Refine Chapter 22.60s + 193.33s" at bounding box center [289, 312] width 218 height 14
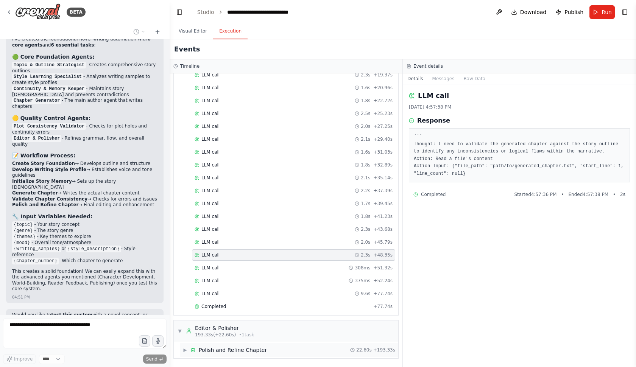
click at [230, 331] on div "Polish and Refine Chapter" at bounding box center [233, 350] width 68 height 8
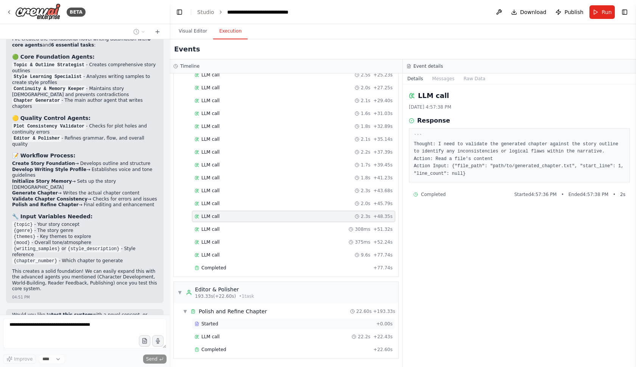
scroll to position [616, 0]
click at [221, 325] on div "Started" at bounding box center [284, 324] width 179 height 6
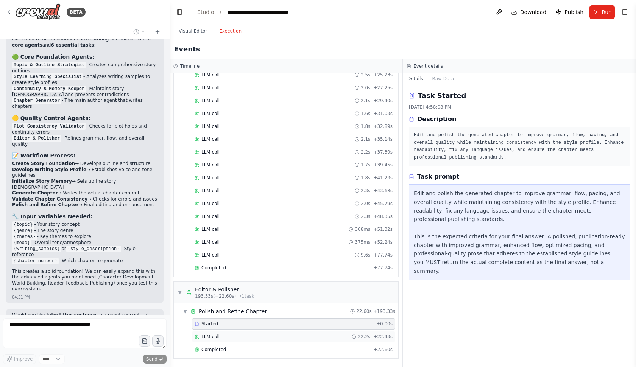
click at [222, 331] on div "LLM call 22.2s + 22.43s" at bounding box center [293, 336] width 203 height 11
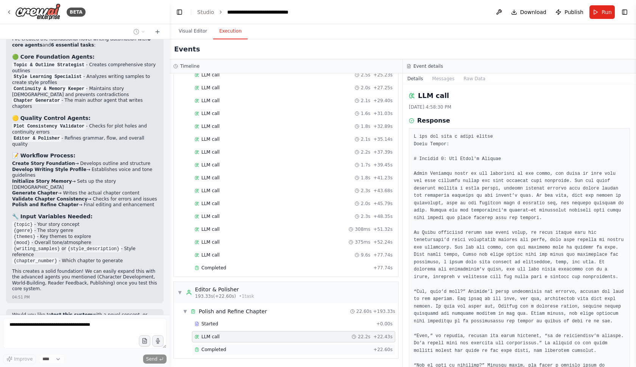
click at [223, 331] on span "Completed" at bounding box center [213, 350] width 25 height 6
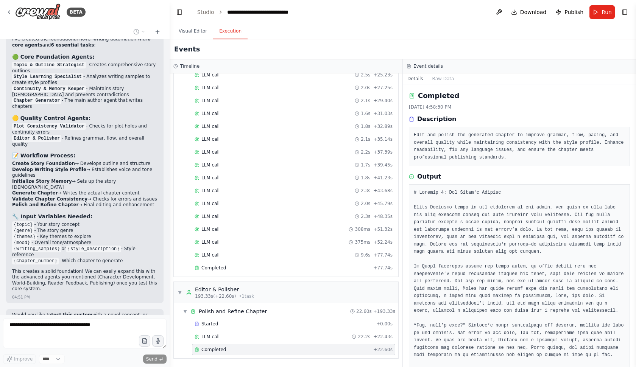
click at [221, 331] on div "Completed + 22.60s" at bounding box center [293, 349] width 203 height 11
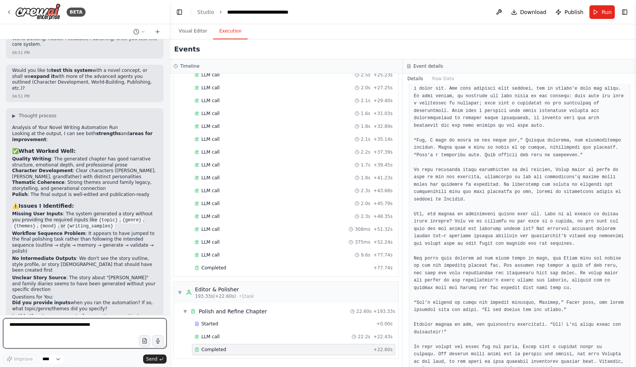
scroll to position [1166, 0]
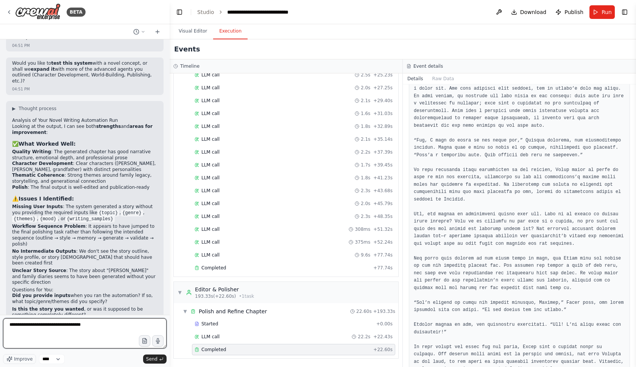
type textarea "**********"
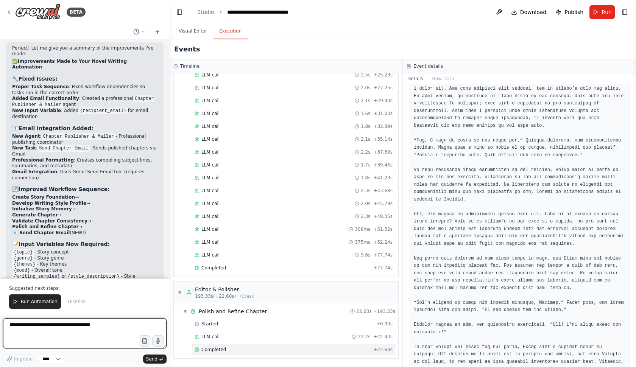
scroll to position [2017, 0]
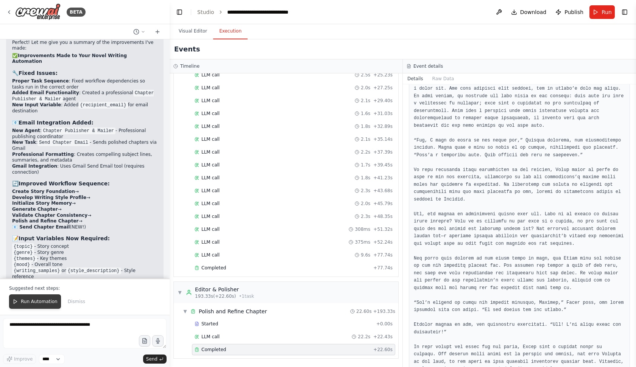
click at [34, 300] on span "Run Automation" at bounding box center [39, 302] width 37 height 6
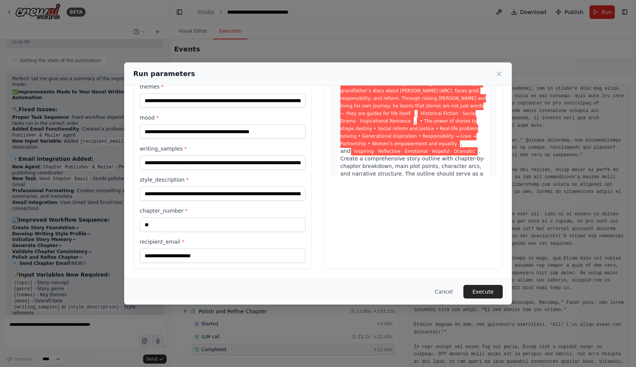
scroll to position [91, 0]
click at [167, 251] on input "recipient_email *" at bounding box center [223, 256] width 166 height 14
type input "**********"
click at [433, 291] on button "Execute" at bounding box center [482, 292] width 39 height 14
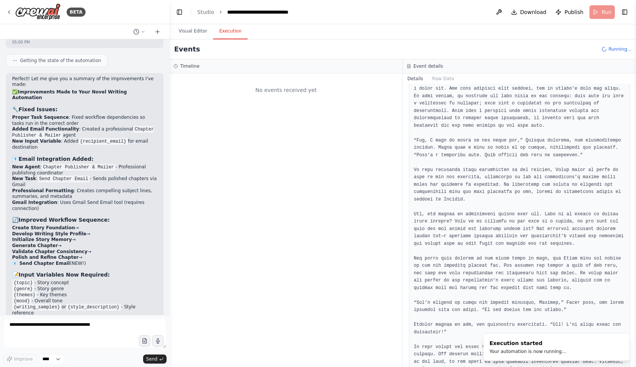
scroll to position [0, 0]
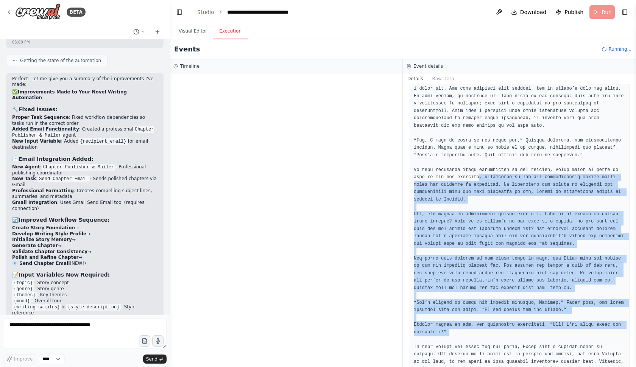
drag, startPoint x: 483, startPoint y: 188, endPoint x: 542, endPoint y: 343, distance: 165.7
click at [433, 331] on pre at bounding box center [519, 84] width 211 height 649
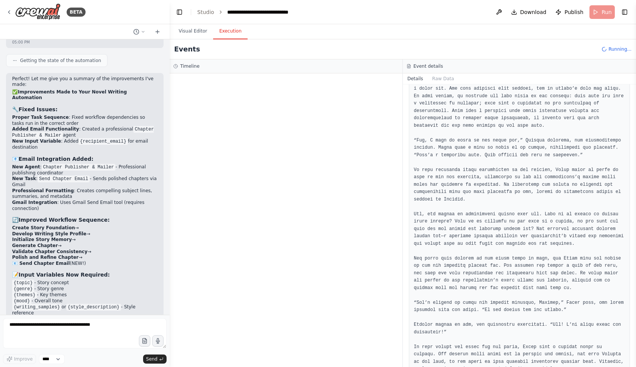
click at [433, 184] on pre at bounding box center [519, 84] width 211 height 649
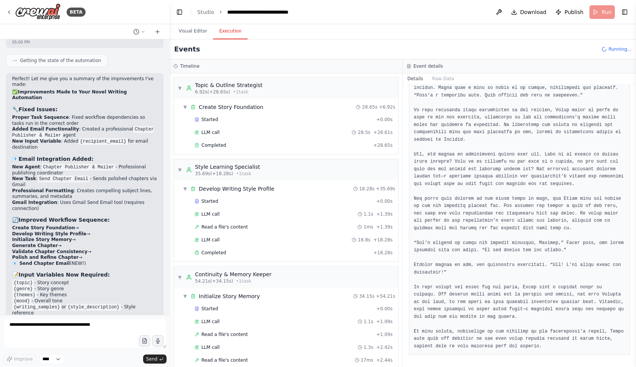
scroll to position [493, 0]
click at [433, 12] on button at bounding box center [499, 12] width 12 height 14
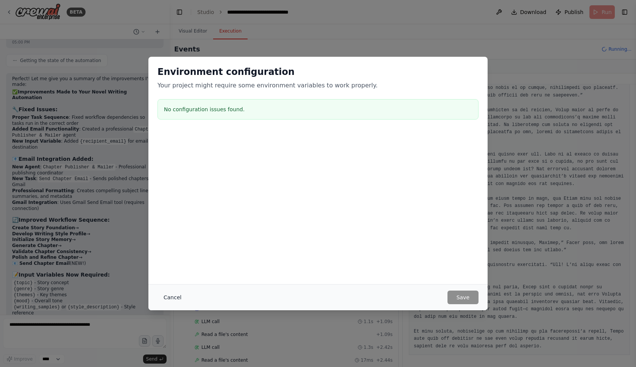
click at [170, 299] on button "Cancel" at bounding box center [172, 298] width 30 height 14
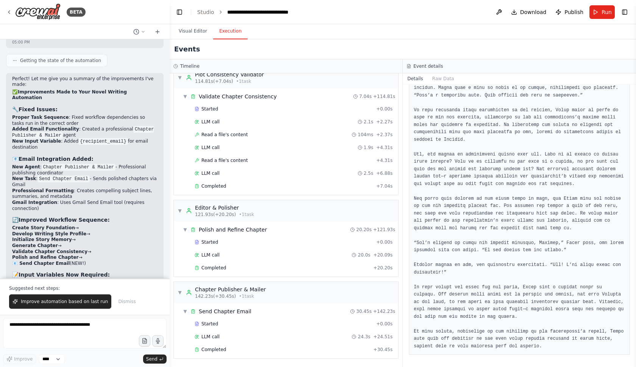
scroll to position [415, 0]
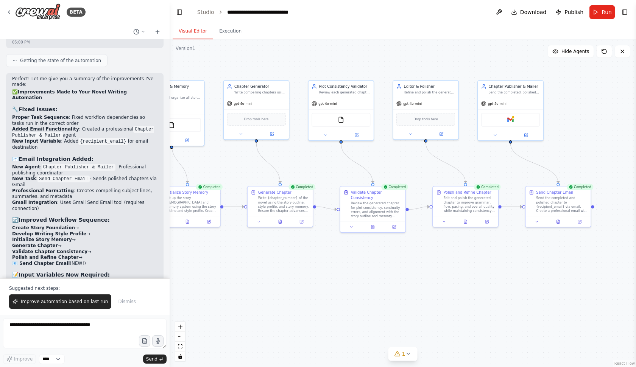
click at [193, 30] on button "Visual Editor" at bounding box center [193, 31] width 40 height 16
click at [433, 115] on div "Gmail" at bounding box center [510, 119] width 59 height 14
click at [433, 121] on img at bounding box center [510, 118] width 6 height 6
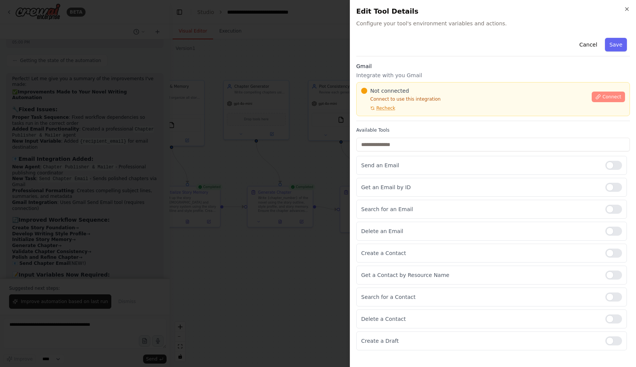
click at [433, 96] on span "Connect" at bounding box center [611, 97] width 19 height 6
click at [433, 164] on div at bounding box center [613, 165] width 17 height 9
click at [397, 331] on p "Create a Draft" at bounding box center [480, 341] width 238 height 8
click at [433, 331] on div at bounding box center [613, 340] width 17 height 9
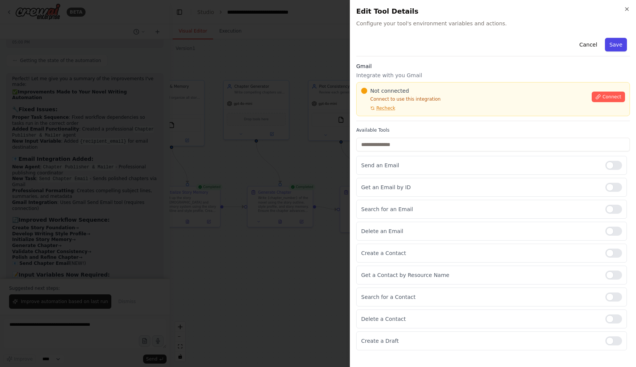
click at [433, 45] on button "Save" at bounding box center [616, 45] width 22 height 14
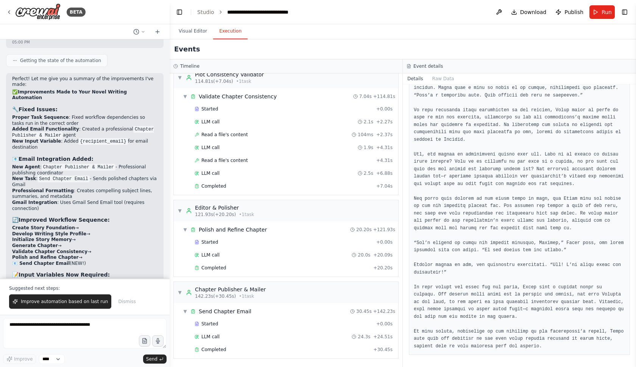
click at [235, 29] on button "Execution" at bounding box center [230, 31] width 34 height 16
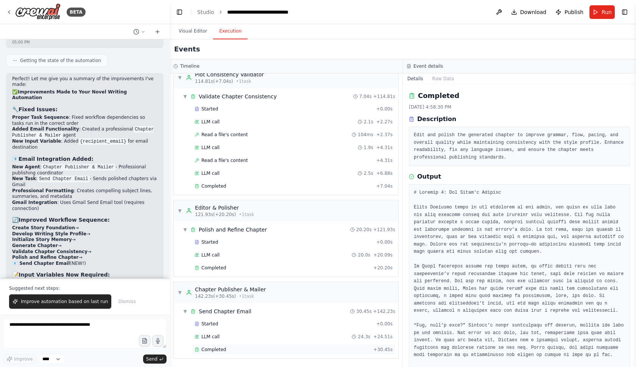
click at [229, 331] on div "Completed + 30.45s" at bounding box center [293, 349] width 203 height 11
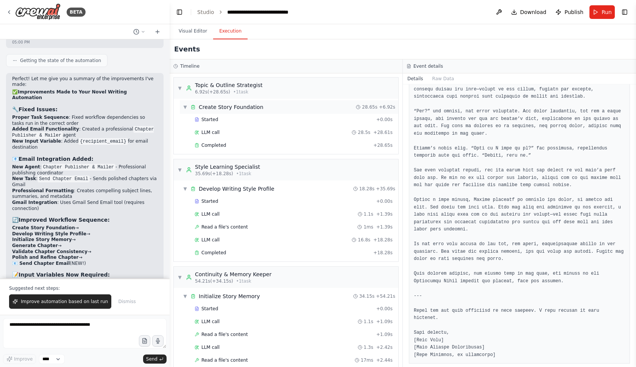
click at [227, 107] on div "Create Story Foundation" at bounding box center [231, 107] width 65 height 8
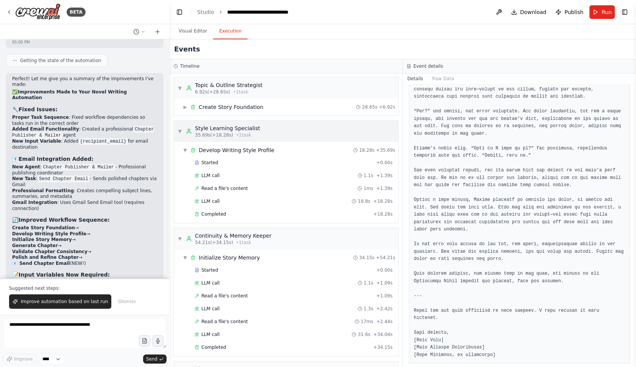
click at [236, 125] on div "Style Learning Specialist" at bounding box center [227, 129] width 65 height 8
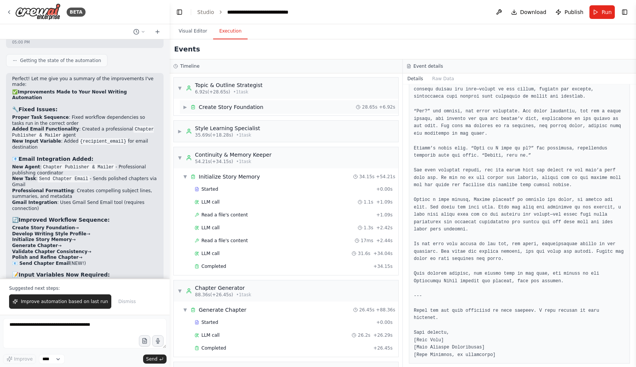
click at [243, 102] on div "▶ Create Story Foundation 28.65s + 6.92s" at bounding box center [289, 107] width 218 height 14
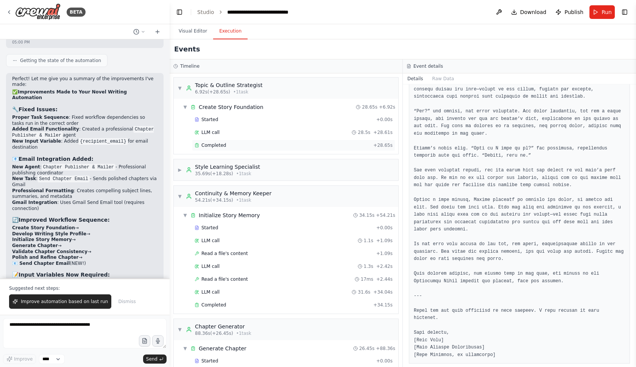
click at [242, 143] on div "Completed" at bounding box center [283, 145] width 176 height 6
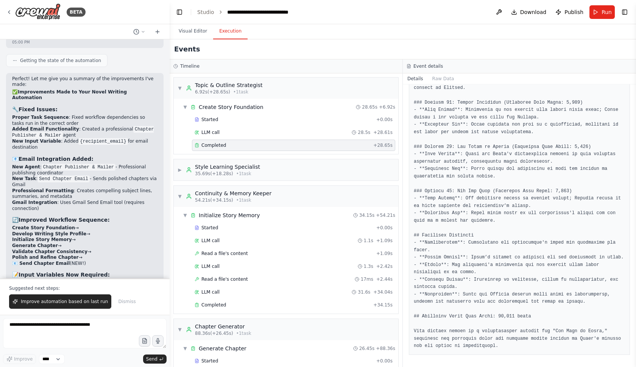
scroll to position [730, 0]
click at [10, 11] on icon at bounding box center [9, 12] width 6 height 6
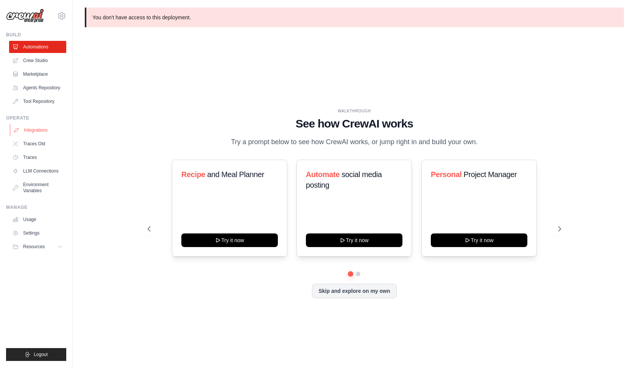
click at [39, 136] on link "Integrations" at bounding box center [38, 130] width 57 height 12
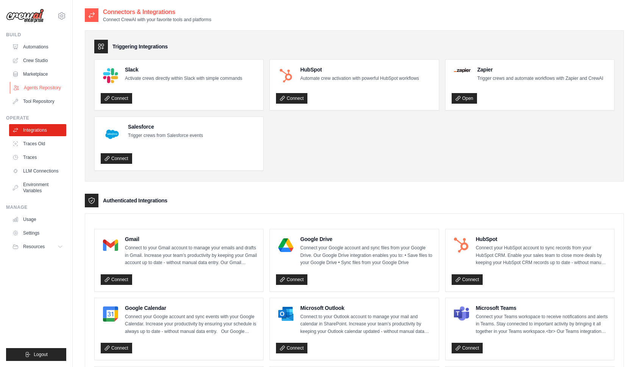
click at [37, 89] on link "Agents Repository" at bounding box center [38, 88] width 57 height 12
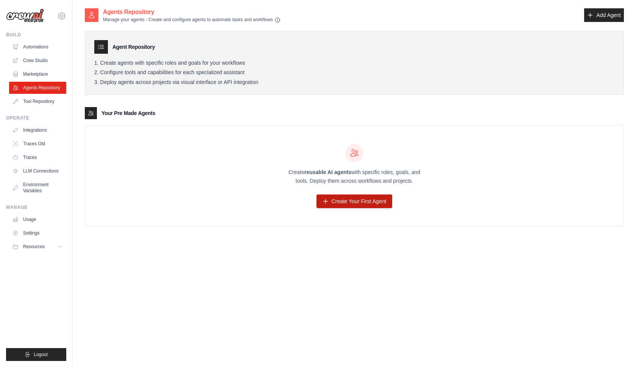
click at [337, 199] on link "Create Your First Agent" at bounding box center [354, 202] width 76 height 14
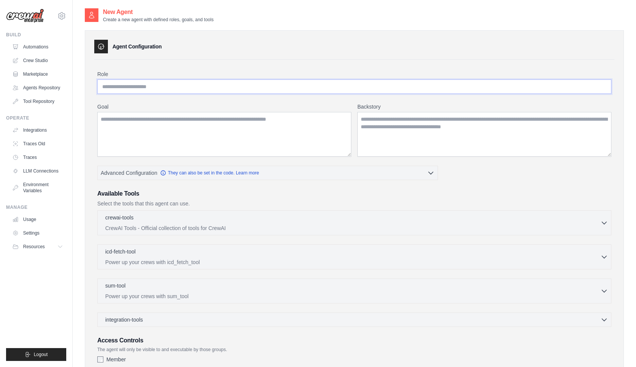
click at [194, 88] on input "Role" at bounding box center [354, 86] width 514 height 14
type input "**********"
click at [197, 135] on textarea "Goal" at bounding box center [224, 134] width 254 height 45
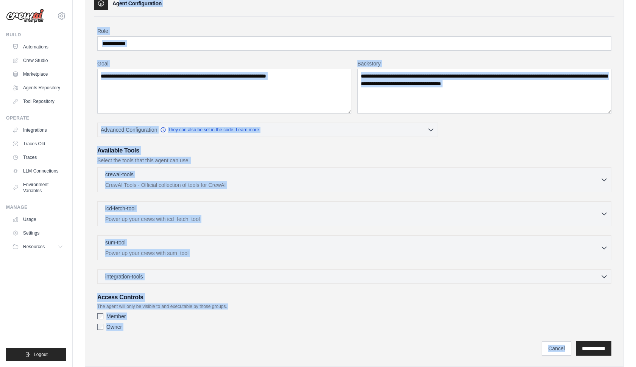
scroll to position [62, 0]
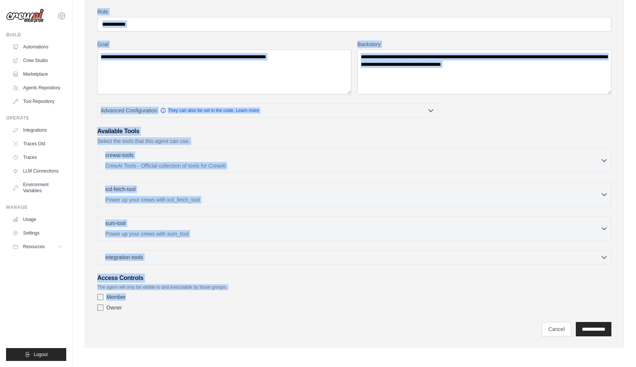
drag, startPoint x: 111, startPoint y: 46, endPoint x: 251, endPoint y: 285, distance: 276.7
click at [251, 286] on div "**********" at bounding box center [354, 158] width 539 height 380
copy div "Agent Configuration Role Goal Backstory Advanced Configuration They can also be…"
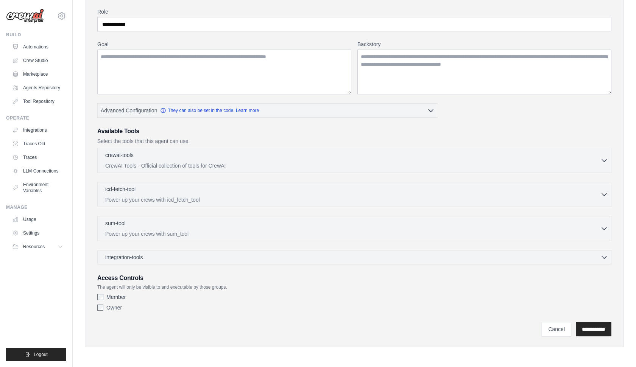
click at [238, 44] on label "Goal" at bounding box center [224, 44] width 254 height 8
click at [238, 50] on textarea "Goal" at bounding box center [224, 72] width 254 height 45
click at [42, 356] on span "Logout" at bounding box center [41, 355] width 14 height 6
